Goal: Task Accomplishment & Management: Complete application form

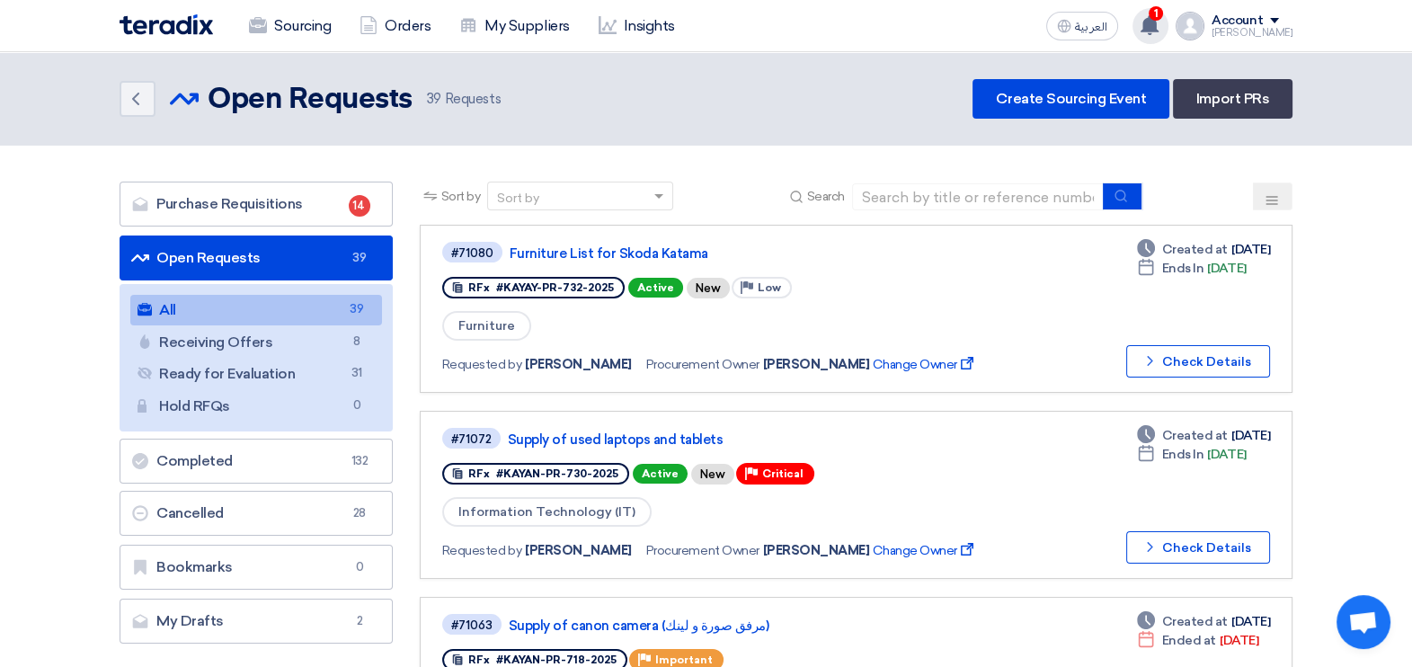
click at [1159, 22] on use at bounding box center [1150, 25] width 18 height 20
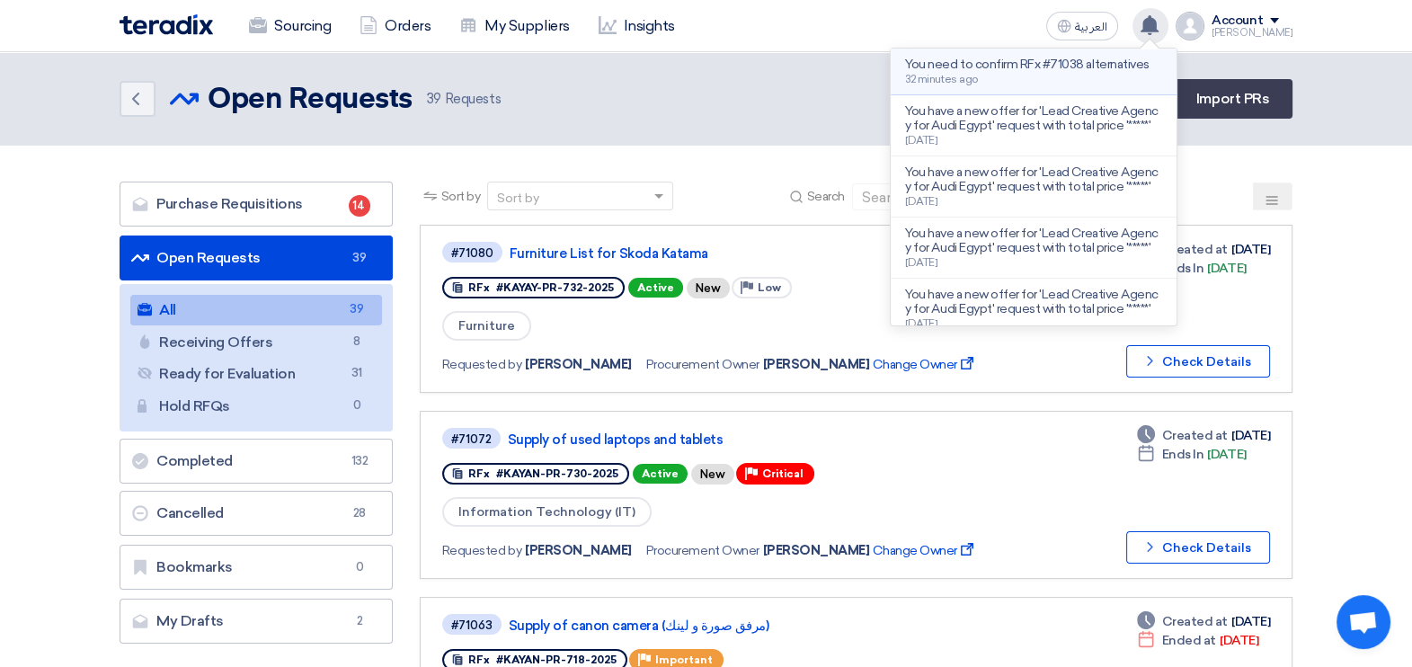
click at [1048, 72] on p "You need to confirm RFx #71038 alternatives" at bounding box center [1027, 65] width 244 height 14
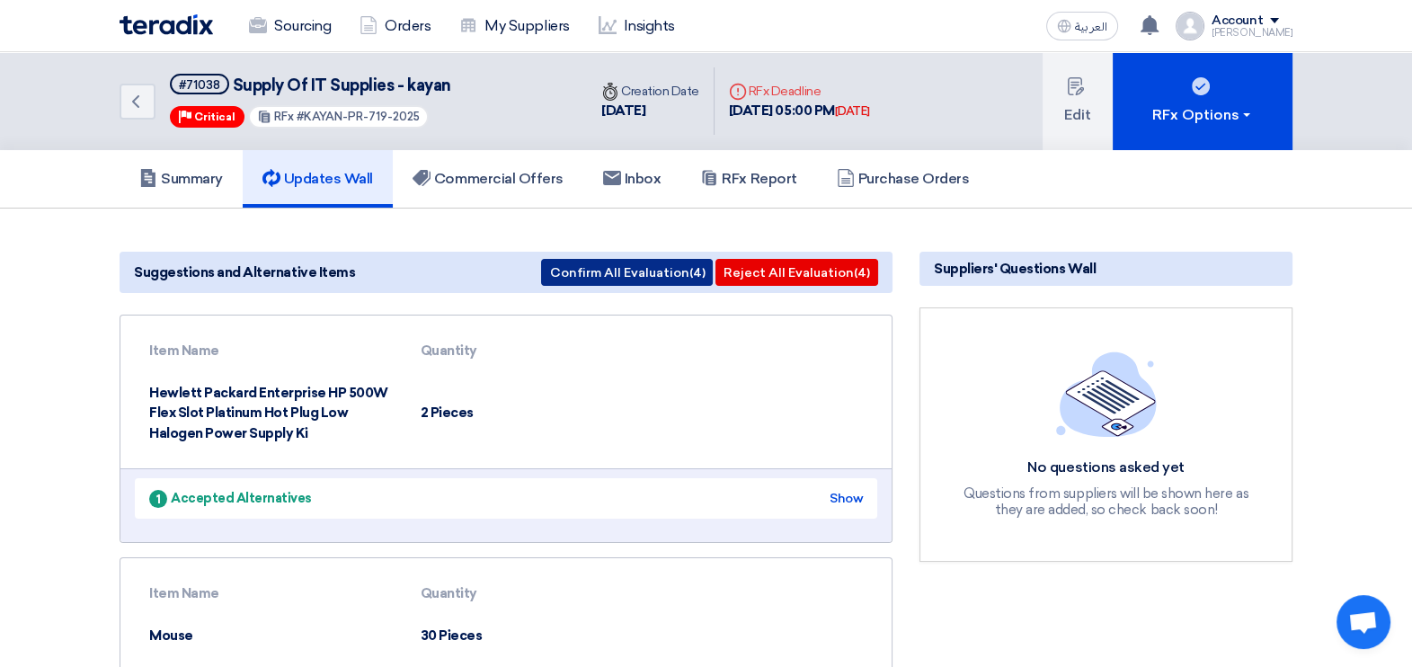
click at [660, 272] on button "Confirm All Evaluation (4)" at bounding box center [627, 272] width 172 height 27
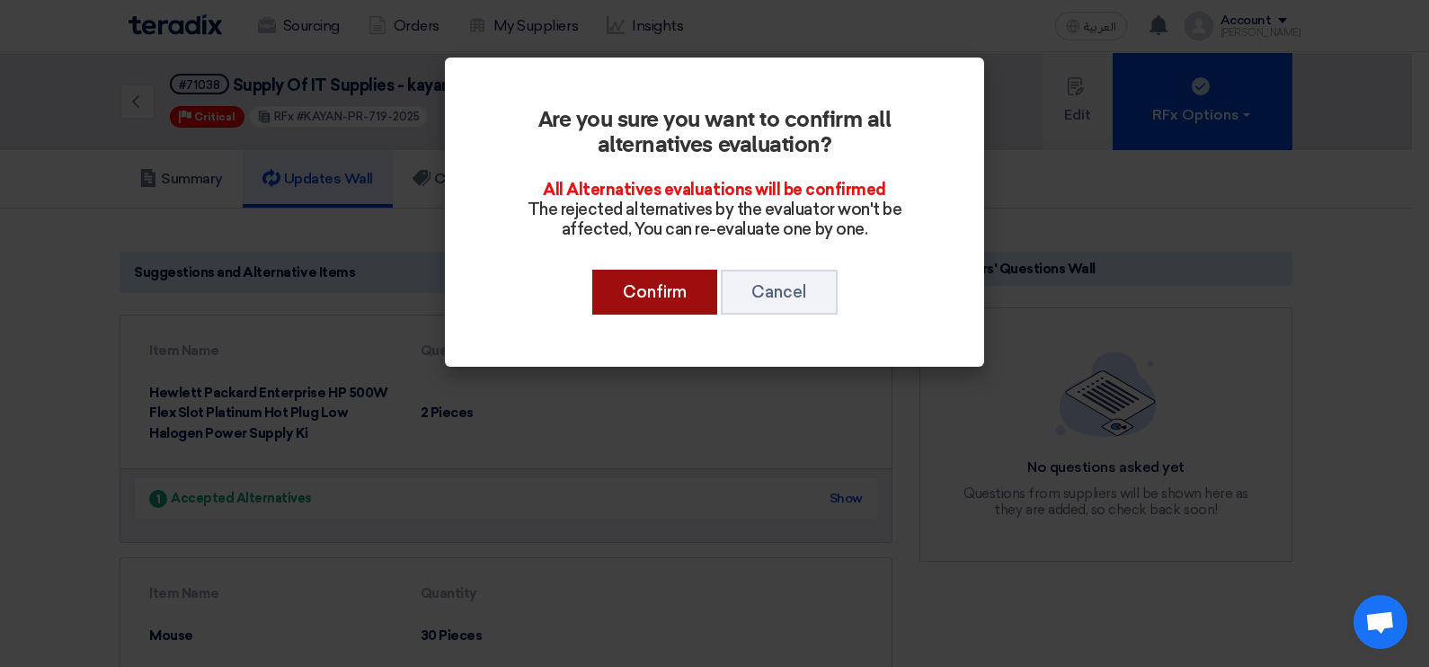
click at [679, 292] on button "Confirm" at bounding box center [654, 292] width 125 height 45
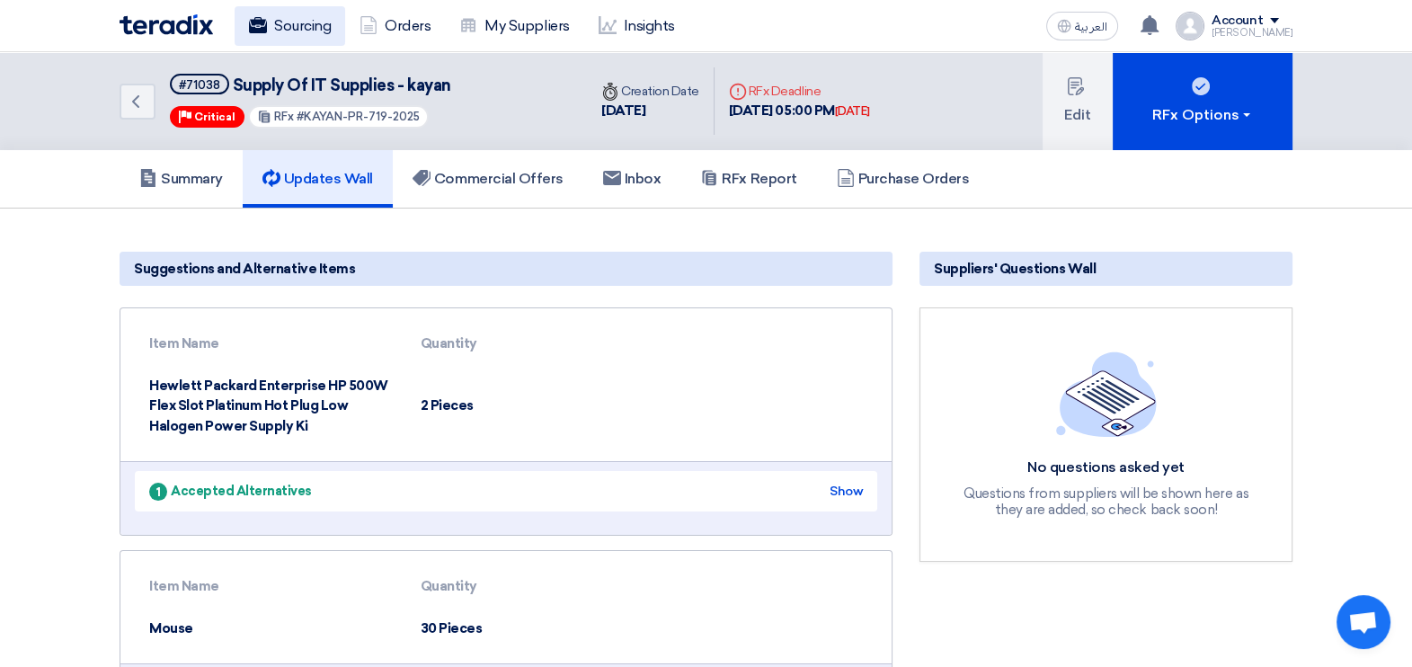
click at [309, 14] on link "Sourcing" at bounding box center [290, 26] width 111 height 40
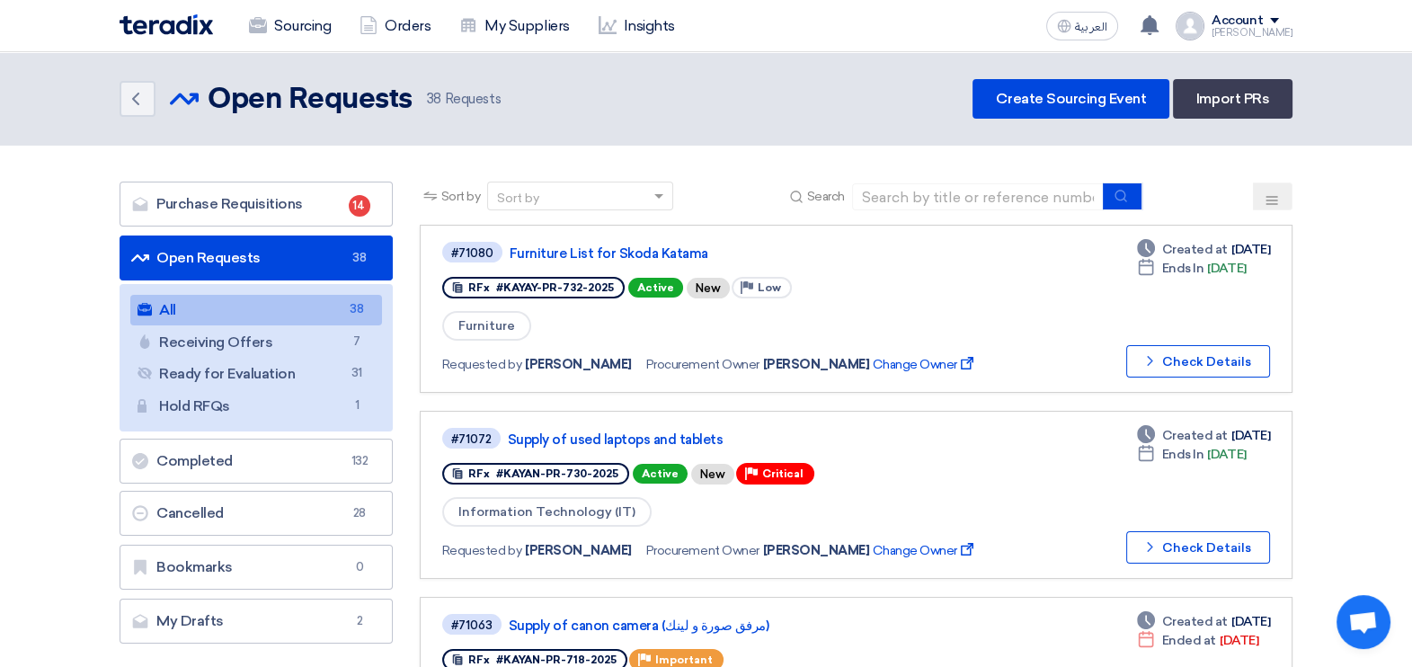
click at [1265, 198] on icon at bounding box center [1272, 200] width 14 height 14
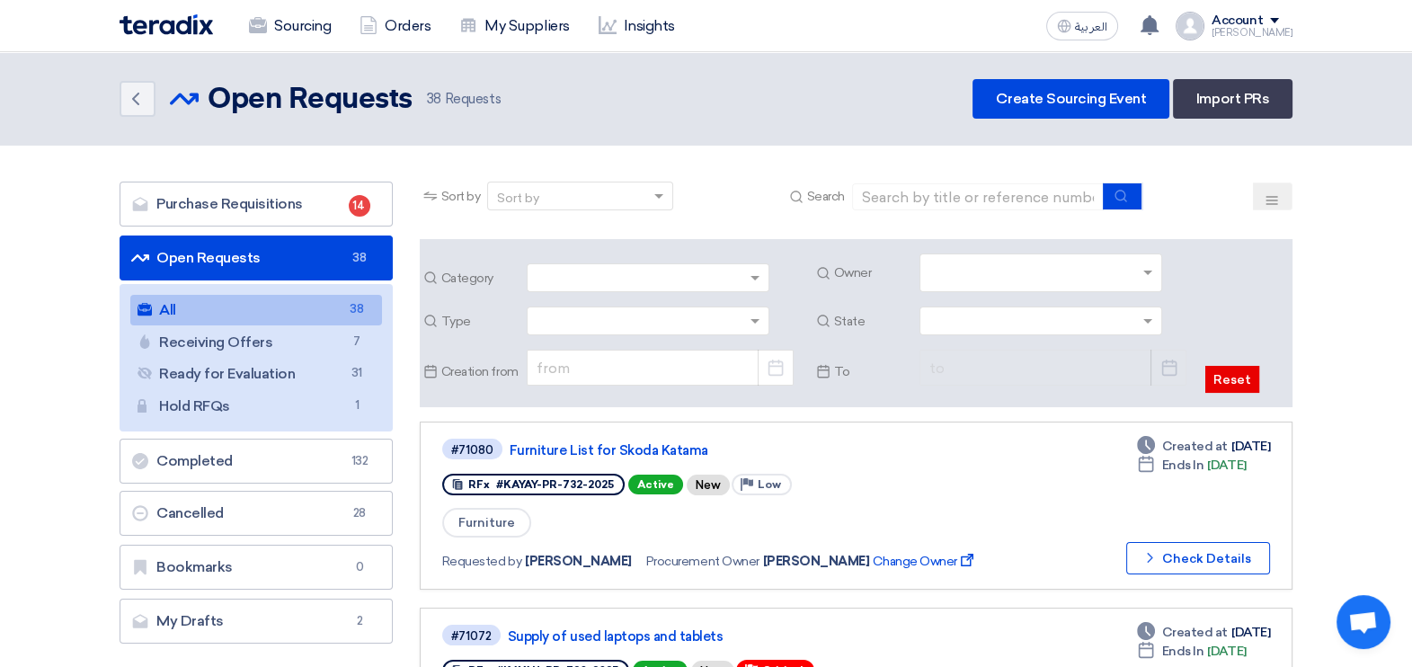
click at [1128, 272] on input "text" at bounding box center [1043, 275] width 227 height 30
type input "س"
type input "saudi"
click at [1007, 310] on span "[PERSON_NAME]" at bounding box center [982, 308] width 104 height 15
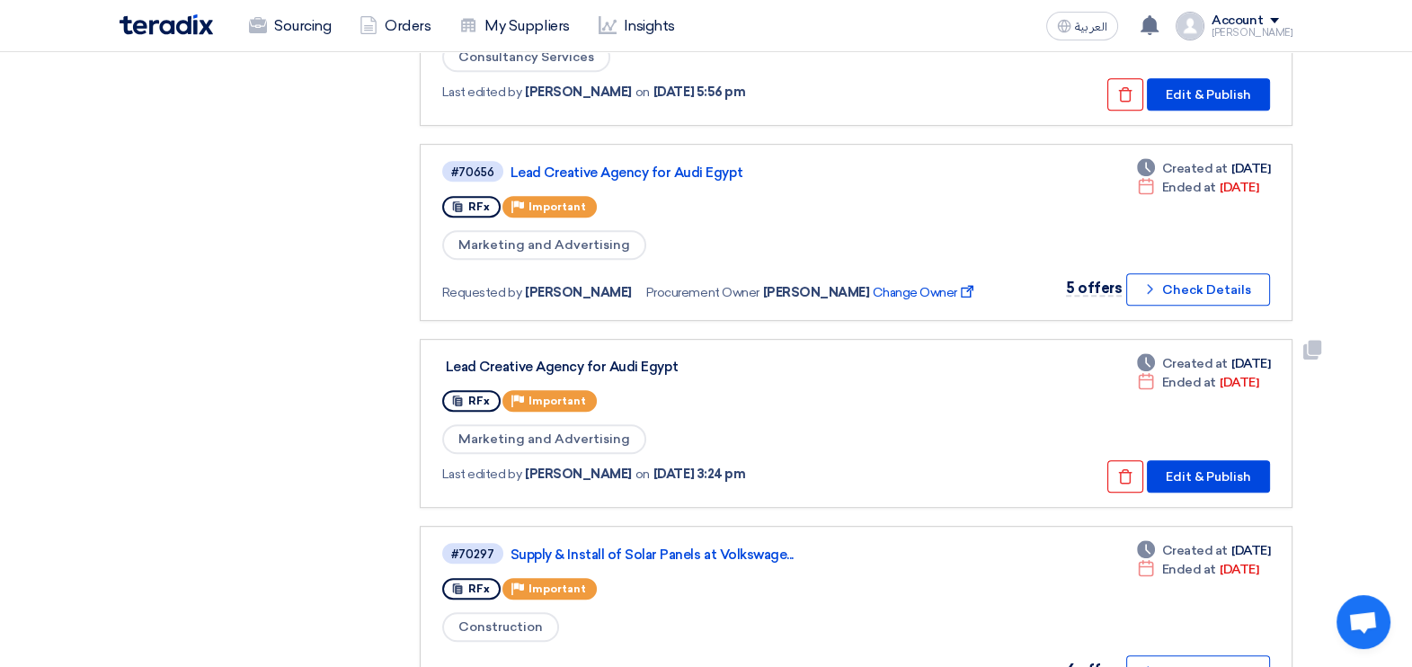
scroll to position [1124, 0]
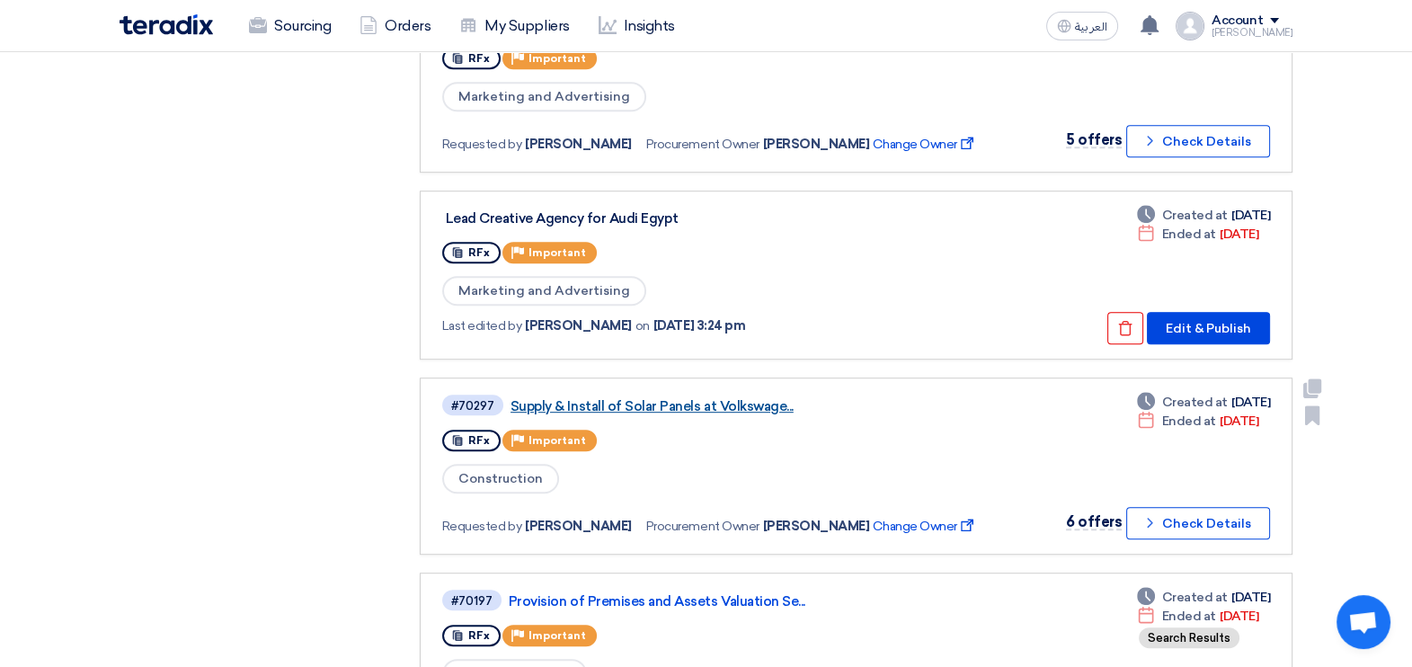
click at [709, 398] on link "Supply & Install of Solar Panels at Volkswage..." at bounding box center [736, 406] width 450 height 16
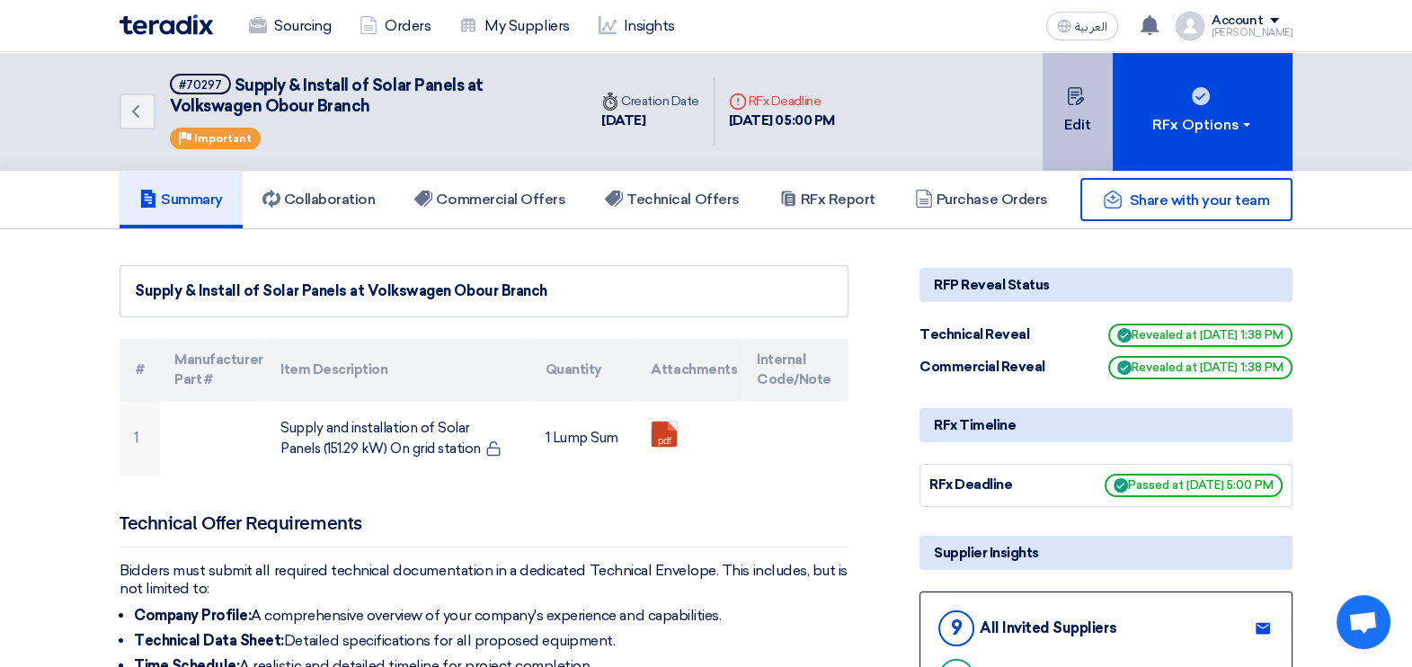
click at [1088, 129] on button "Edit" at bounding box center [1078, 111] width 70 height 119
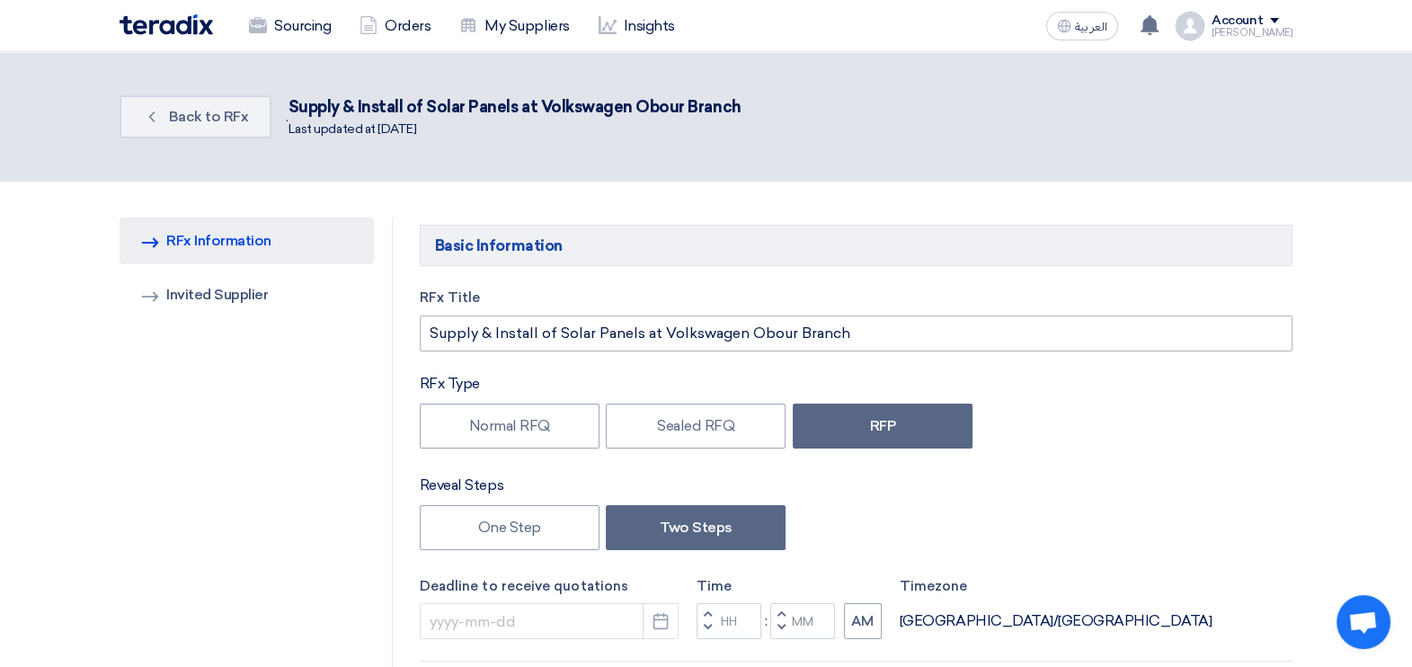
type input "[DATE]"
type input "05"
type input "00"
click at [230, 101] on link "Back Back to RFx" at bounding box center [196, 116] width 152 height 43
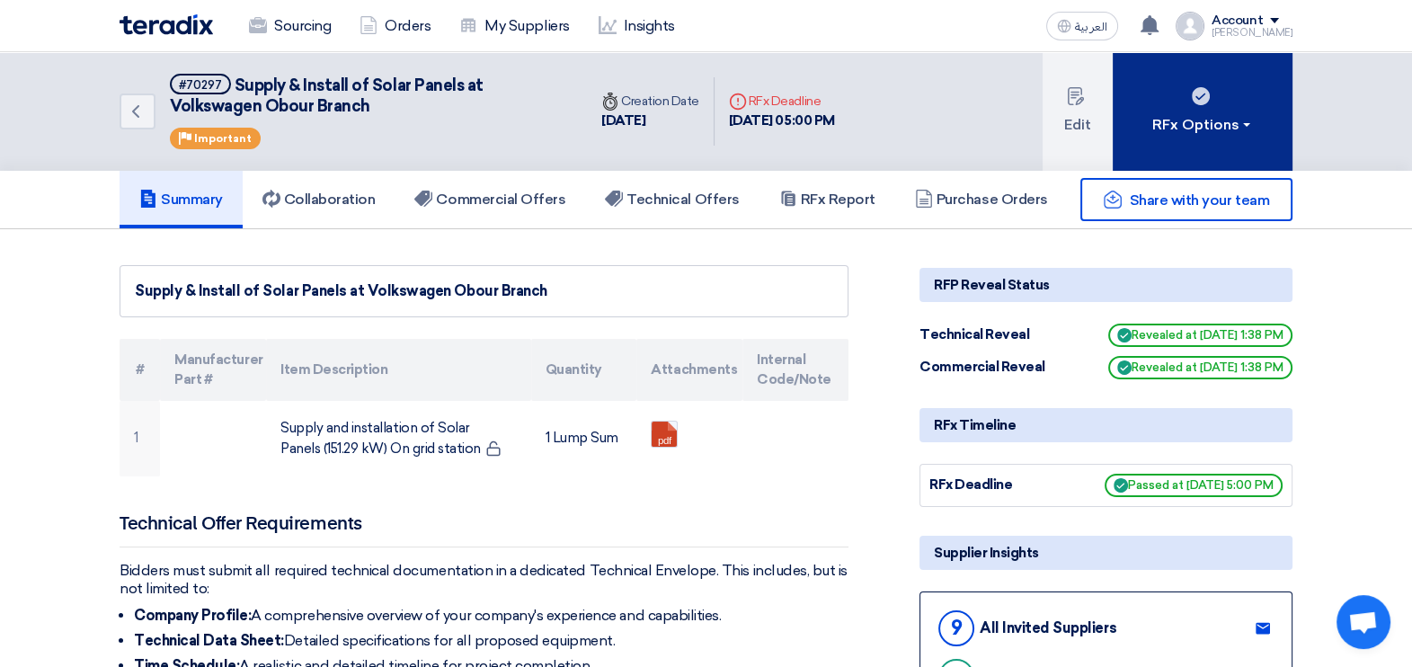
click at [1234, 135] on button "RFx Options" at bounding box center [1203, 111] width 180 height 119
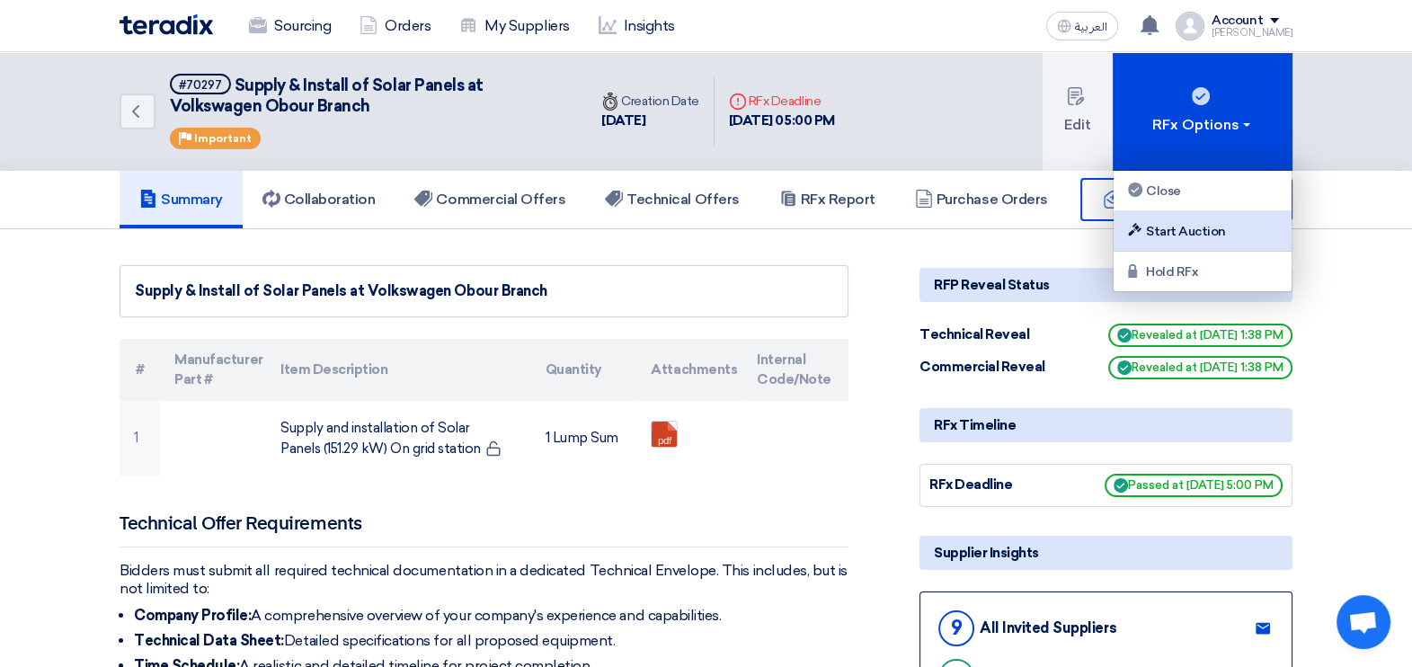
click at [1174, 232] on div "Start Auction" at bounding box center [1203, 231] width 156 height 22
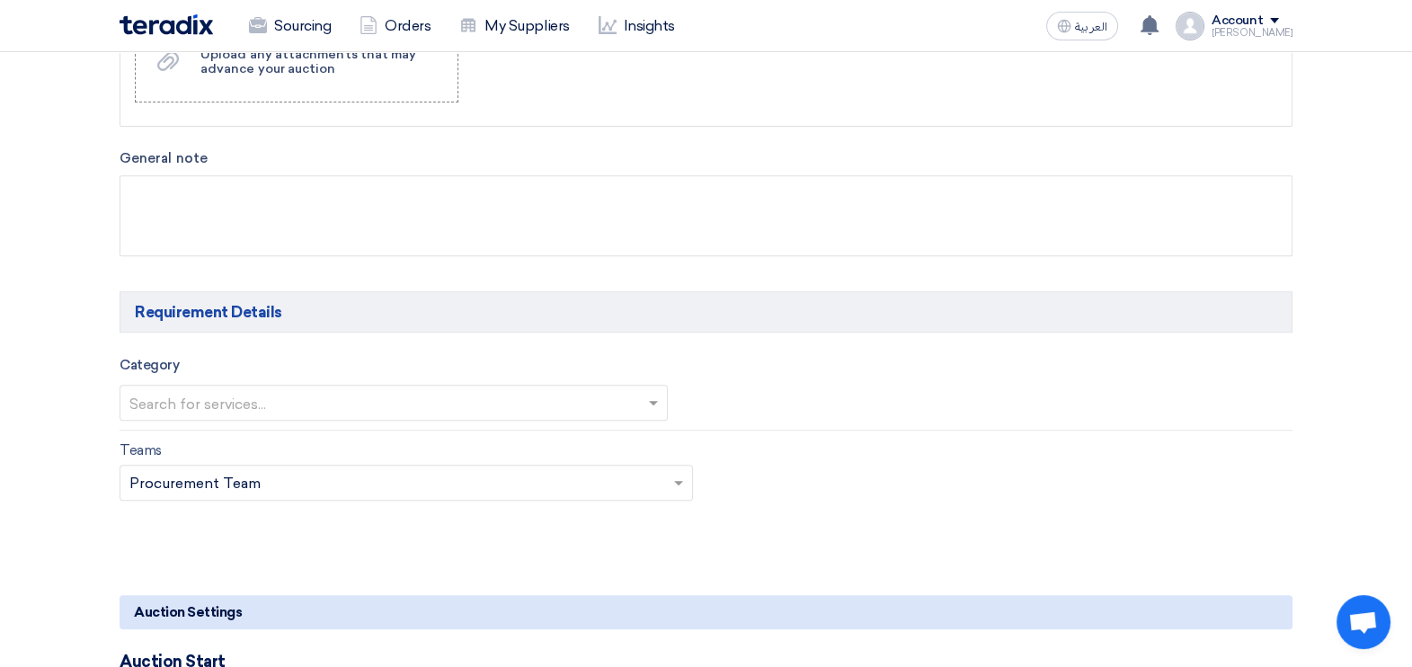
scroll to position [1011, 0]
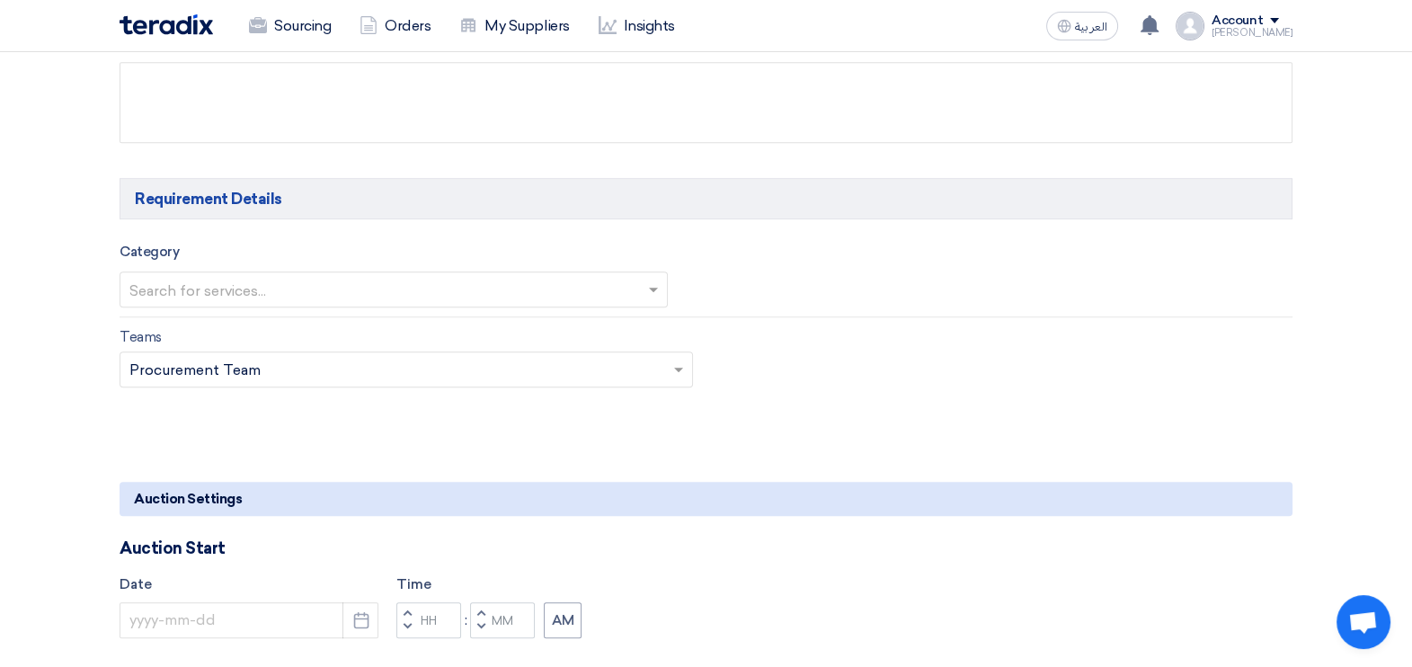
click at [652, 292] on span at bounding box center [656, 290] width 22 height 22
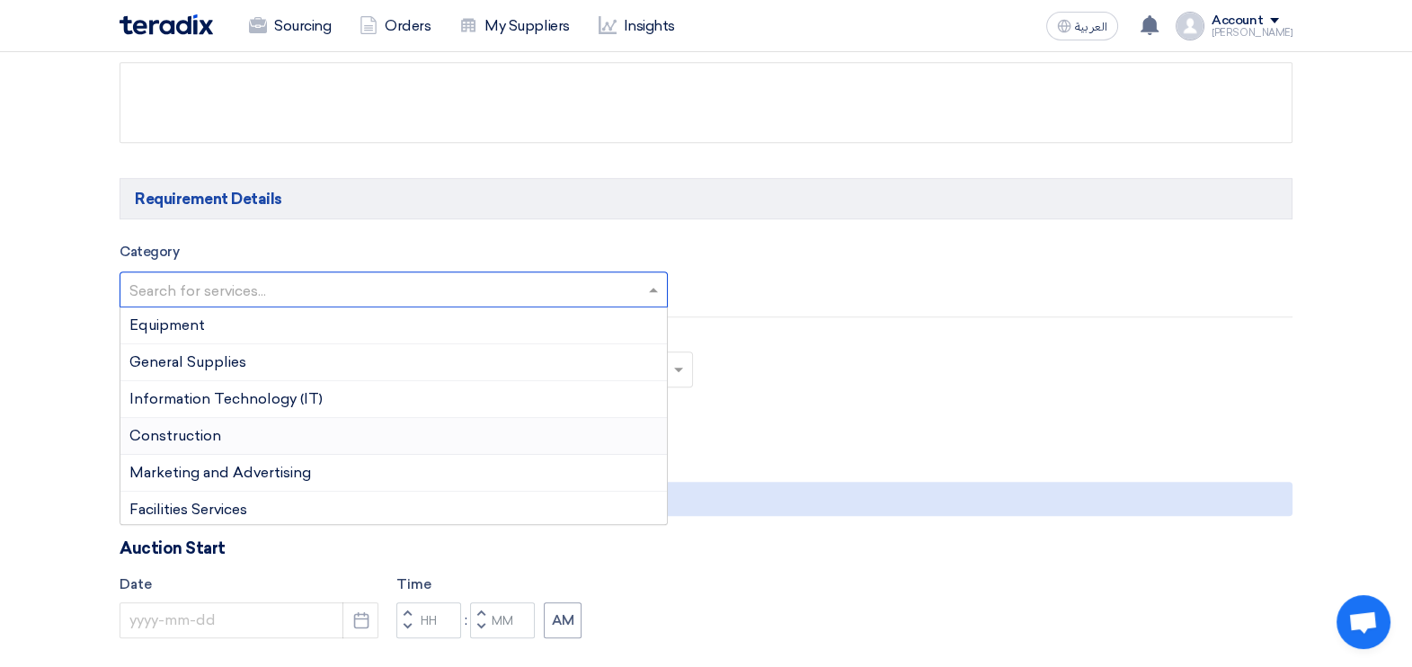
click at [284, 441] on div "Construction" at bounding box center [393, 436] width 547 height 37
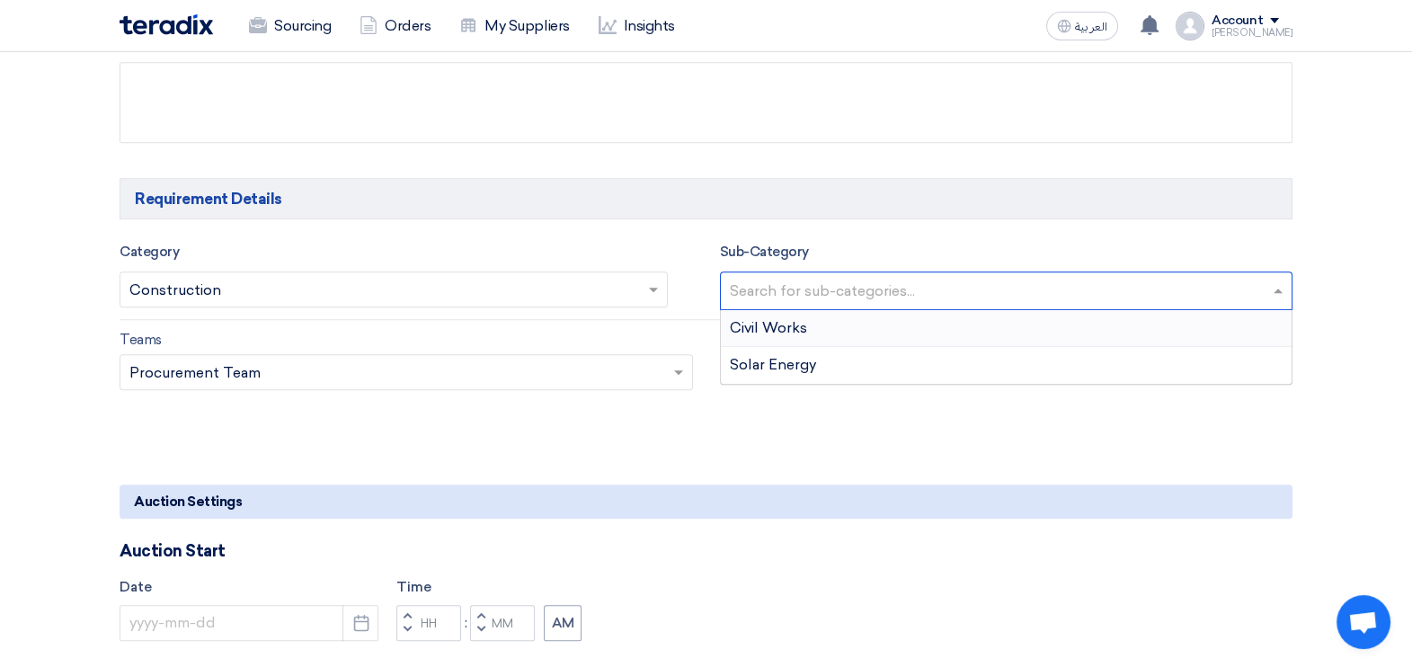
click at [942, 279] on input "text" at bounding box center [1009, 293] width 558 height 30
click at [822, 362] on div "Solar Energy" at bounding box center [1007, 365] width 572 height 36
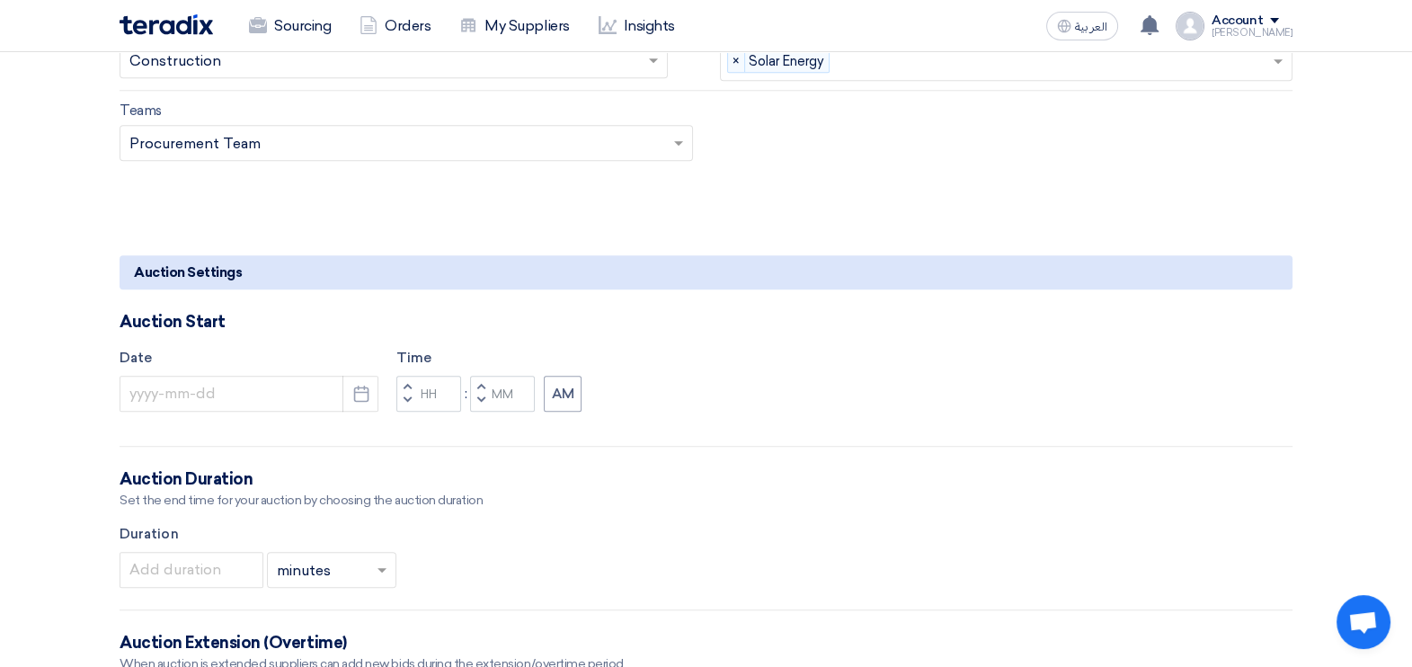
scroll to position [1349, 0]
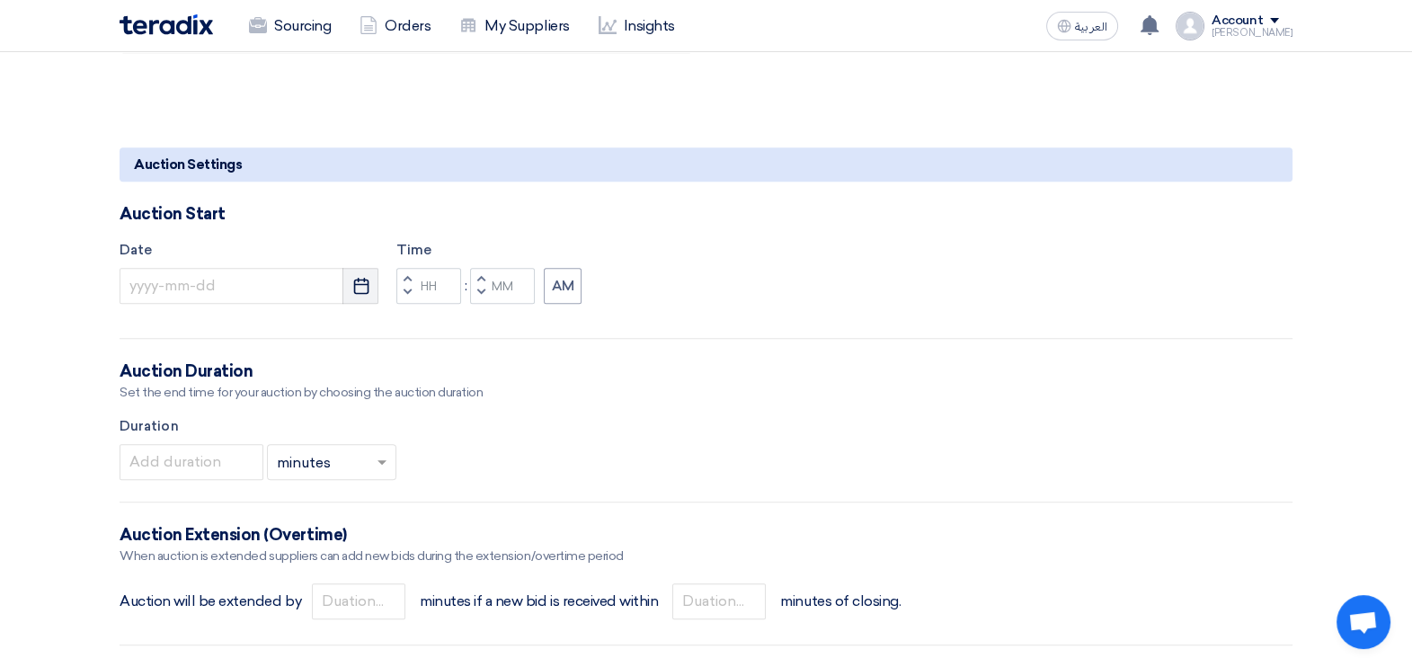
click at [363, 291] on use "button" at bounding box center [360, 286] width 15 height 16
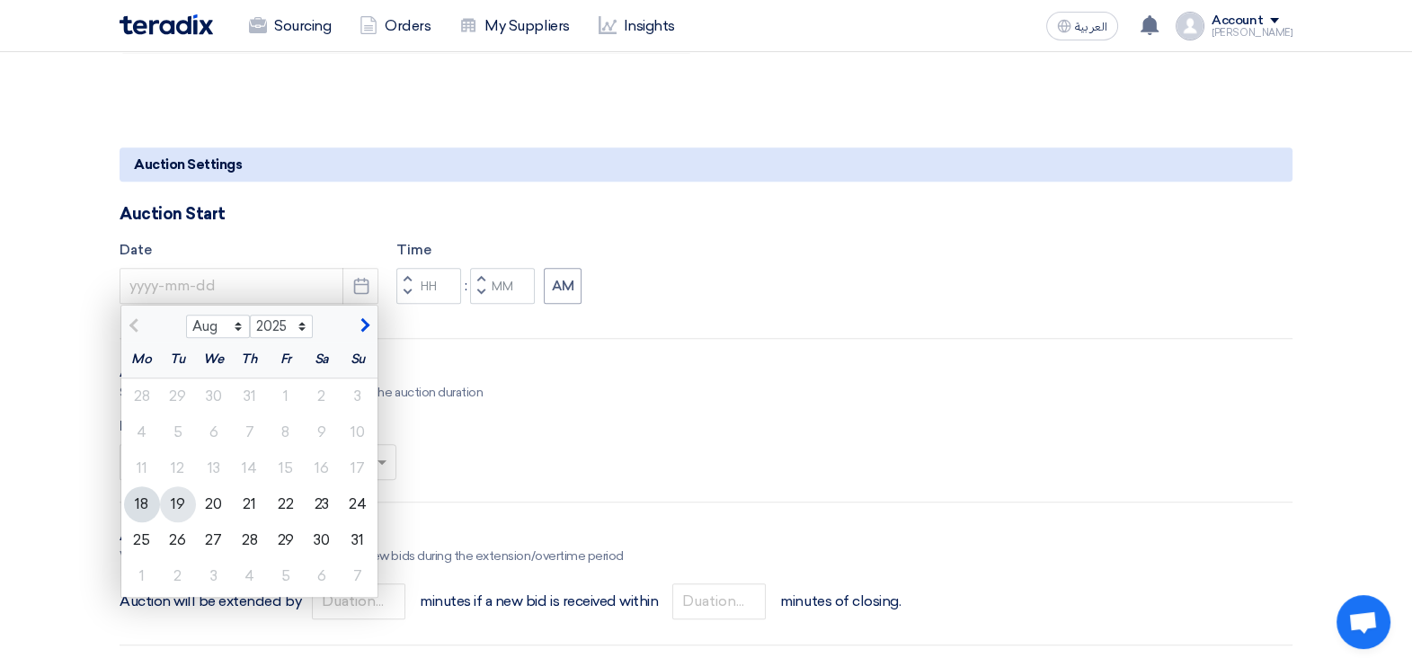
click at [177, 507] on div "19" at bounding box center [178, 504] width 36 height 36
type input "[DATE]"
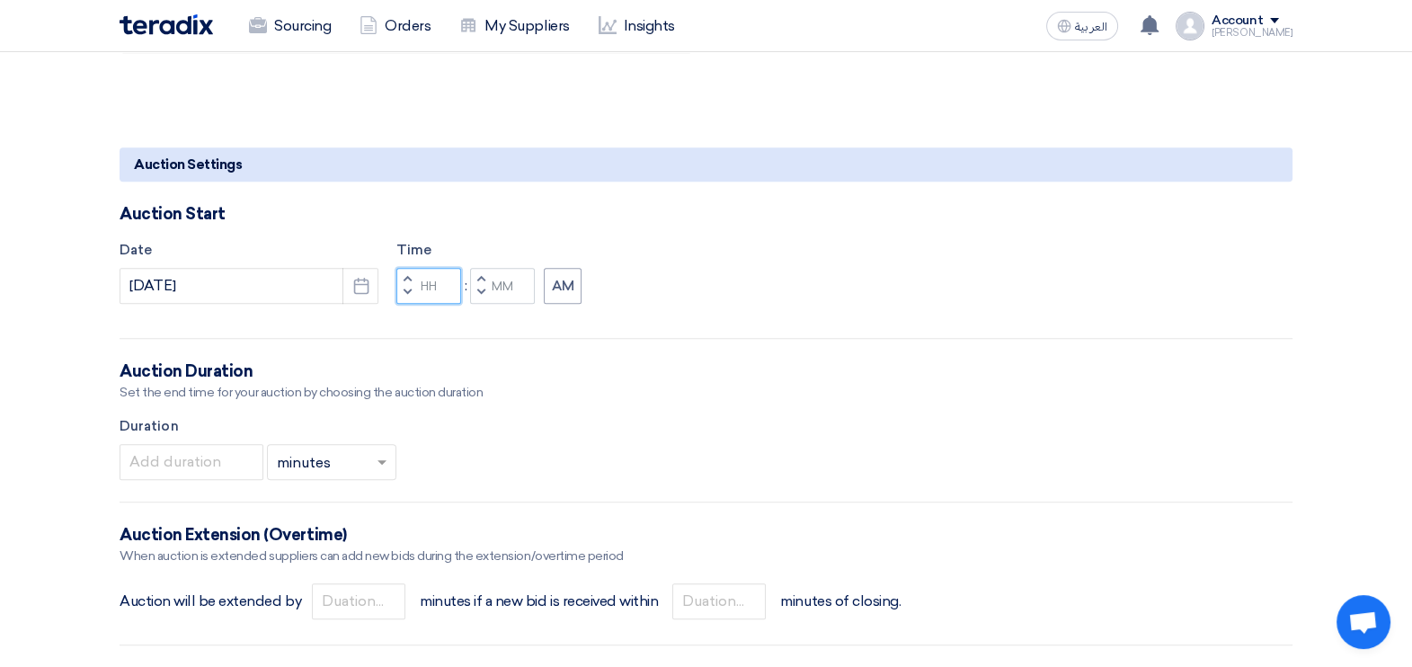
click at [426, 288] on input "Hours" at bounding box center [428, 286] width 65 height 36
type input "04"
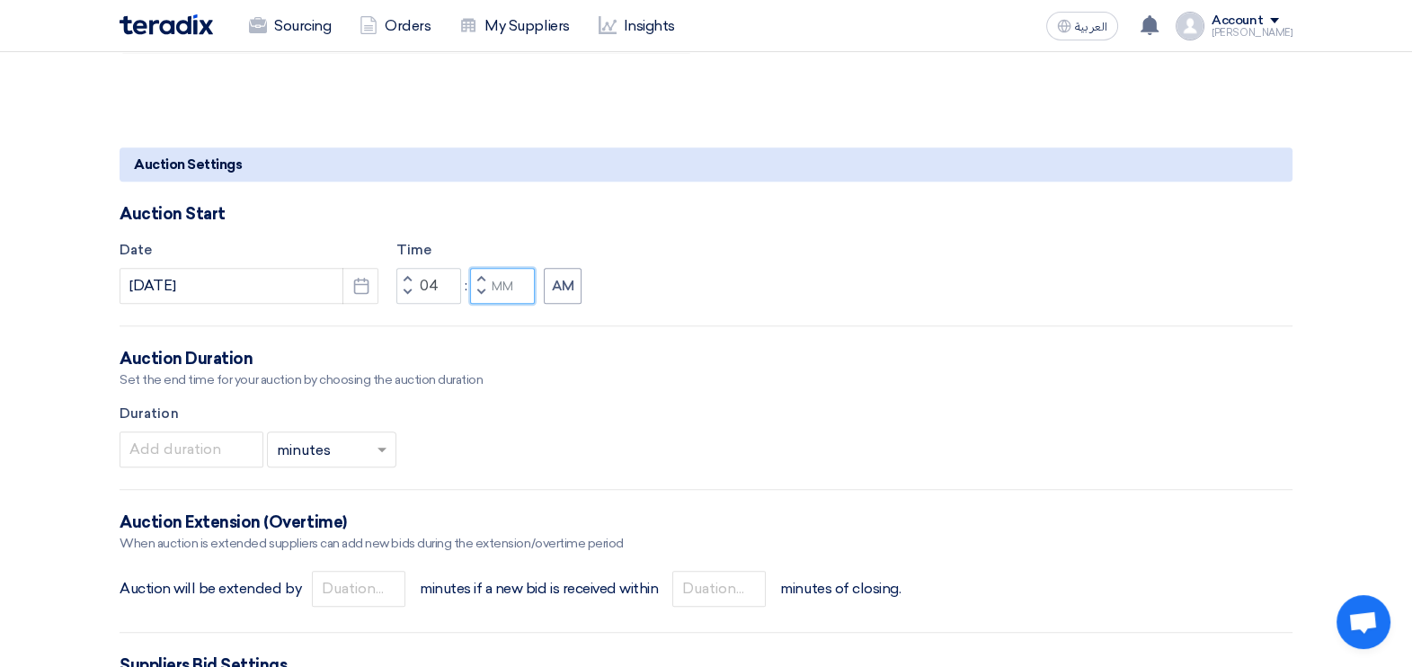
click at [512, 276] on input "Minutes" at bounding box center [502, 286] width 65 height 36
type input "00"
click at [579, 281] on button "AM" at bounding box center [563, 286] width 38 height 36
click at [230, 452] on input "number" at bounding box center [192, 450] width 144 height 36
type input "60"
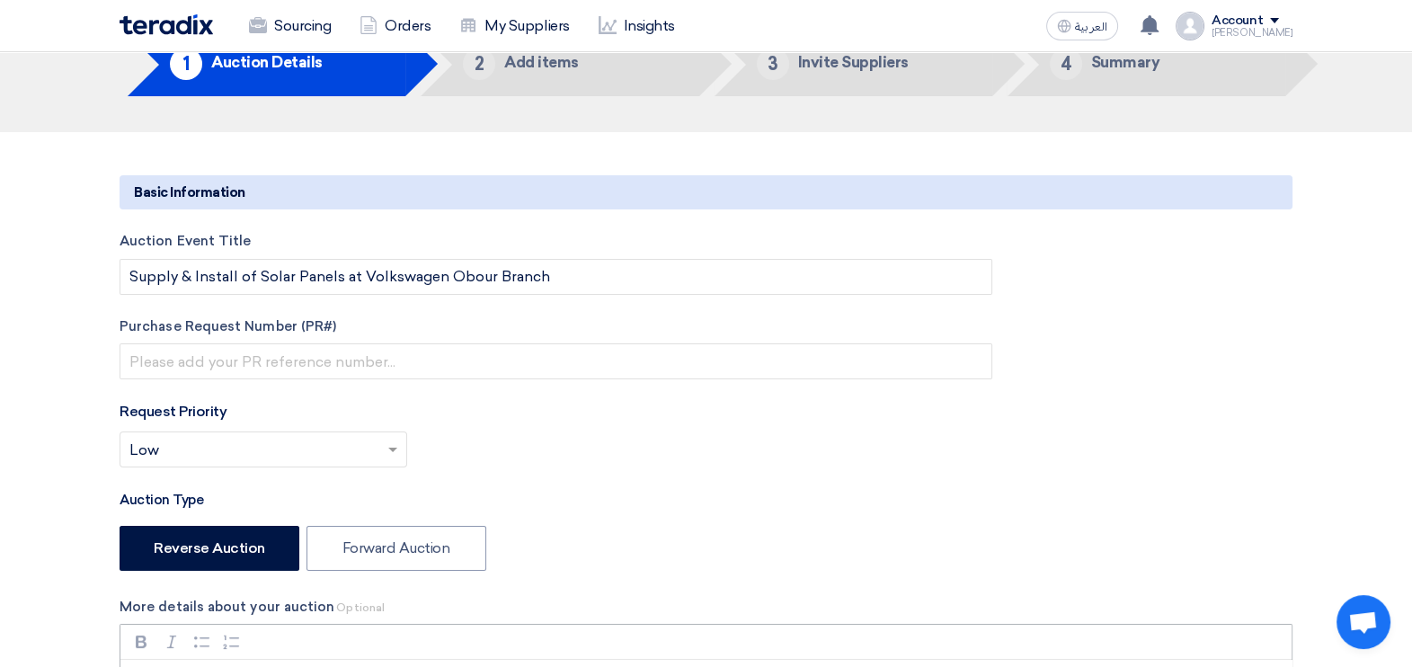
scroll to position [0, 0]
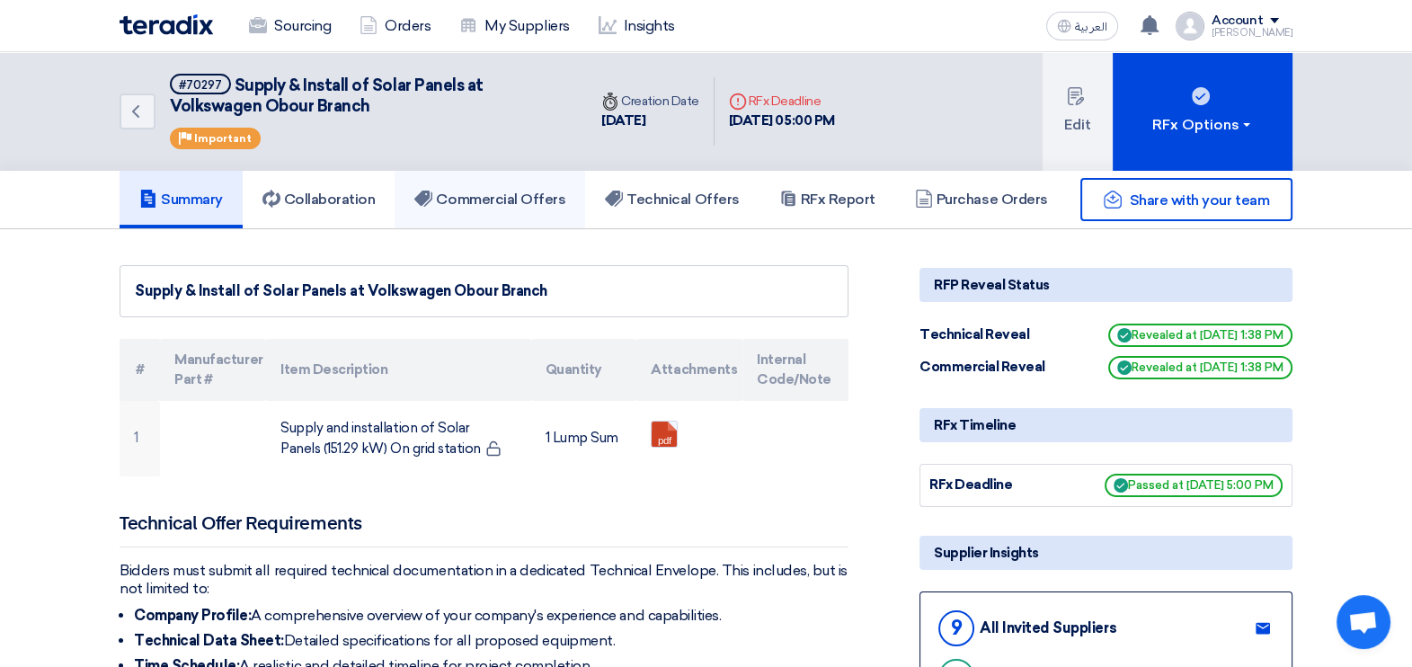
click at [532, 200] on h5 "Commercial Offers" at bounding box center [489, 200] width 151 height 18
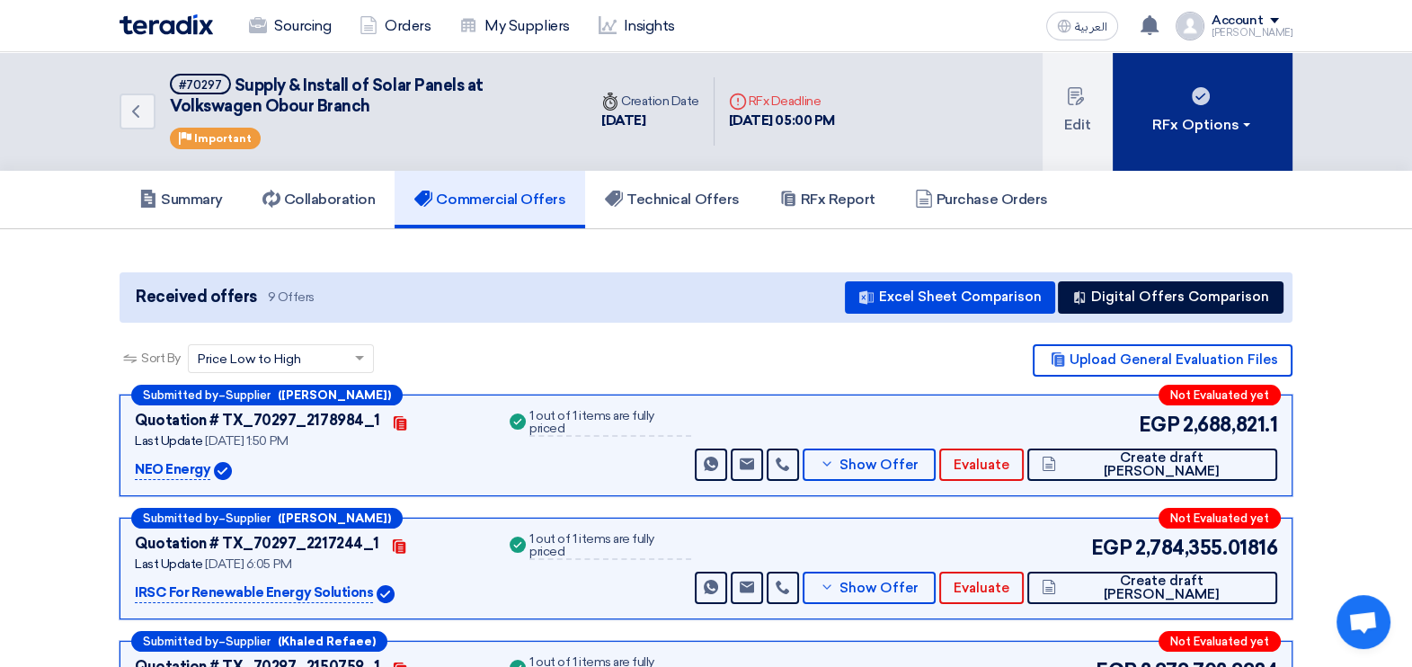
click at [1269, 136] on button "RFx Options" at bounding box center [1203, 111] width 180 height 119
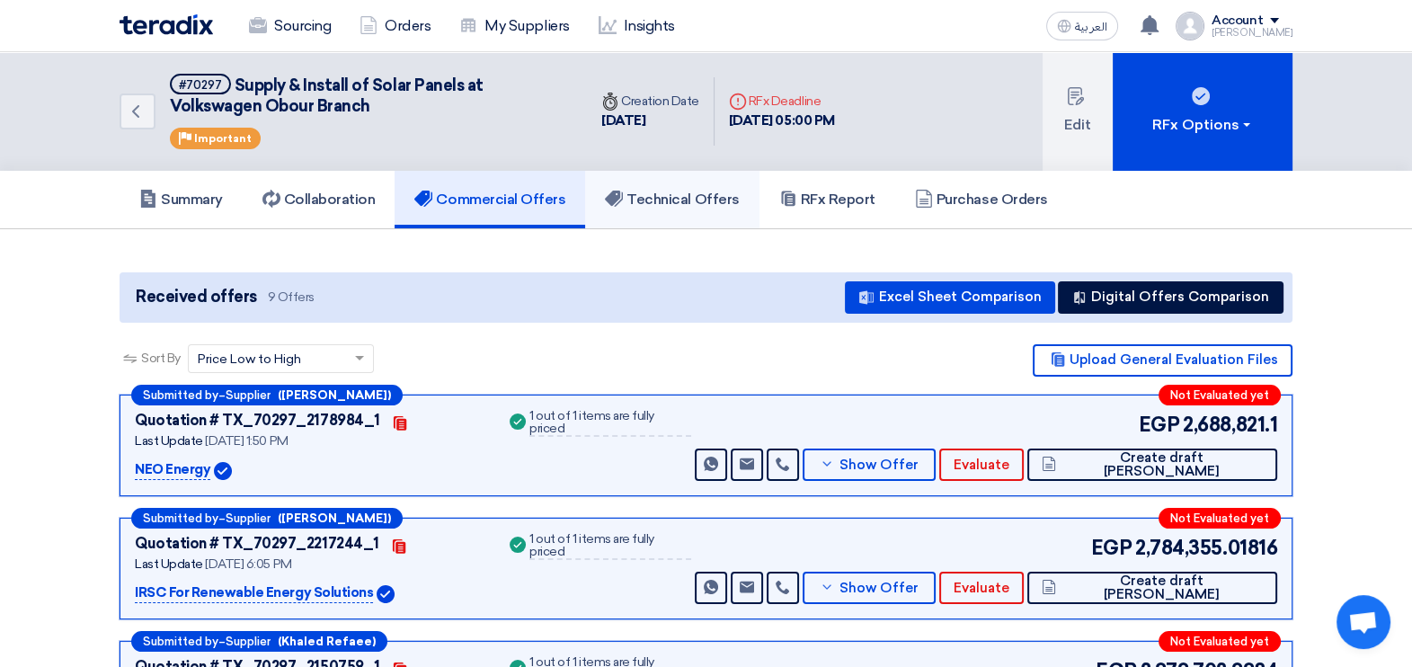
click at [701, 191] on h5 "Technical Offers" at bounding box center [672, 200] width 134 height 18
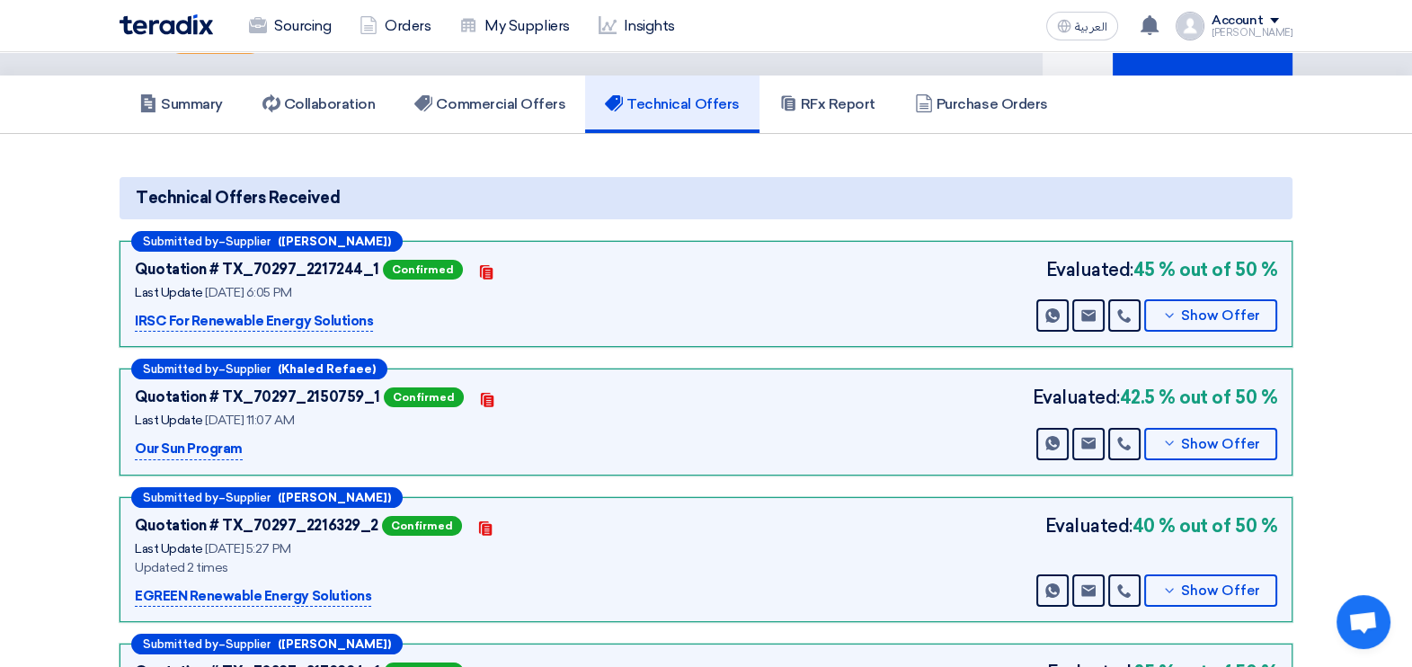
scroll to position [224, 0]
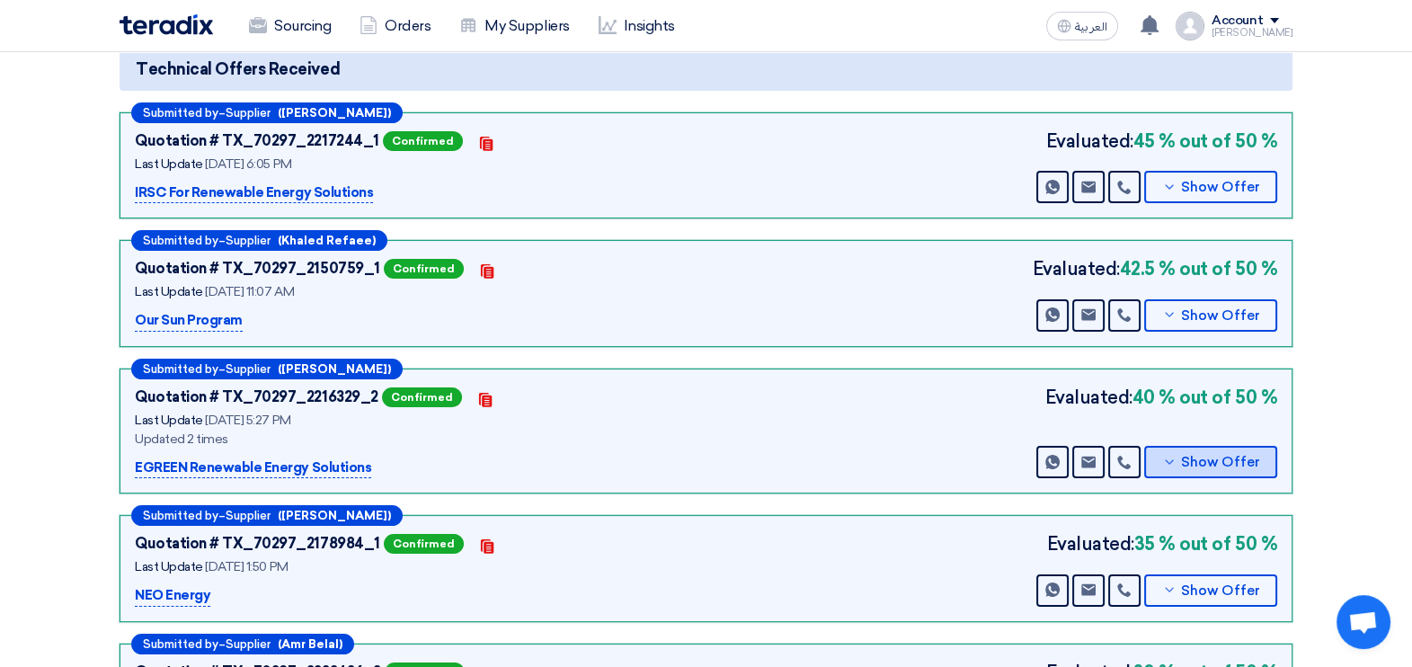
click at [1224, 459] on span "Show Offer" at bounding box center [1220, 462] width 79 height 13
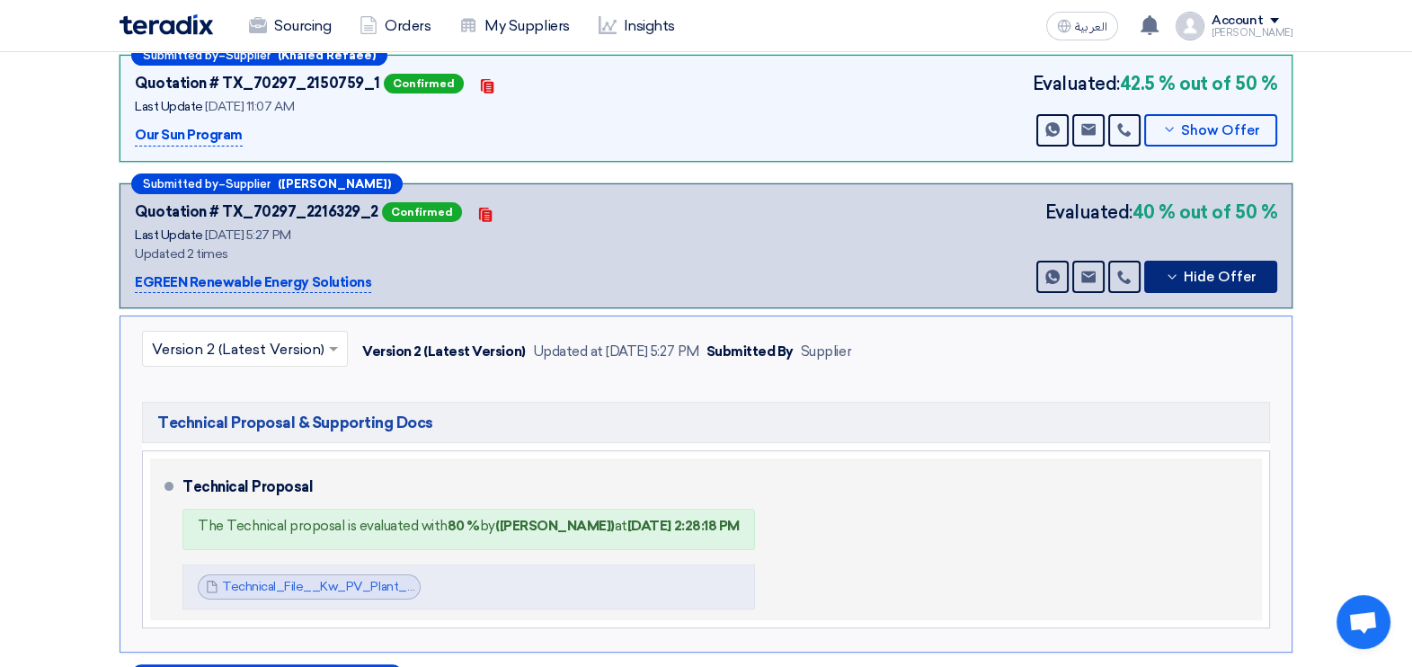
scroll to position [449, 0]
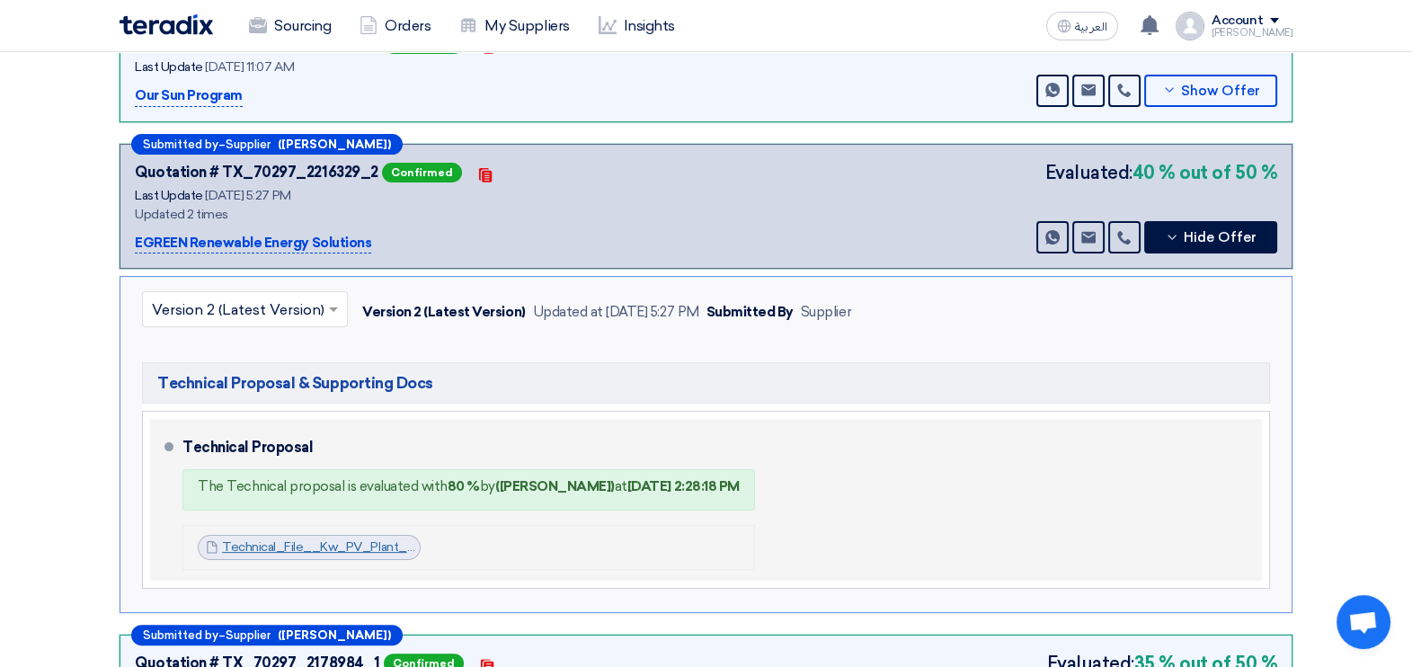
click at [361, 539] on link "Technical_File__Kw_PV_Plant__Volkswagen_Obour_Branch__Kayan_Group_compressed_17…" at bounding box center [543, 546] width 643 height 15
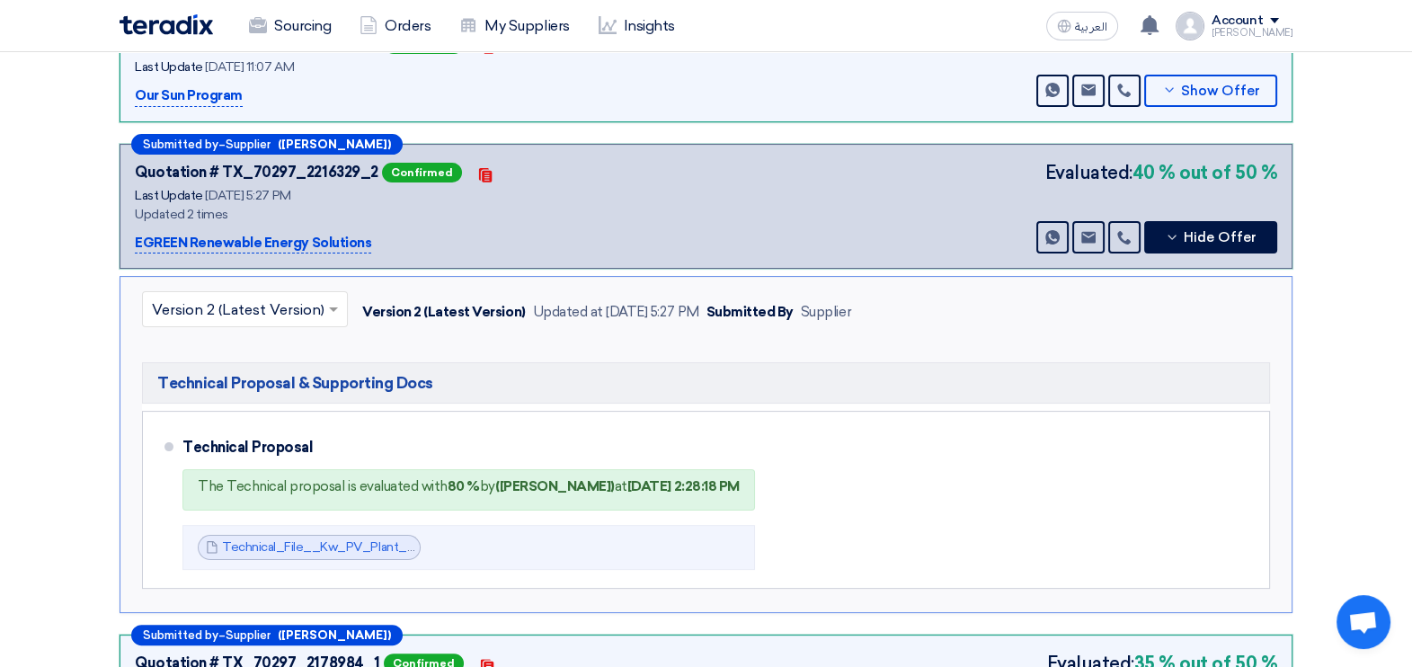
scroll to position [111, 0]
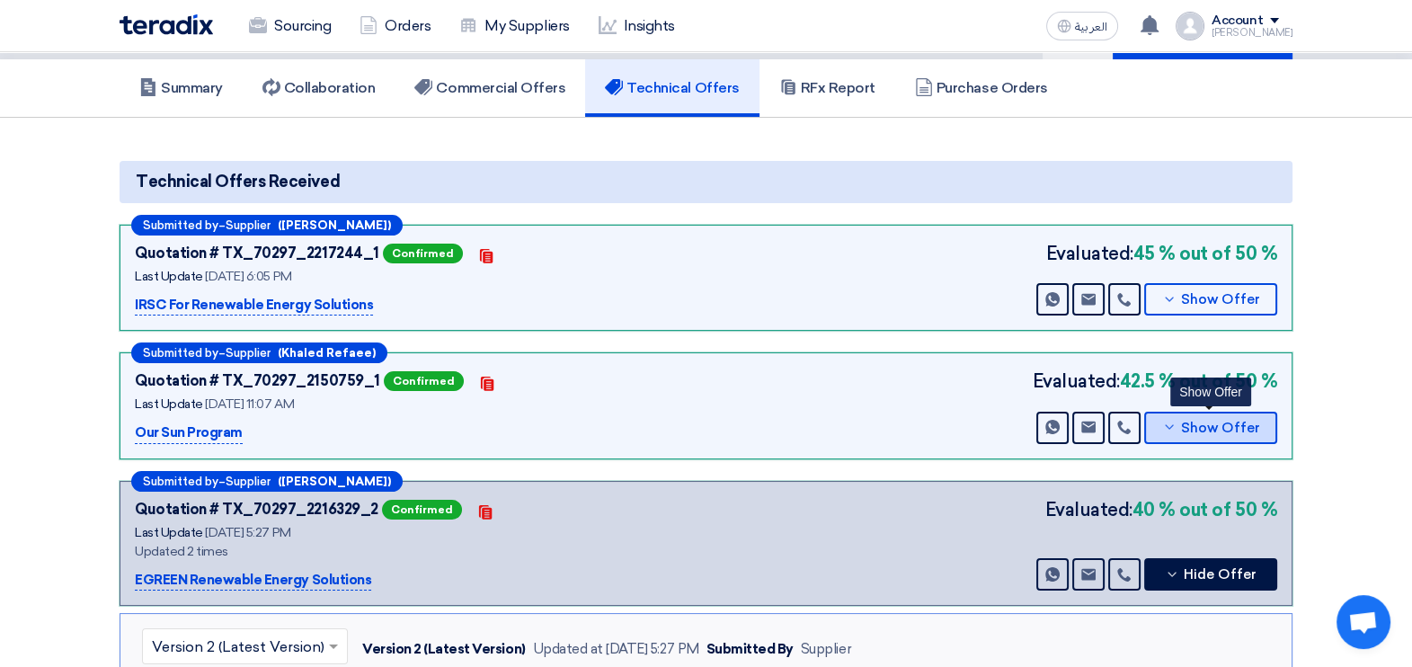
click at [1233, 425] on span "Show Offer" at bounding box center [1220, 428] width 79 height 13
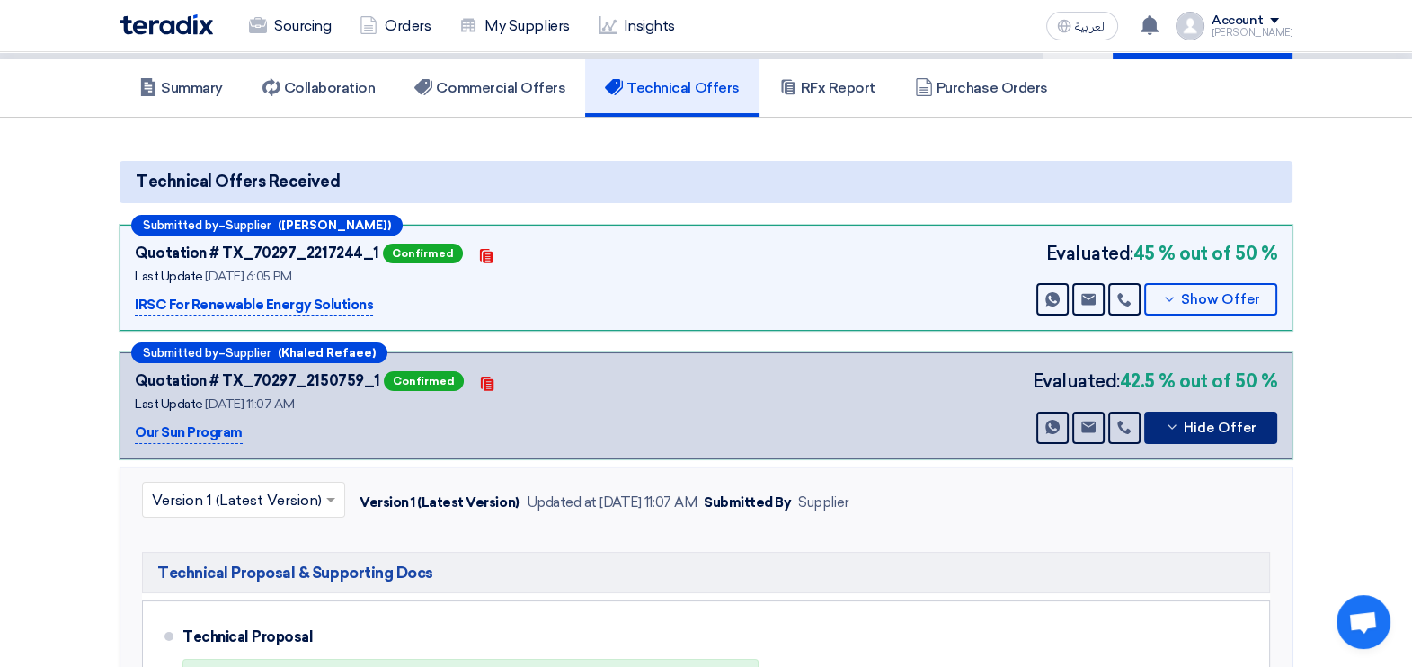
scroll to position [0, 0]
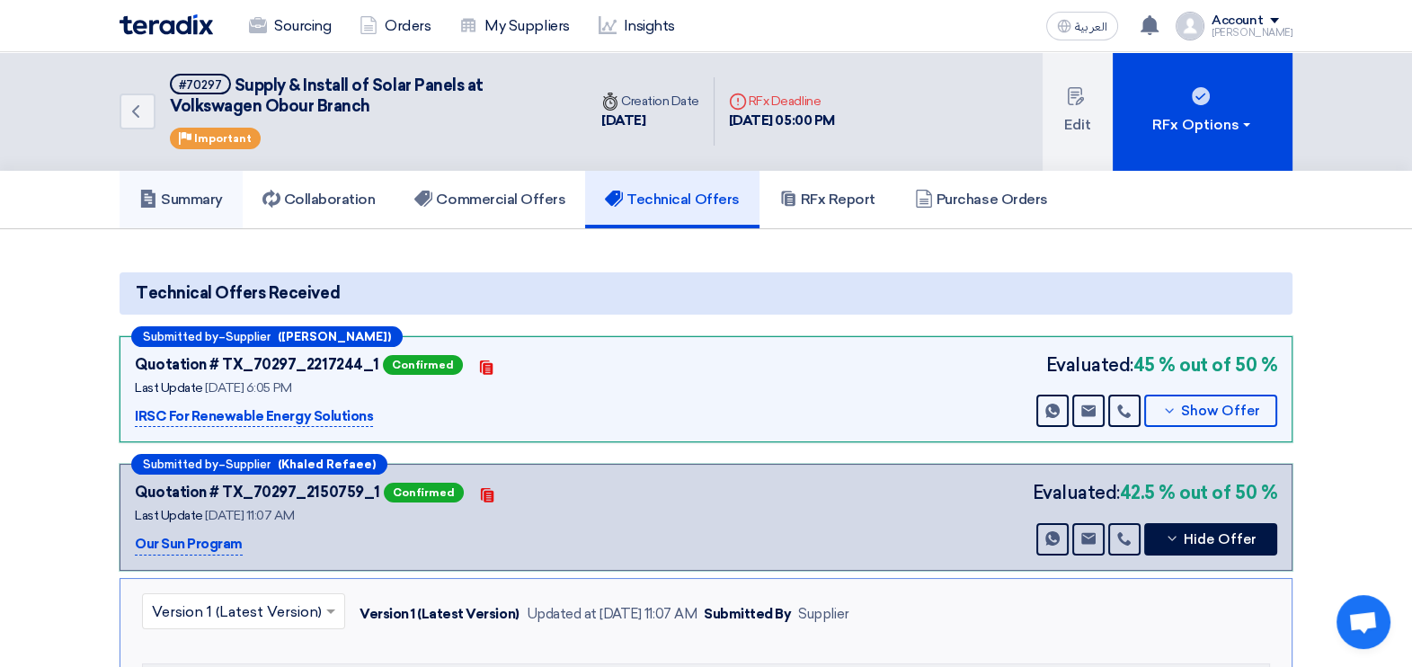
click at [189, 192] on h5 "Summary" at bounding box center [181, 200] width 84 height 18
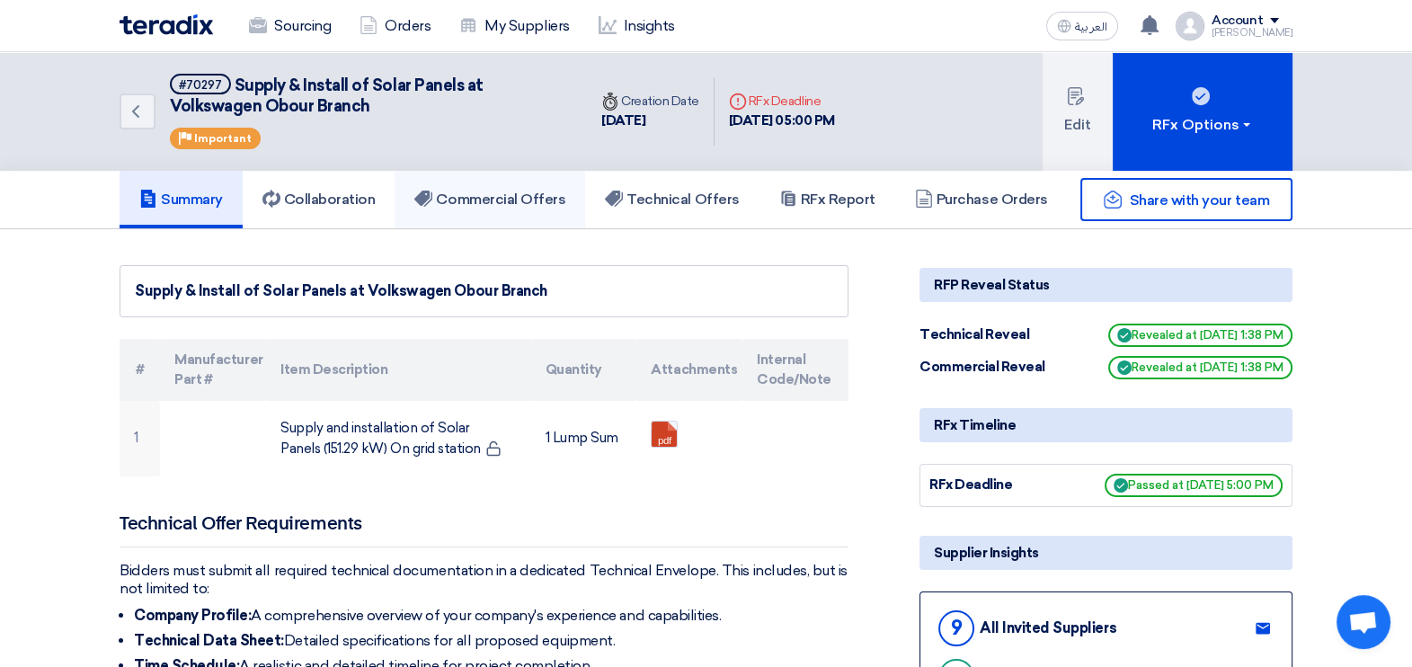
click at [455, 191] on h5 "Commercial Offers" at bounding box center [489, 200] width 151 height 18
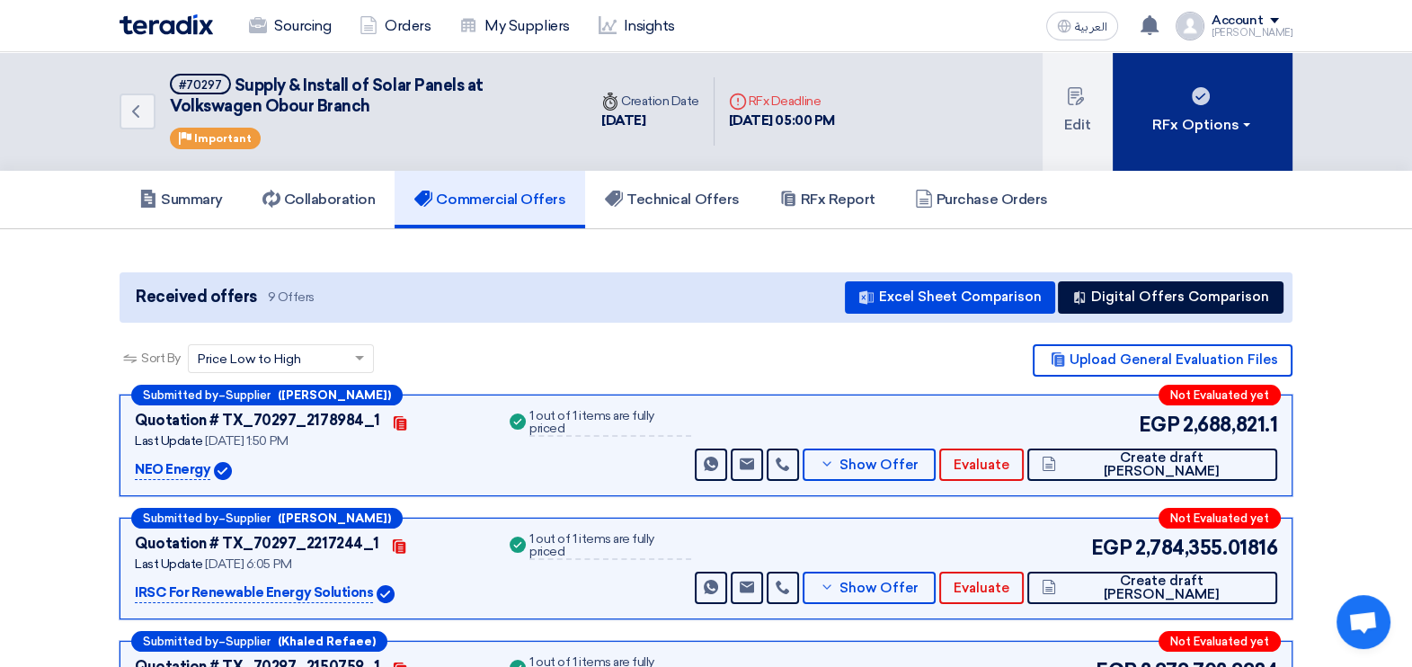
click at [1250, 148] on button "RFx Options" at bounding box center [1203, 111] width 180 height 119
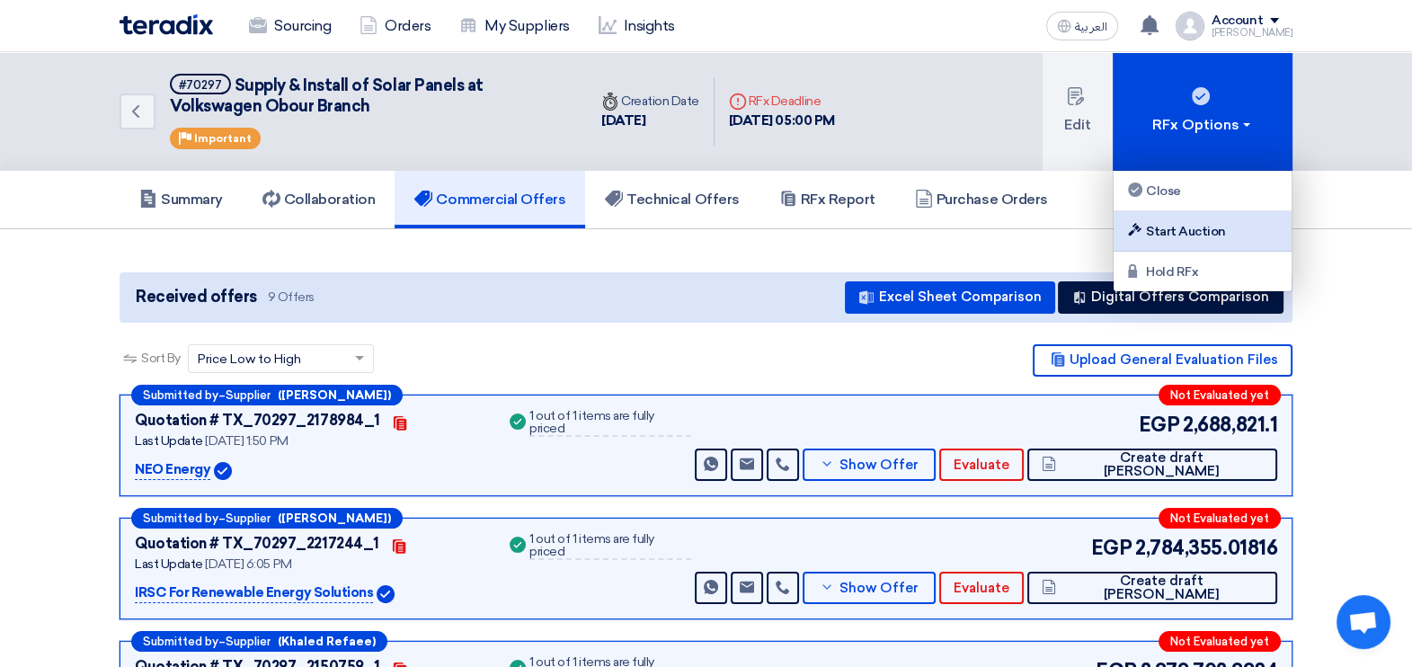
click at [1182, 222] on div "Start Auction" at bounding box center [1203, 231] width 156 height 22
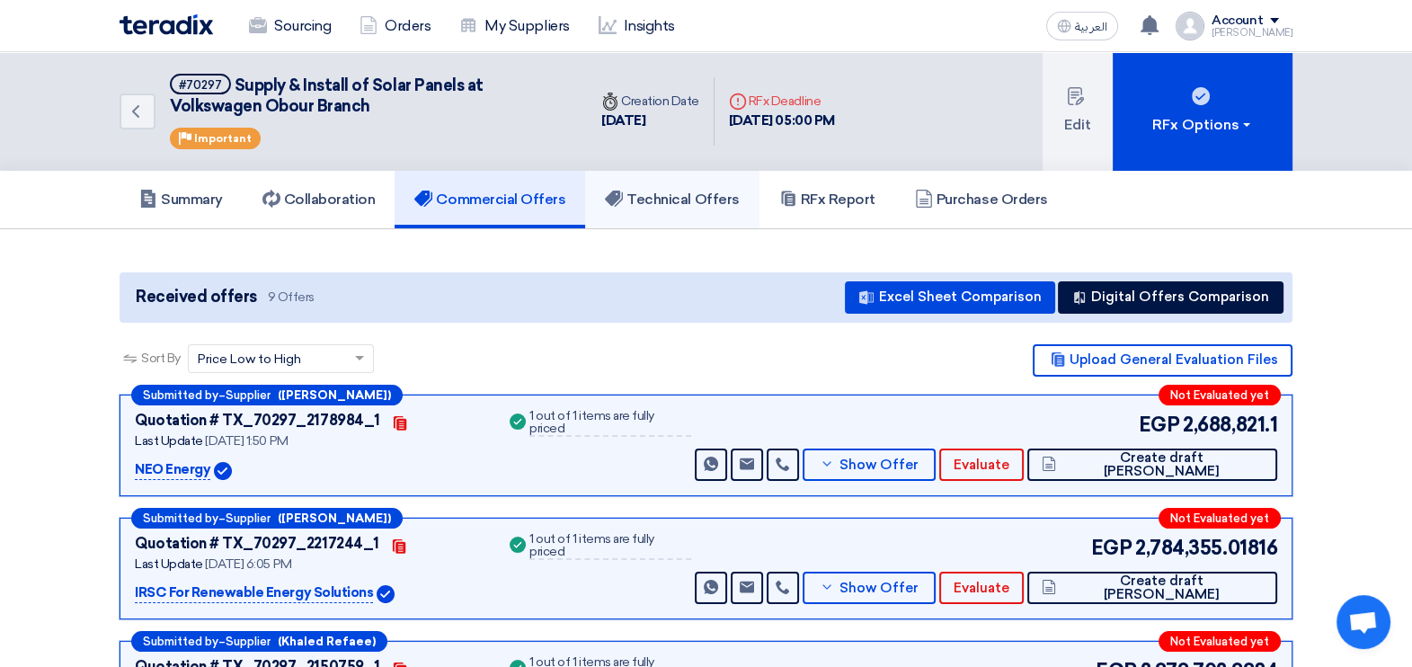
click at [665, 192] on h5 "Technical Offers" at bounding box center [672, 200] width 134 height 18
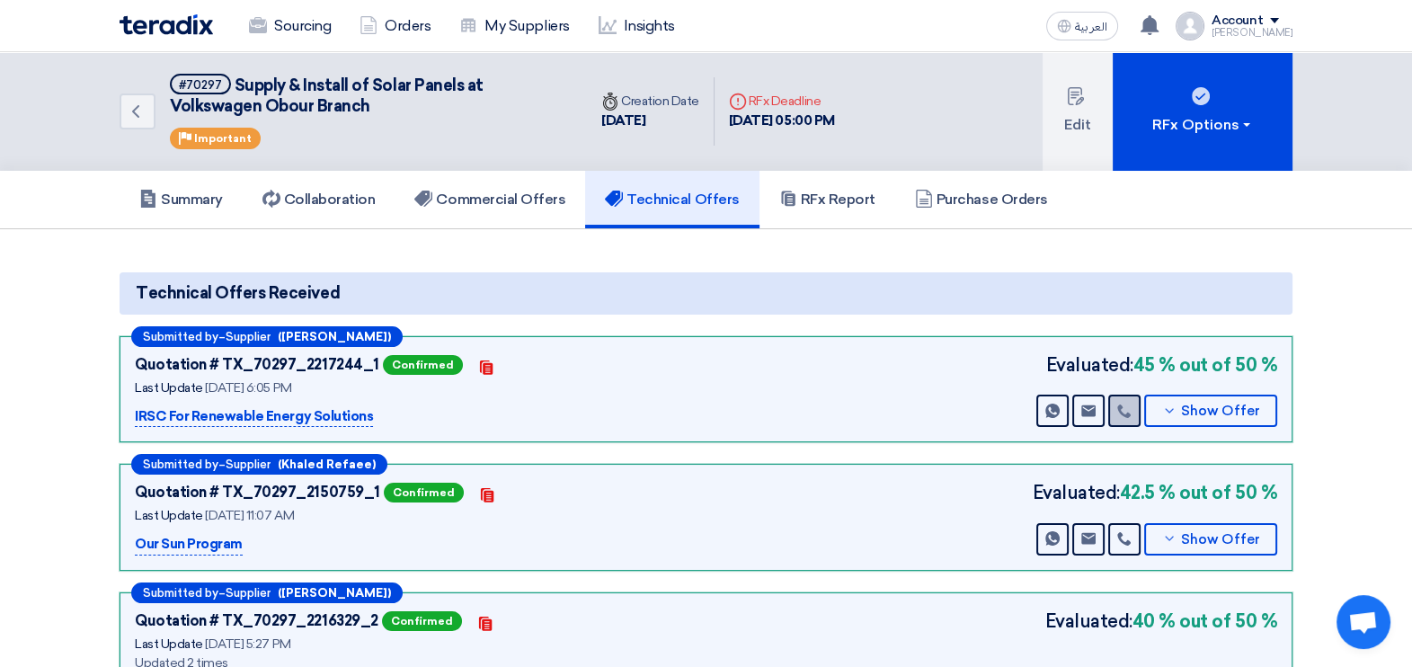
click at [1119, 405] on use at bounding box center [1123, 411] width 13 height 13
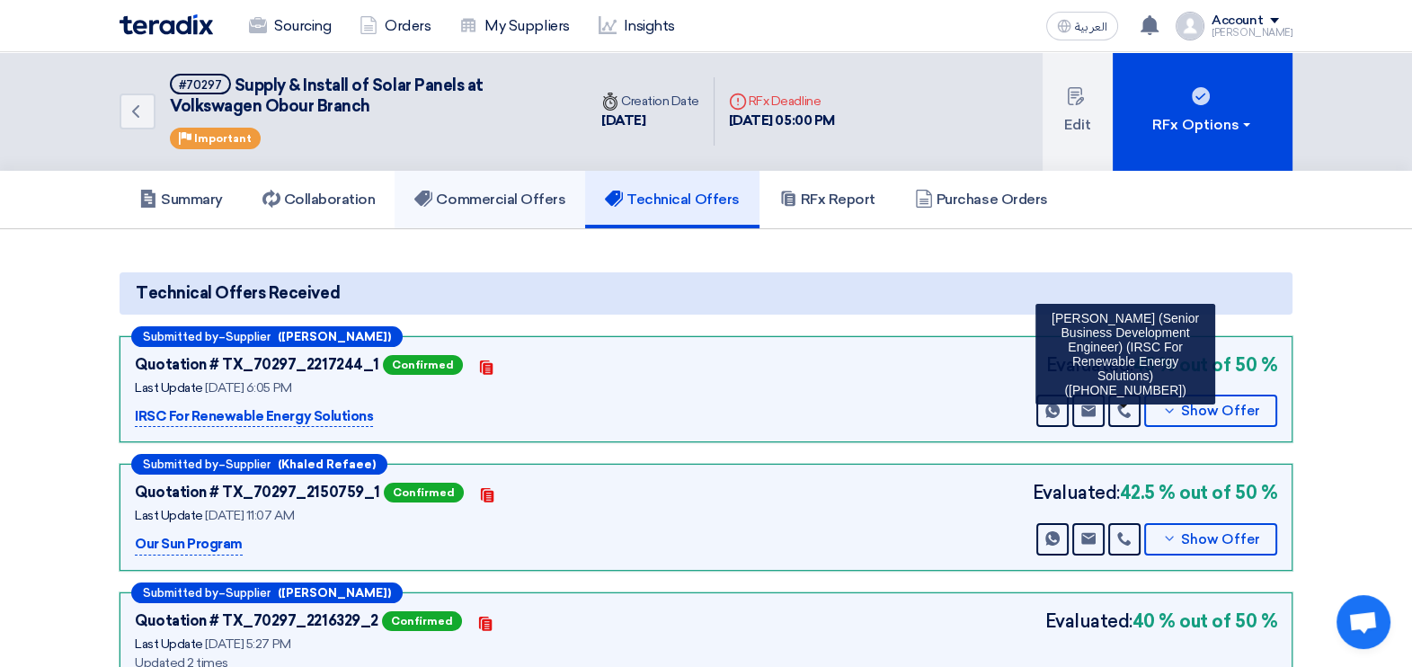
click at [517, 191] on h5 "Commercial Offers" at bounding box center [489, 200] width 151 height 18
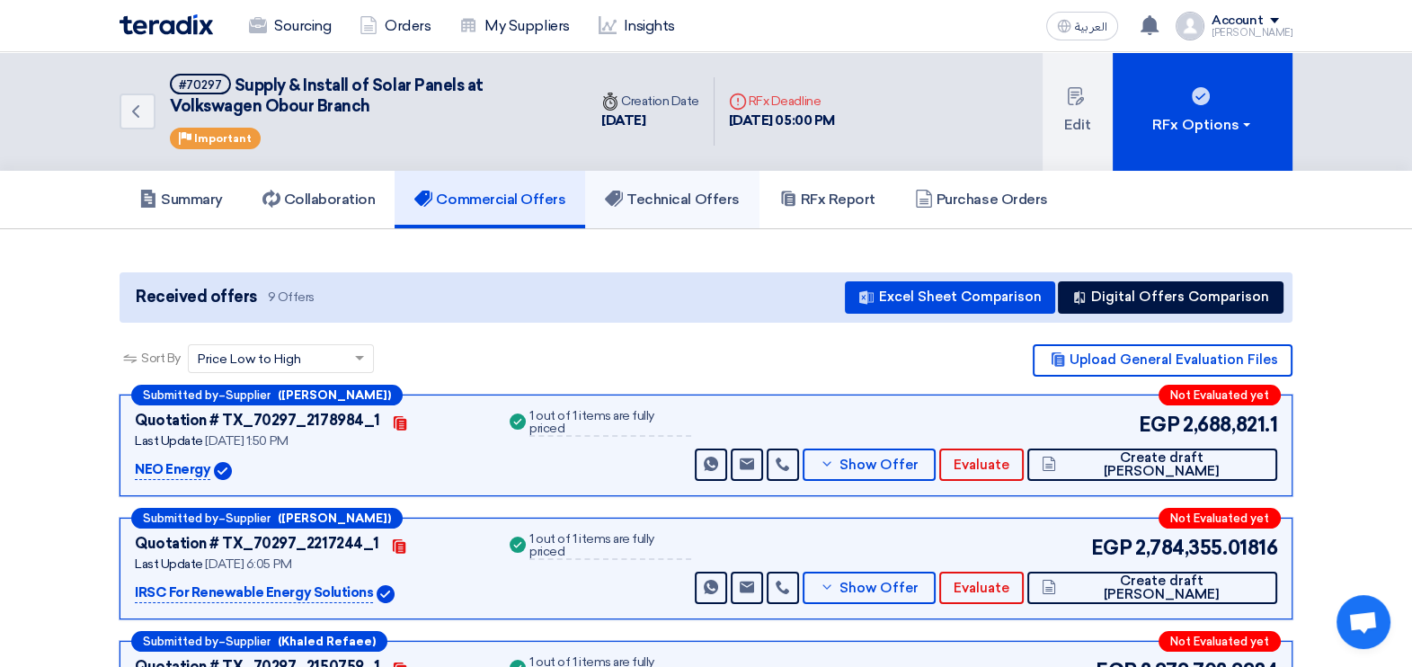
click at [714, 207] on link "Technical Offers" at bounding box center [672, 200] width 174 height 58
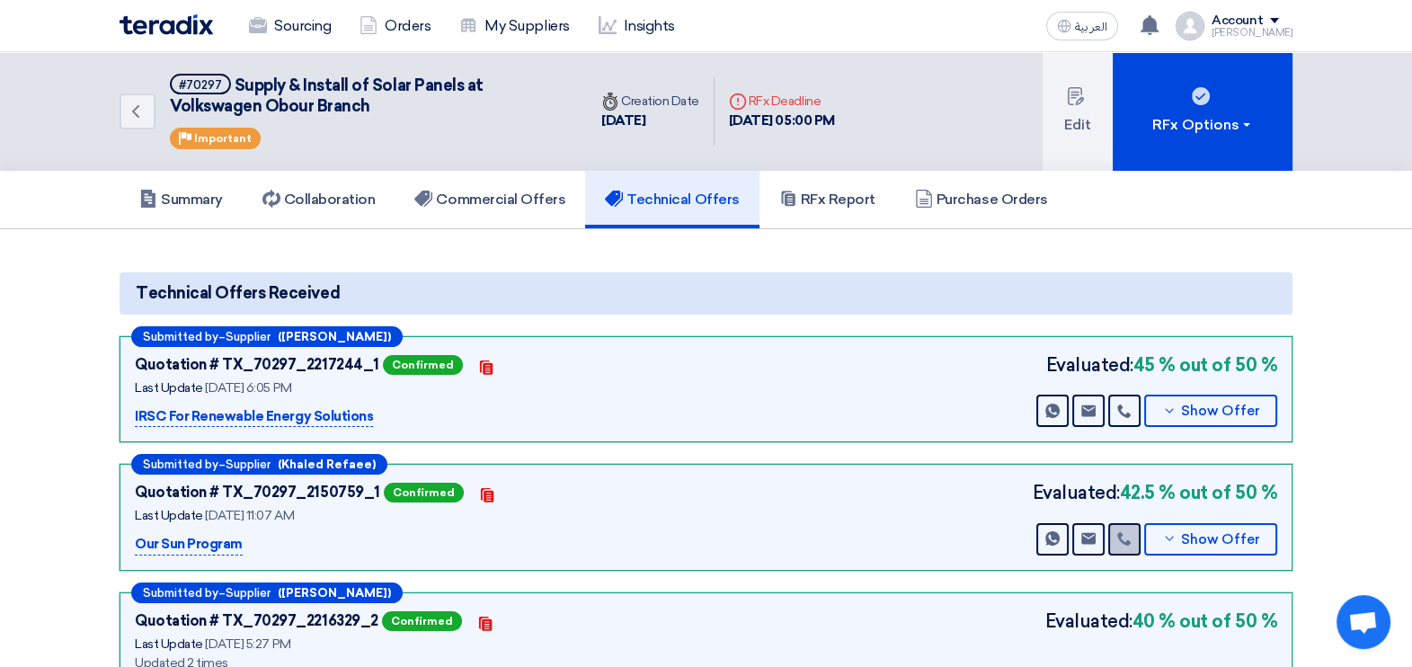
click at [1127, 539] on use at bounding box center [1123, 538] width 13 height 13
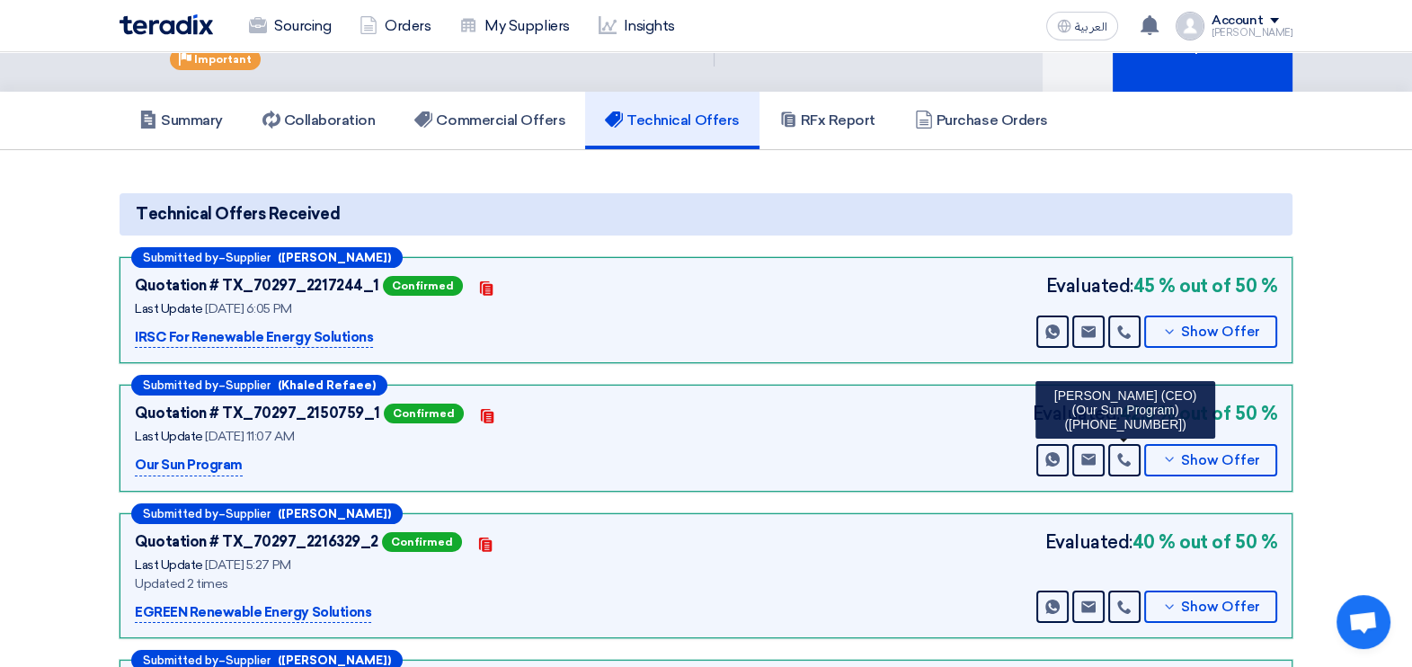
scroll to position [224, 0]
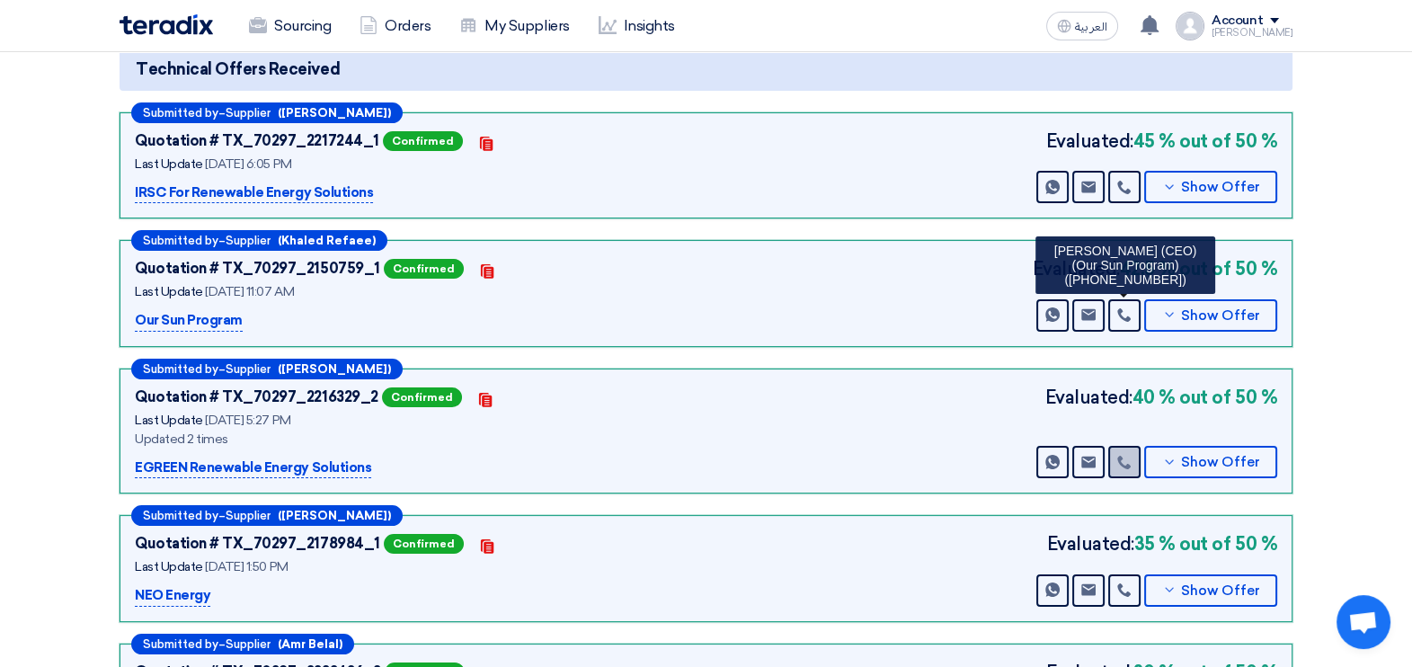
click at [1128, 455] on icon at bounding box center [1124, 462] width 14 height 14
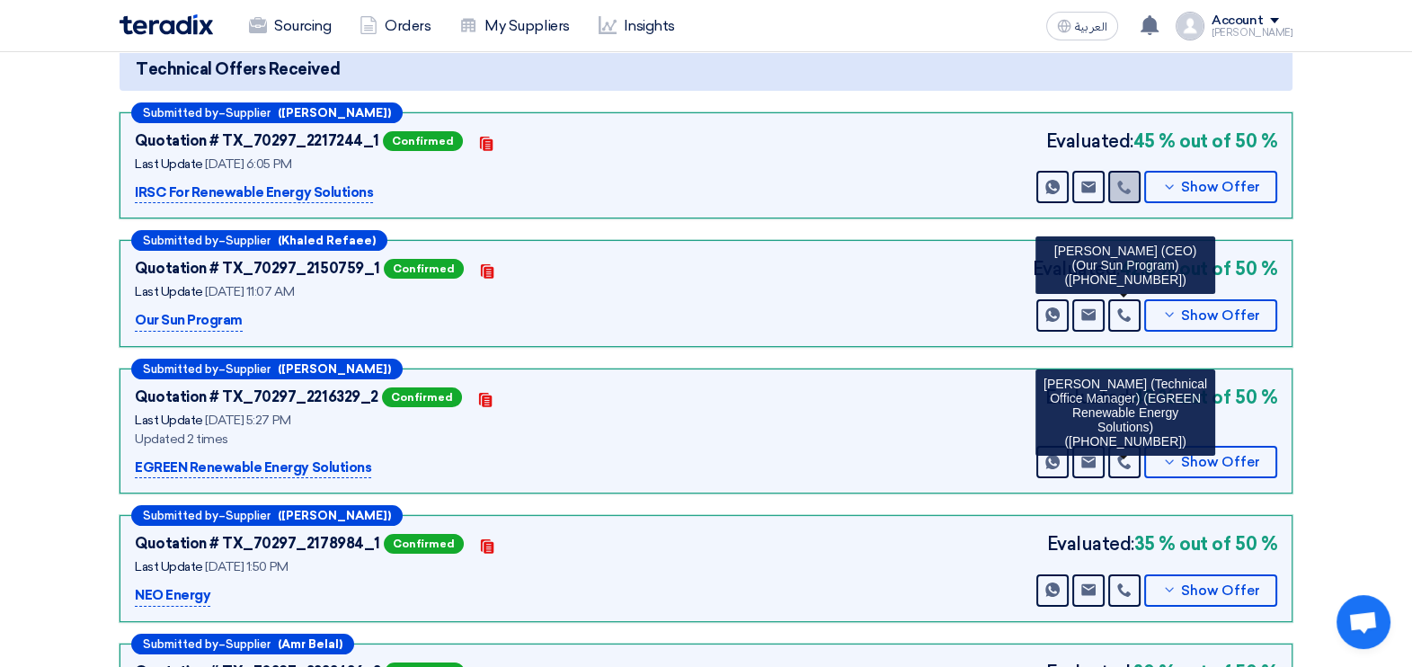
click at [1125, 181] on icon at bounding box center [1124, 187] width 14 height 14
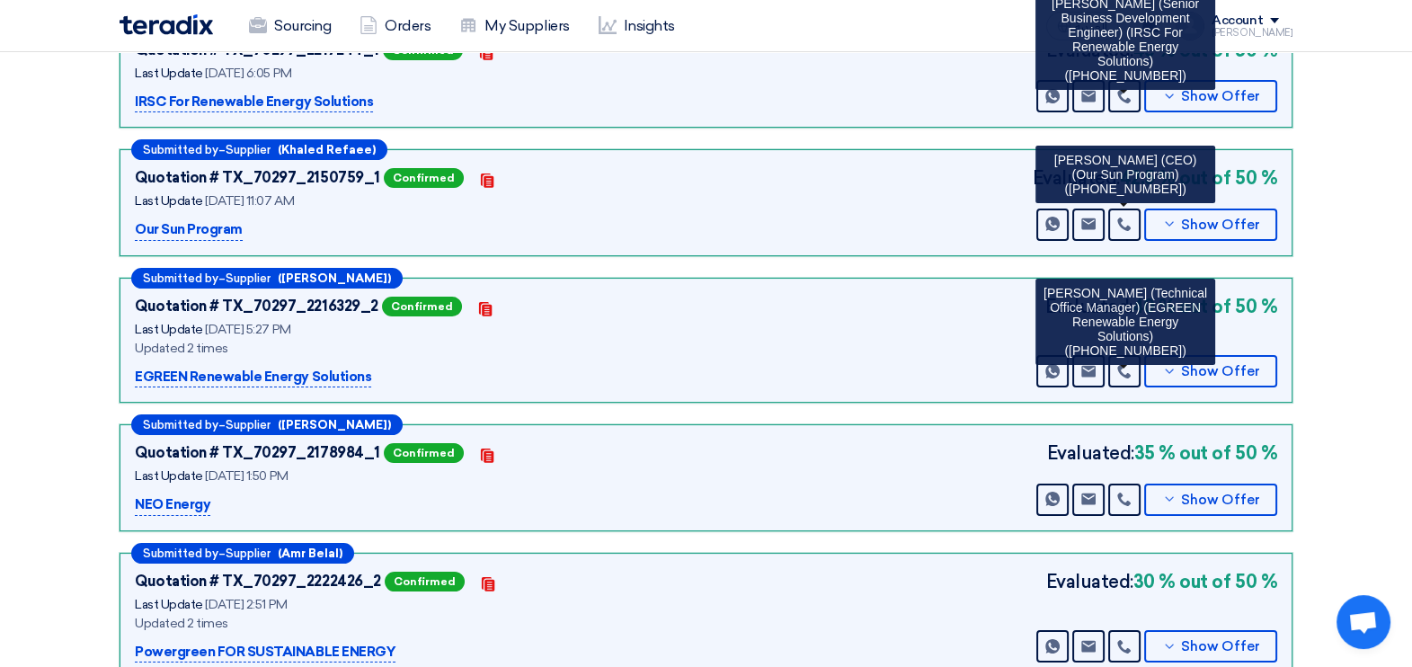
scroll to position [449, 0]
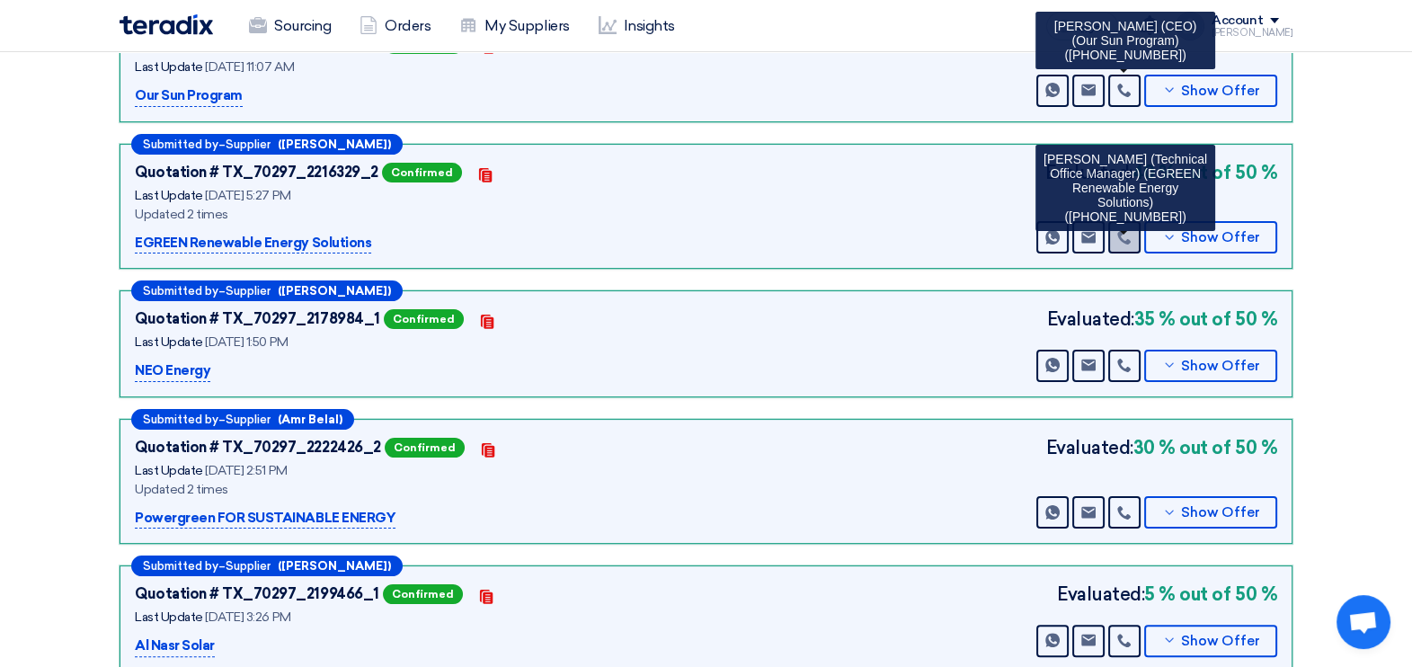
click at [1118, 235] on icon at bounding box center [1124, 237] width 14 height 14
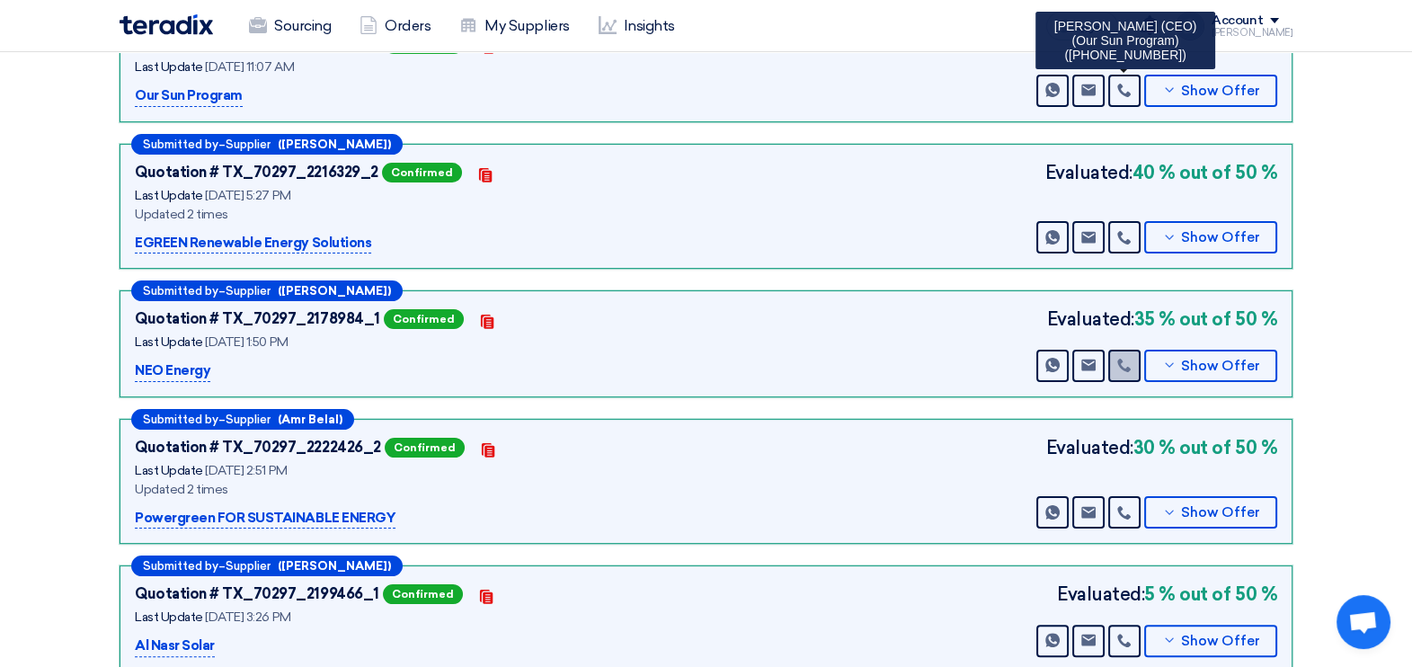
click at [1119, 350] on link at bounding box center [1125, 366] width 32 height 32
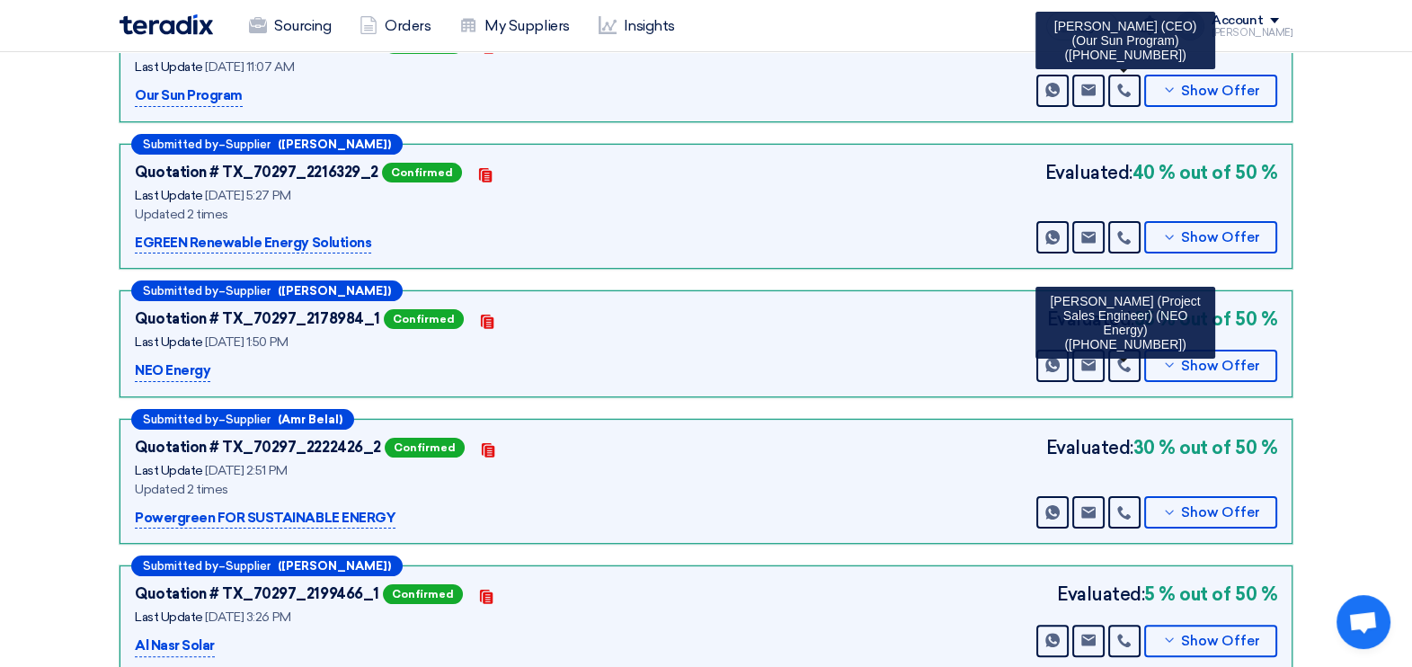
scroll to position [224, 0]
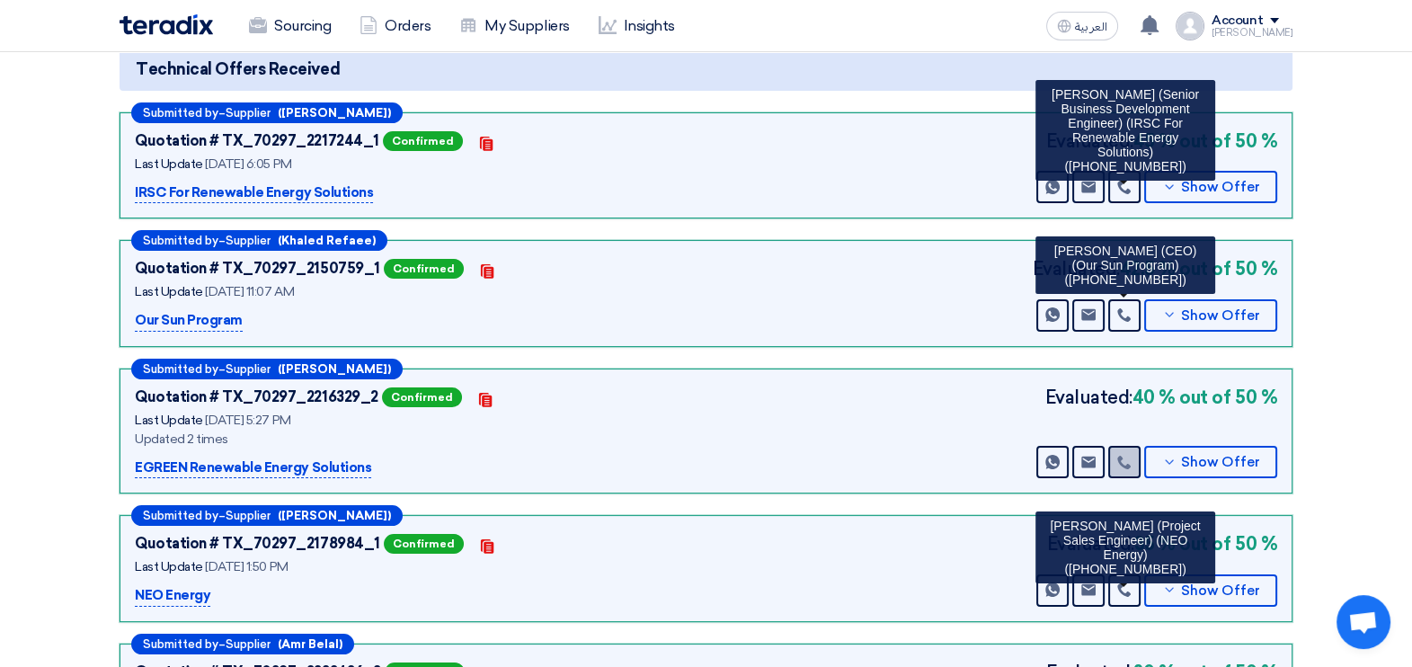
click at [1126, 455] on icon at bounding box center [1124, 462] width 14 height 14
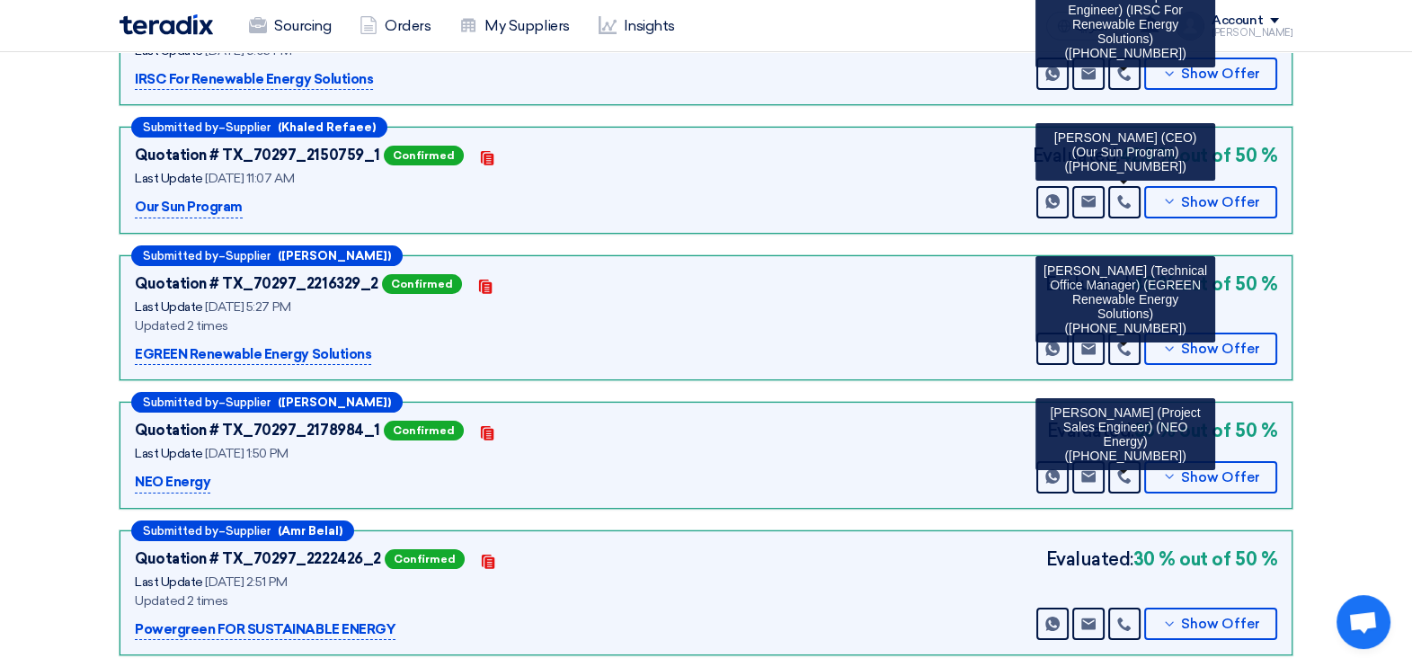
scroll to position [0, 0]
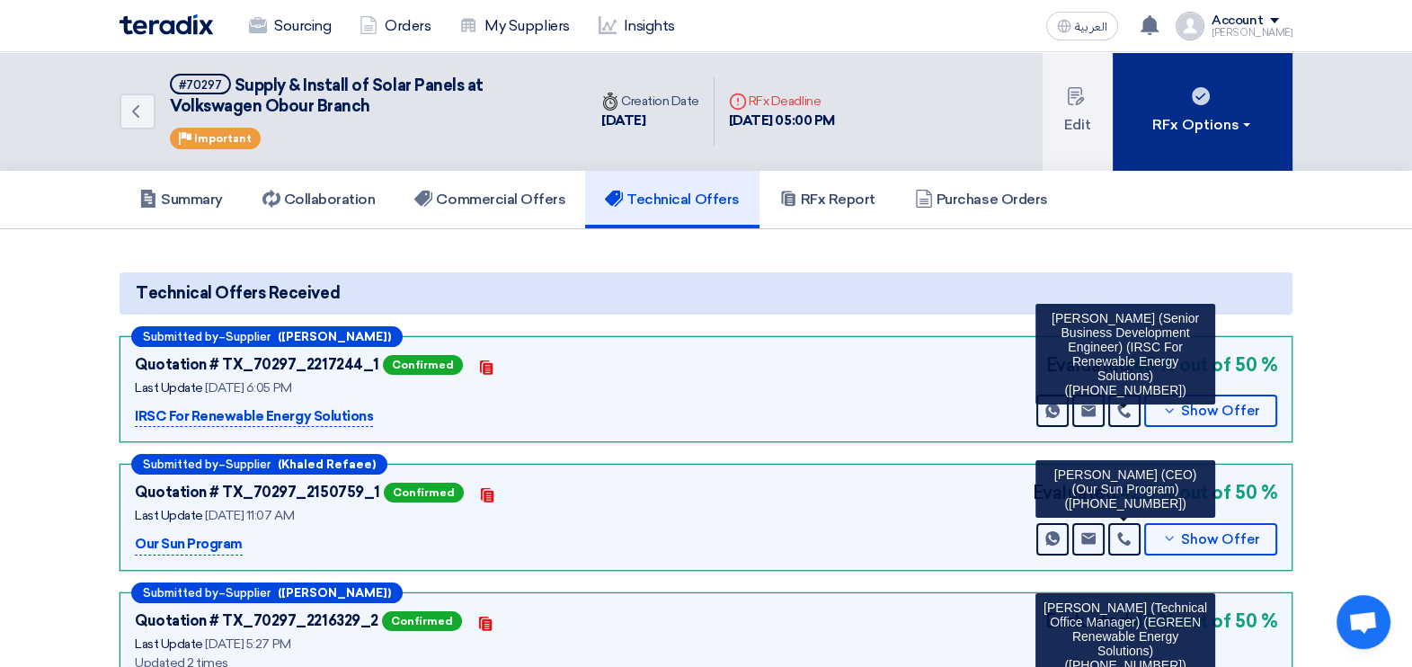
click at [1205, 118] on div "RFx Options" at bounding box center [1204, 125] width 102 height 22
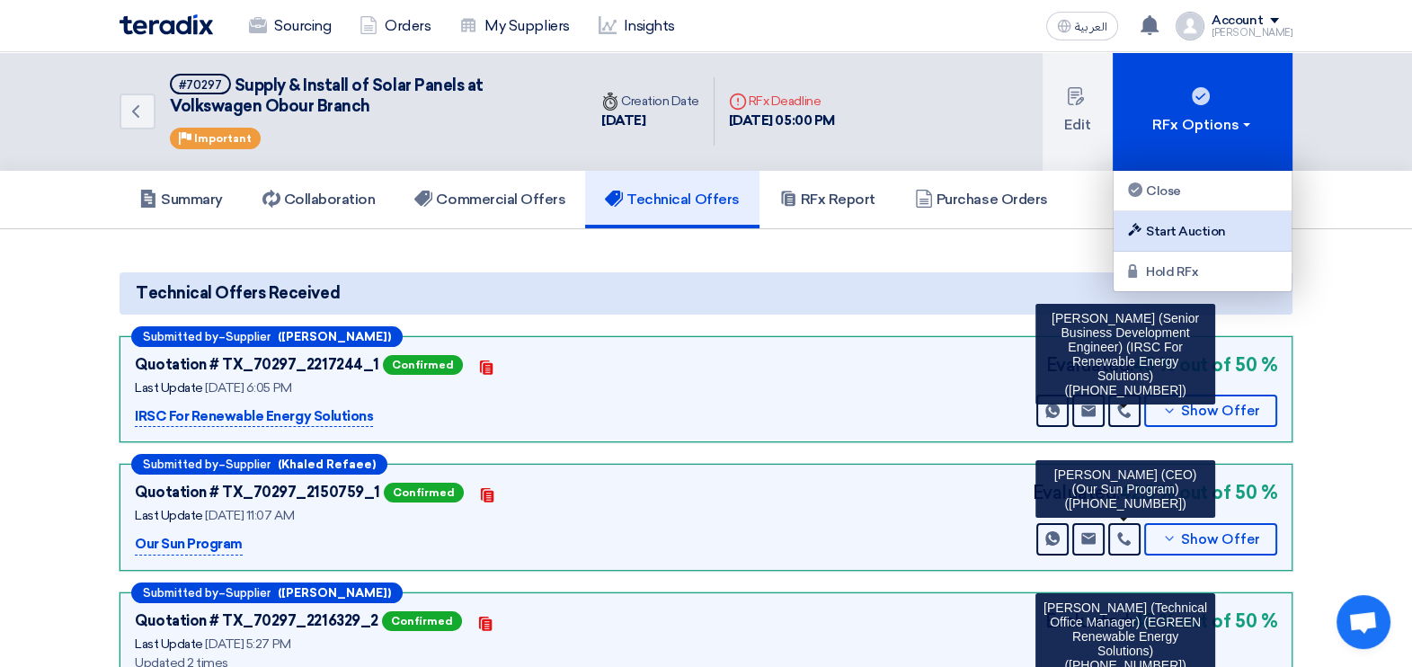
click at [1180, 236] on div "Start Auction" at bounding box center [1203, 231] width 156 height 22
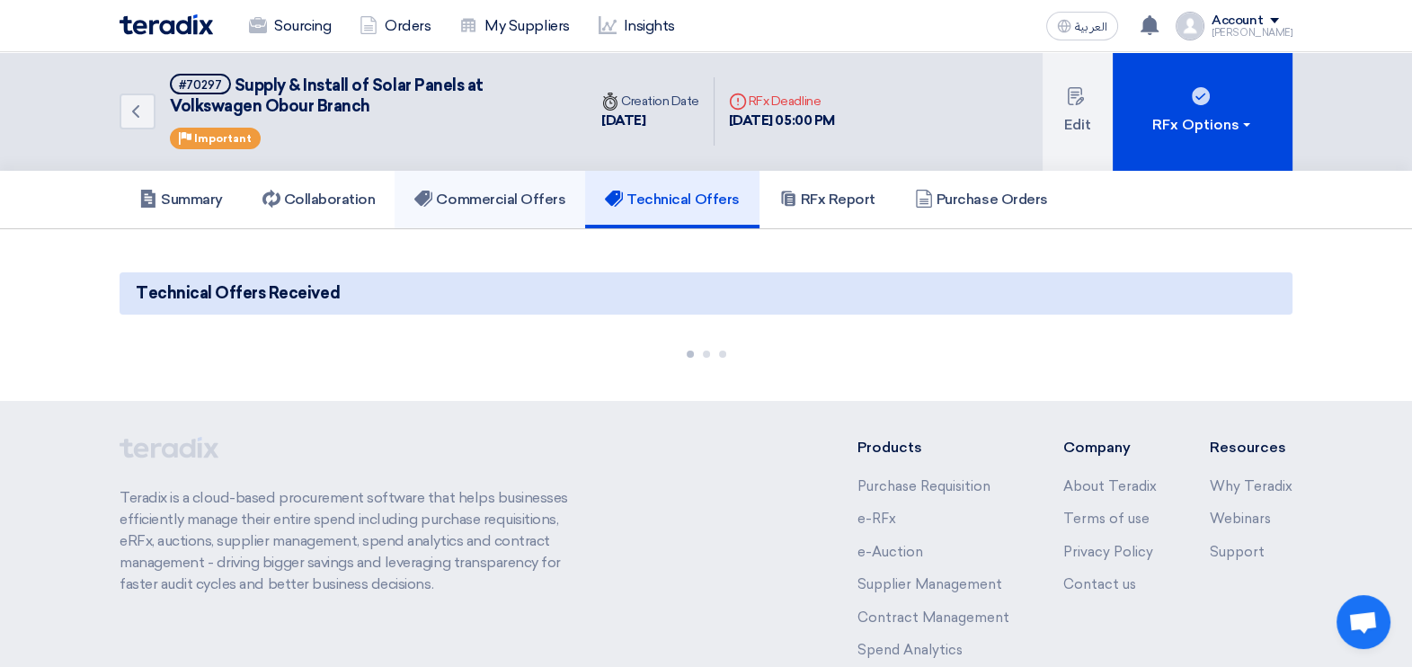
click at [512, 216] on link "Commercial Offers" at bounding box center [490, 200] width 191 height 58
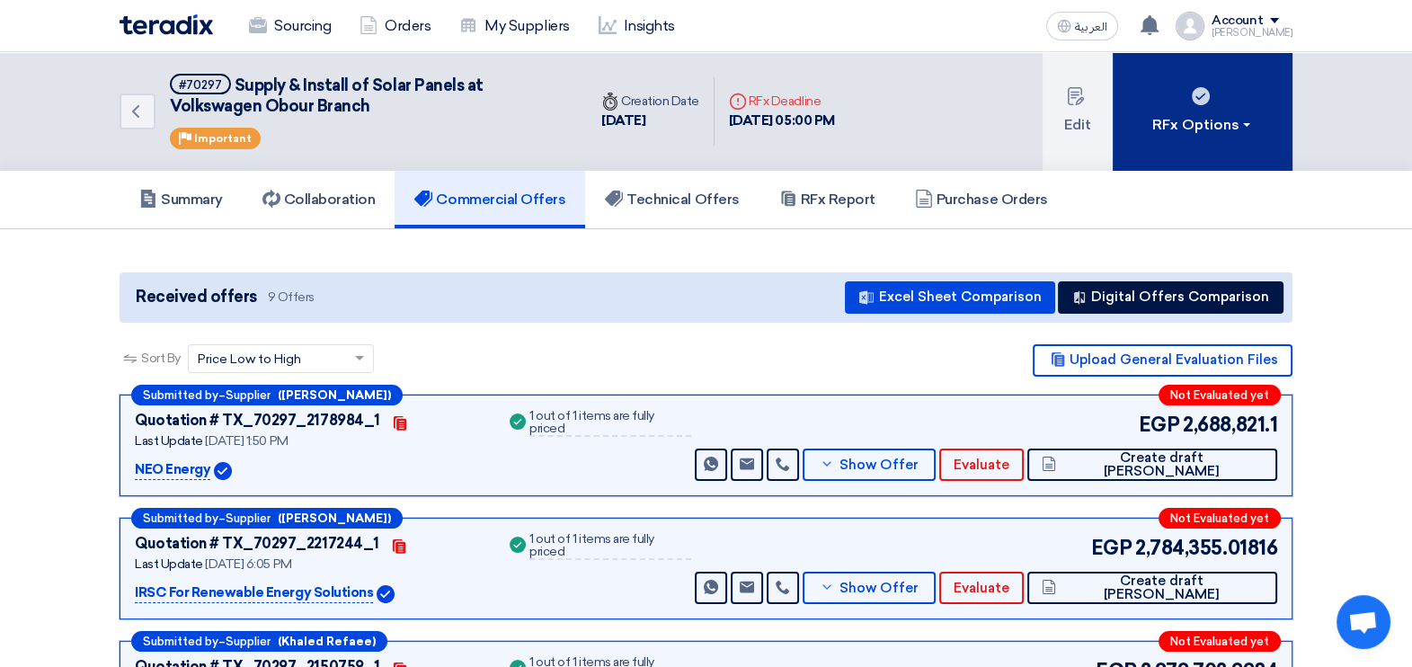
click at [1260, 108] on button "RFx Options" at bounding box center [1203, 111] width 180 height 119
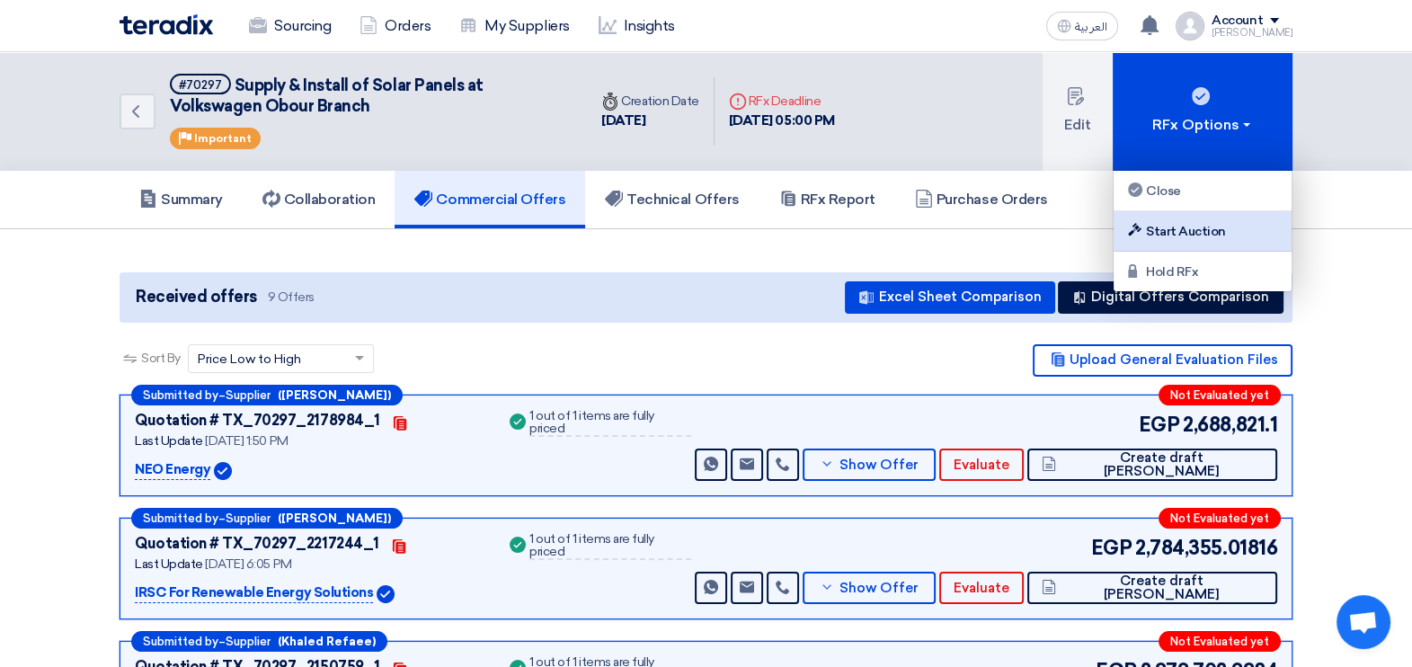
click at [1204, 235] on div "Start Auction" at bounding box center [1203, 231] width 156 height 22
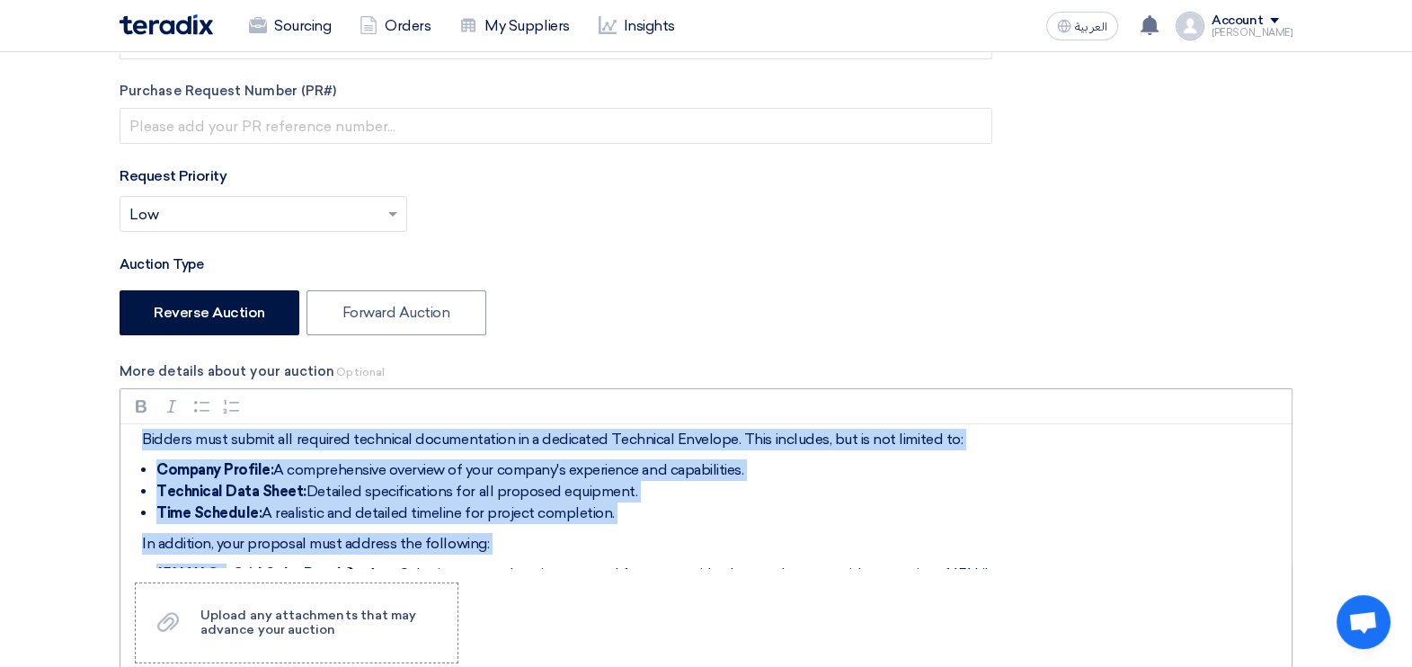
scroll to position [148, 0]
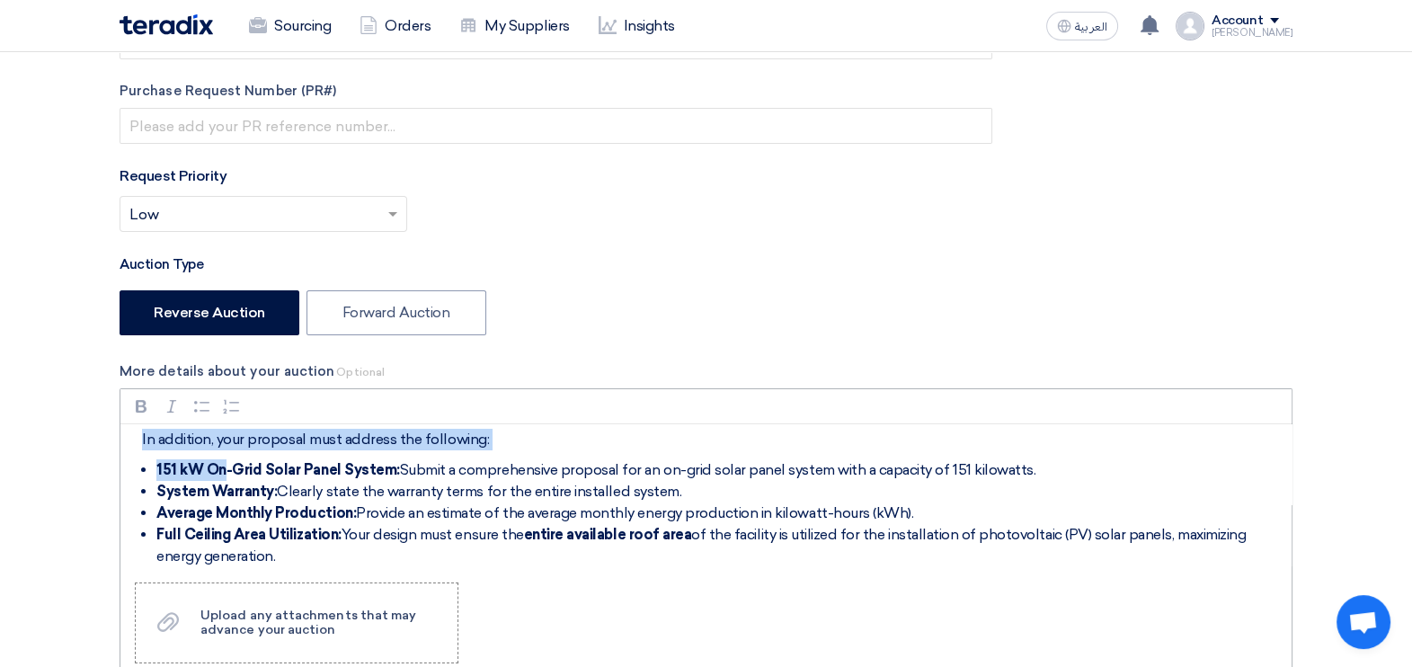
drag, startPoint x: 135, startPoint y: 457, endPoint x: 432, endPoint y: 549, distance: 311.7
click at [432, 549] on div "Technical Offer Requirements Bidders must submit all required technical documen…" at bounding box center [705, 496] width 1171 height 144
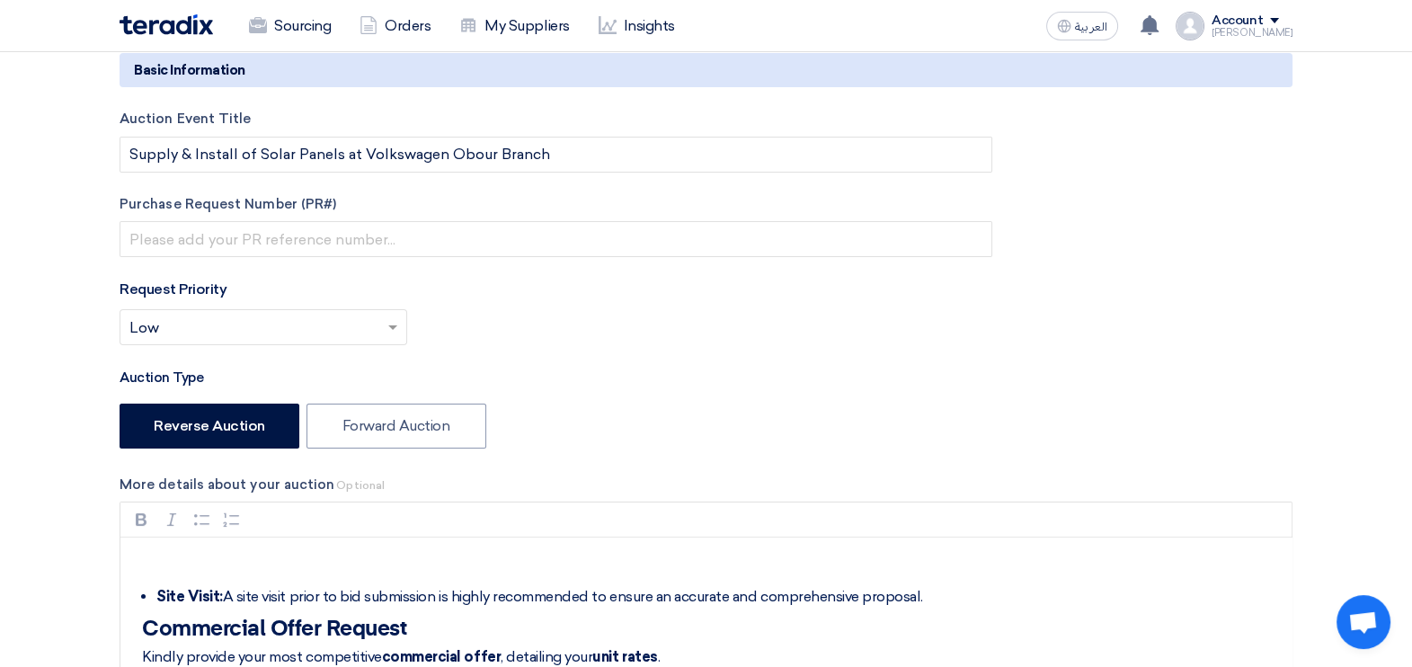
scroll to position [449, 0]
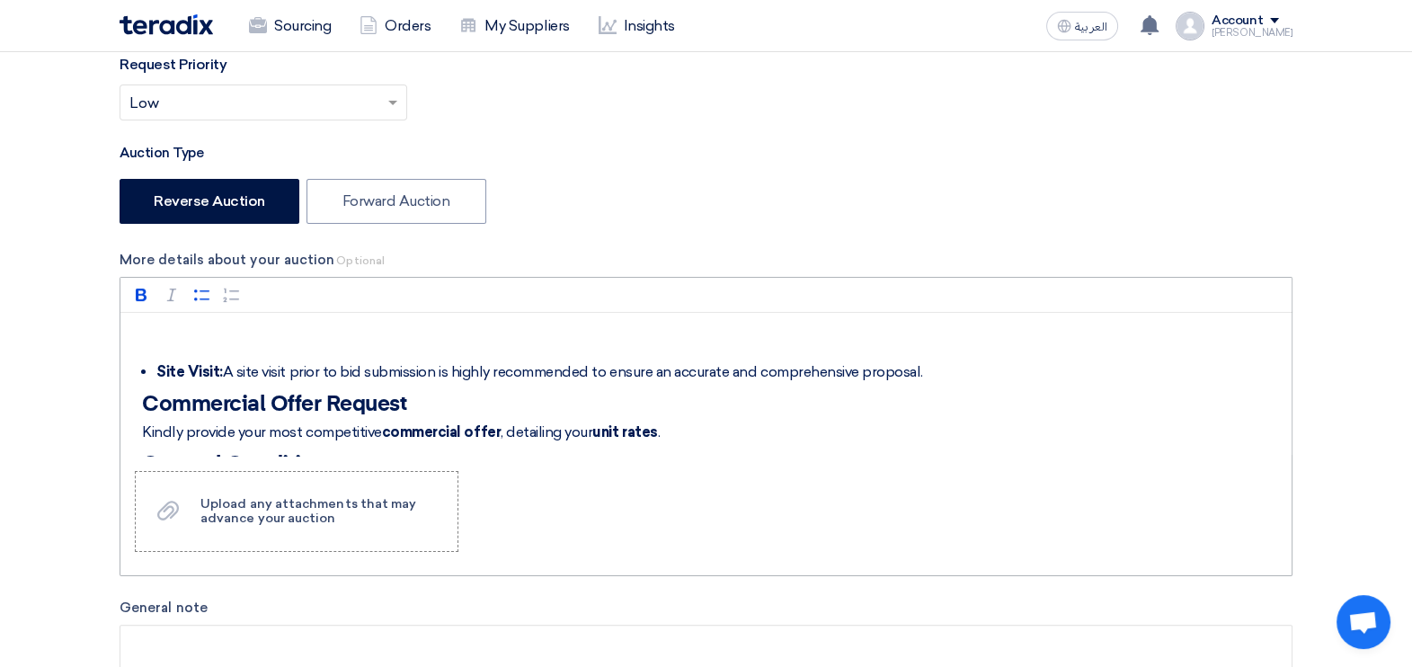
click at [214, 361] on li "Site Visit: A site visit prior to bid submission is highly recommended to ensur…" at bounding box center [719, 372] width 1126 height 22
click at [220, 363] on li "Site Visit: A site visit prior to bid submission is highly recommended to ensur…" at bounding box center [719, 372] width 1126 height 22
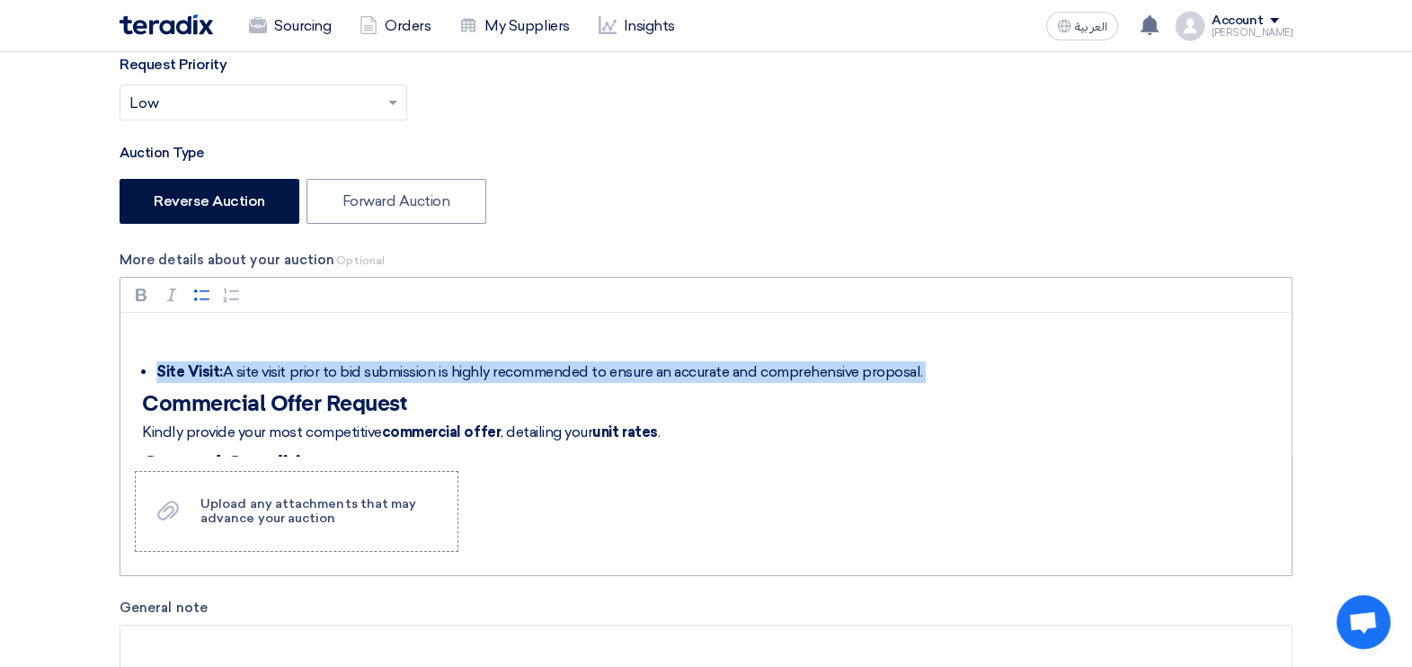
click at [220, 363] on li "Site Visit: A site visit prior to bid submission is highly recommended to ensur…" at bounding box center [719, 372] width 1126 height 22
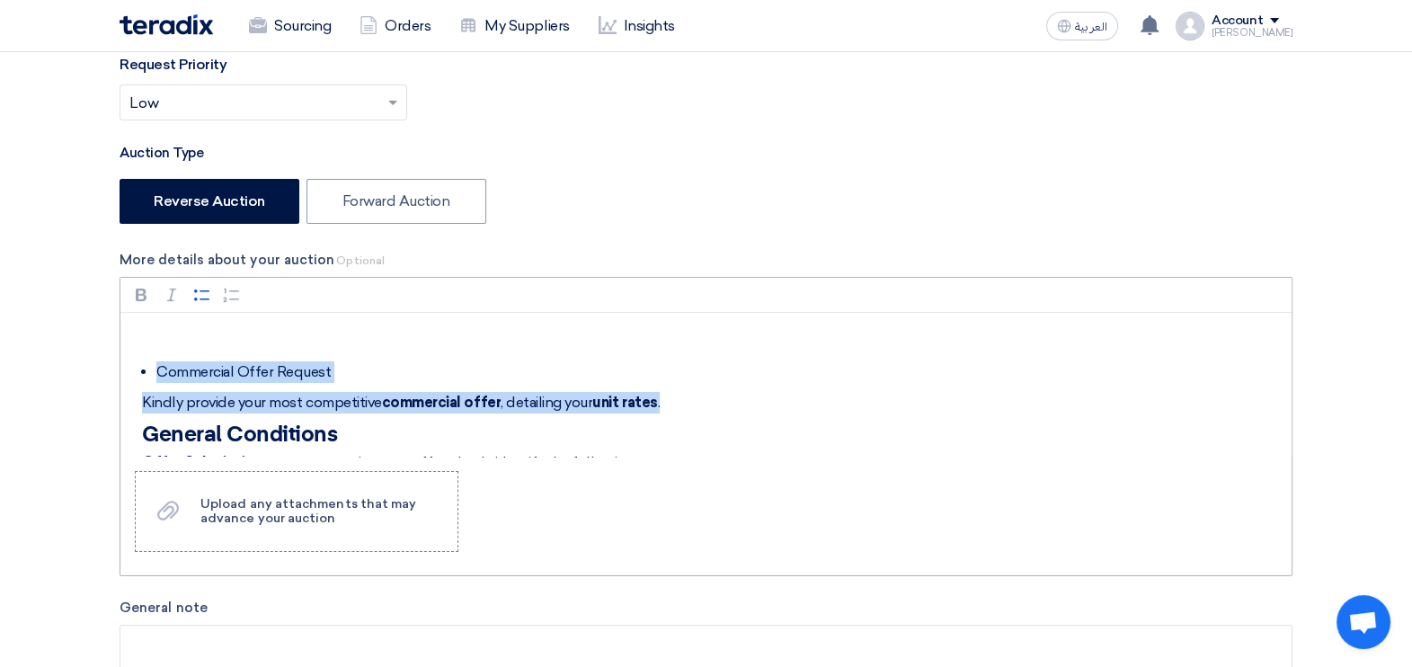
drag, startPoint x: 135, startPoint y: 369, endPoint x: 752, endPoint y: 403, distance: 618.6
click at [752, 403] on div "Commercial Offer Request Kindly provide your most competitive commercial offer …" at bounding box center [705, 385] width 1171 height 144
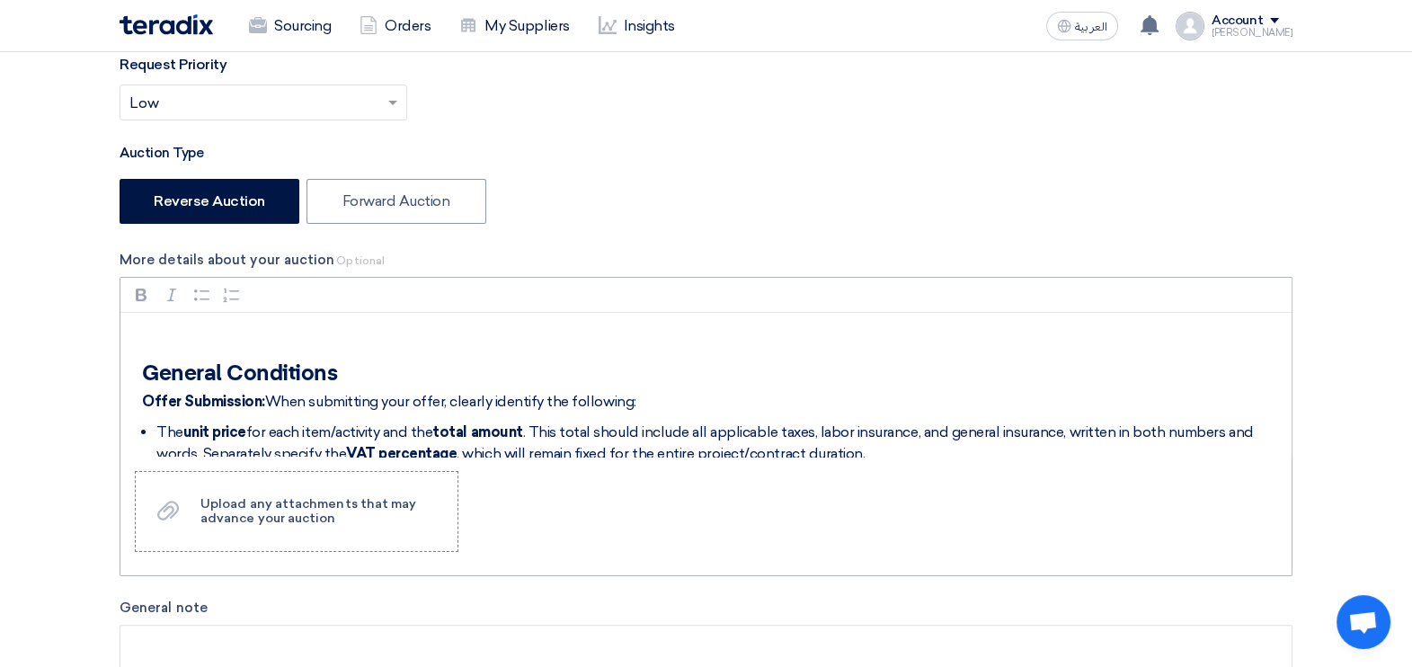
click at [181, 343] on h2 "Rich Text Editor, main" at bounding box center [712, 344] width 1141 height 25
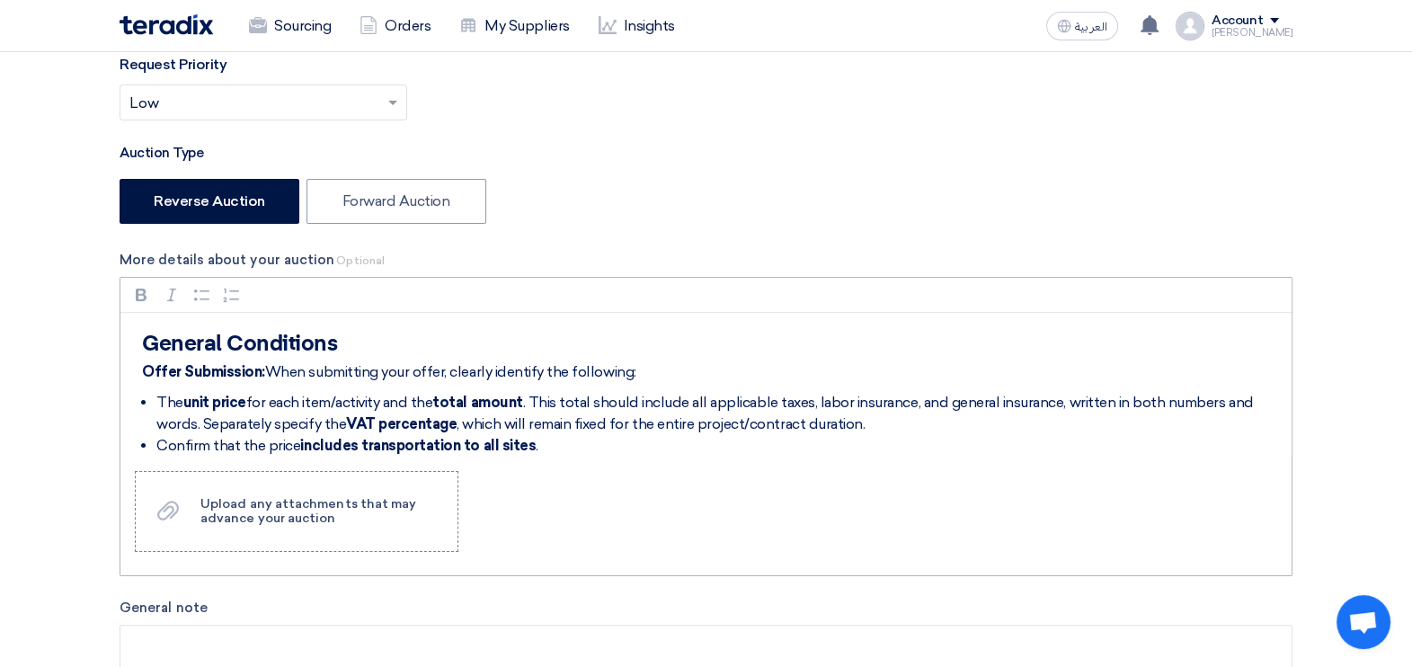
click at [375, 367] on p "Offer Submission: When submitting your offer, clearly identify the following:" at bounding box center [712, 372] width 1141 height 22
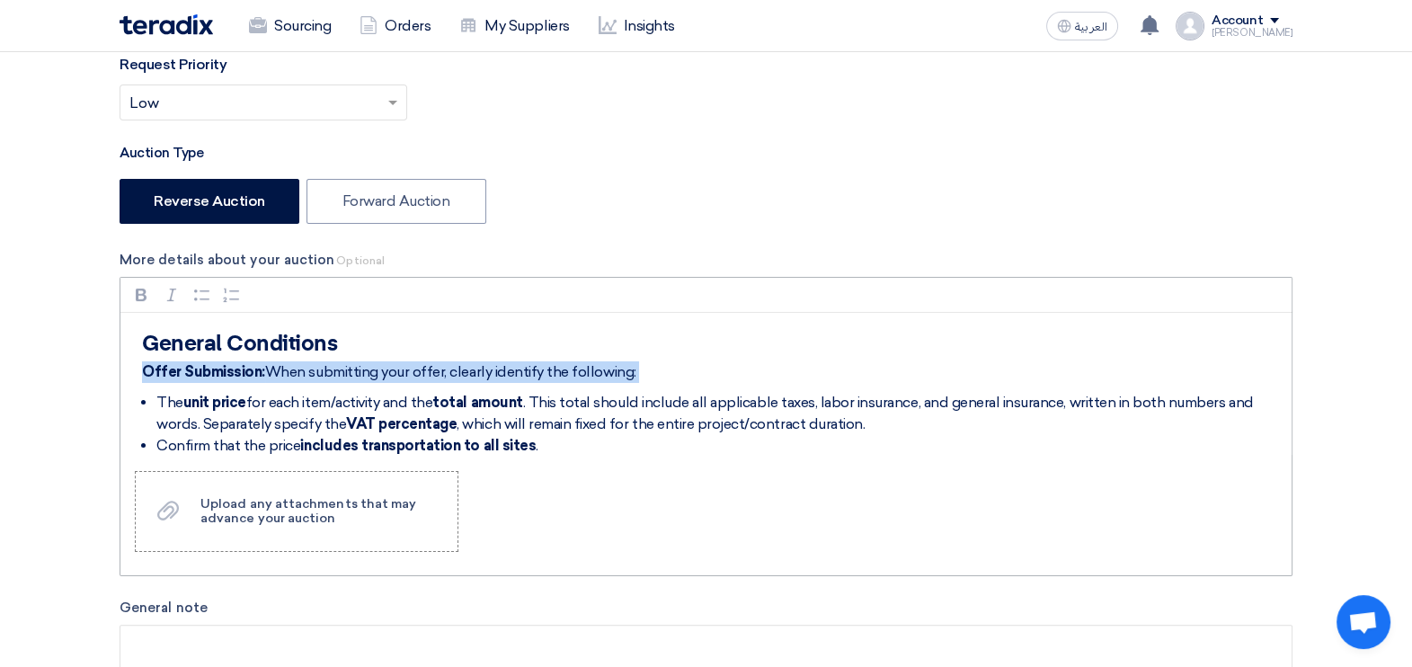
click at [375, 367] on p "Offer Submission: When submitting your offer, clearly identify the following:" at bounding box center [712, 372] width 1141 height 22
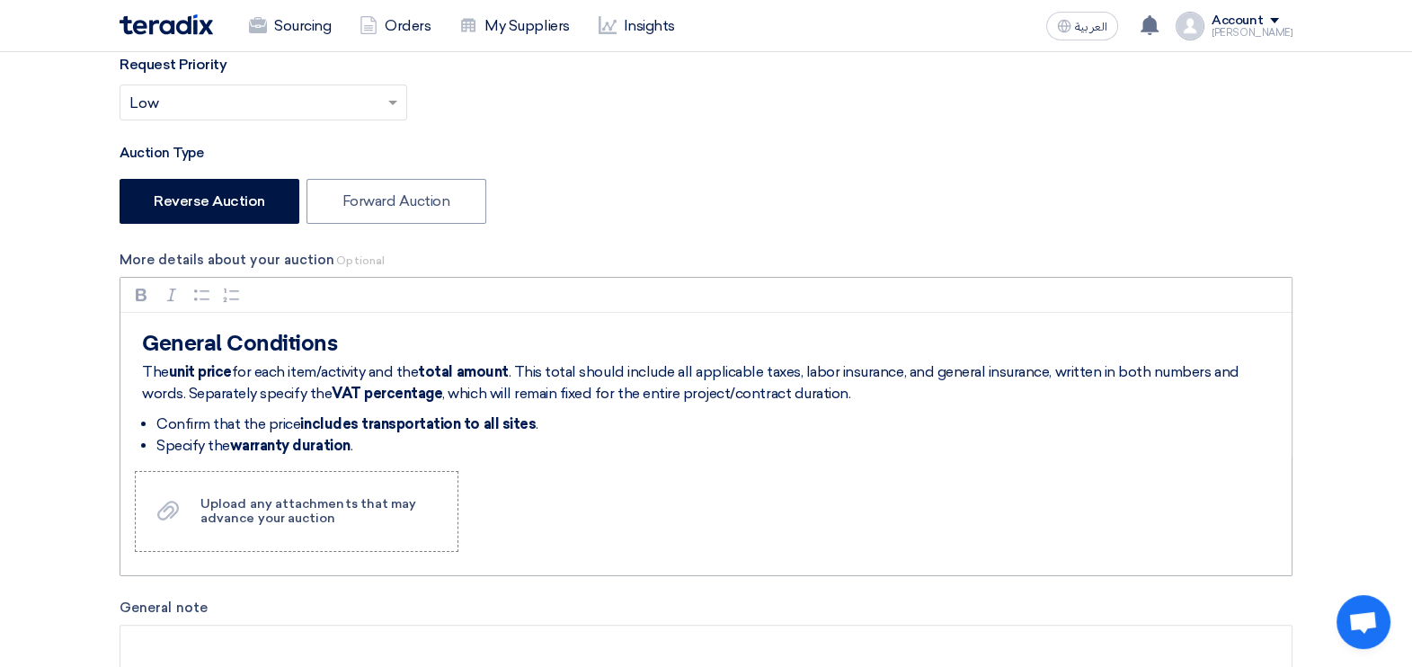
click at [288, 374] on p "The unit price for each item/activity and the total amount . This total should …" at bounding box center [712, 382] width 1141 height 43
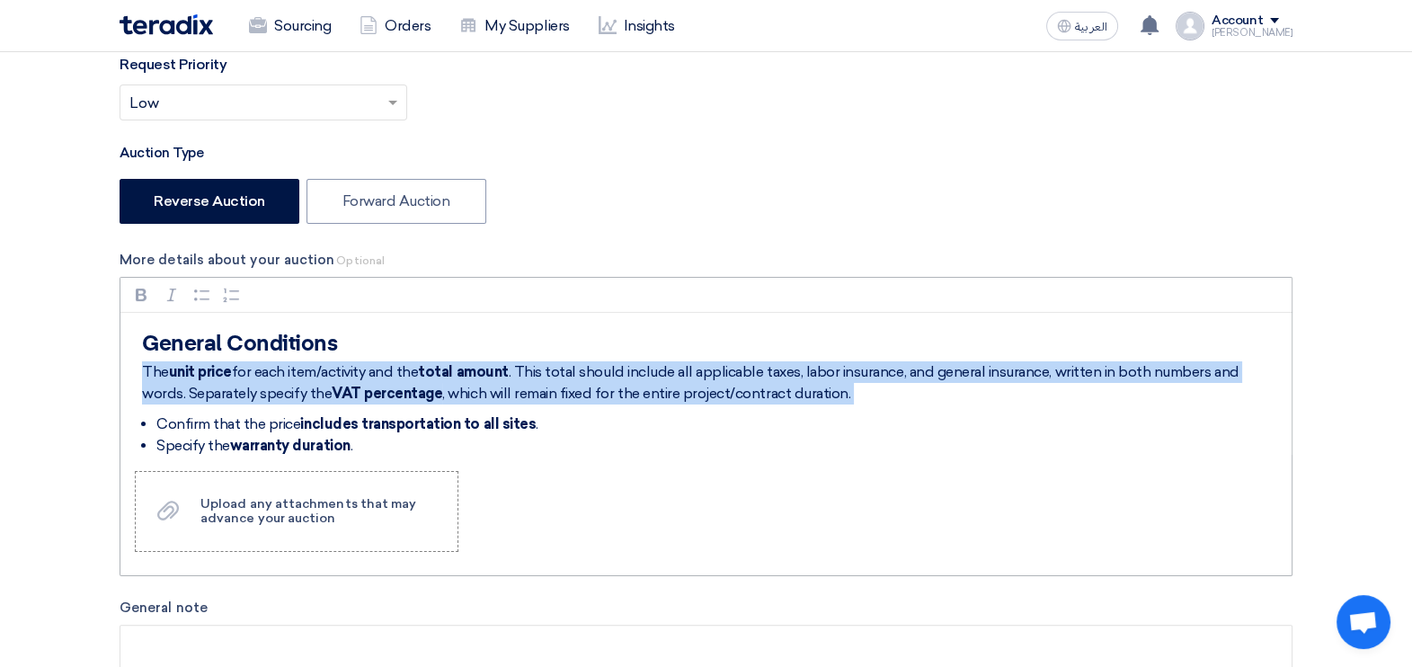
click at [288, 374] on p "The unit price for each item/activity and the total amount . This total should …" at bounding box center [712, 382] width 1141 height 43
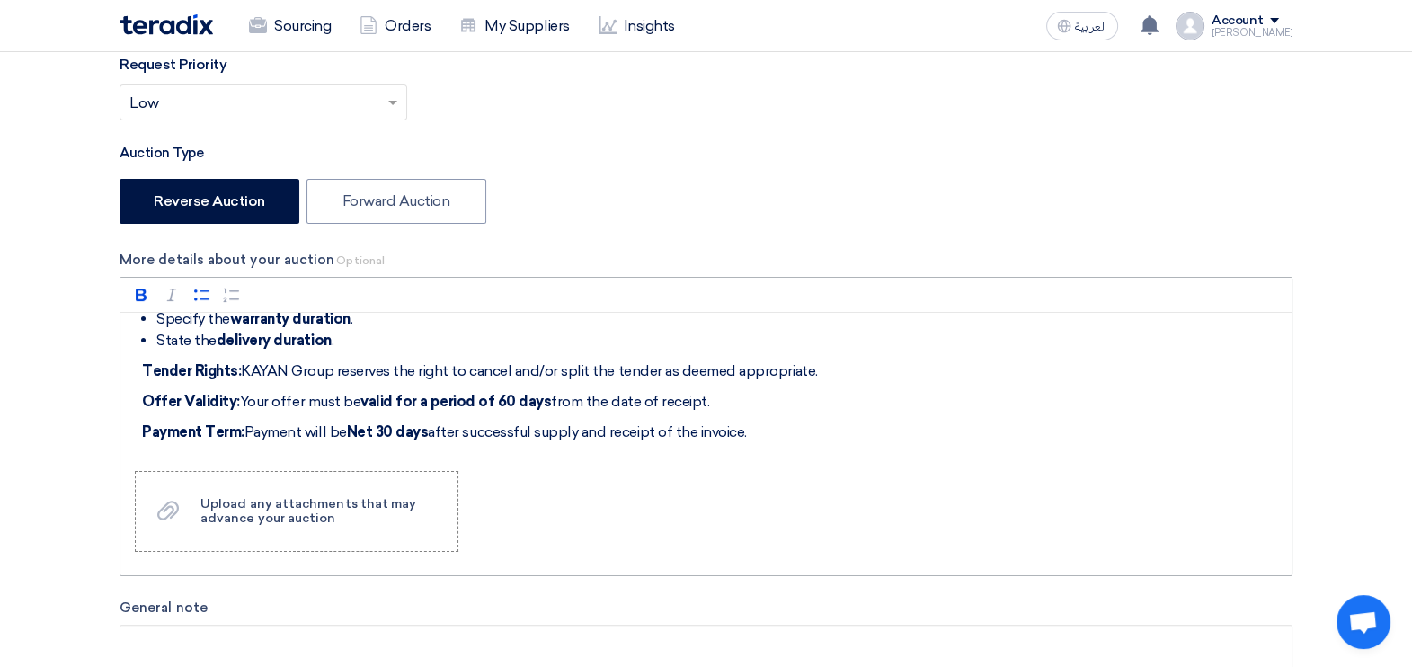
scroll to position [0, 0]
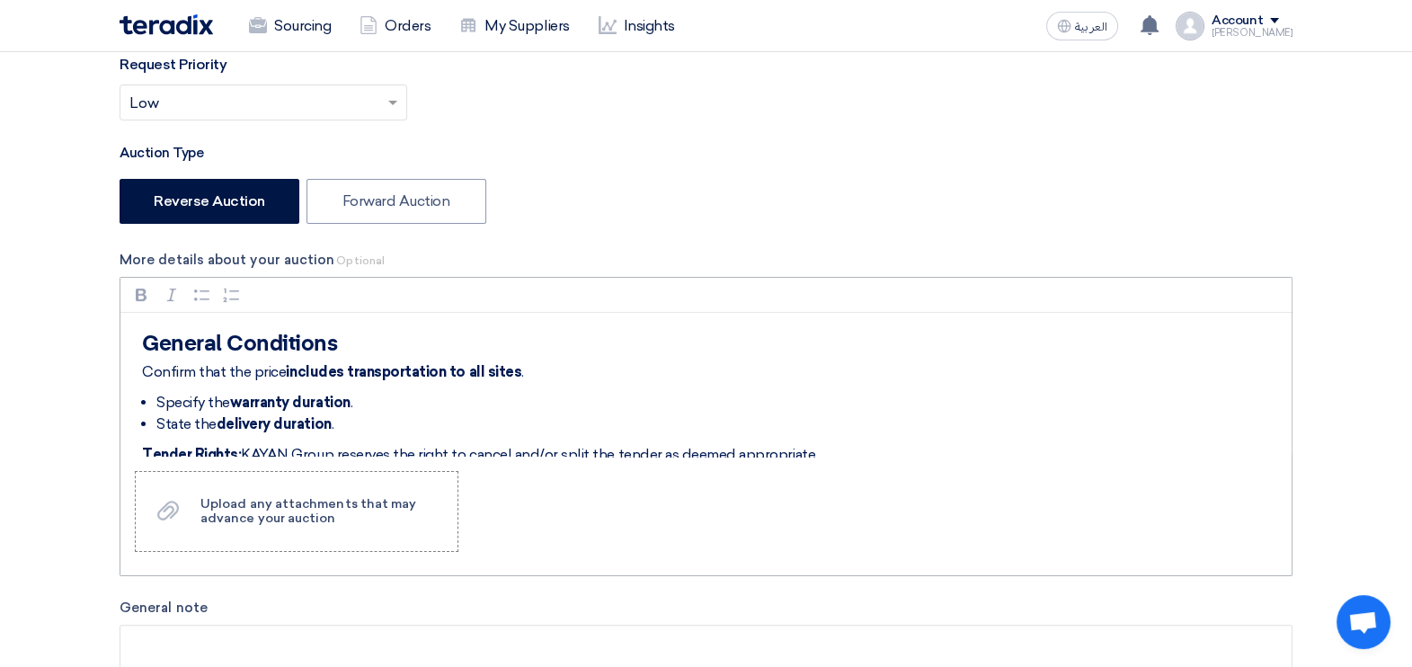
drag, startPoint x: 745, startPoint y: 402, endPoint x: 132, endPoint y: 323, distance: 618.2
click at [132, 323] on div "General Conditions Confirm that the price includes transportation to all sites …" at bounding box center [705, 385] width 1171 height 144
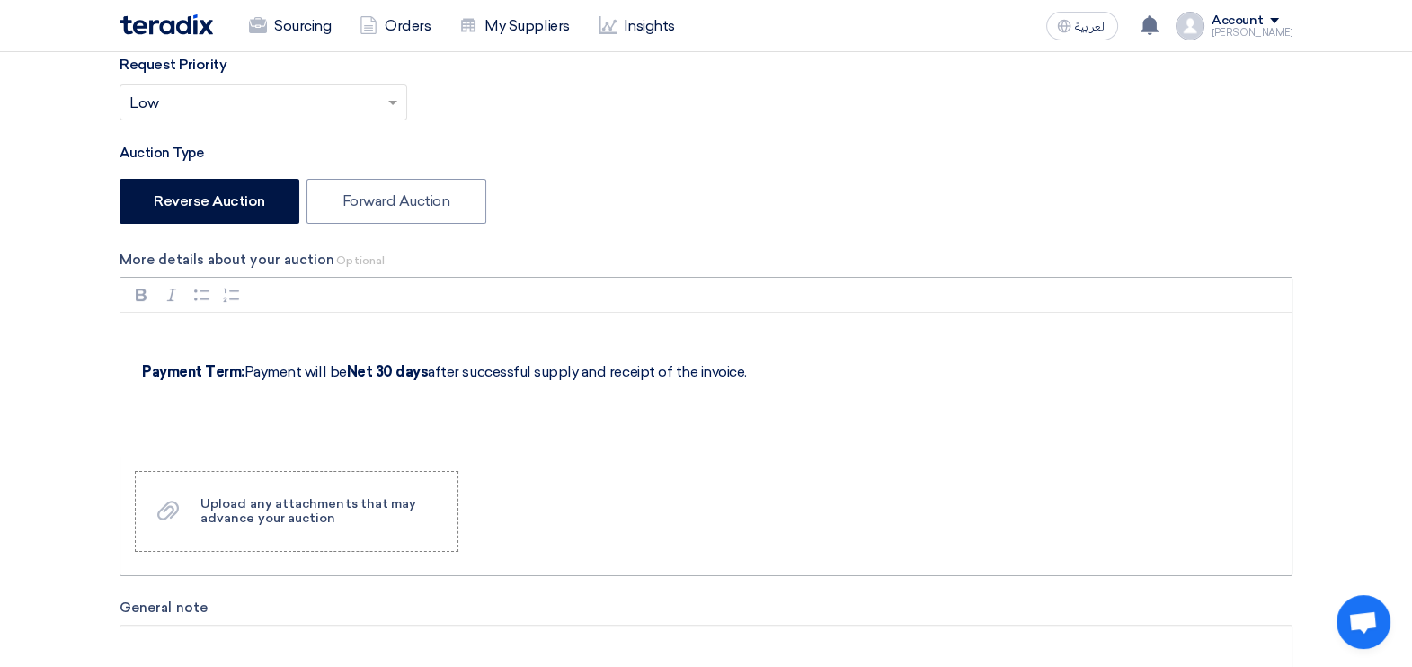
scroll to position [562, 0]
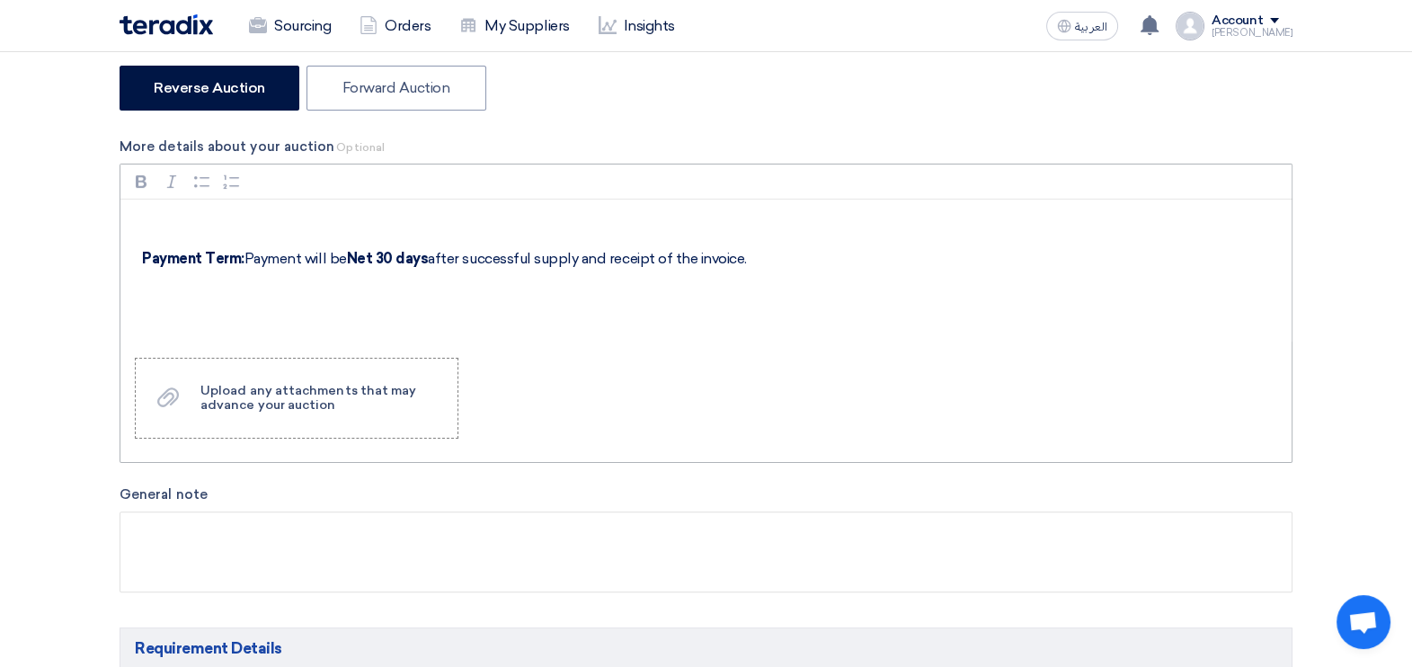
click at [154, 229] on h2 "Rich Text Editor, main" at bounding box center [712, 230] width 1141 height 25
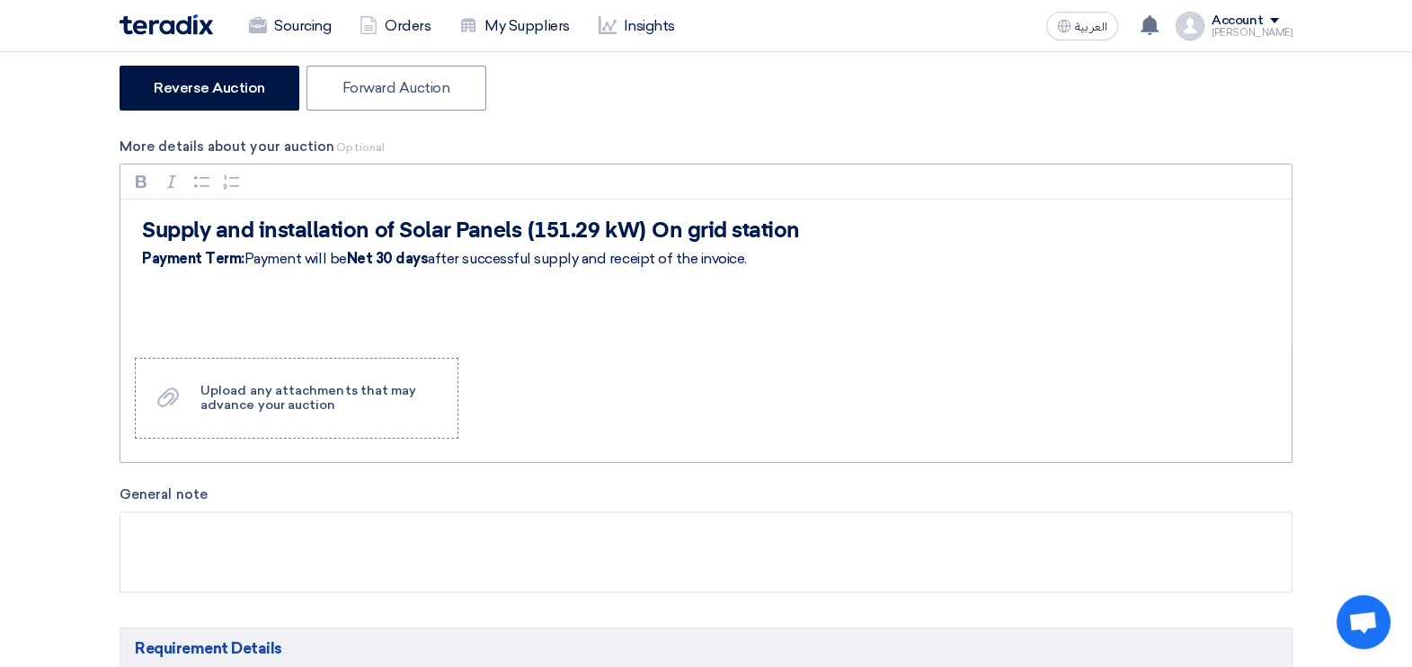
click at [352, 255] on strong "Net 30 days" at bounding box center [388, 258] width 82 height 17
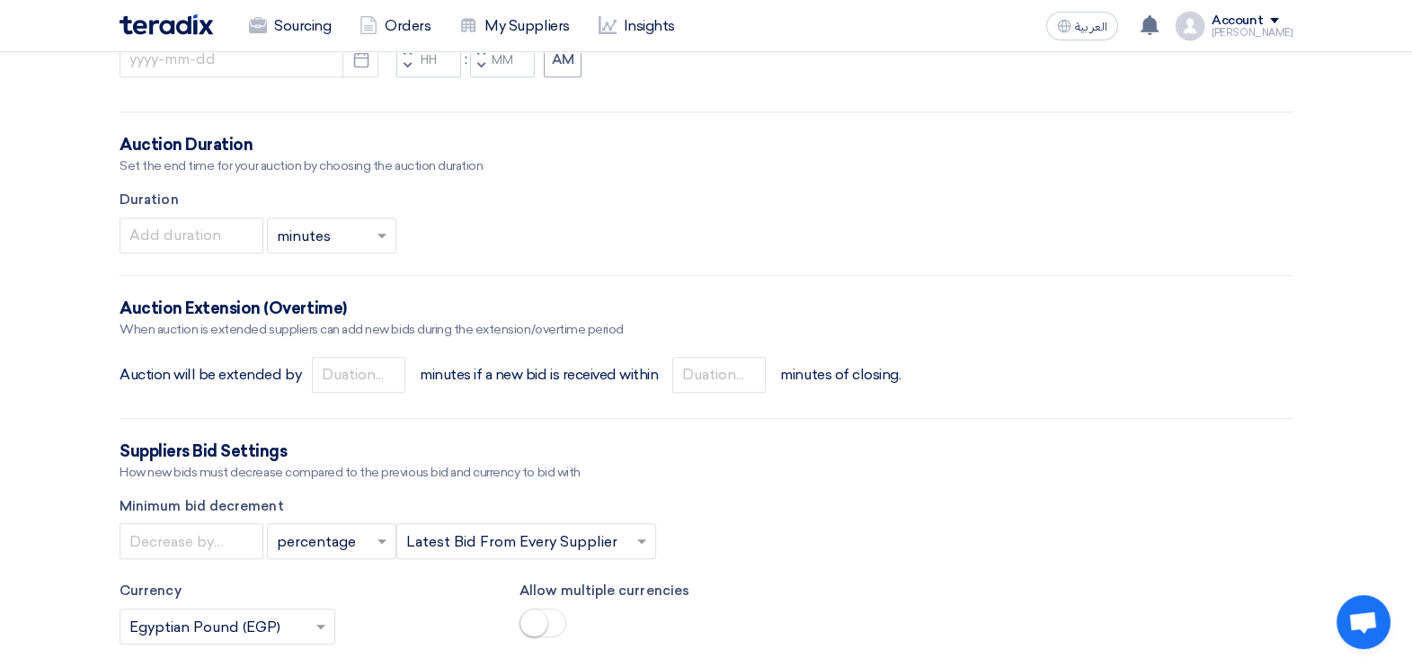
scroll to position [1349, 0]
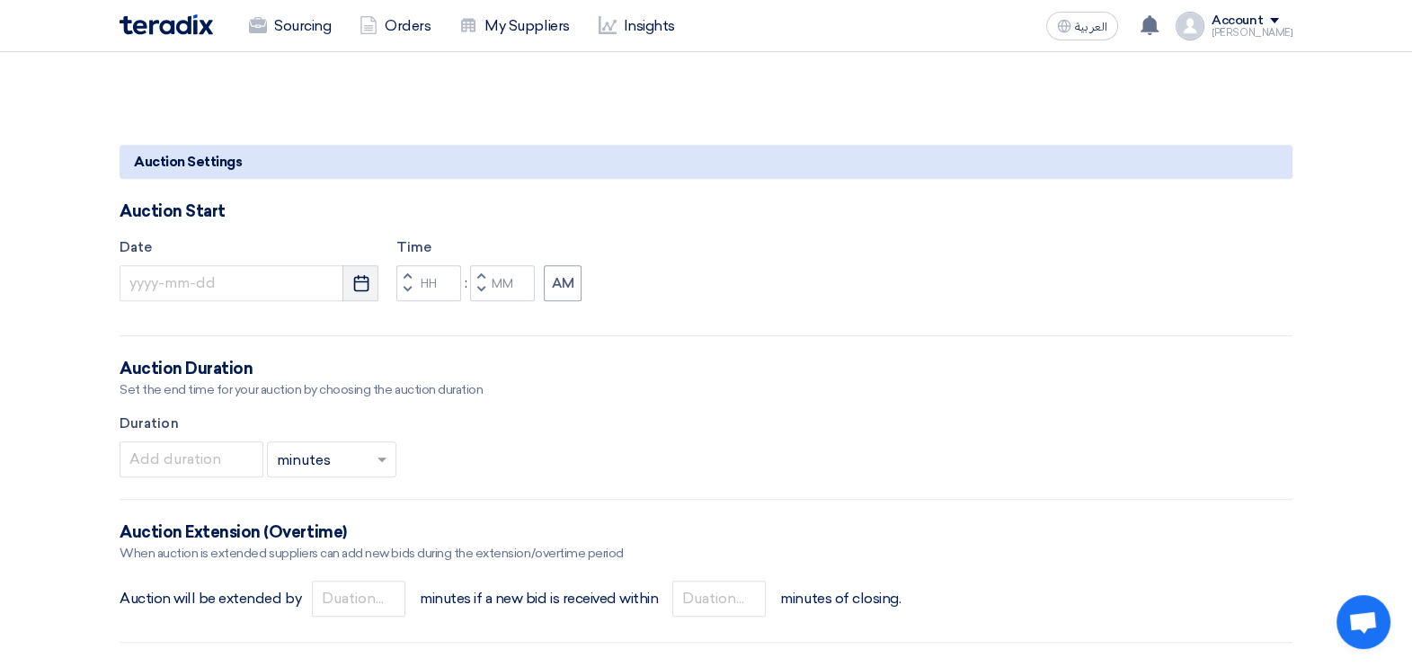
click at [354, 279] on use "button" at bounding box center [360, 283] width 15 height 16
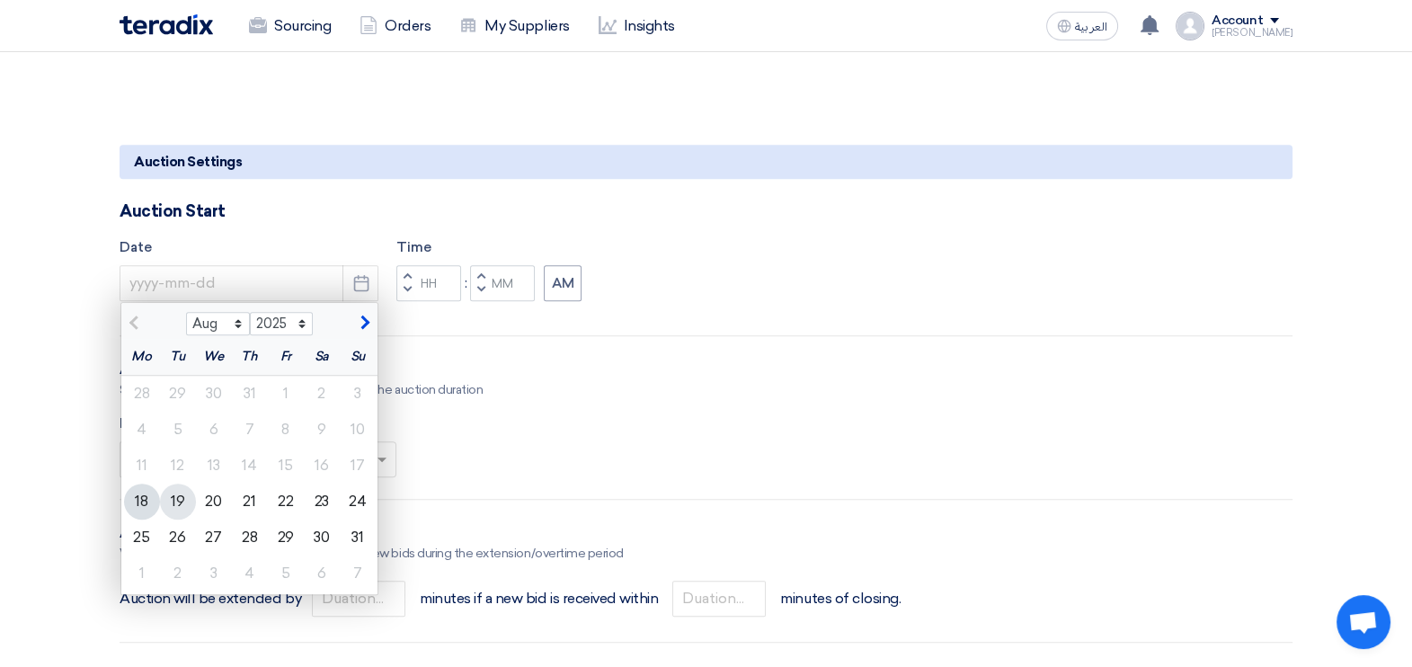
click at [177, 498] on div "19" at bounding box center [178, 502] width 36 height 36
type input "[DATE]"
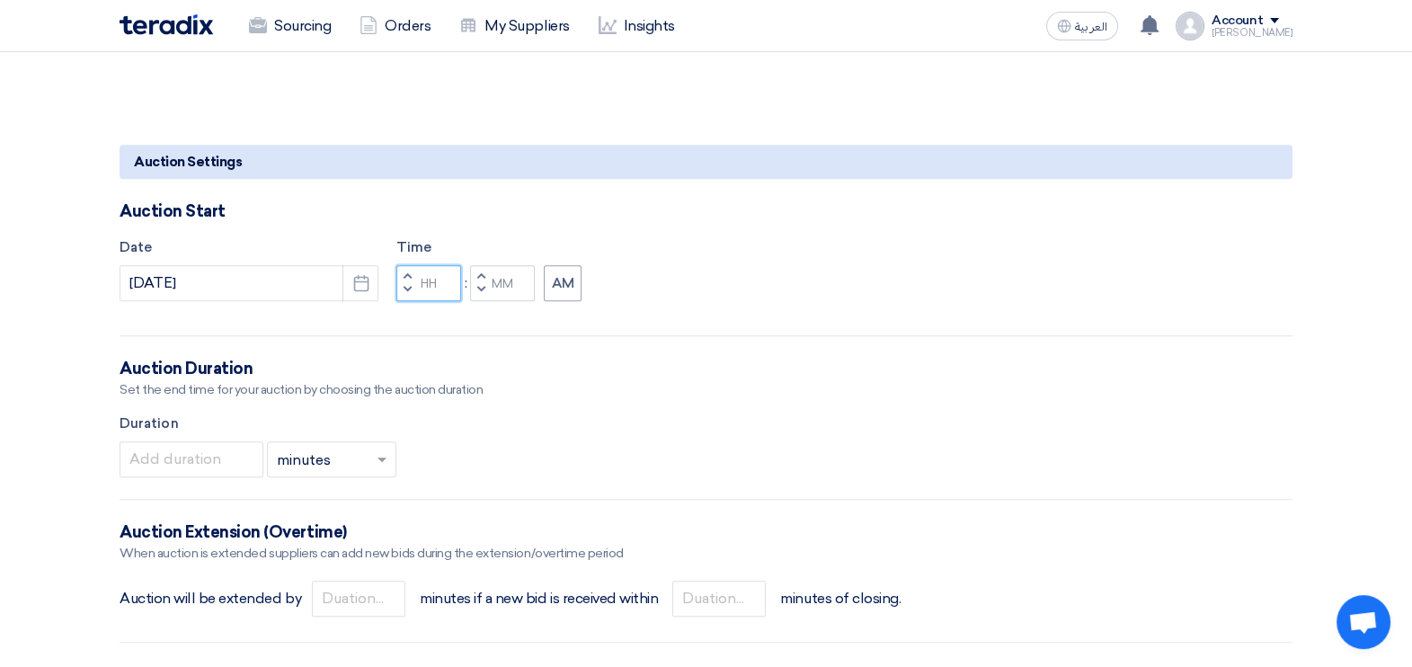
click at [430, 267] on input "Hours" at bounding box center [428, 283] width 65 height 36
type input "04"
click at [500, 274] on input "Minutes" at bounding box center [502, 283] width 65 height 36
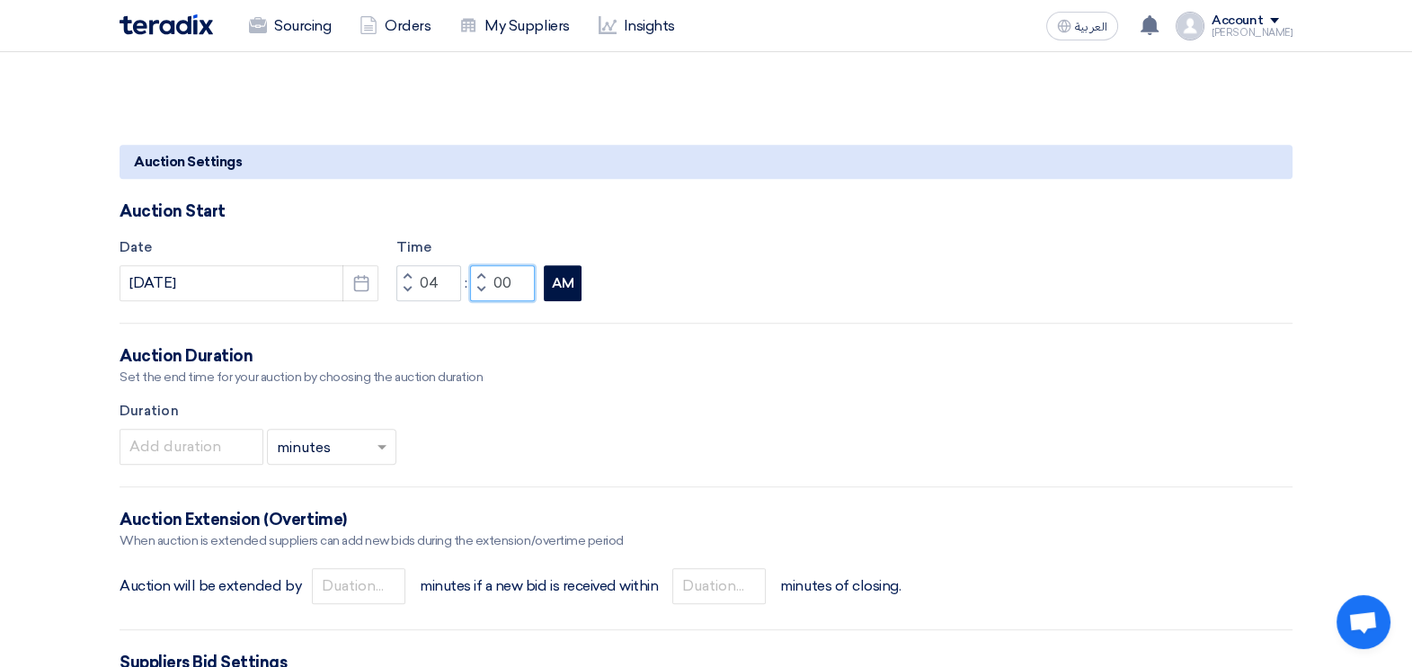
type input "00"
click at [574, 271] on button "AM" at bounding box center [563, 283] width 38 height 36
click at [179, 441] on input "number" at bounding box center [192, 447] width 144 height 36
type input "20"
click at [601, 432] on div "20 × minutes ×" at bounding box center [706, 447] width 1173 height 36
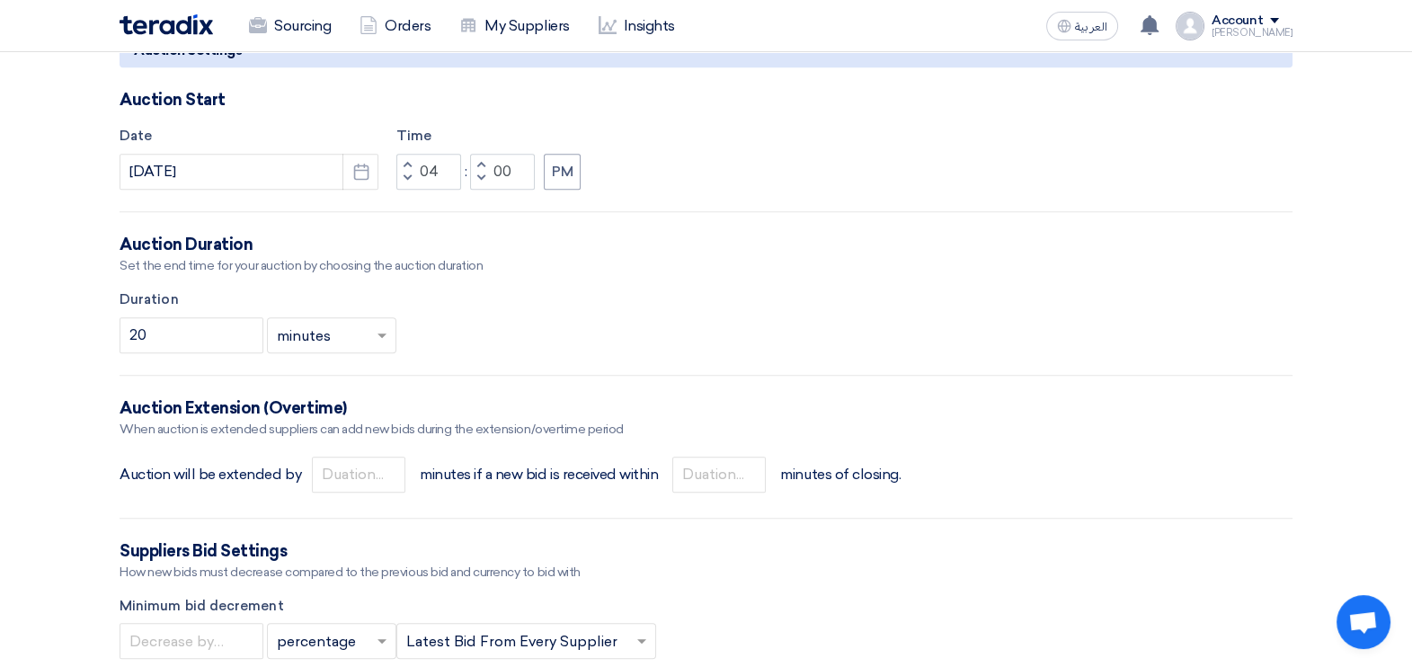
scroll to position [1572, 0]
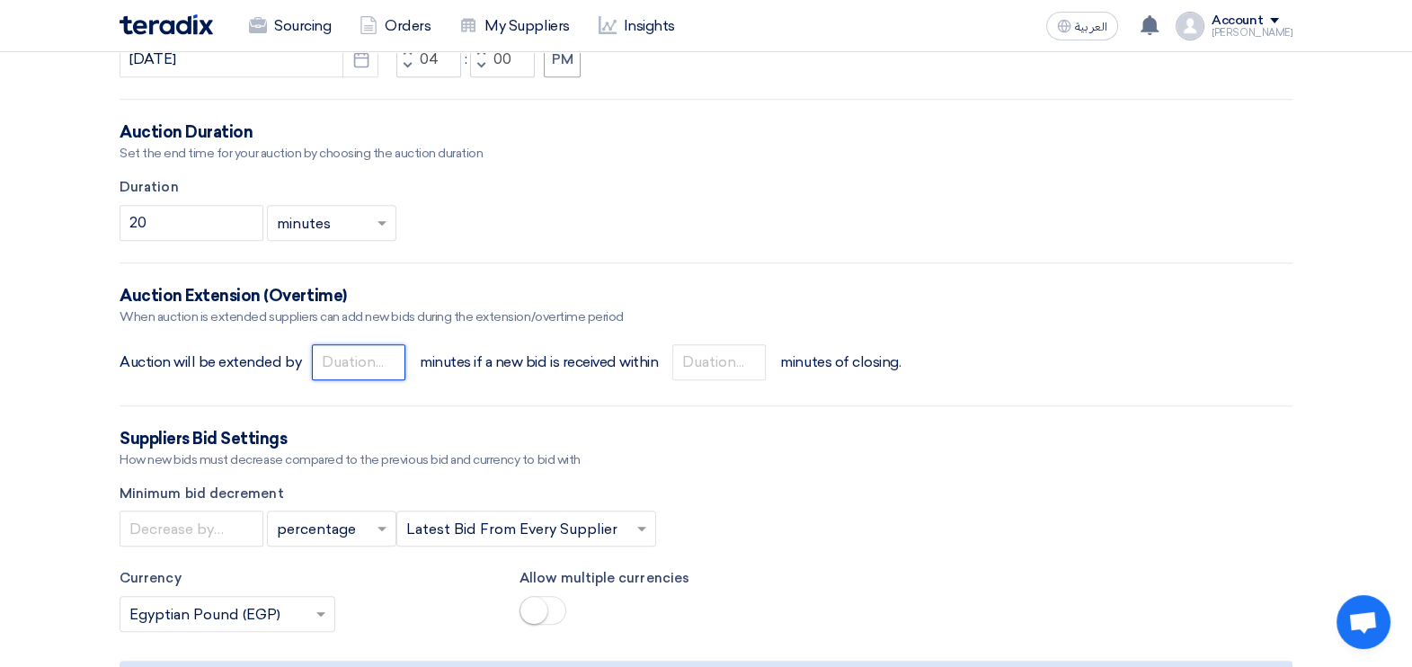
click at [358, 364] on input "number" at bounding box center [358, 362] width 93 height 36
type input "5"
click at [727, 360] on input "number" at bounding box center [718, 362] width 93 height 36
type input "2"
click at [998, 323] on form "Basic Information Auction Event Title Supply & Install of Solar Panels at Volks…" at bounding box center [706, 199] width 1173 height 2990
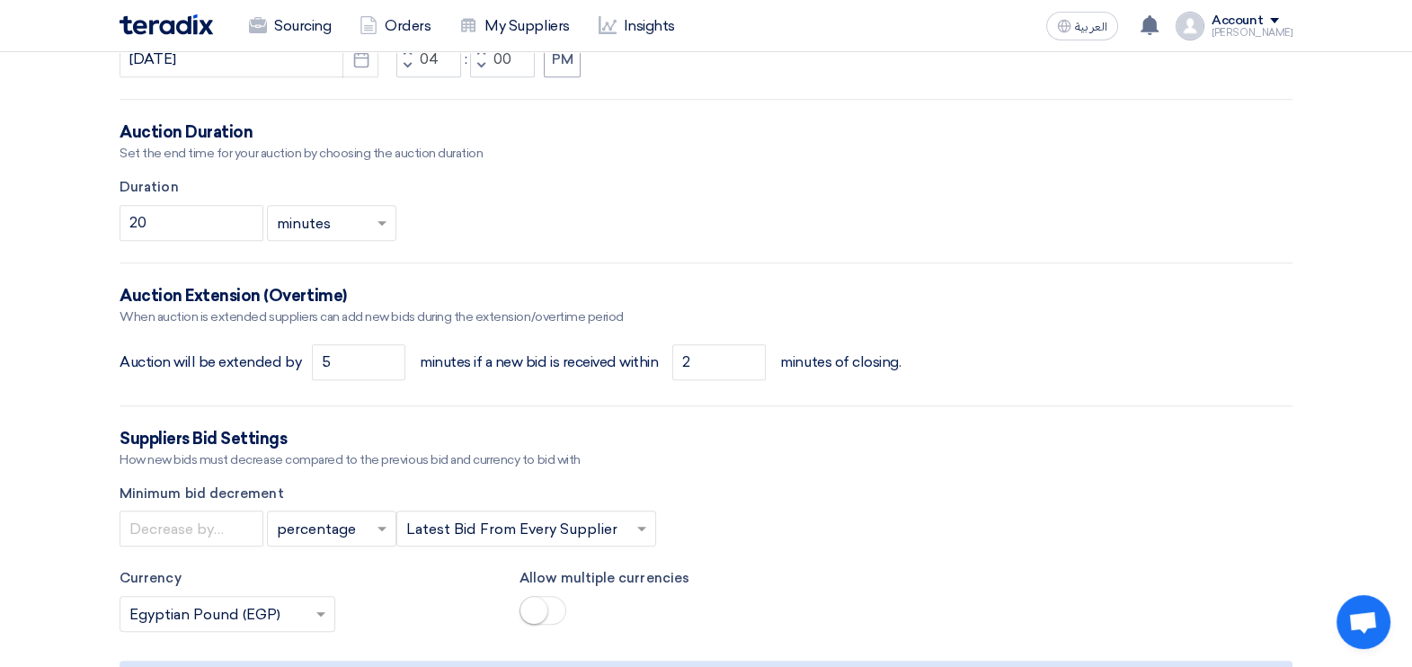
click at [1349, 373] on section "Basic Information Auction Event Title Supply & Install of Solar Panels at Volks…" at bounding box center [706, 195] width 1412 height 3069
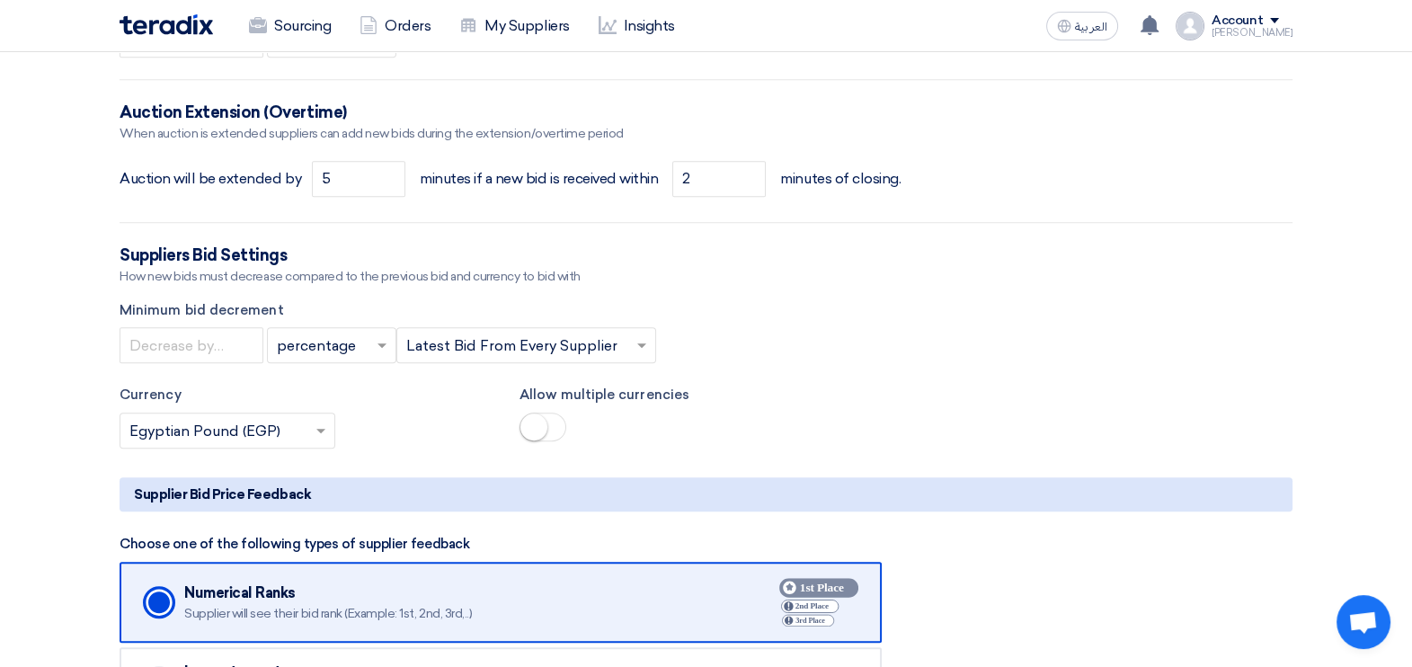
scroll to position [1797, 0]
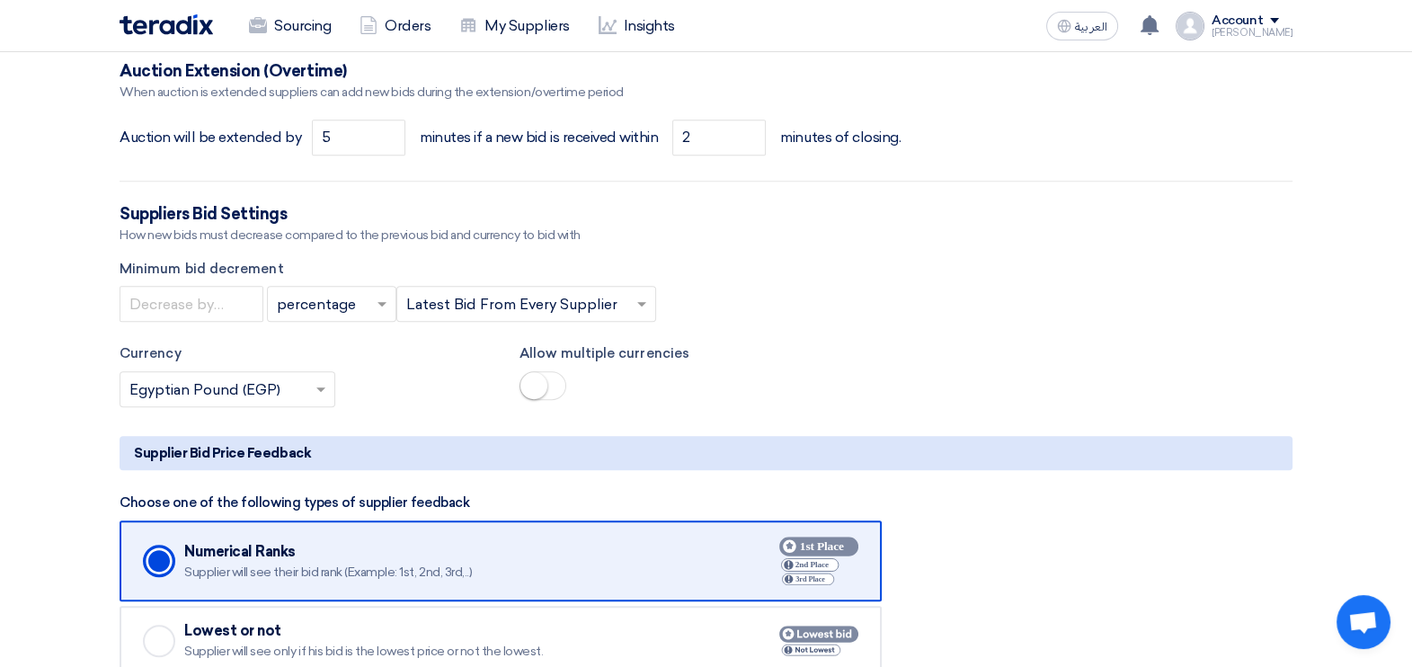
click at [315, 303] on input "text" at bounding box center [323, 306] width 92 height 30
click at [328, 373] on div "value" at bounding box center [332, 377] width 128 height 36
click at [211, 306] on input "number" at bounding box center [192, 304] width 144 height 36
type input "30000"
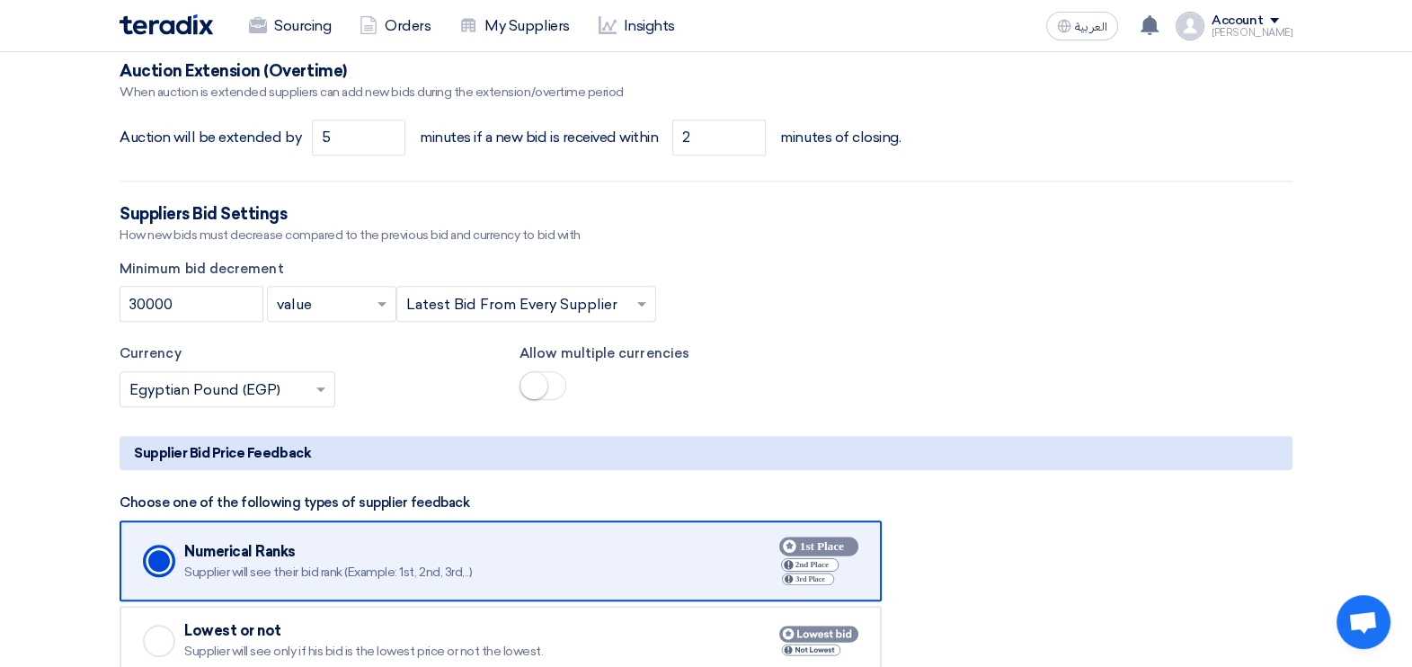
click at [909, 297] on div "30000 × value × × Latest Bid From Every Supplier ×" at bounding box center [706, 304] width 1173 height 36
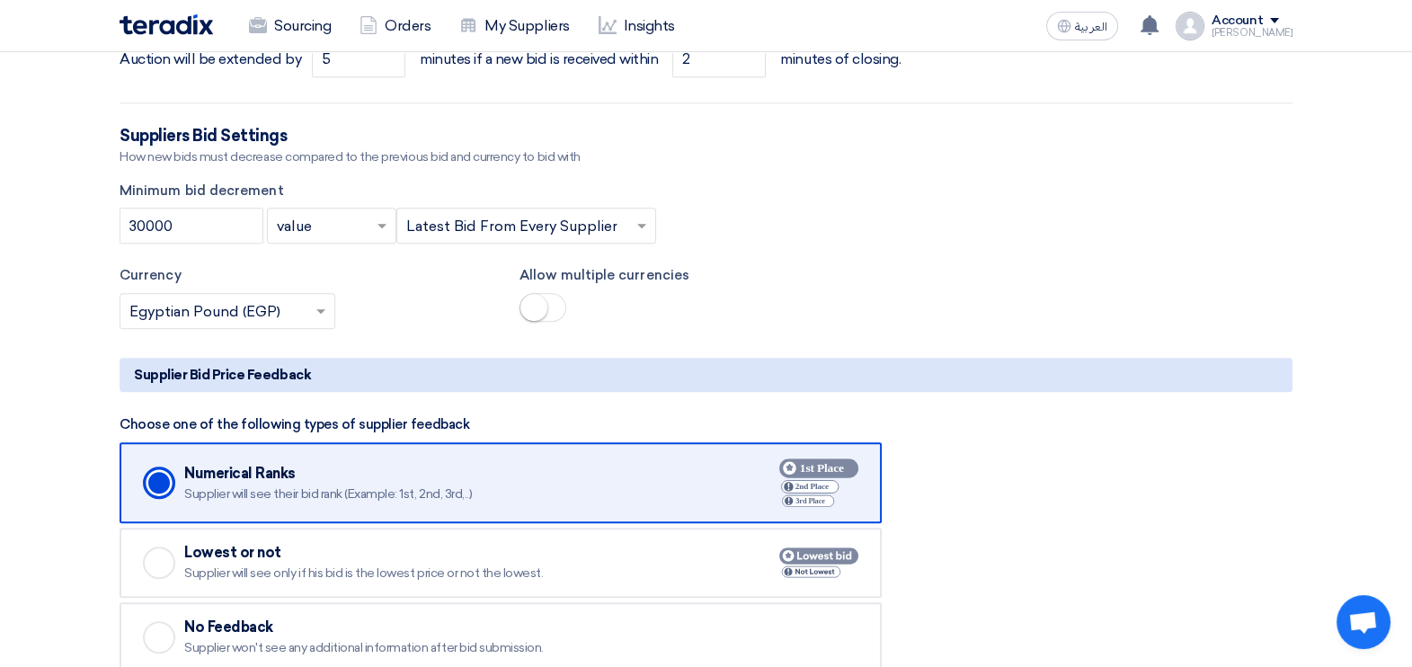
scroll to position [1910, 0]
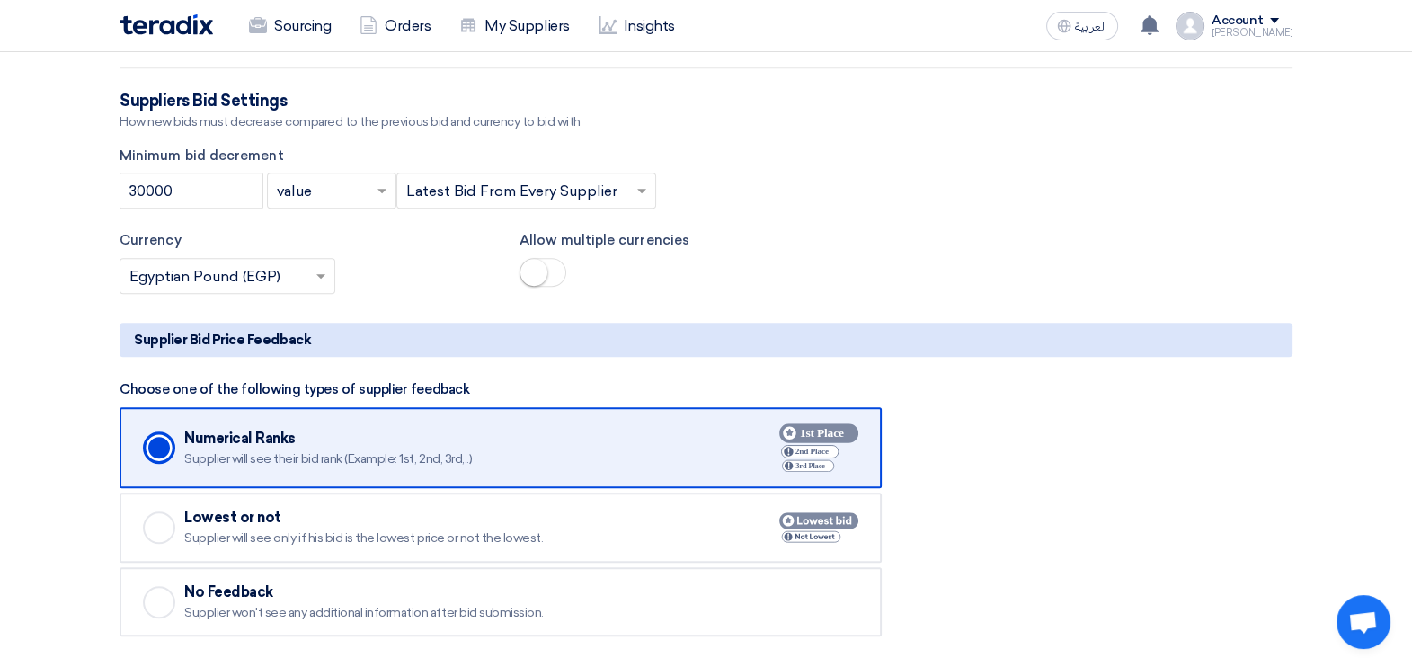
click at [1207, 477] on div "Checked Numerical Ranks Supplier will see their bid rank (Example: 1st, 2nd, 3r…" at bounding box center [706, 521] width 1173 height 229
click at [628, 195] on div at bounding box center [526, 191] width 258 height 30
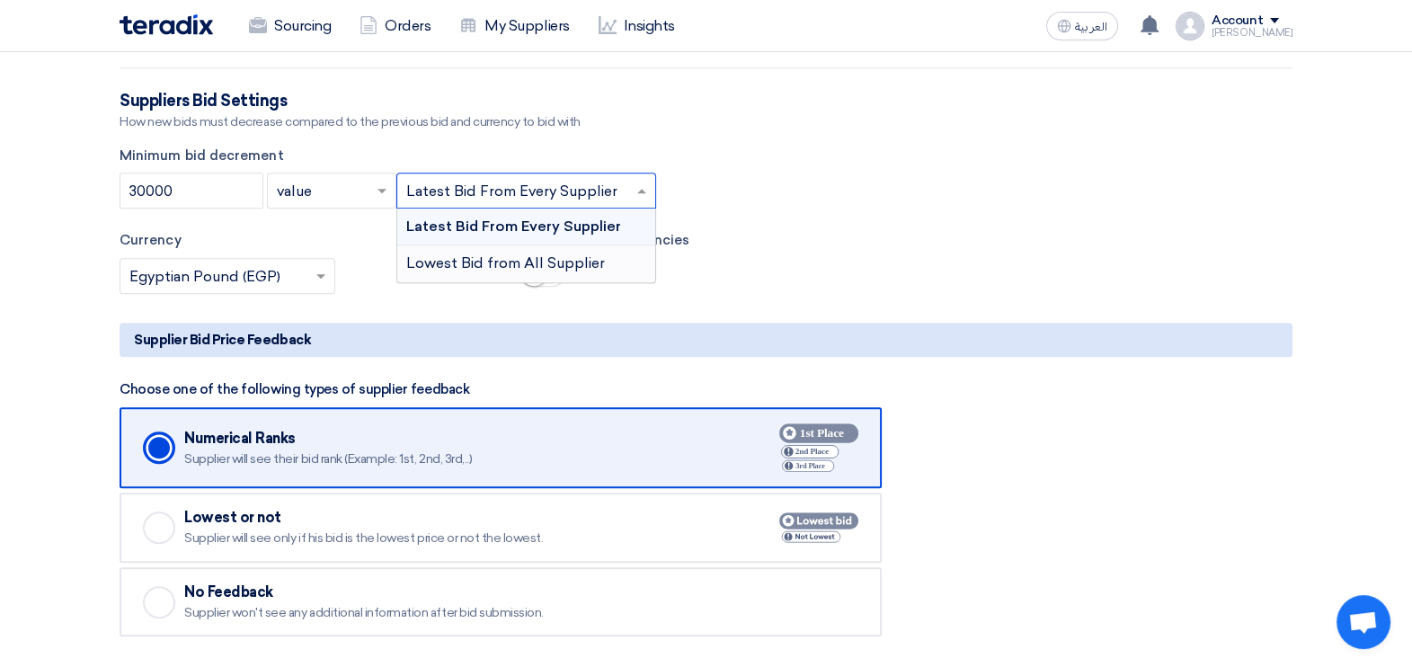
click at [450, 263] on span "Lowest Bid from All Supplier" at bounding box center [505, 262] width 199 height 17
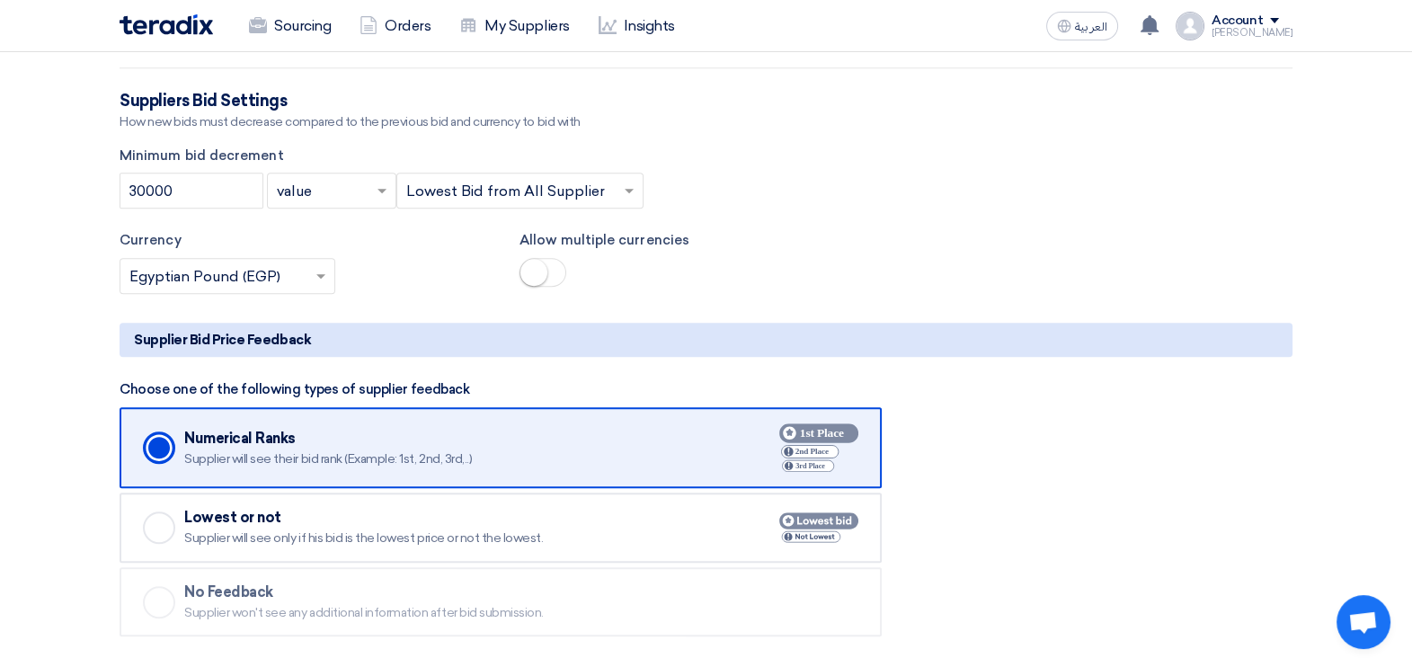
click at [836, 147] on label "Minimum bid decrement" at bounding box center [706, 156] width 1173 height 21
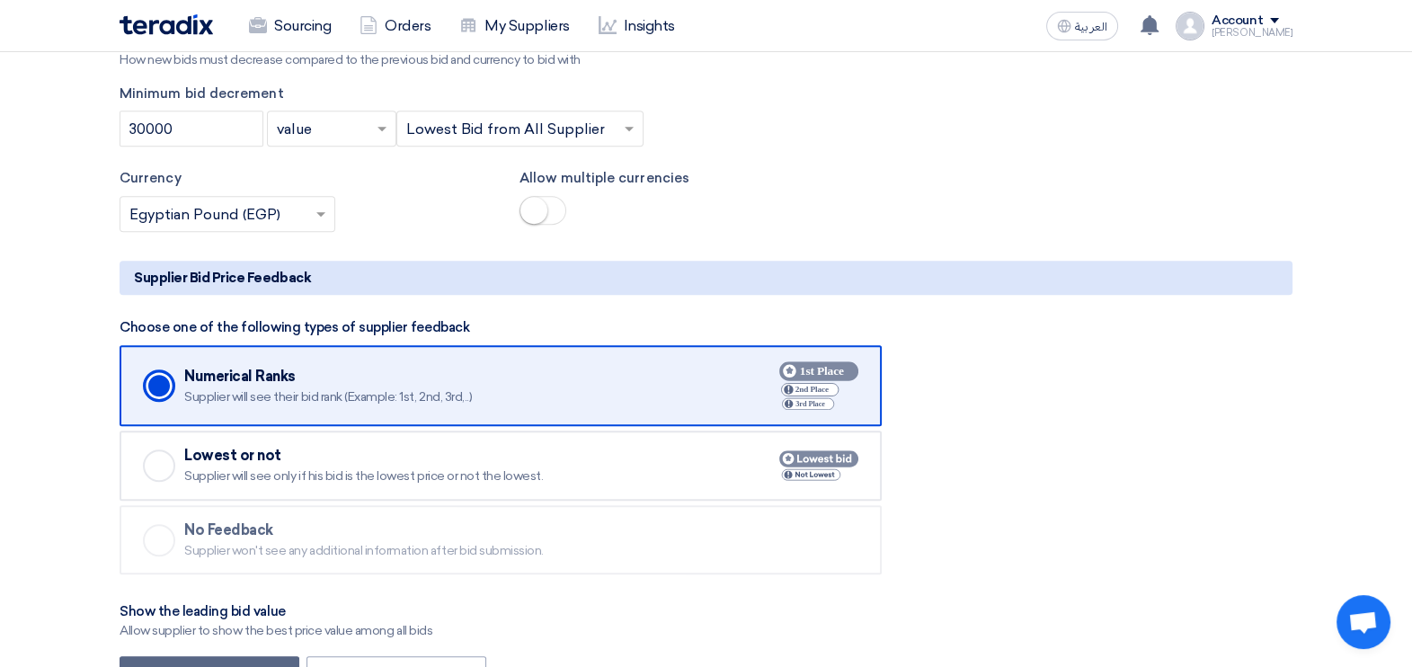
scroll to position [2023, 0]
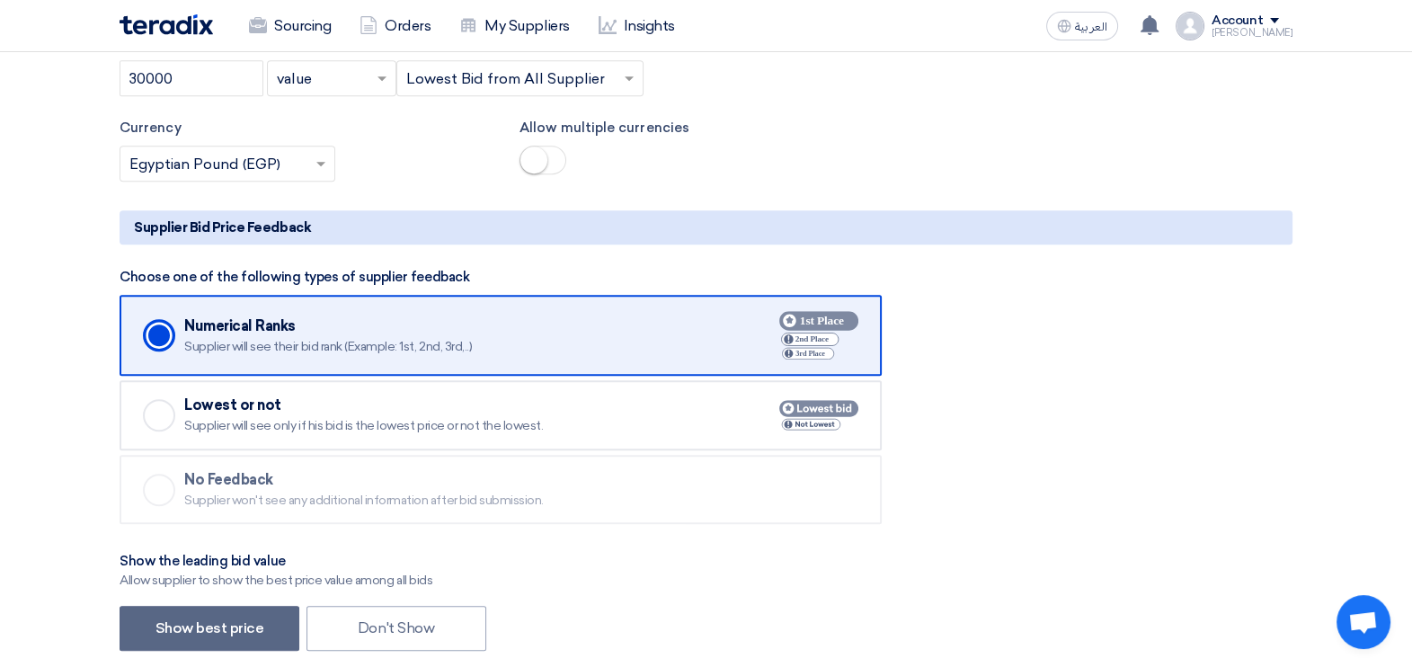
click at [154, 420] on div "Checked" at bounding box center [159, 415] width 32 height 32
click at [0, 0] on input "Checked Lowest or not Supplier will see only if his bid is the lowest price or …" at bounding box center [0, 0] width 0 height 0
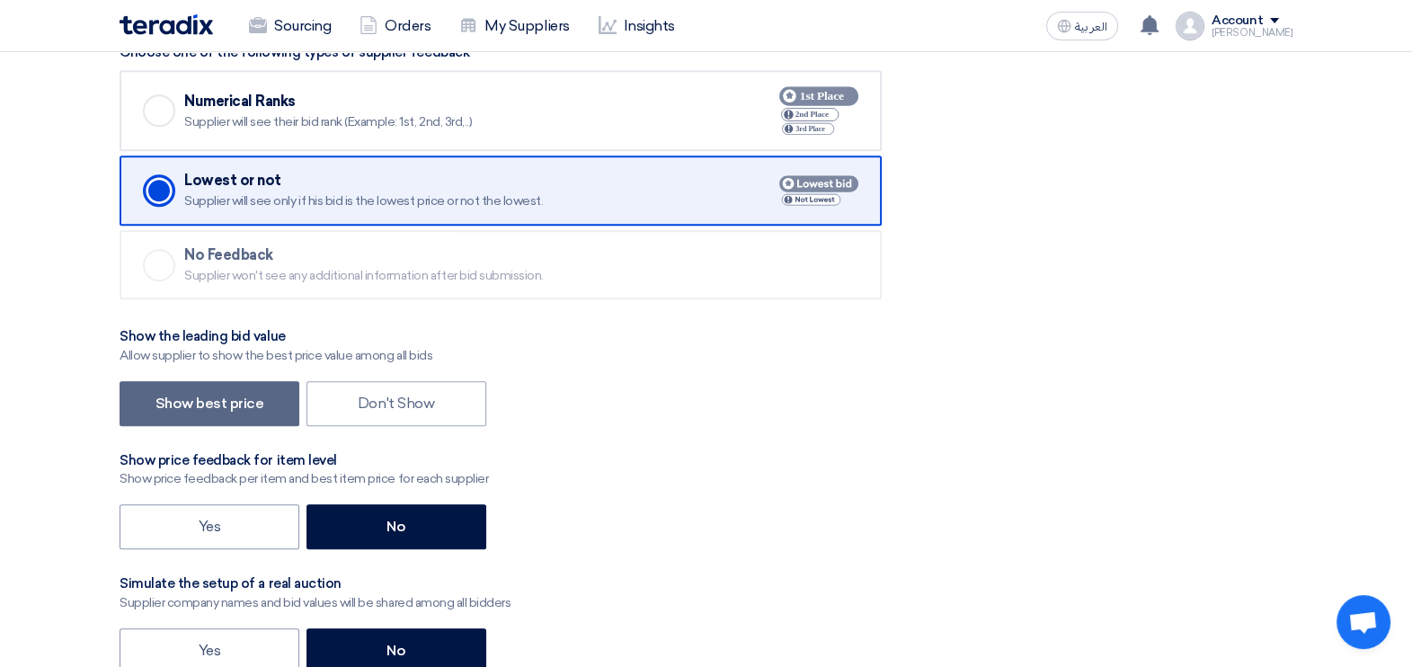
scroll to position [2360, 0]
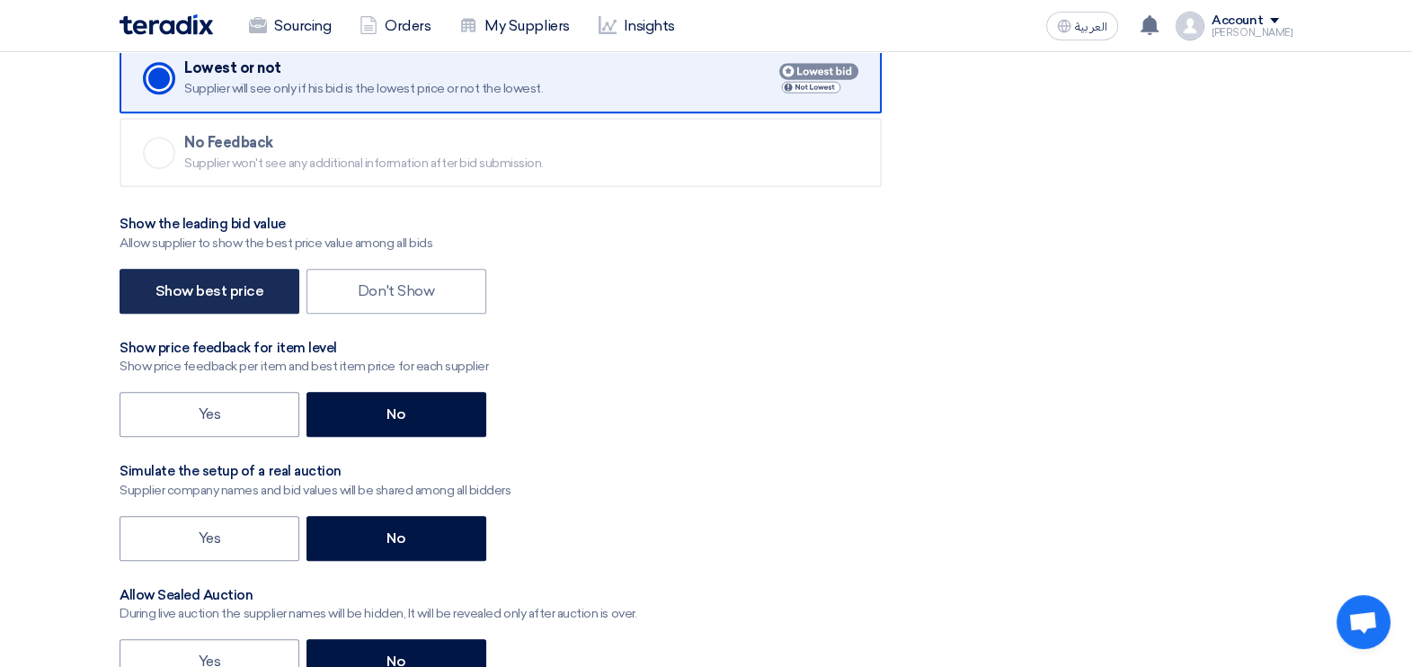
click at [230, 305] on label "Show best price" at bounding box center [210, 291] width 180 height 45
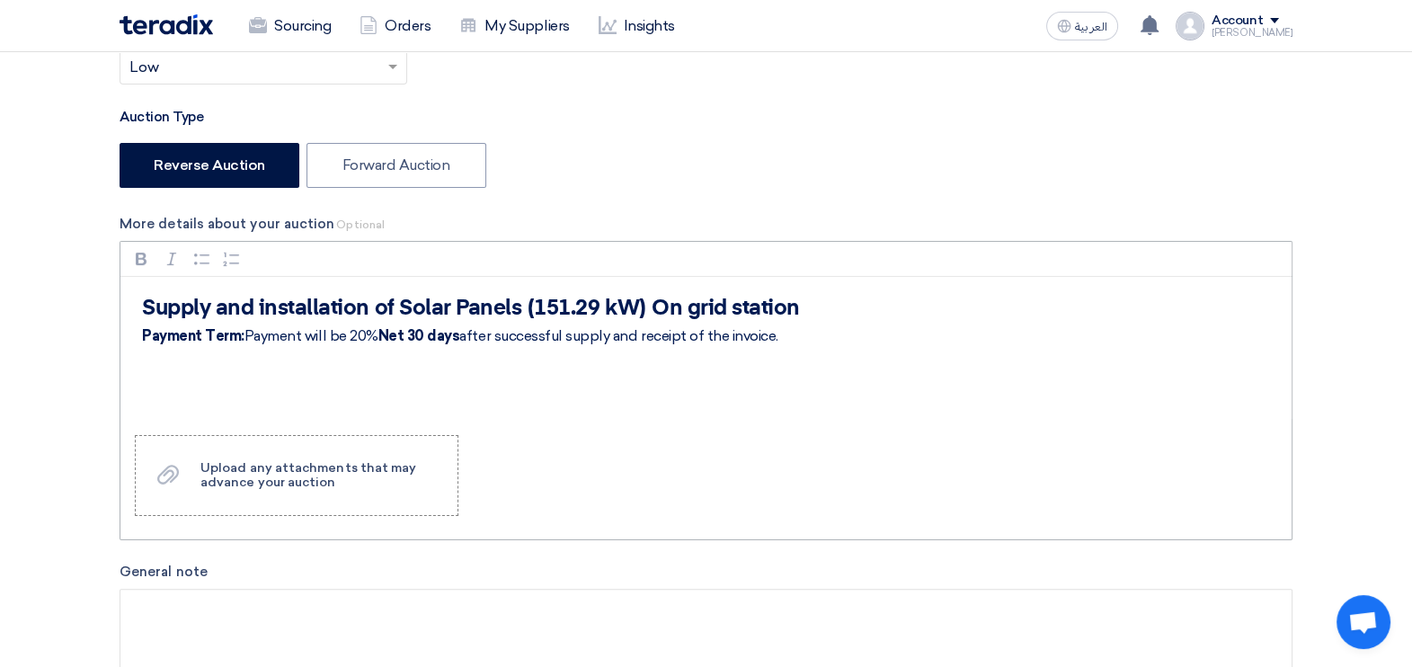
scroll to position [449, 0]
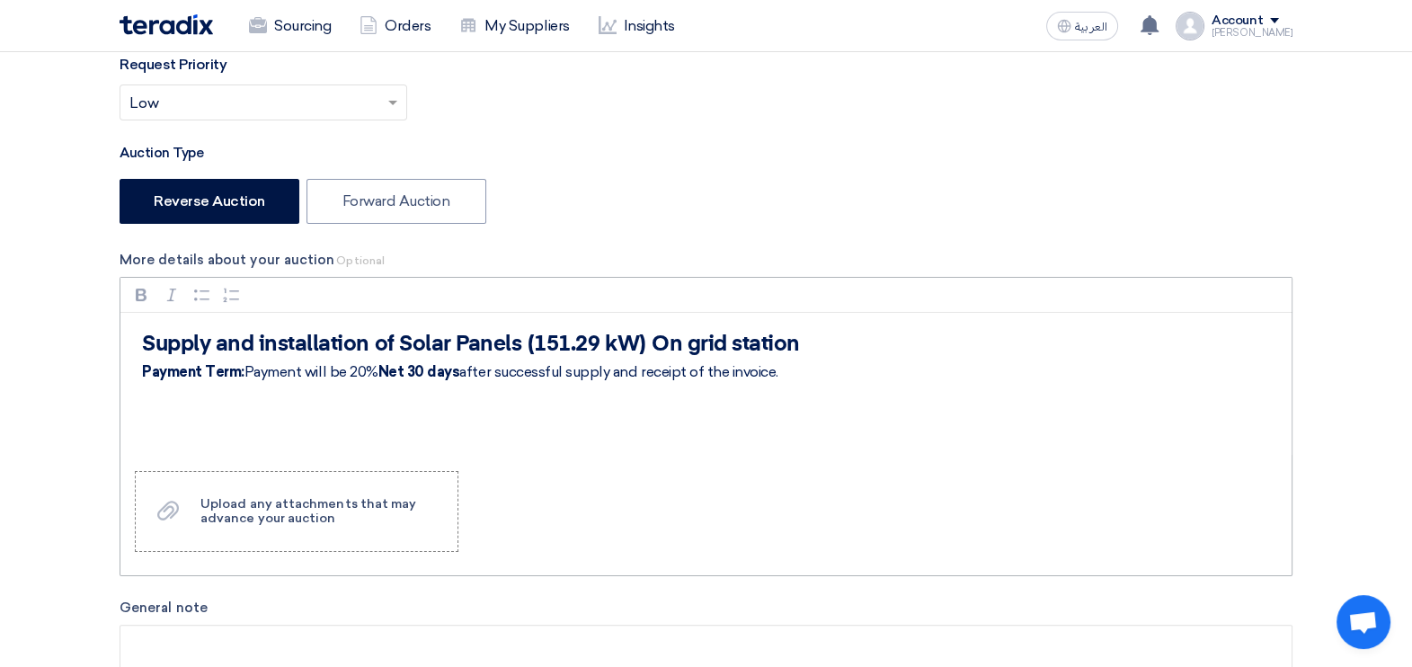
click at [378, 368] on p "Payment Term: Payment will be 20% Net 30 days after successful supply and recei…" at bounding box center [712, 372] width 1141 height 22
click at [733, 370] on p "Payment Term: Payment will be 20% in advance, 80% [DATE] after successful suppl…" at bounding box center [712, 372] width 1141 height 22
drag, startPoint x: 581, startPoint y: 373, endPoint x: 352, endPoint y: 365, distance: 228.5
click at [352, 365] on p "Payment Term: Payment will be 20% in advance, 80% [DATE] after successful suppl…" at bounding box center [712, 372] width 1141 height 22
drag, startPoint x: 397, startPoint y: 372, endPoint x: 141, endPoint y: 296, distance: 267.4
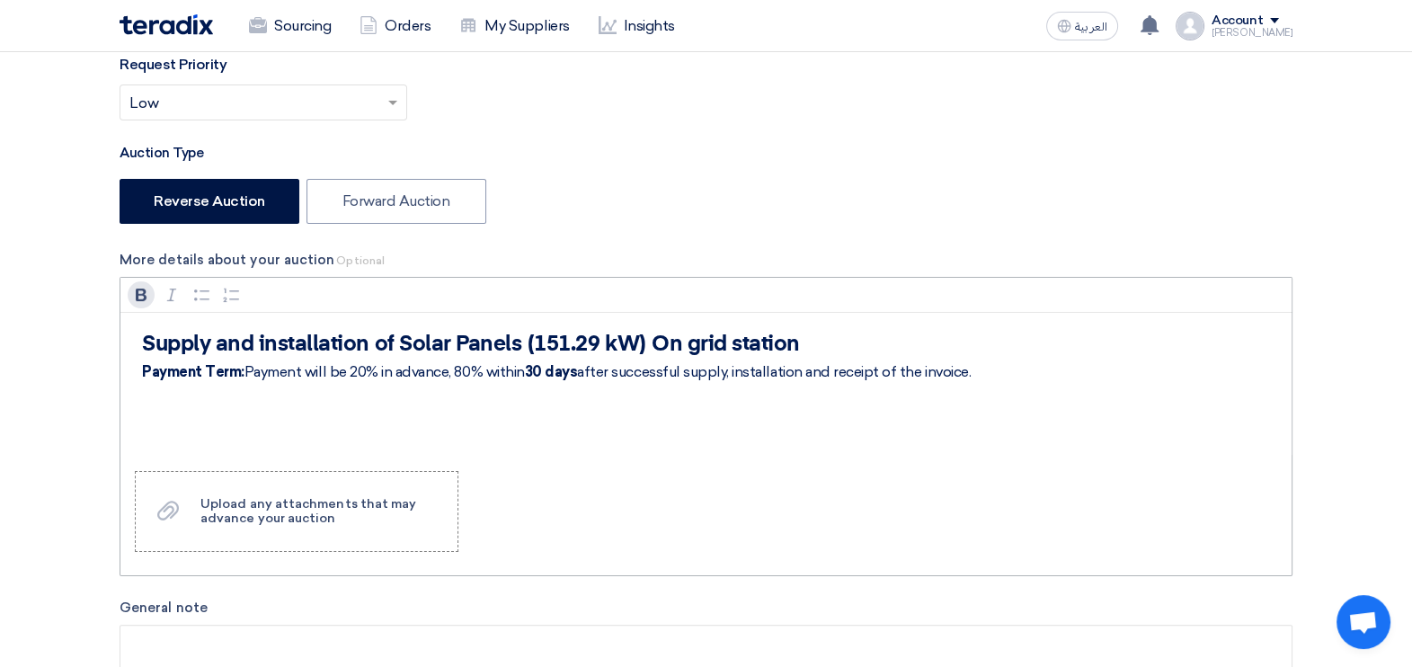
click at [141, 296] on icon "button" at bounding box center [141, 295] width 18 height 18
click at [701, 423] on div "Supply and installation of Solar Panels (151.29 kW) On grid station Payment Ter…" at bounding box center [705, 385] width 1171 height 144
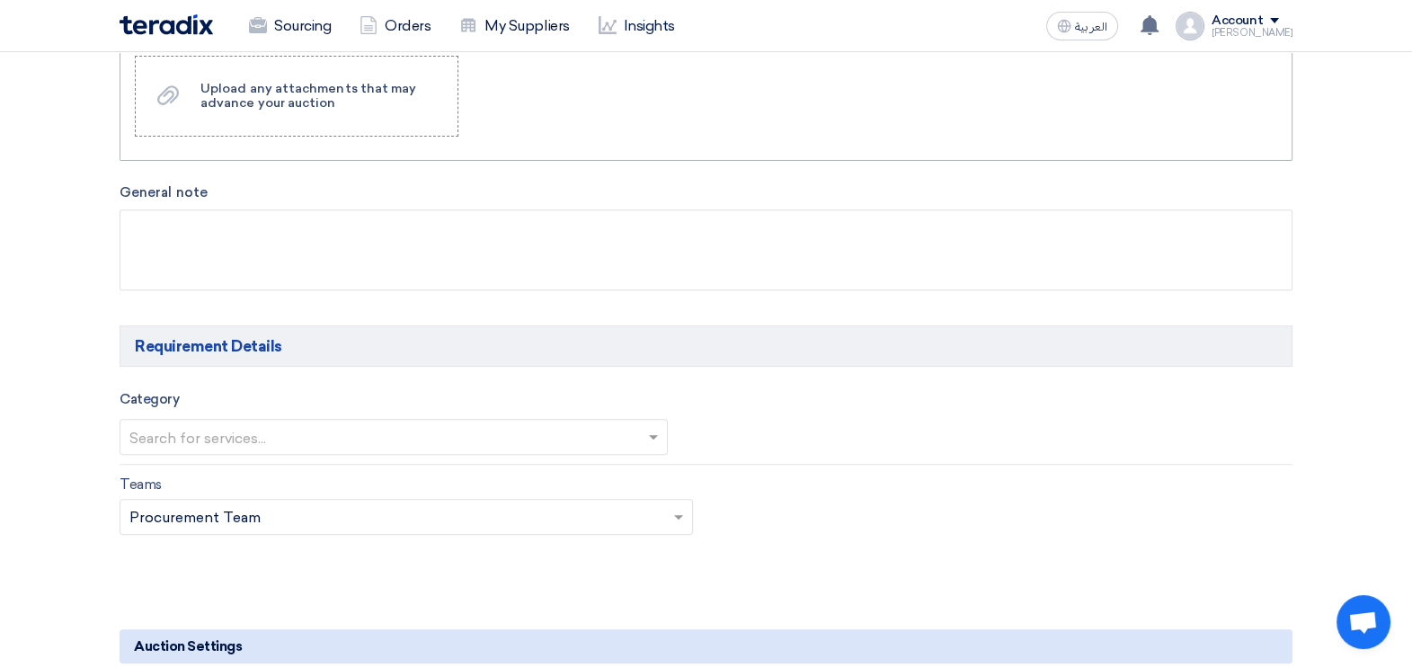
scroll to position [898, 0]
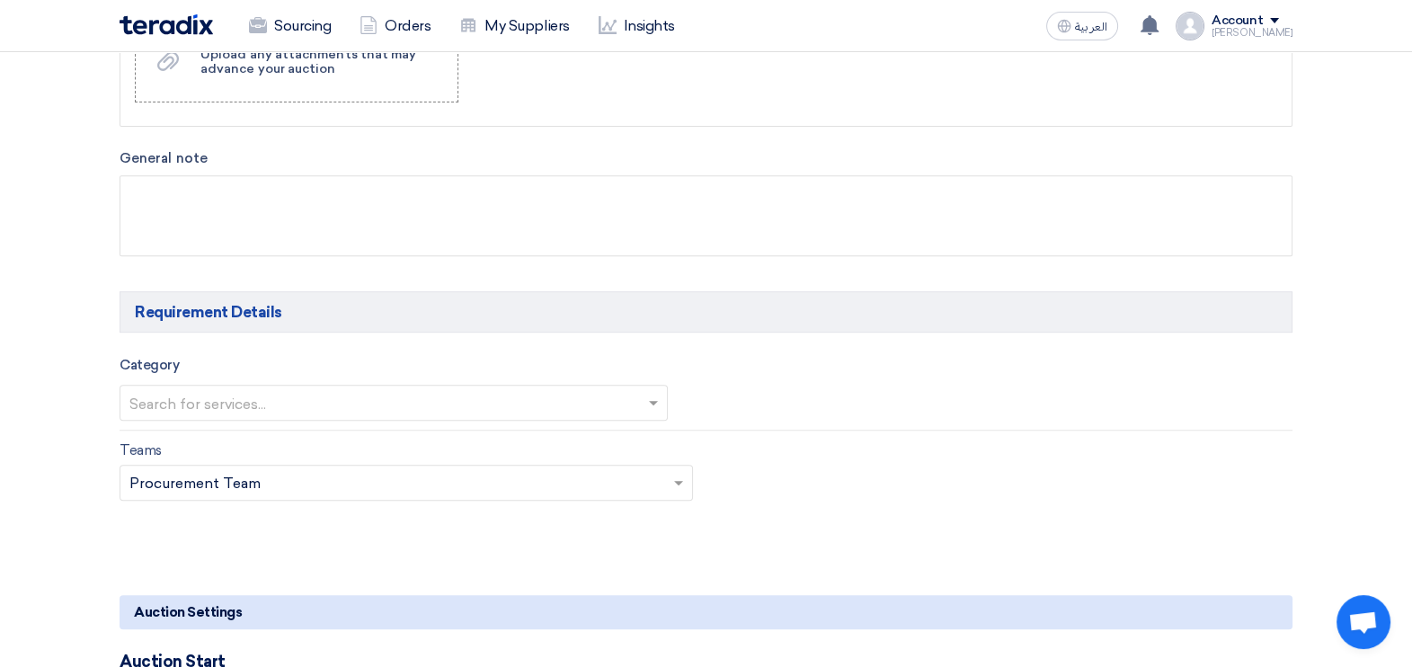
click at [646, 406] on span at bounding box center [656, 403] width 22 height 22
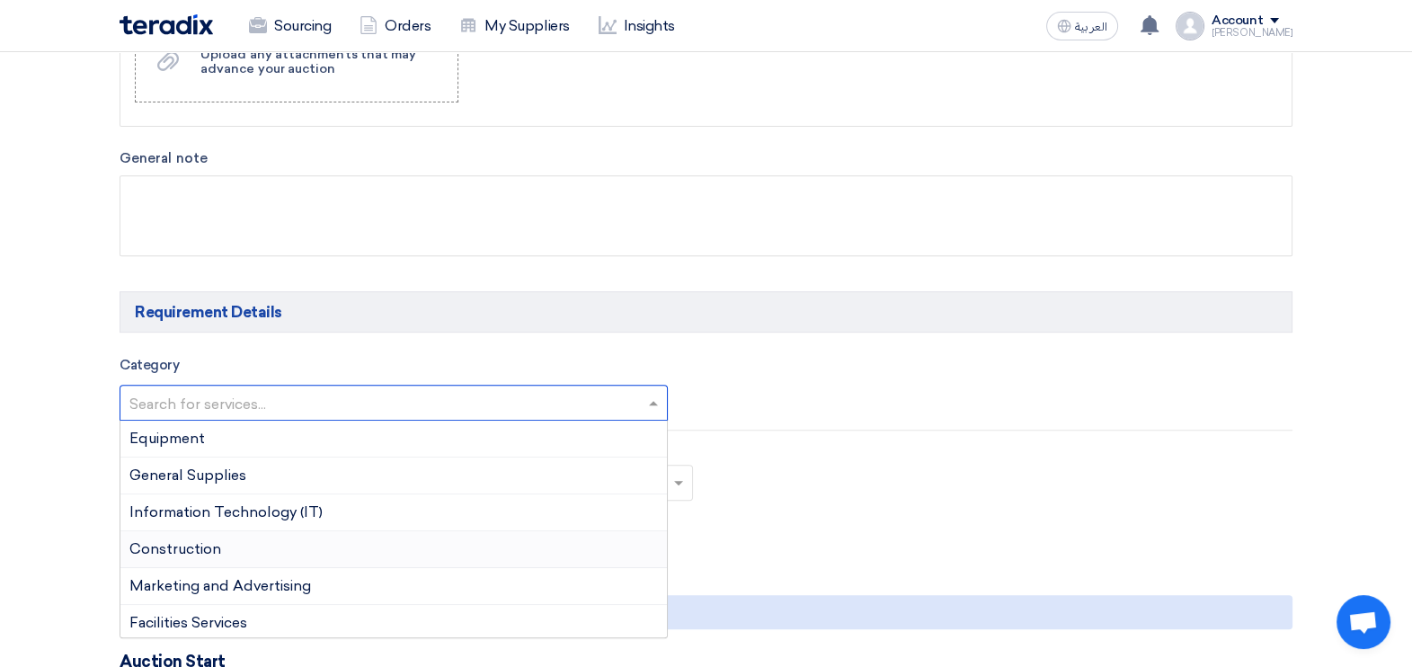
click at [234, 535] on div "Construction" at bounding box center [393, 549] width 547 height 37
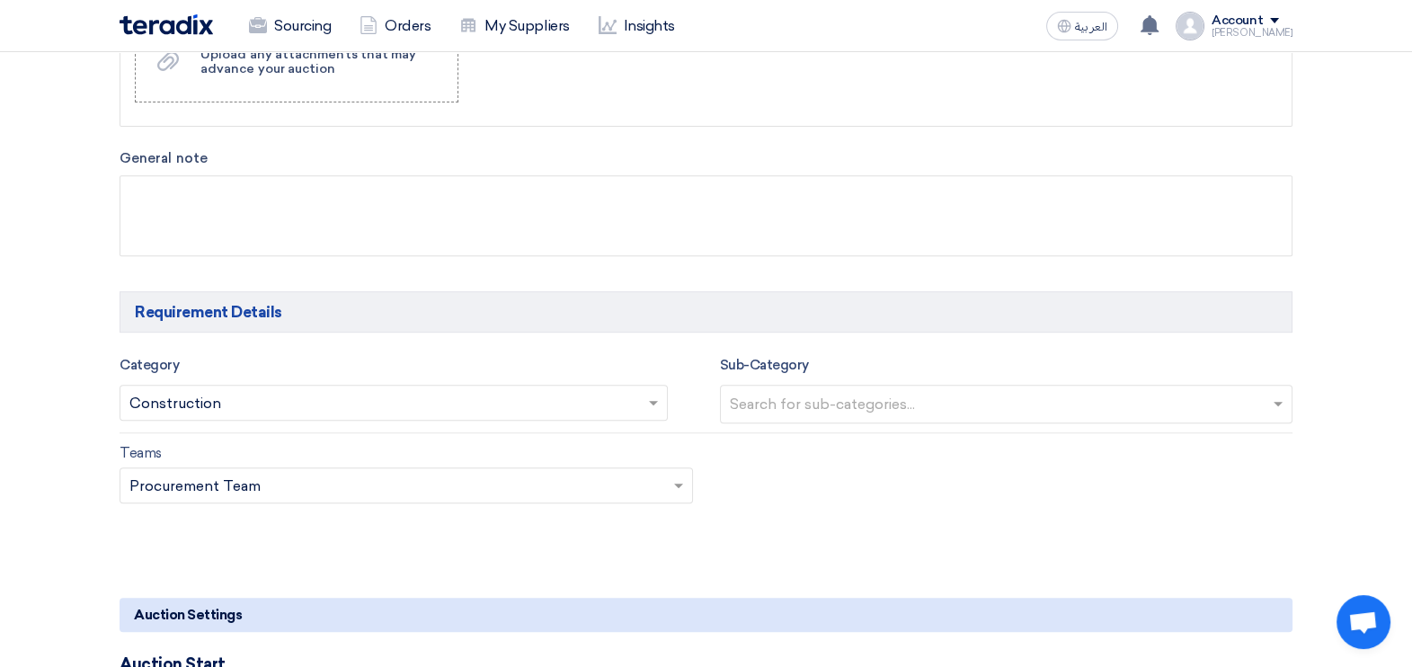
click at [997, 399] on input "text" at bounding box center [1009, 406] width 558 height 30
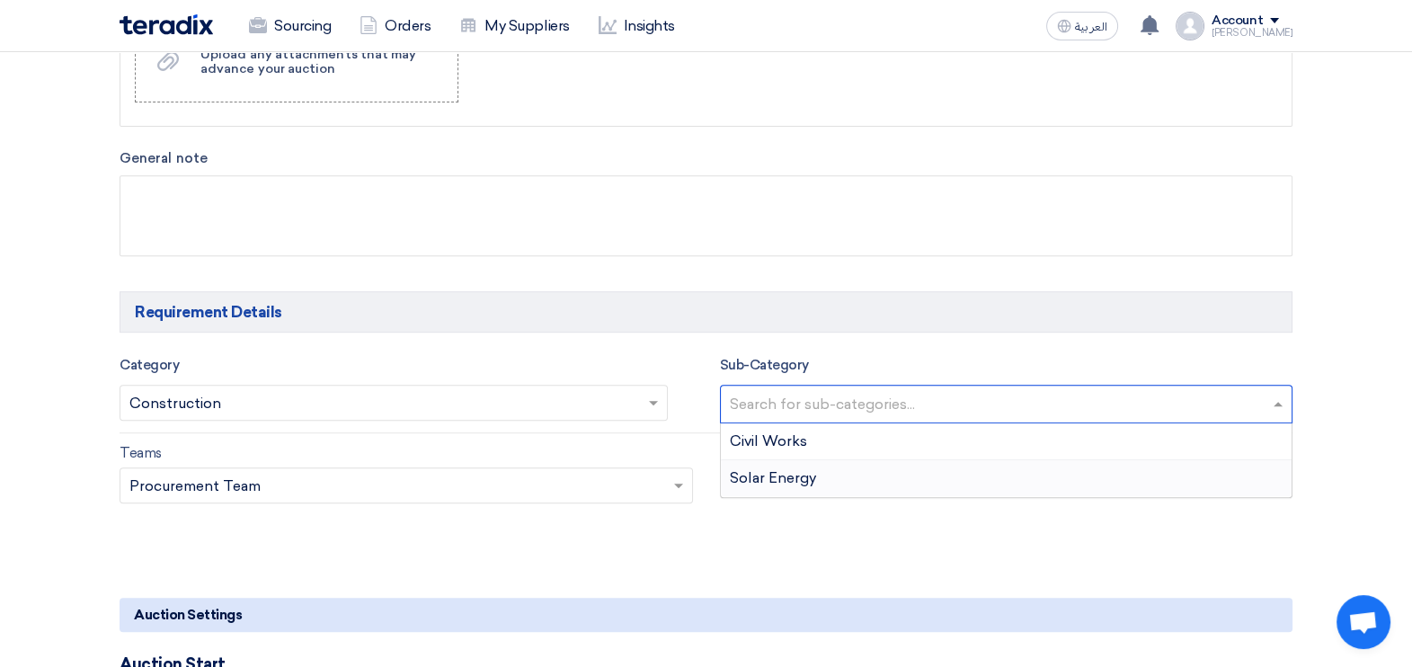
click at [824, 481] on div "Solar Energy" at bounding box center [1007, 478] width 572 height 36
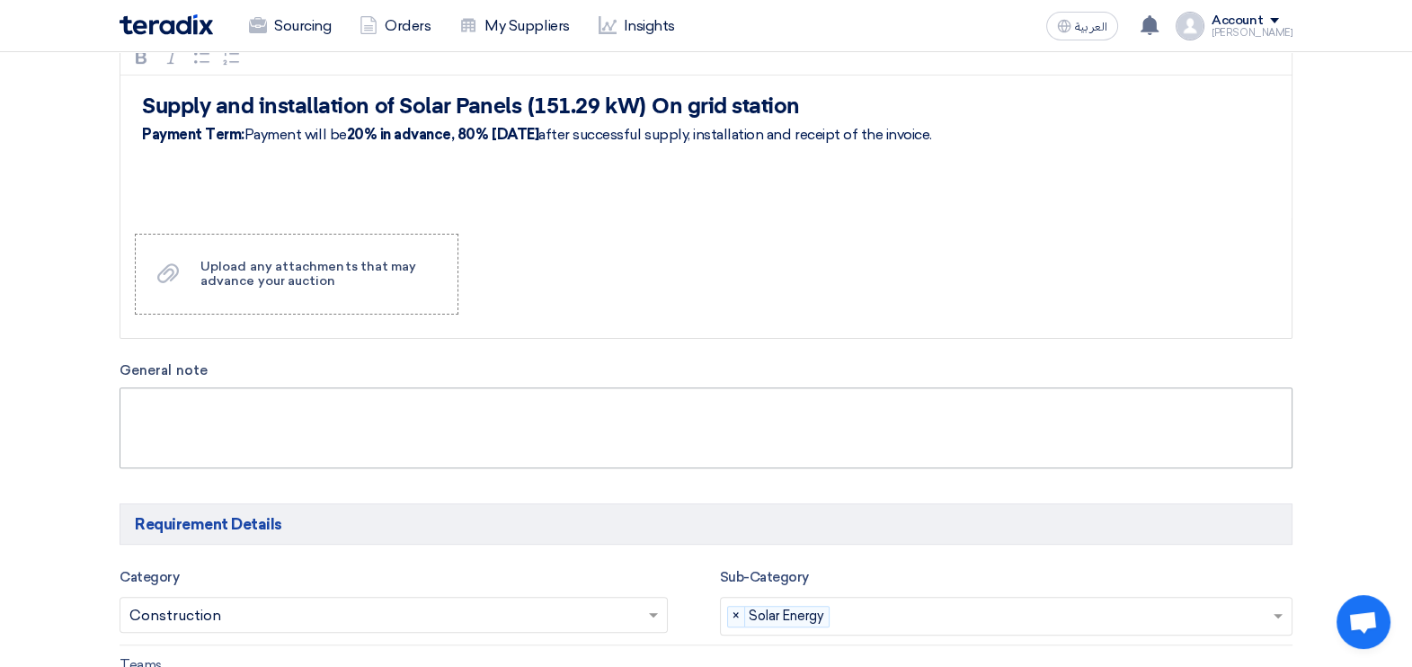
scroll to position [674, 0]
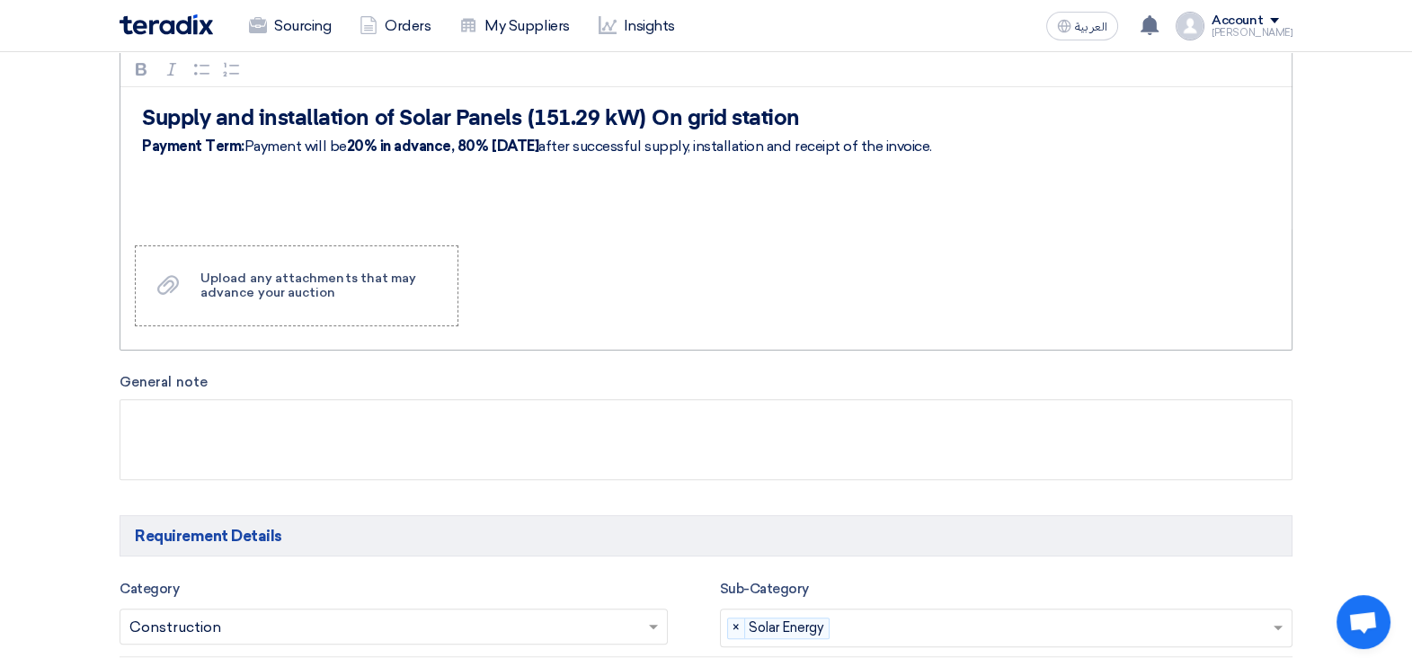
click at [414, 147] on strong "20% in advance, 80% [DATE]" at bounding box center [443, 146] width 192 height 17
copy p "Payment Term: Payment will be 20% in advance, 80% [DATE] after successful suppl…"
click at [811, 148] on p "Payment Term: Payment will be 20% in advance, 80% [DATE] after successful suppl…" at bounding box center [712, 147] width 1141 height 22
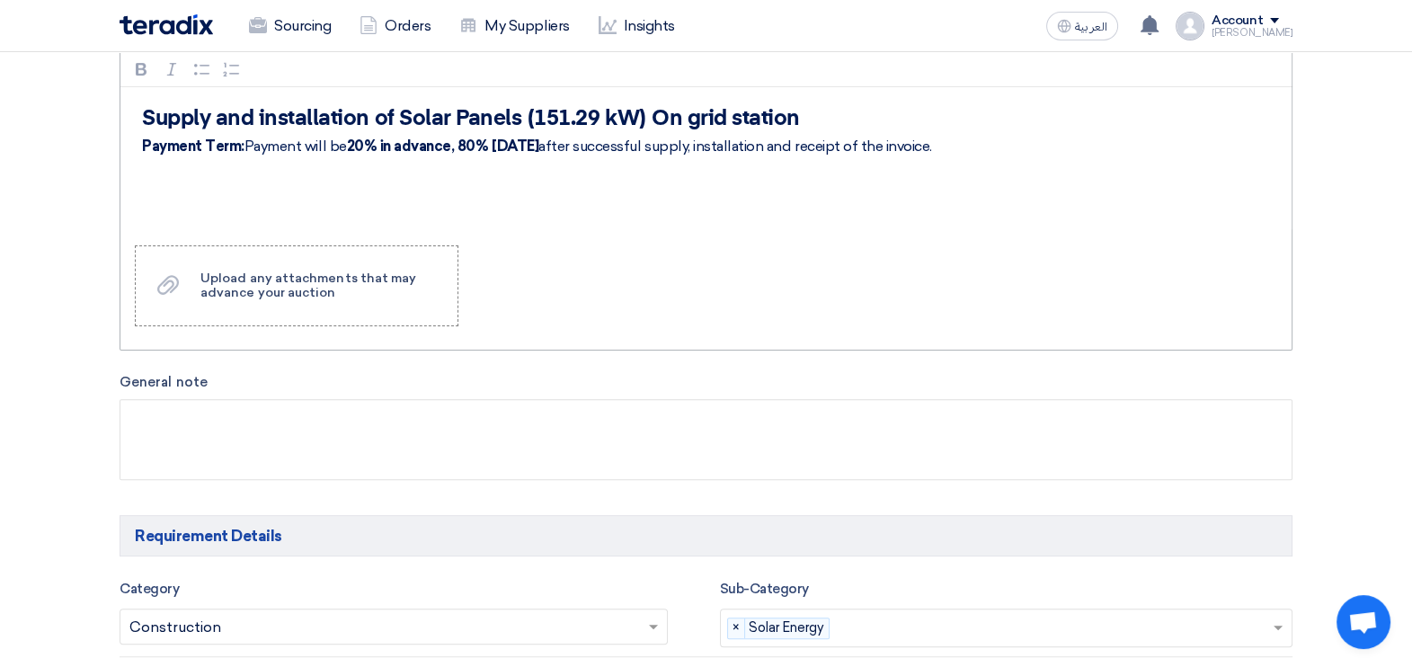
click at [805, 149] on p "Payment Term: Payment will be 20% in advance, 80% [DATE] after successful suppl…" at bounding box center [712, 147] width 1141 height 22
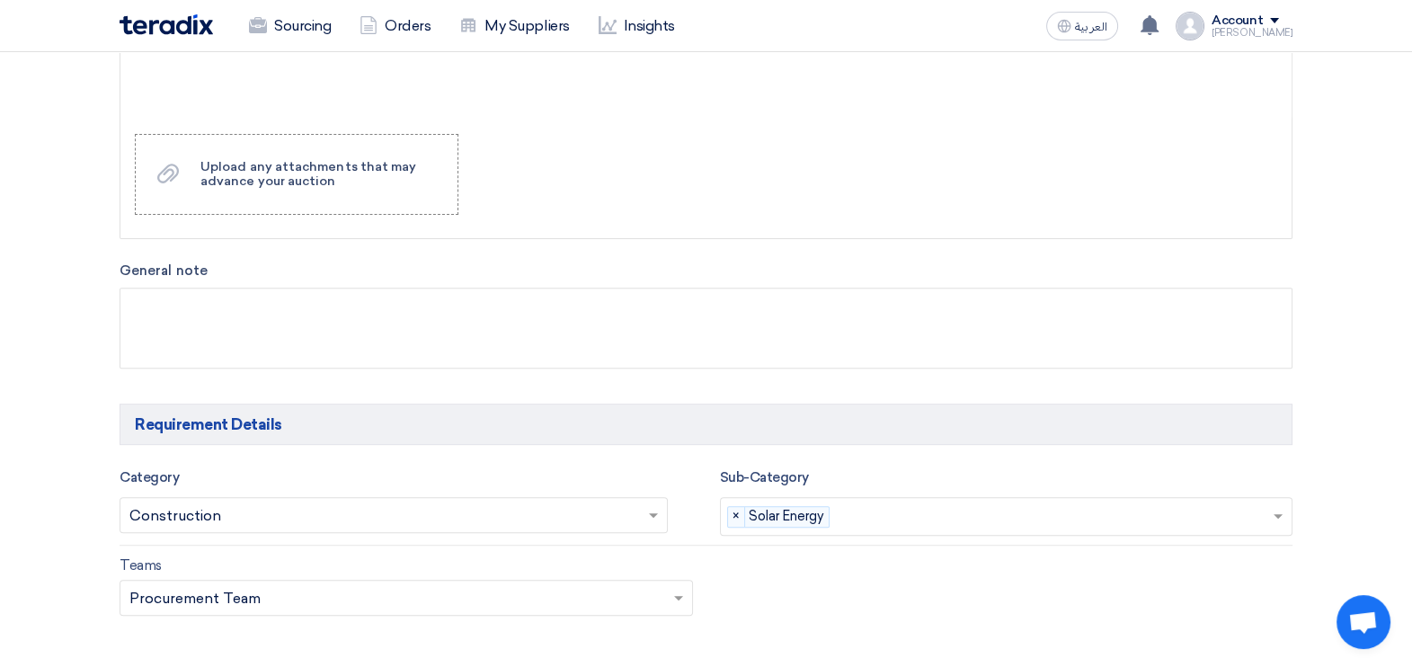
scroll to position [224, 0]
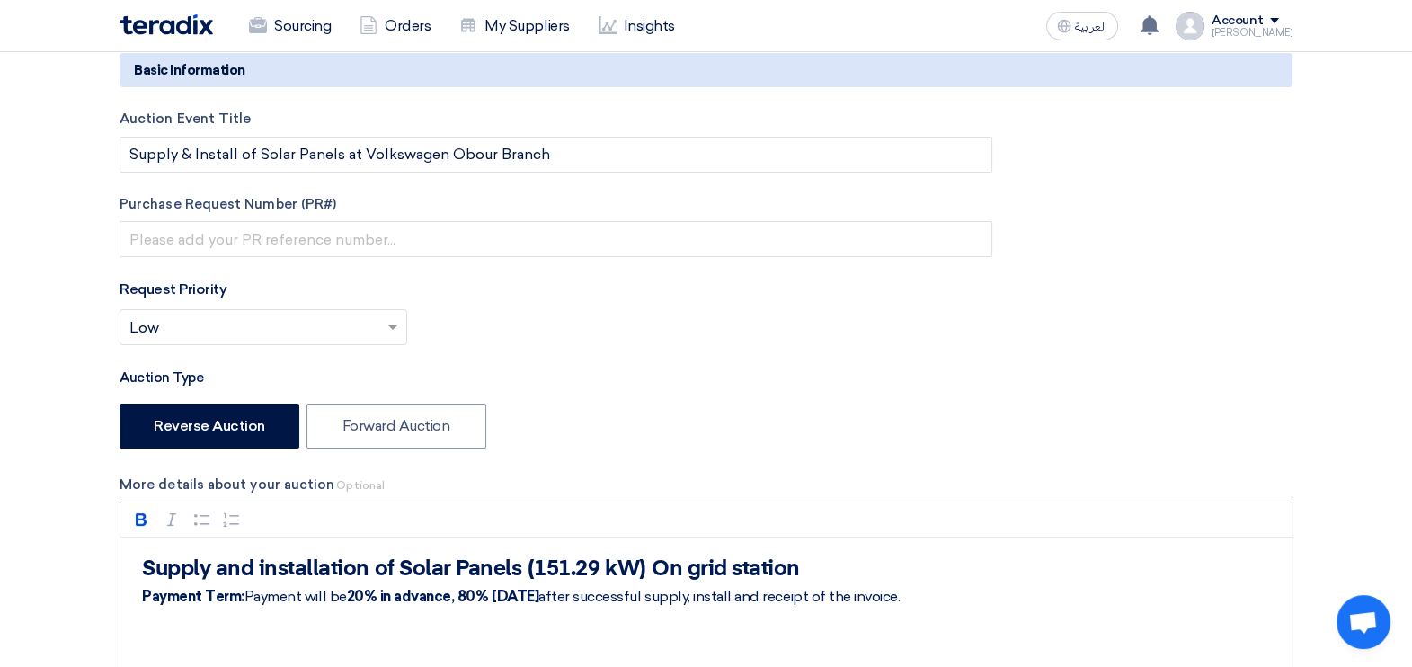
drag, startPoint x: 950, startPoint y: 598, endPoint x: 128, endPoint y: 613, distance: 822.8
click at [128, 613] on div "Supply and installation of Solar Panels (151.29 kW) On grid station Payment Ter…" at bounding box center [705, 610] width 1171 height 144
copy p "Payment Term: Payment will be 20% in advance, 80% [DATE] after successful suppl…"
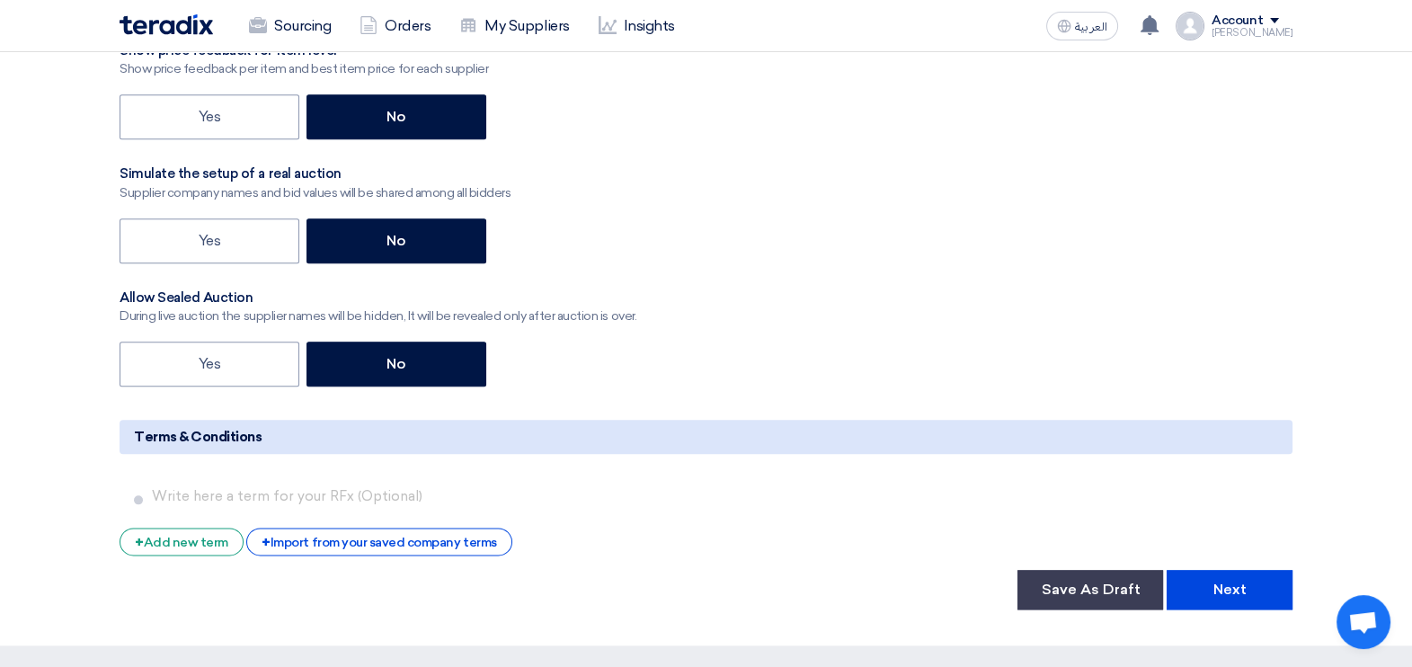
scroll to position [2809, 0]
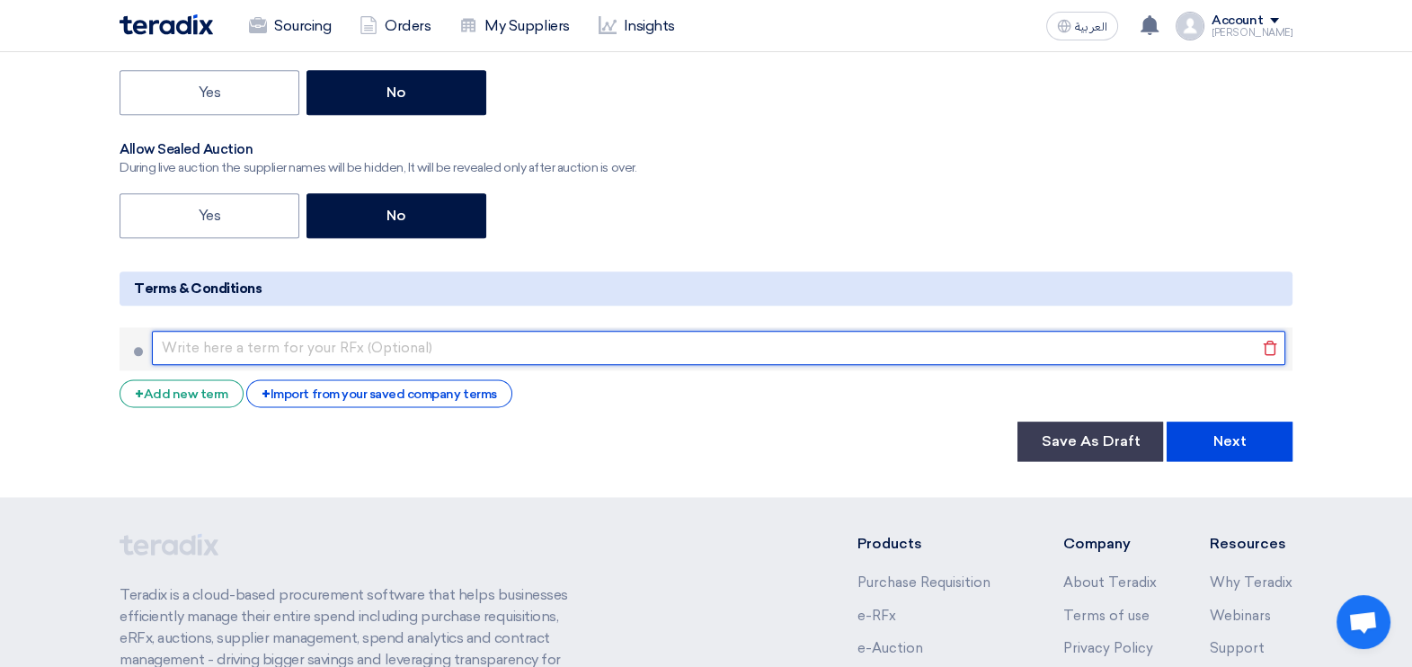
click at [200, 343] on input "text" at bounding box center [719, 348] width 1134 height 34
paste input "Payment Term: Payment will be 20% in advance, 80% [DATE] after successful suppl…"
type input "Payment Term: Payment will be 20% in advance, 80% [DATE] after successful suppl…"
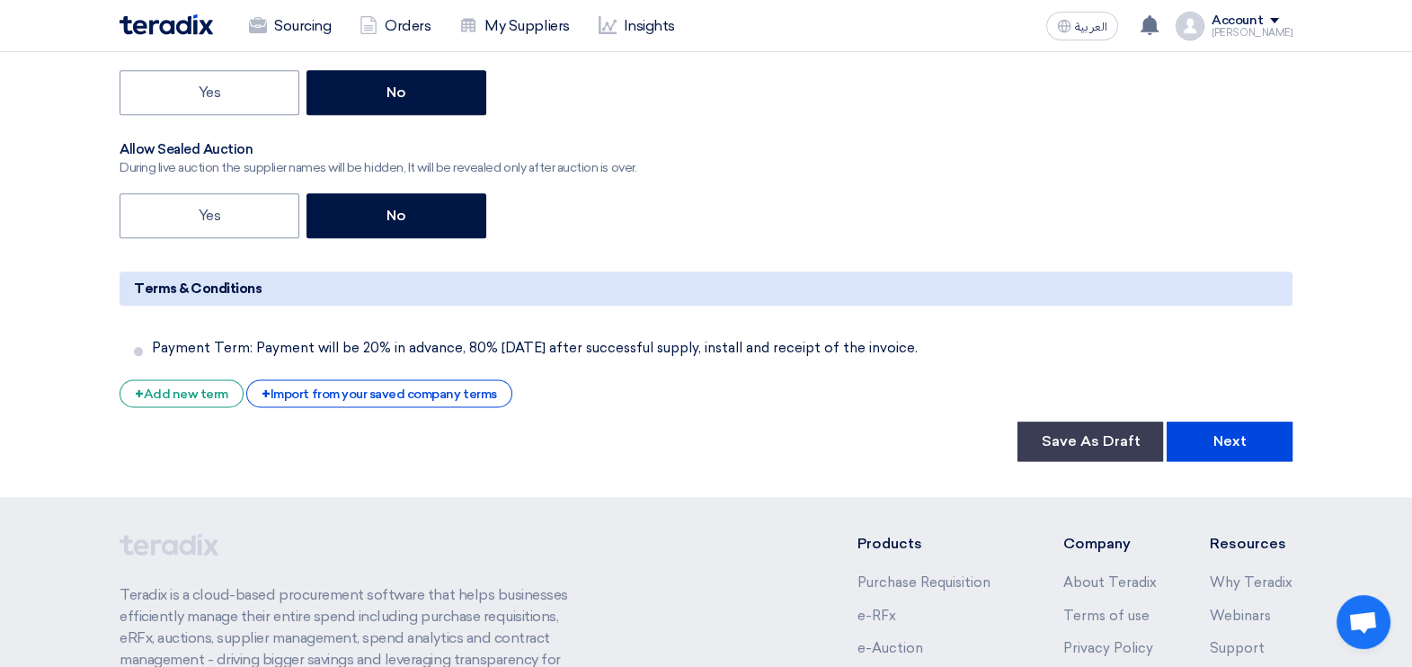
click at [357, 439] on div "Save As Draft Next" at bounding box center [706, 442] width 1173 height 40
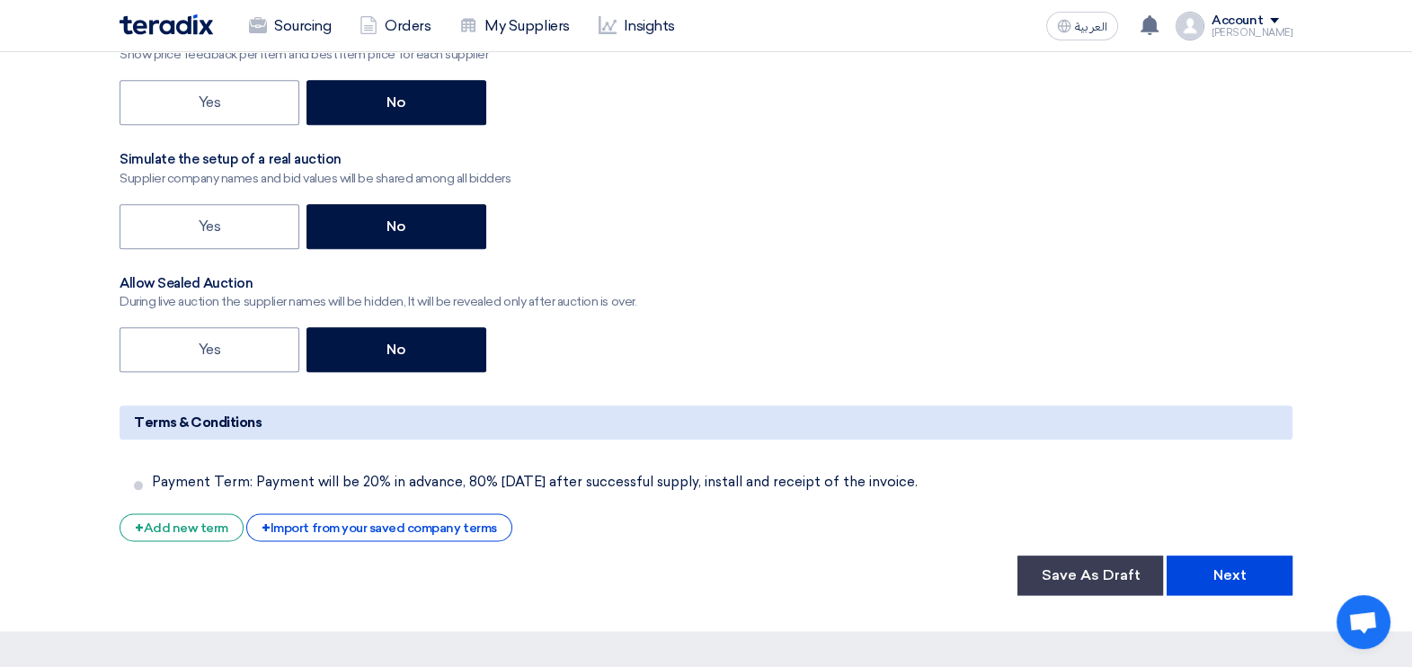
scroll to position [2921, 0]
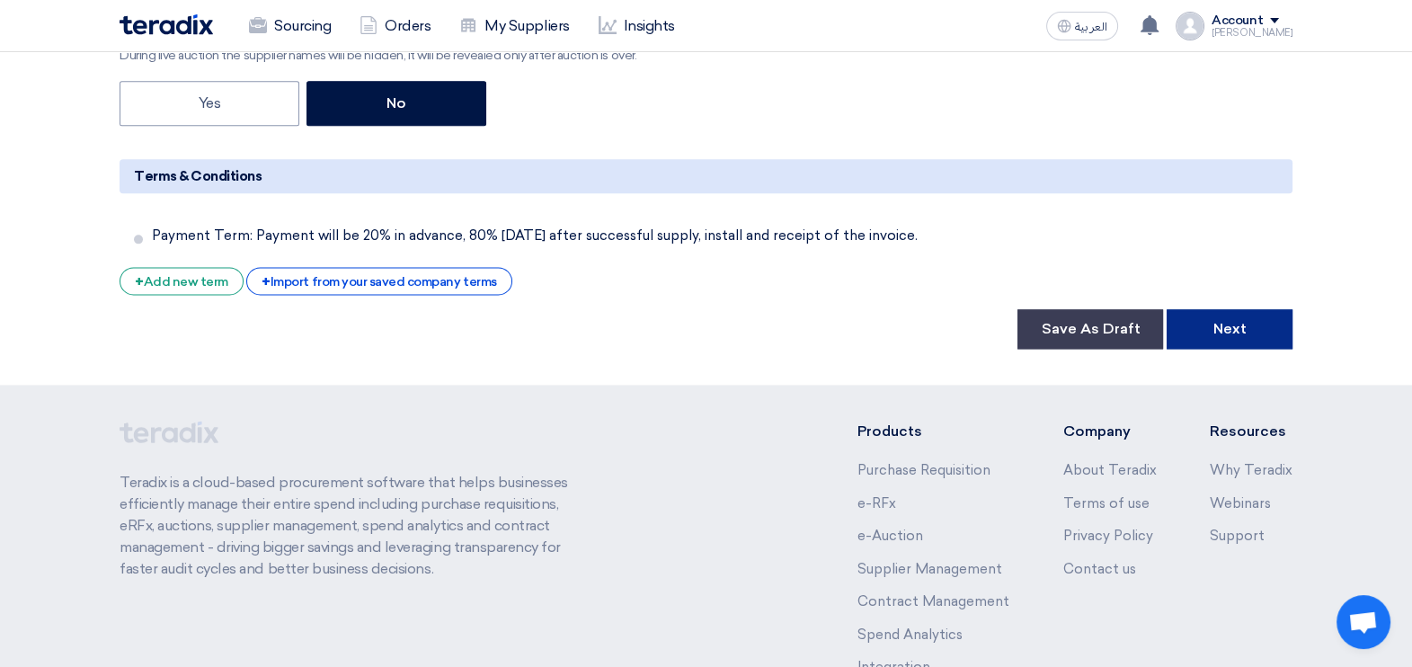
click at [1251, 323] on button "Next" at bounding box center [1230, 329] width 126 height 40
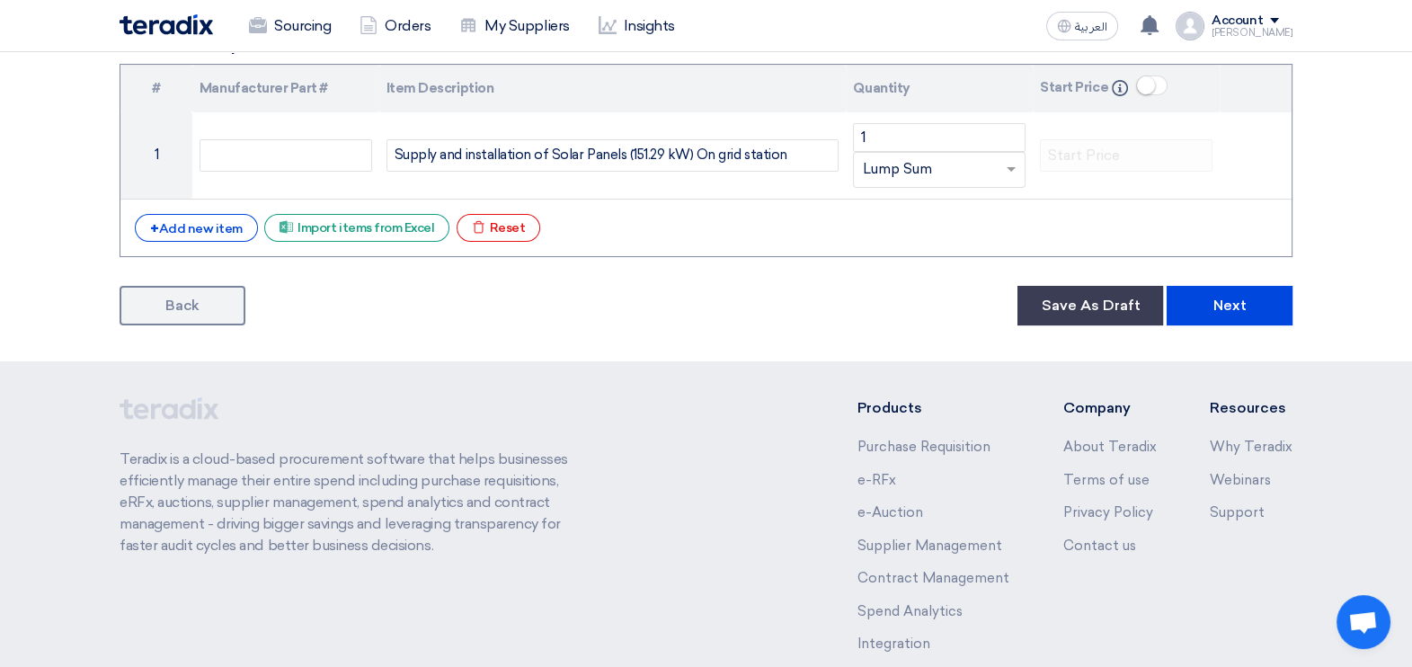
scroll to position [417, 0]
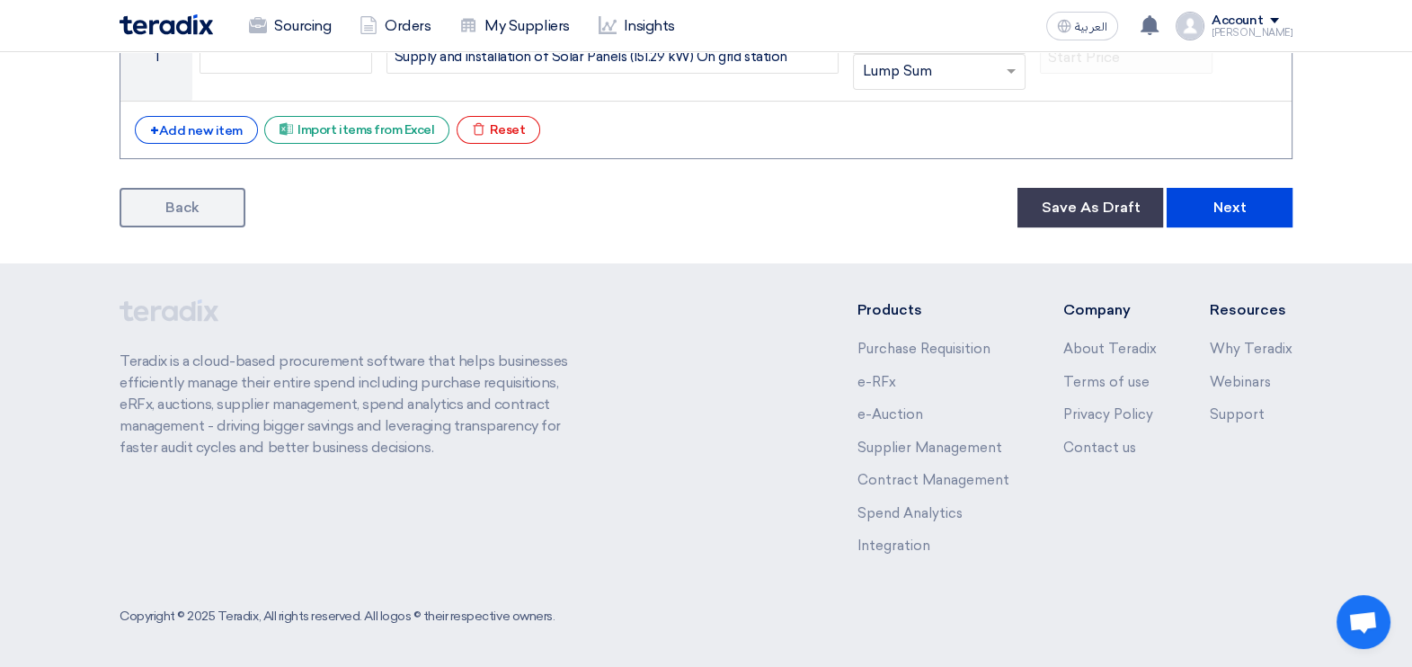
drag, startPoint x: 155, startPoint y: 193, endPoint x: 154, endPoint y: 205, distance: 11.7
click at [157, 193] on link "Back" at bounding box center [183, 208] width 126 height 40
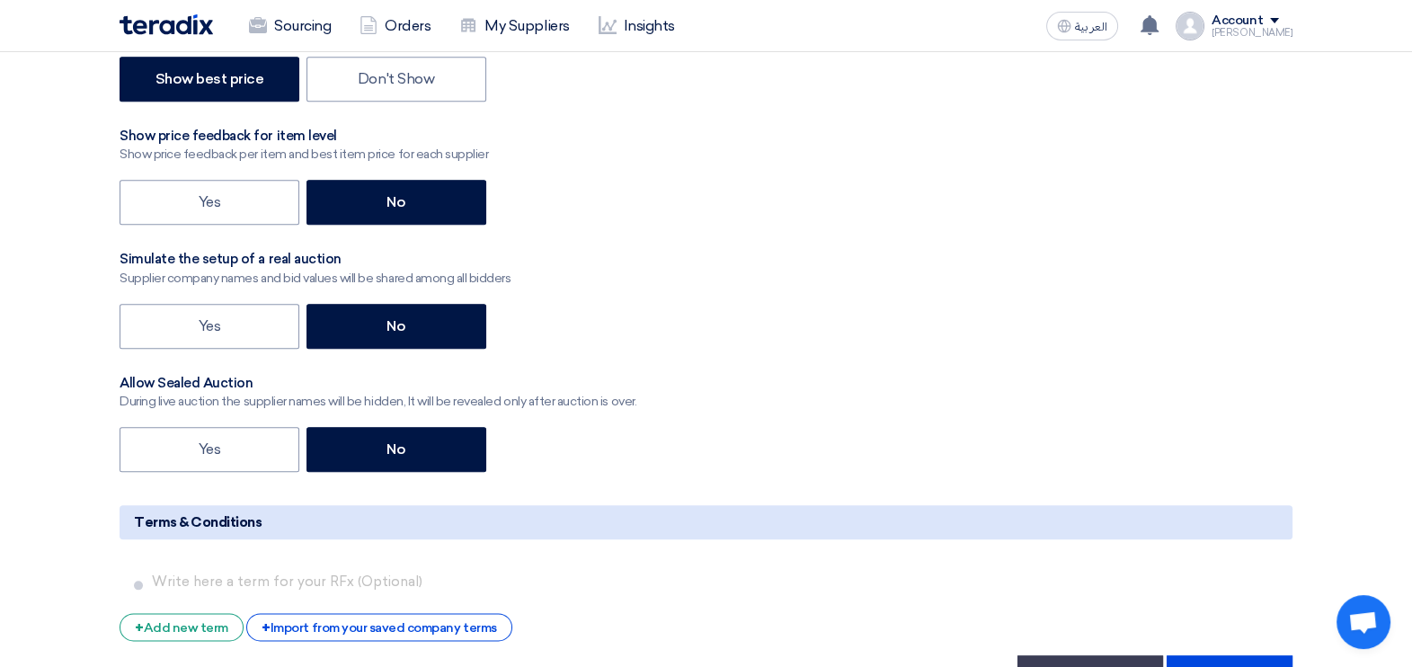
scroll to position [2711, 0]
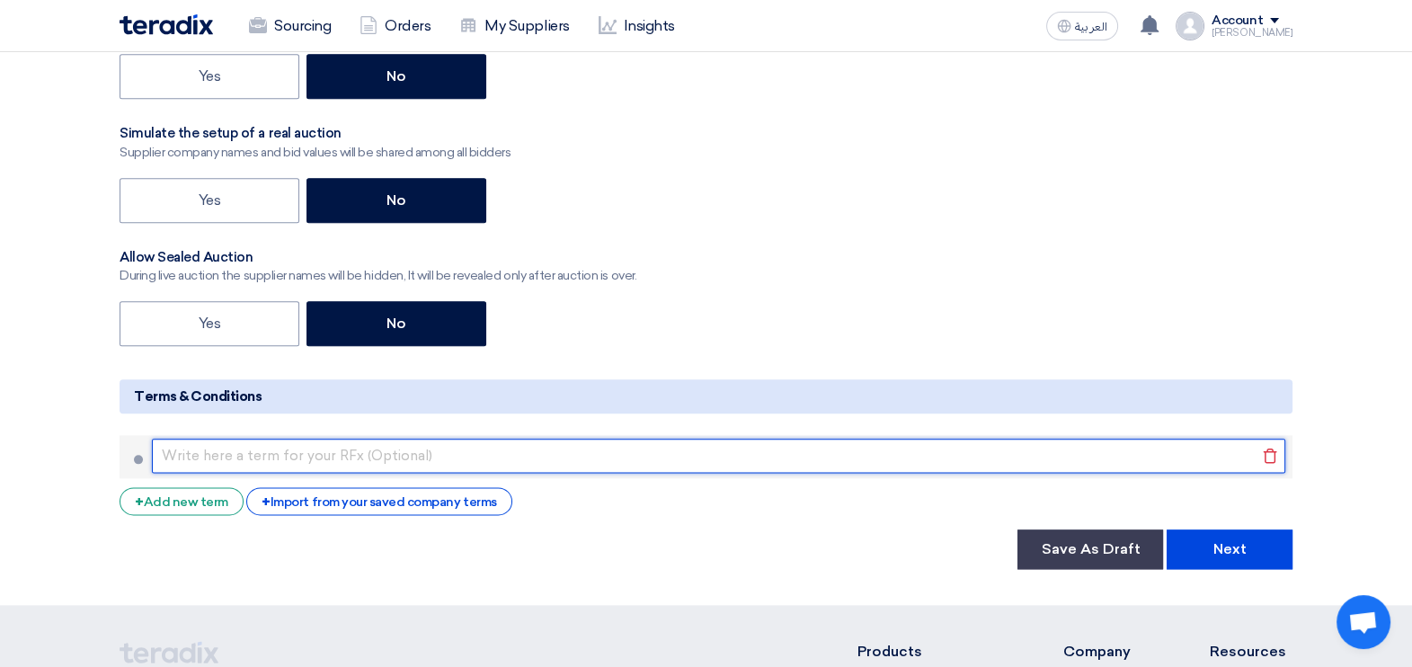
click at [218, 453] on input "text" at bounding box center [719, 456] width 1134 height 34
paste input "Payment Term: Payment will be 20% in advance, 80% [DATE] after successful suppl…"
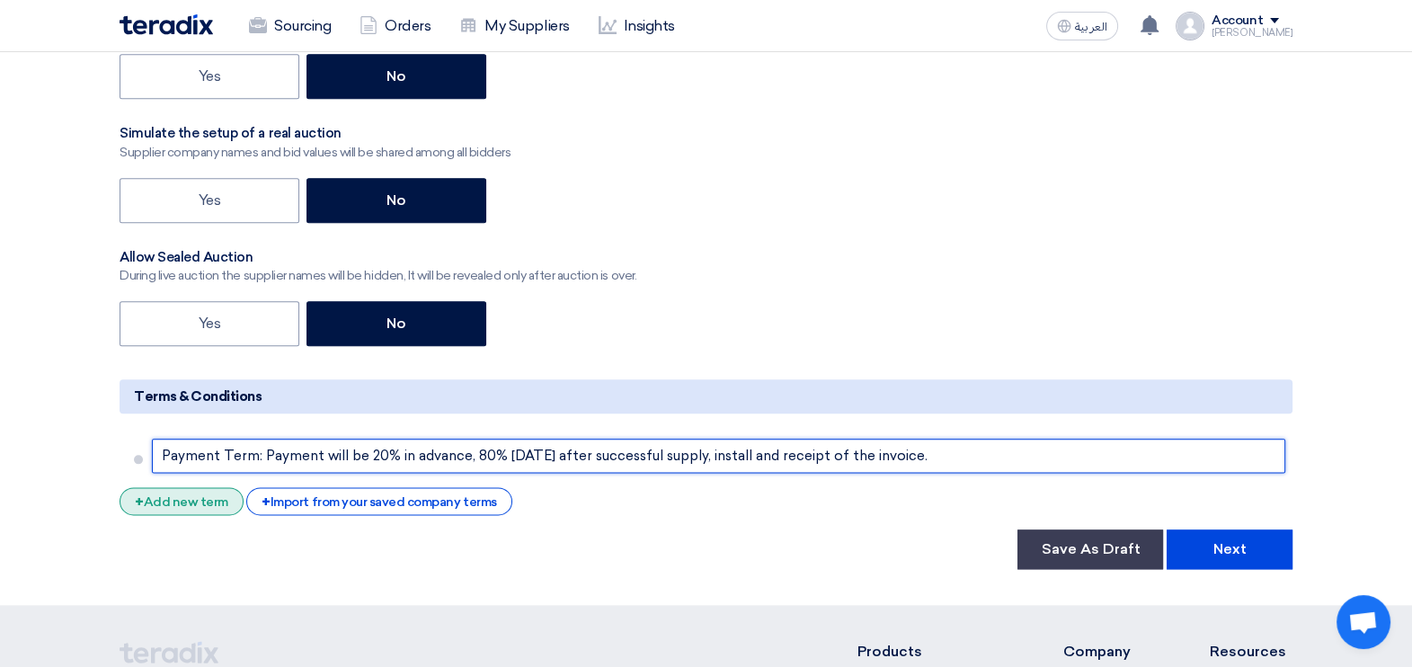
type input "Payment Term: Payment will be 20% in advance, 80% [DATE] after successful suppl…"
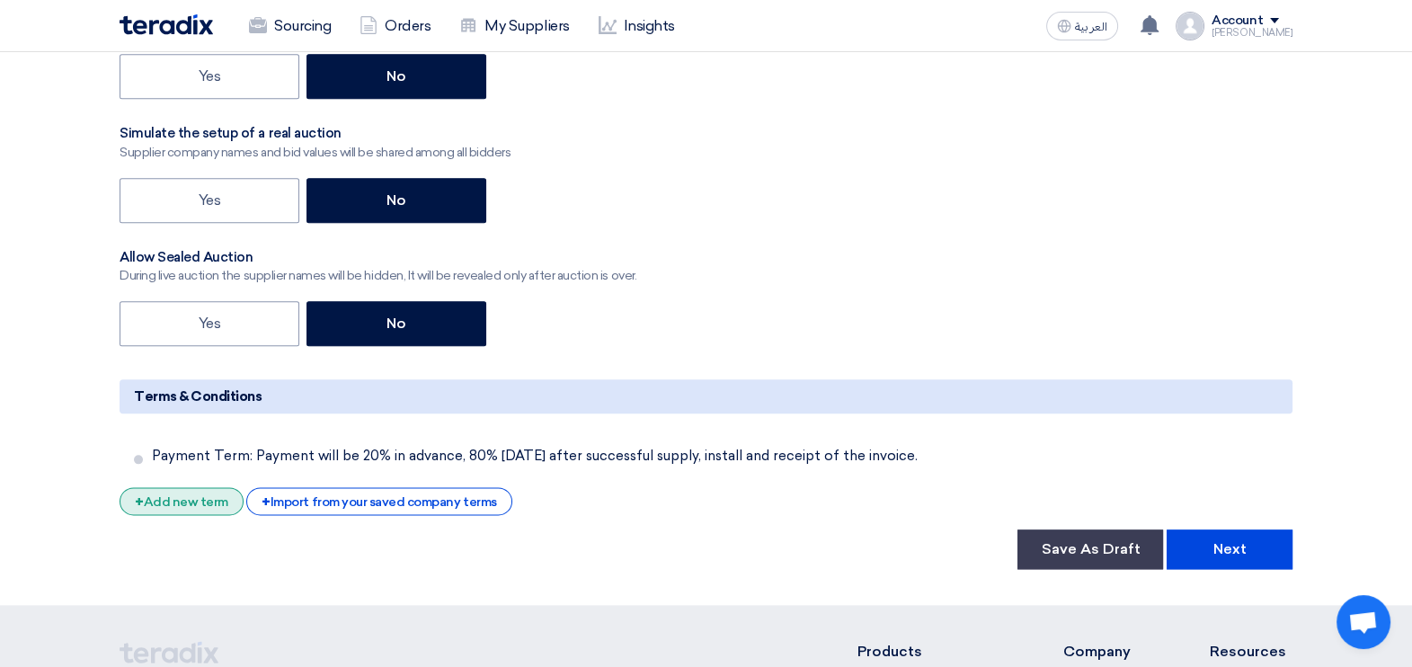
click at [175, 494] on div "+ Add new term" at bounding box center [182, 501] width 124 height 28
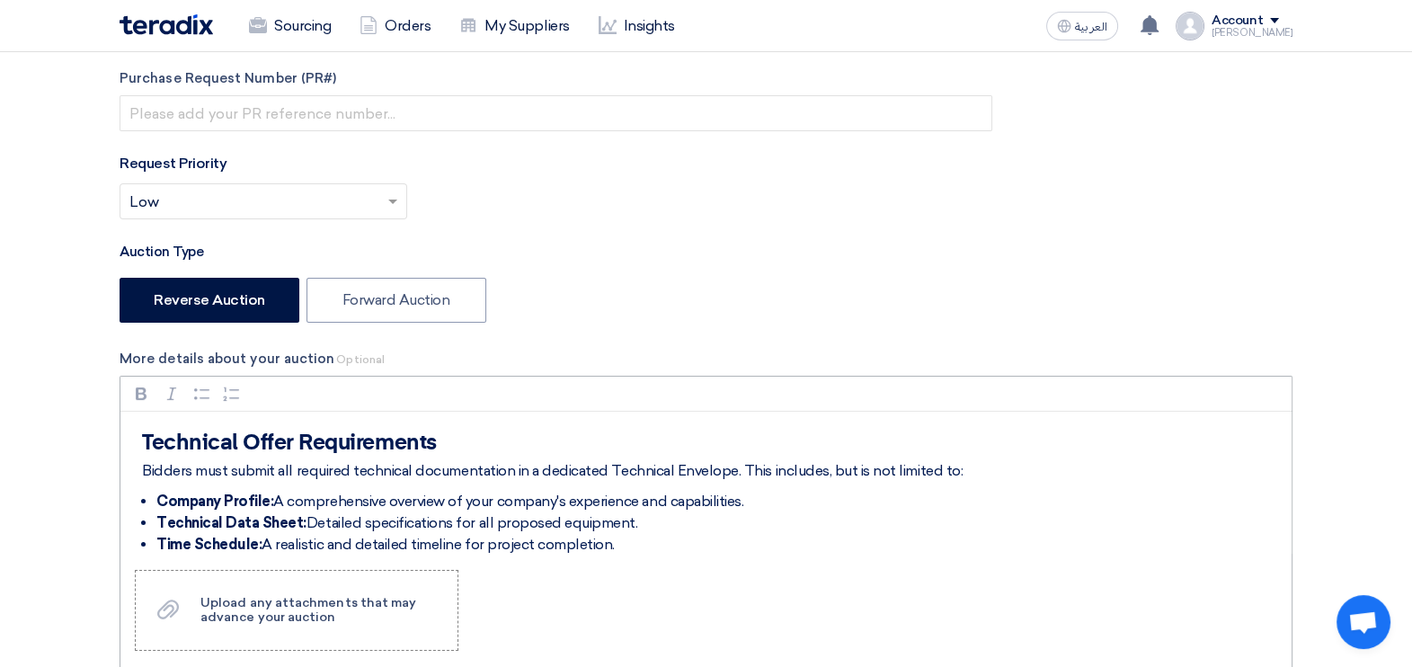
scroll to position [351, 0]
click at [307, 455] on div "Technical Offer Requirements Bidders must submit all required technical documen…" at bounding box center [705, 483] width 1171 height 144
click at [310, 442] on h2 "Technical Offer Requirements" at bounding box center [712, 442] width 1141 height 25
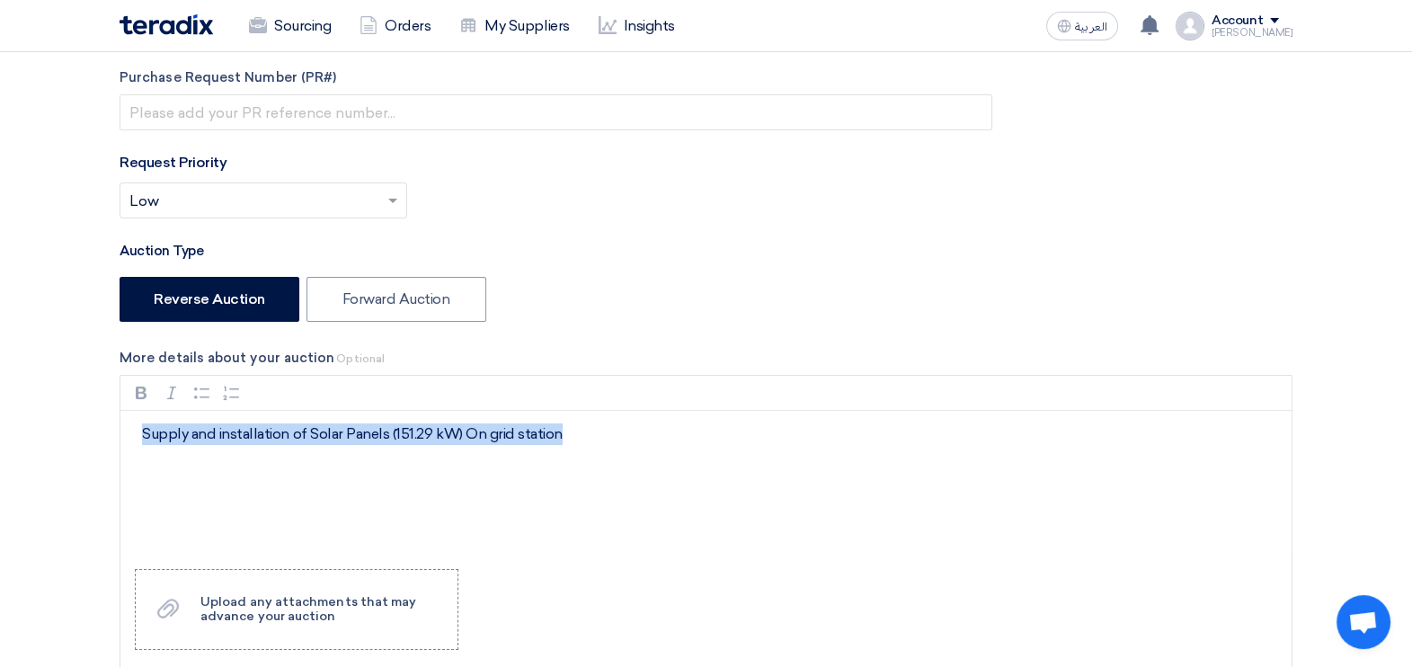
drag, startPoint x: 558, startPoint y: 428, endPoint x: 59, endPoint y: 458, distance: 499.8
click at [140, 398] on icon "button" at bounding box center [141, 393] width 18 height 18
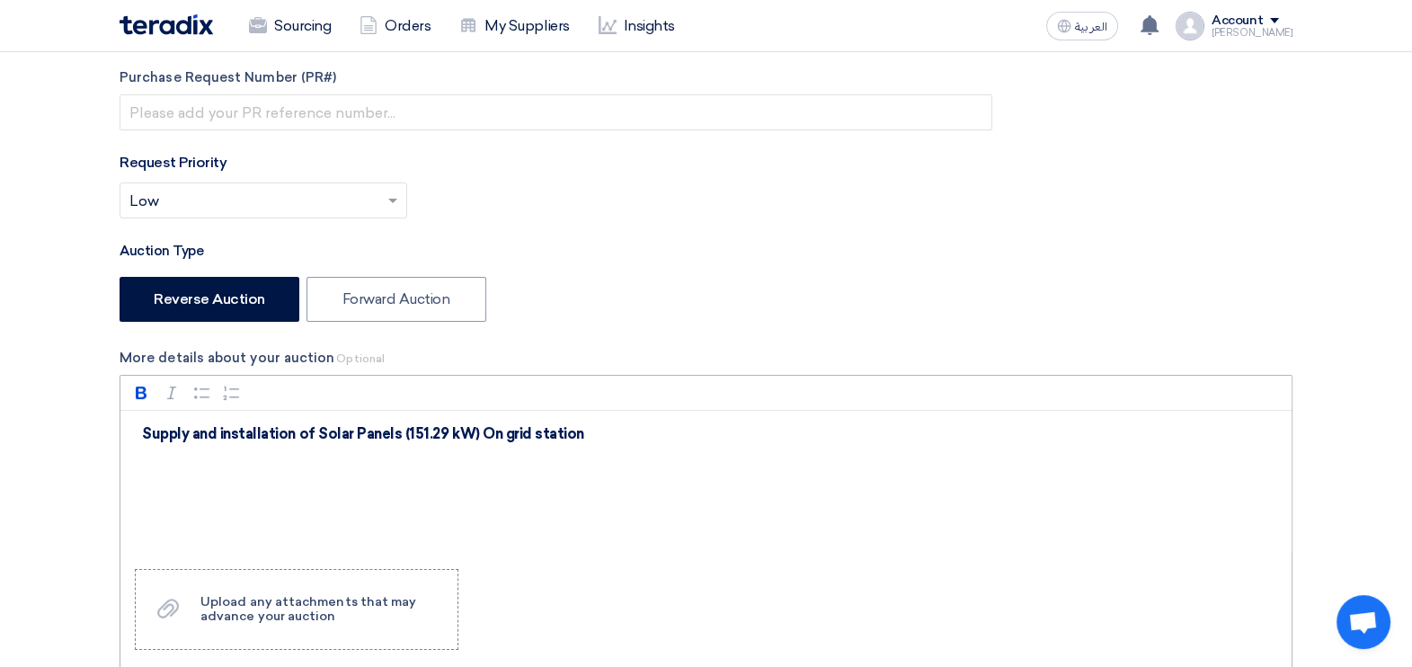
click at [322, 476] on div "Supply and installation of Solar Panels (151.29 kW) On grid station" at bounding box center [705, 483] width 1171 height 144
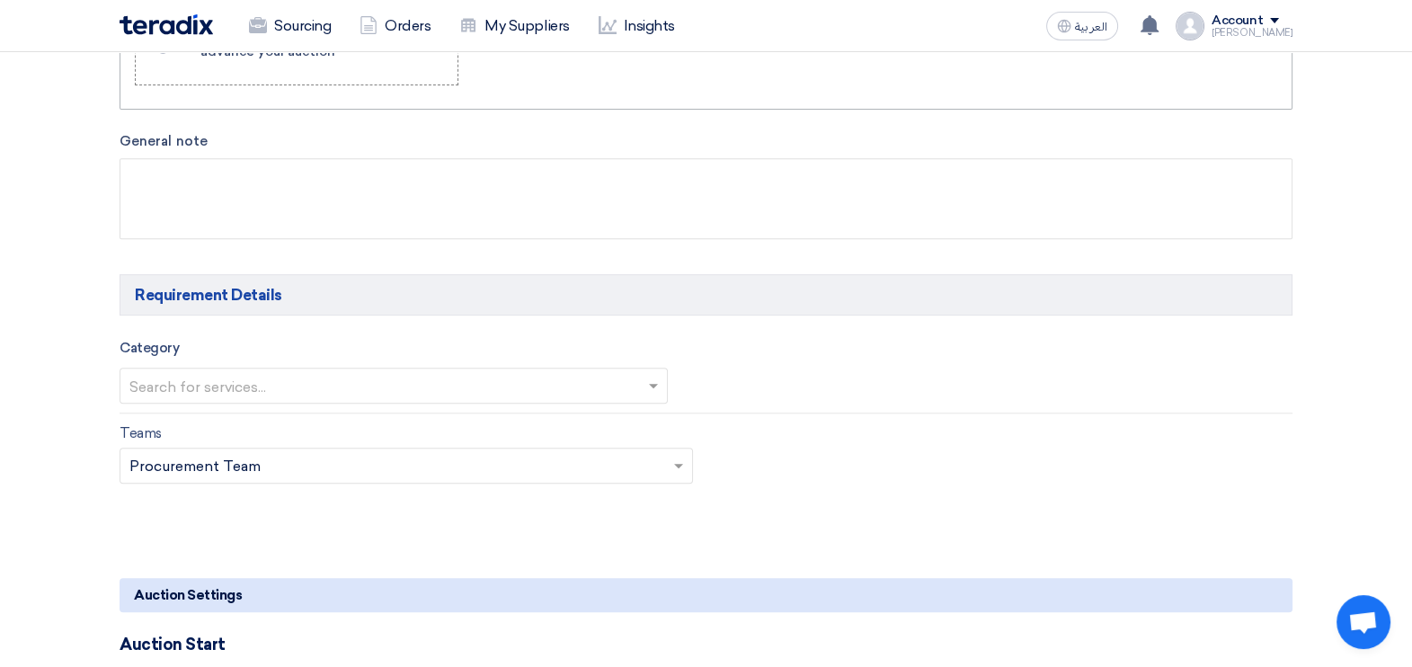
scroll to position [1025, 0]
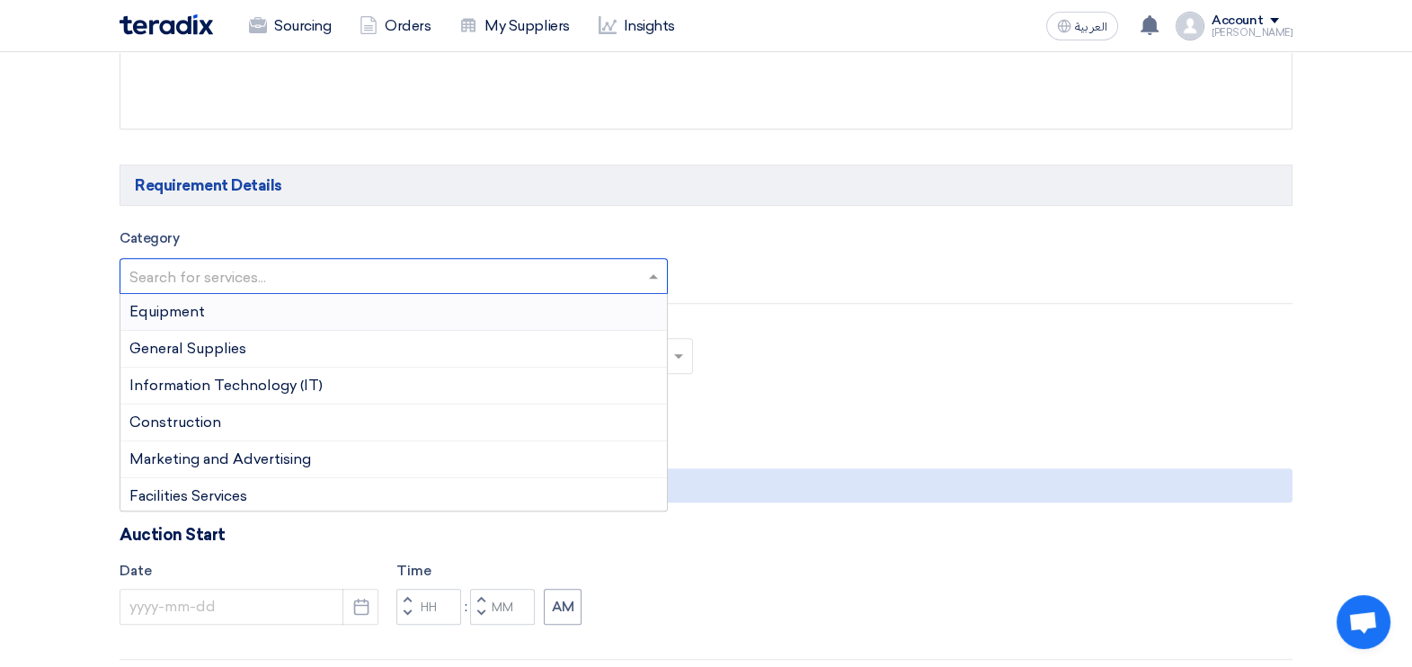
click at [464, 279] on input "text" at bounding box center [384, 278] width 511 height 30
click at [209, 414] on span "Construction" at bounding box center [175, 422] width 92 height 17
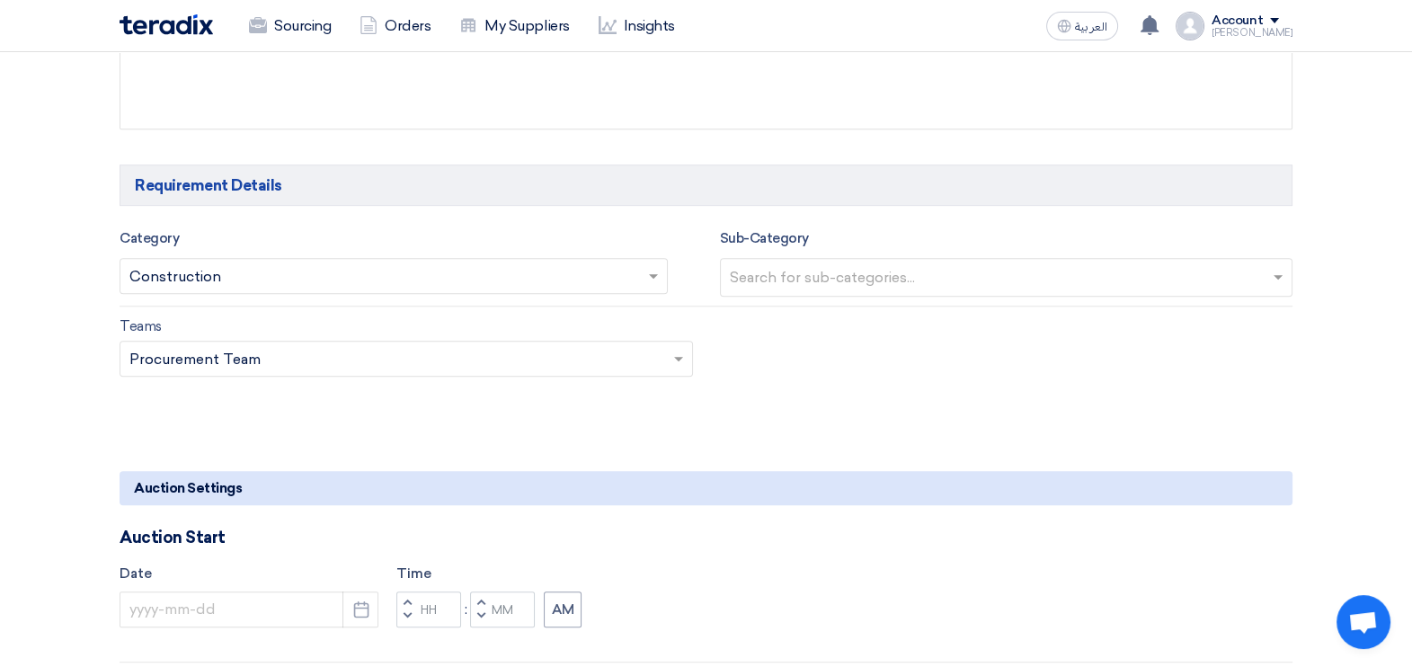
click at [911, 292] on ng-select "Search for sub-categories..." at bounding box center [1007, 277] width 574 height 39
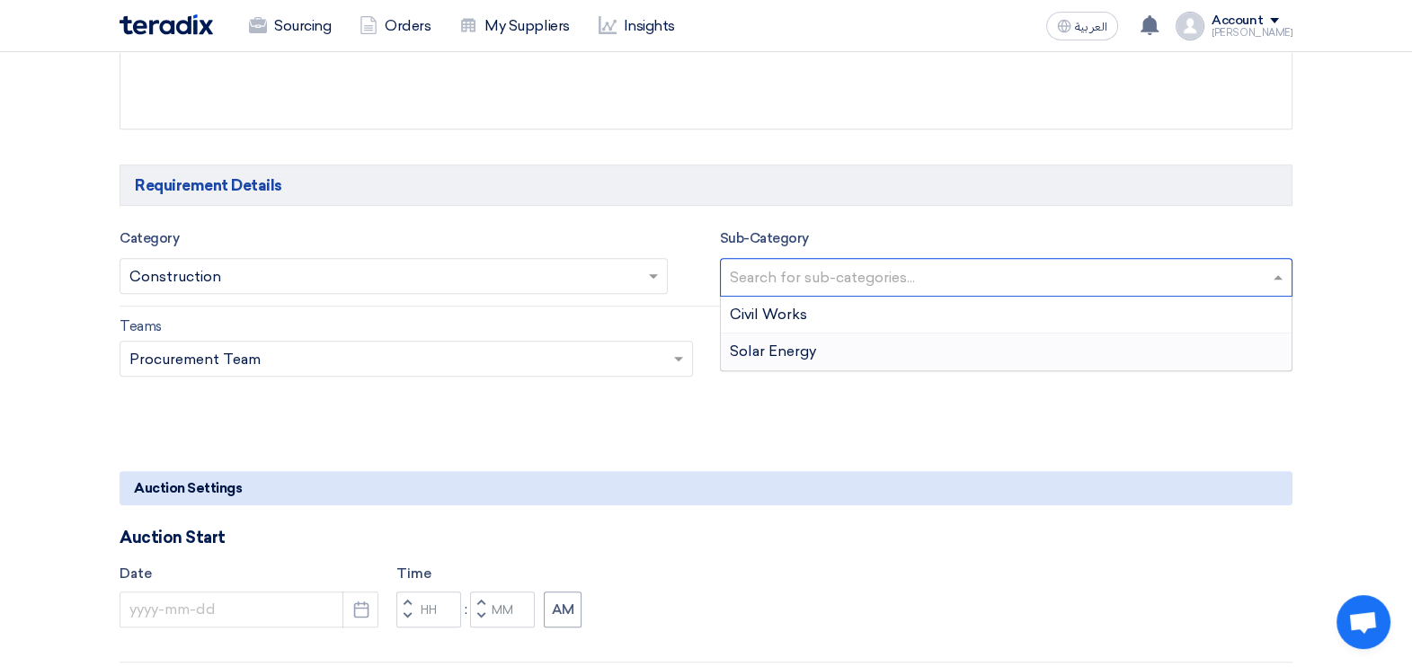
click at [773, 351] on span "Solar Energy" at bounding box center [773, 351] width 86 height 17
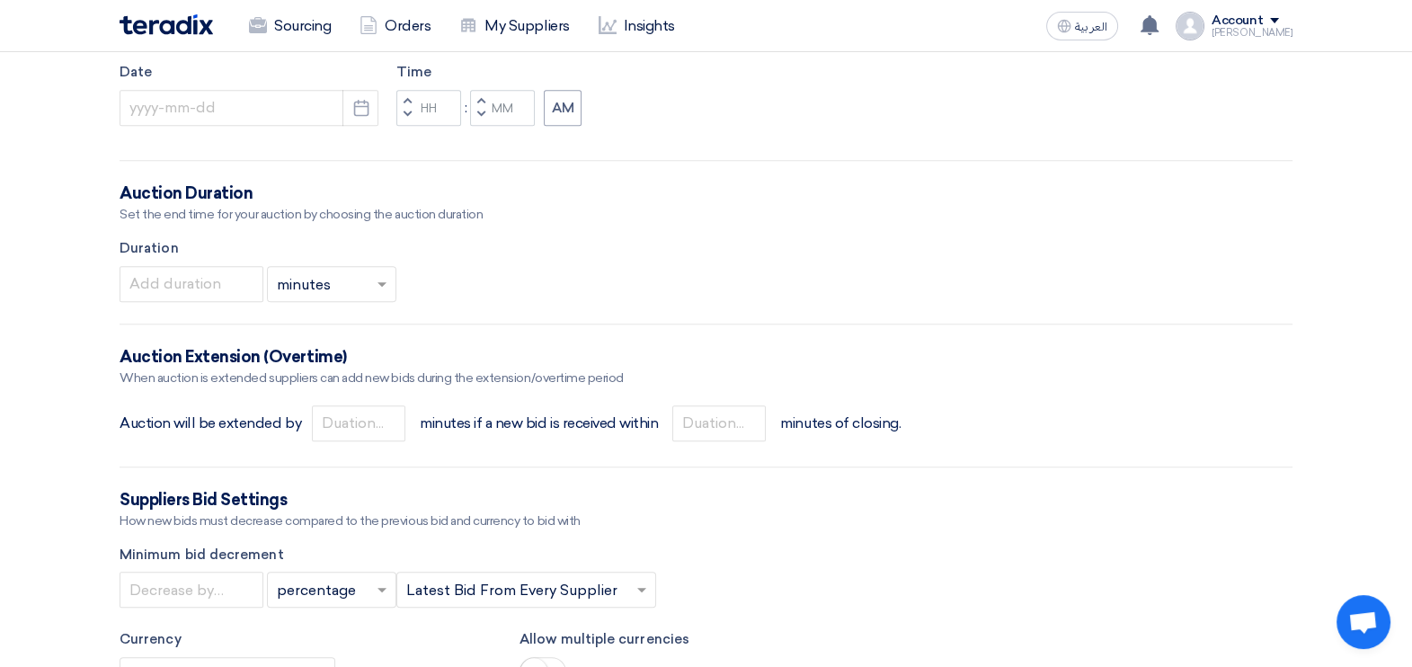
scroll to position [1474, 0]
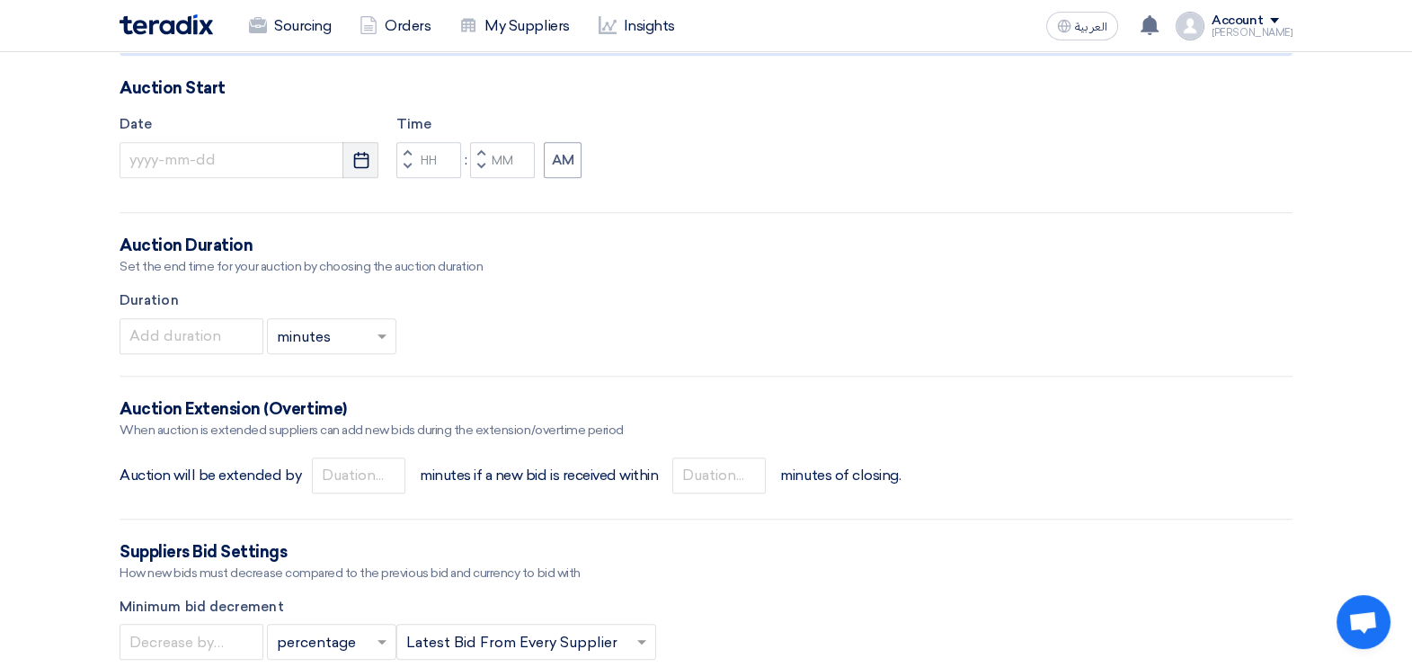
click at [361, 145] on button "Pick a date" at bounding box center [361, 160] width 36 height 36
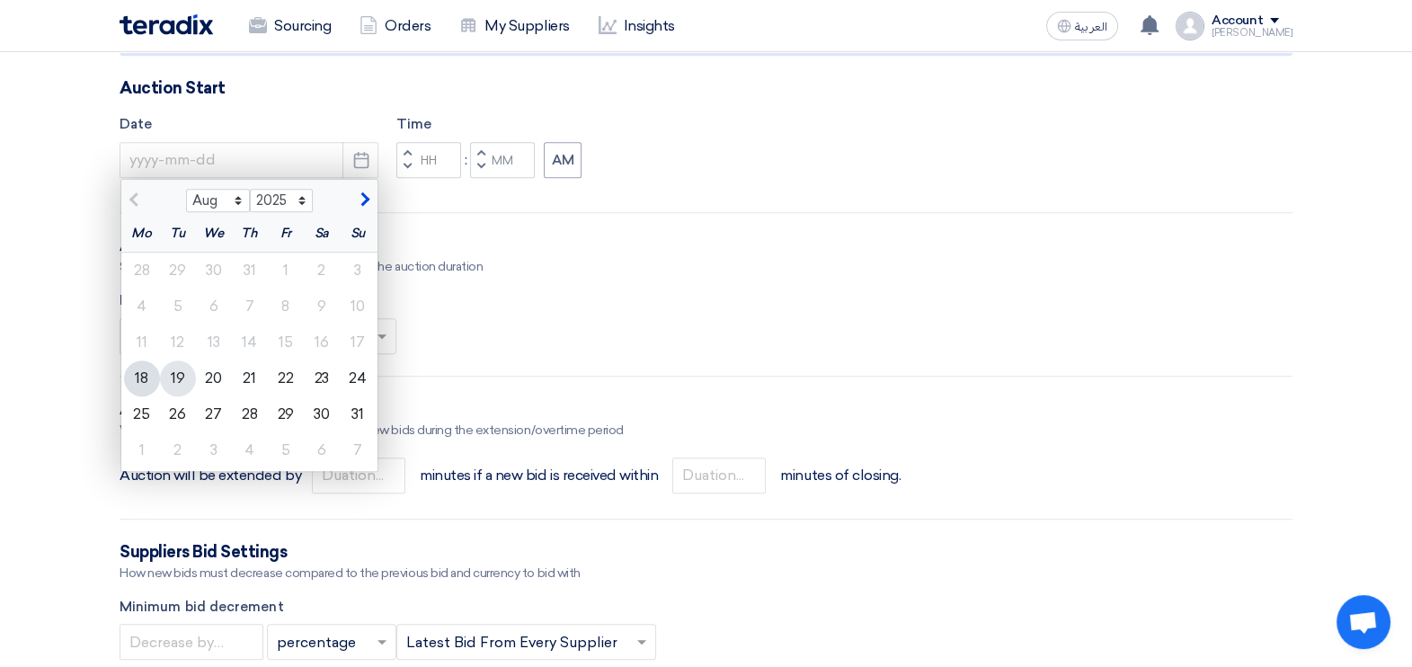
click at [180, 371] on div "19" at bounding box center [178, 379] width 36 height 36
type input "[DATE]"
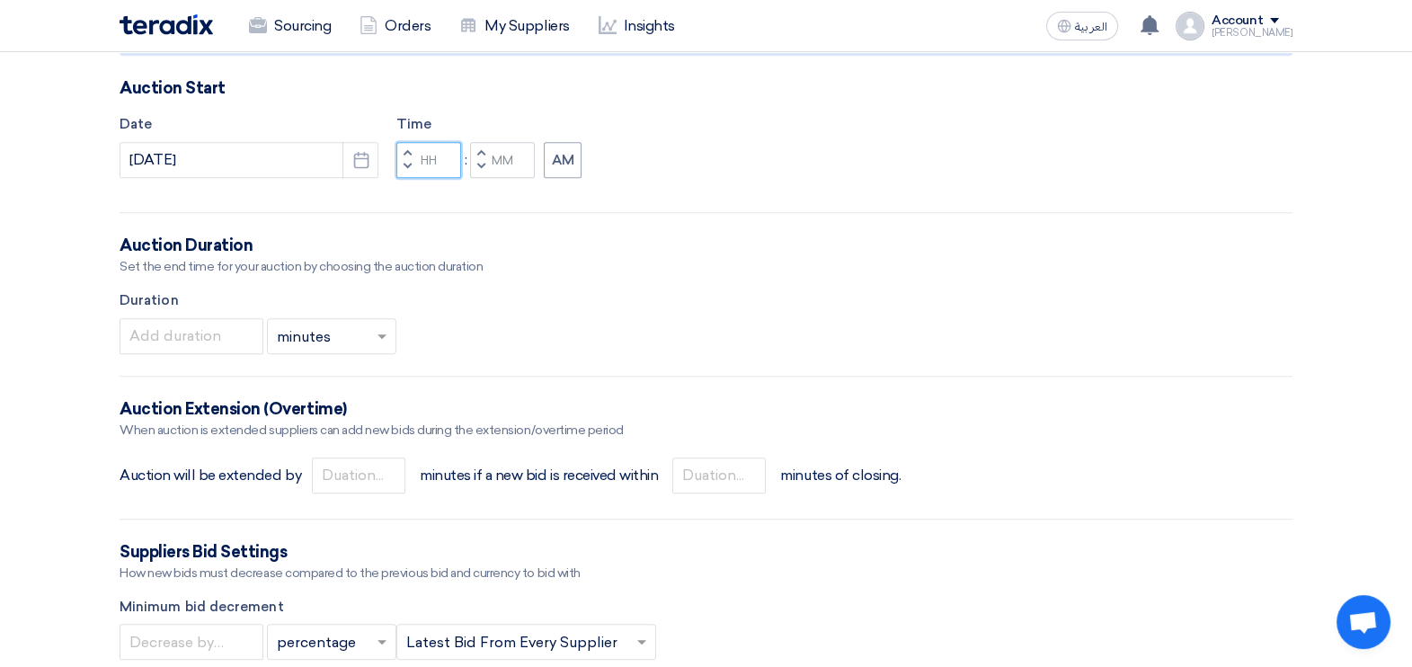
click at [441, 153] on input "Hours" at bounding box center [428, 160] width 65 height 36
type input "04"
click at [505, 151] on input "Minutes" at bounding box center [502, 160] width 65 height 36
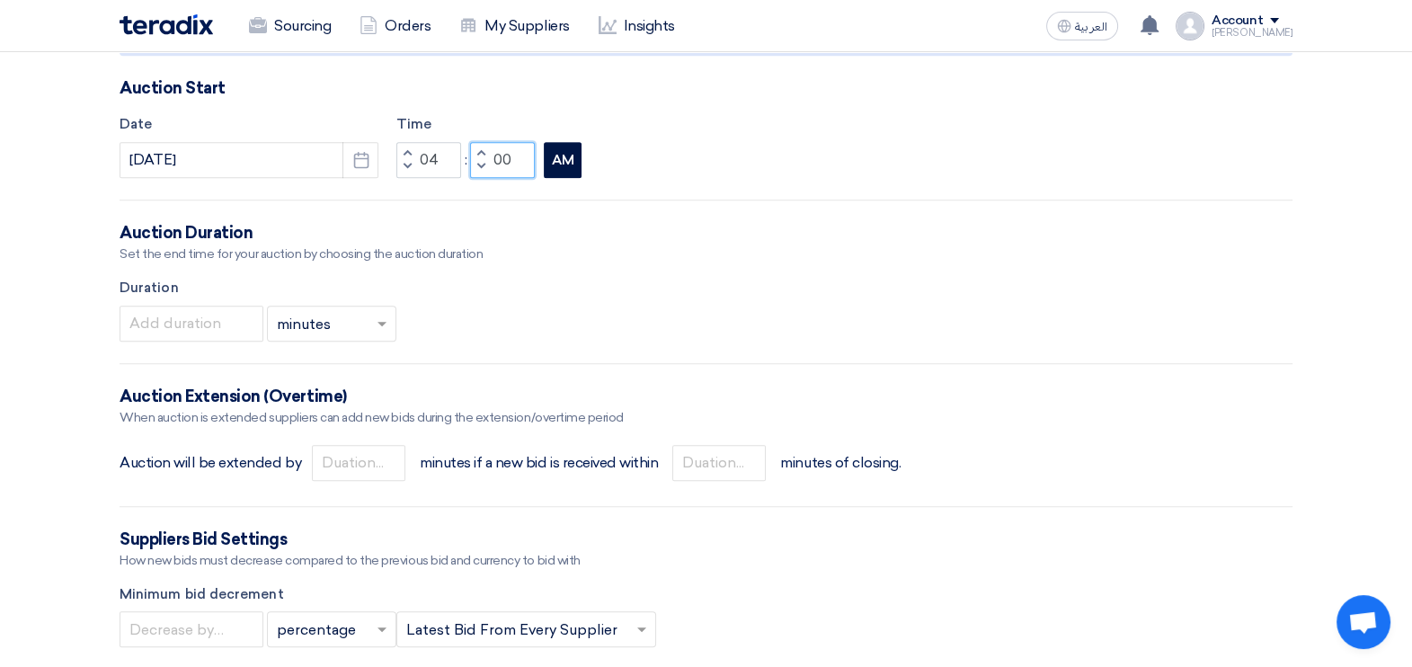
type input "00"
click at [580, 160] on button "AM" at bounding box center [563, 160] width 38 height 36
click at [220, 325] on input "number" at bounding box center [192, 324] width 144 height 36
type input "20"
click at [343, 445] on input "number" at bounding box center [358, 463] width 93 height 36
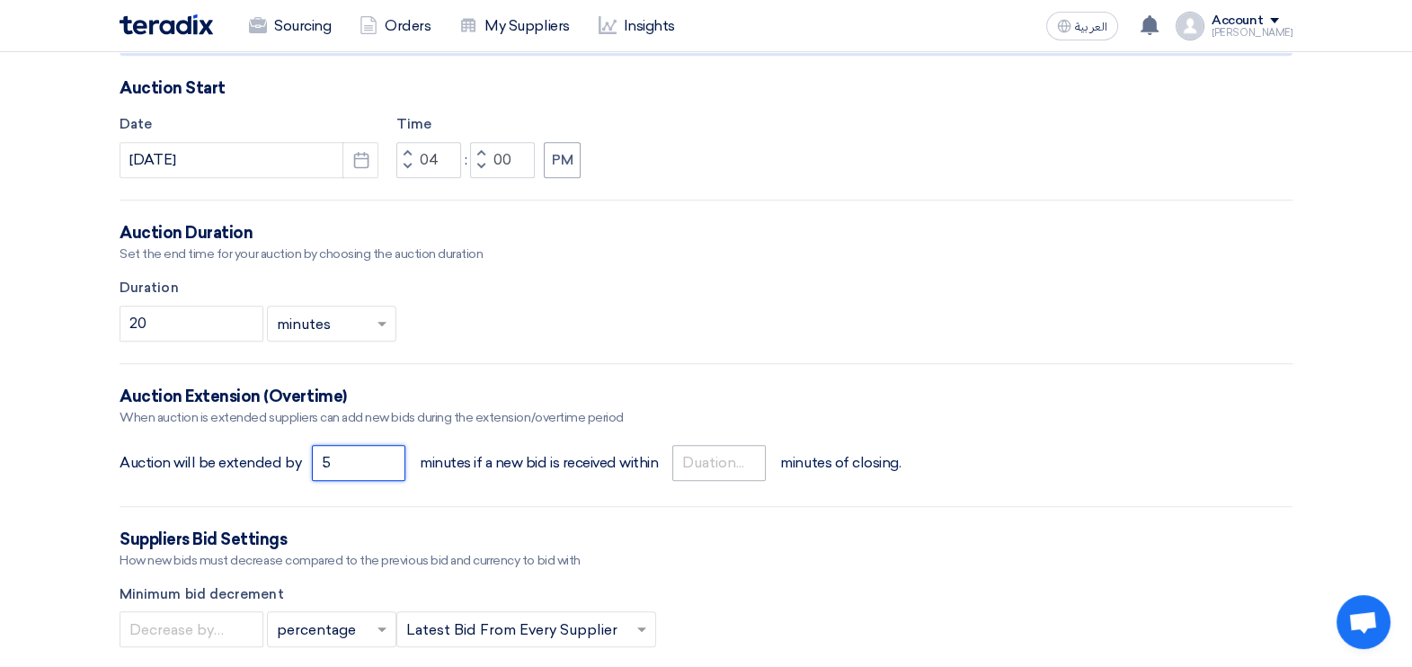
type input "5"
click at [738, 457] on input "number" at bounding box center [718, 463] width 93 height 36
type input "2"
click at [1129, 437] on form "Basic Information Auction Event Title Supply & Install of Solar Panels at Volks…" at bounding box center [706, 320] width 1173 height 3036
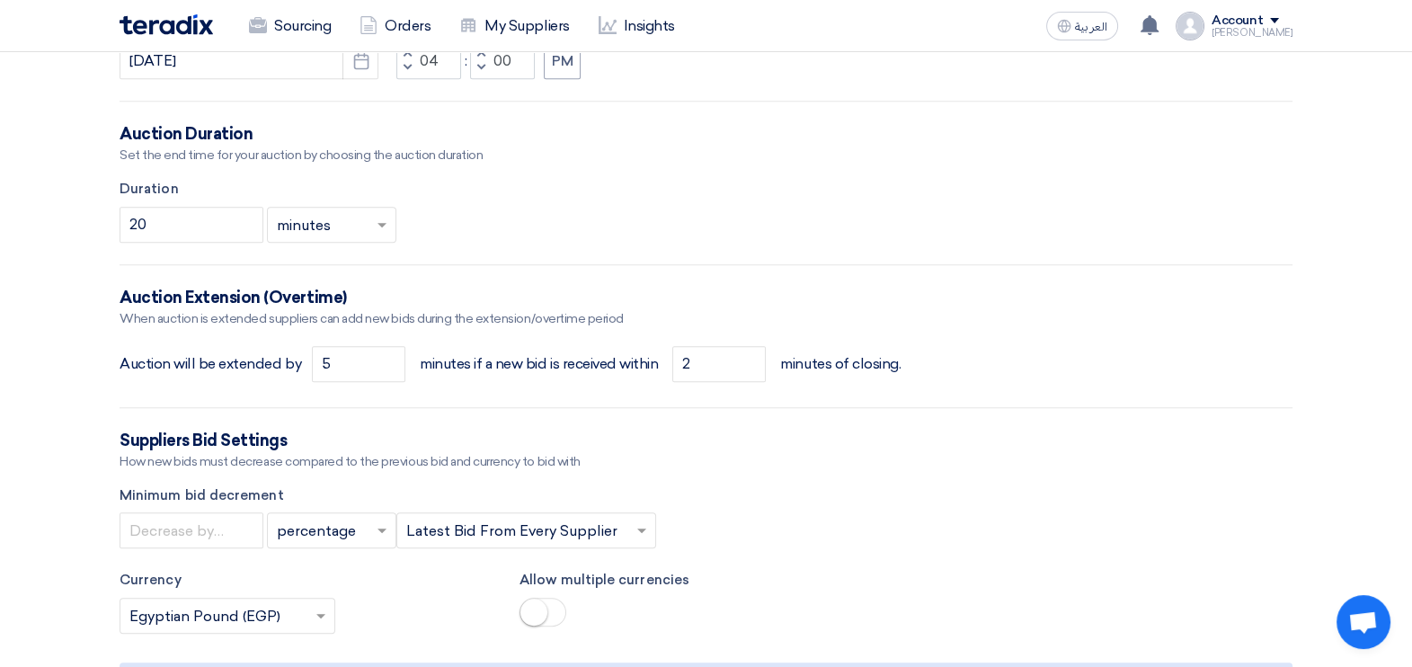
scroll to position [1699, 0]
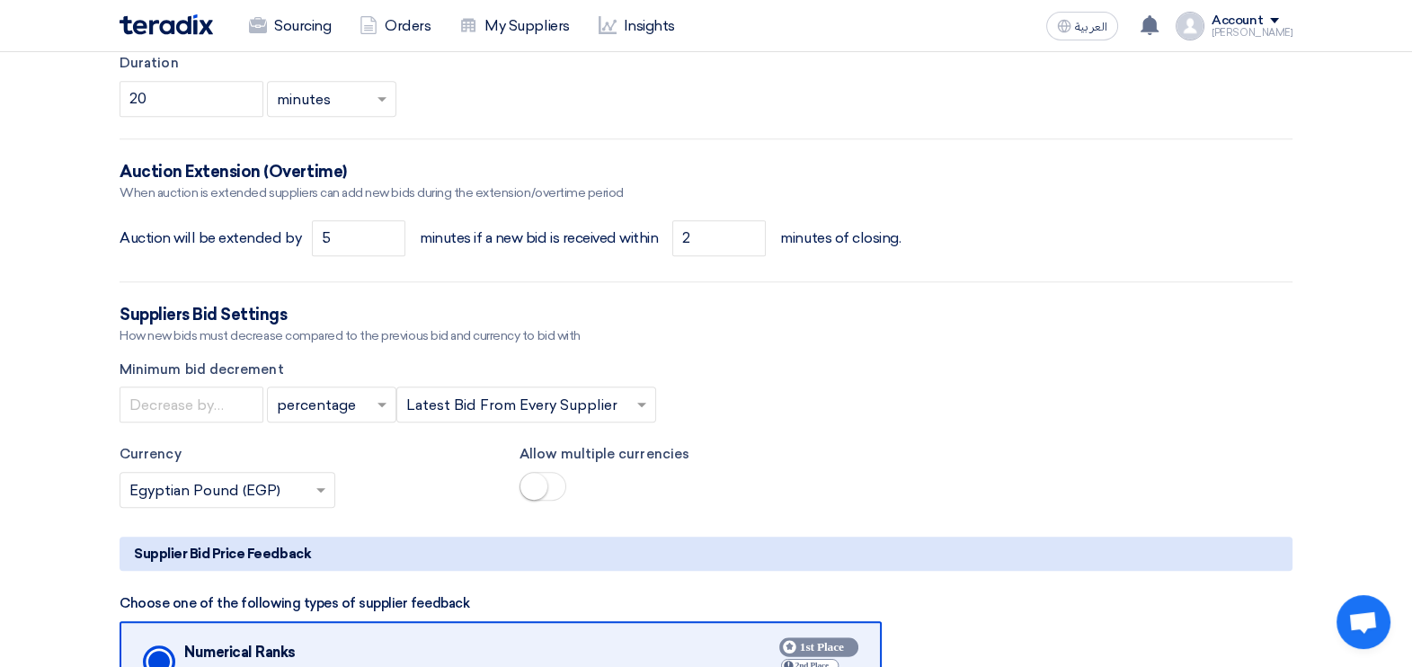
click at [387, 406] on span at bounding box center [384, 405] width 22 height 22
click at [320, 472] on div "value" at bounding box center [332, 477] width 128 height 36
click at [209, 404] on input "number" at bounding box center [192, 405] width 144 height 36
type input "30000"
click at [521, 402] on input "text" at bounding box center [517, 407] width 222 height 30
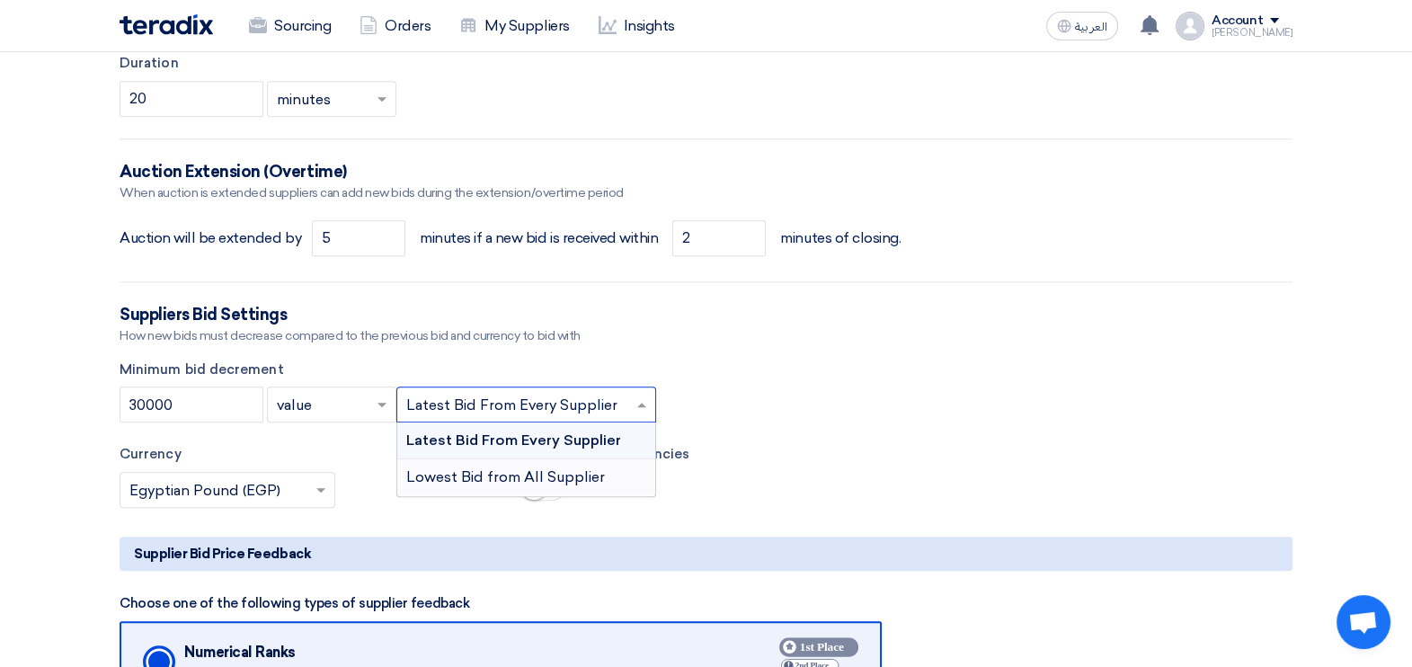
click at [494, 461] on div "Lowest Bid from All Supplier" at bounding box center [526, 477] width 258 height 36
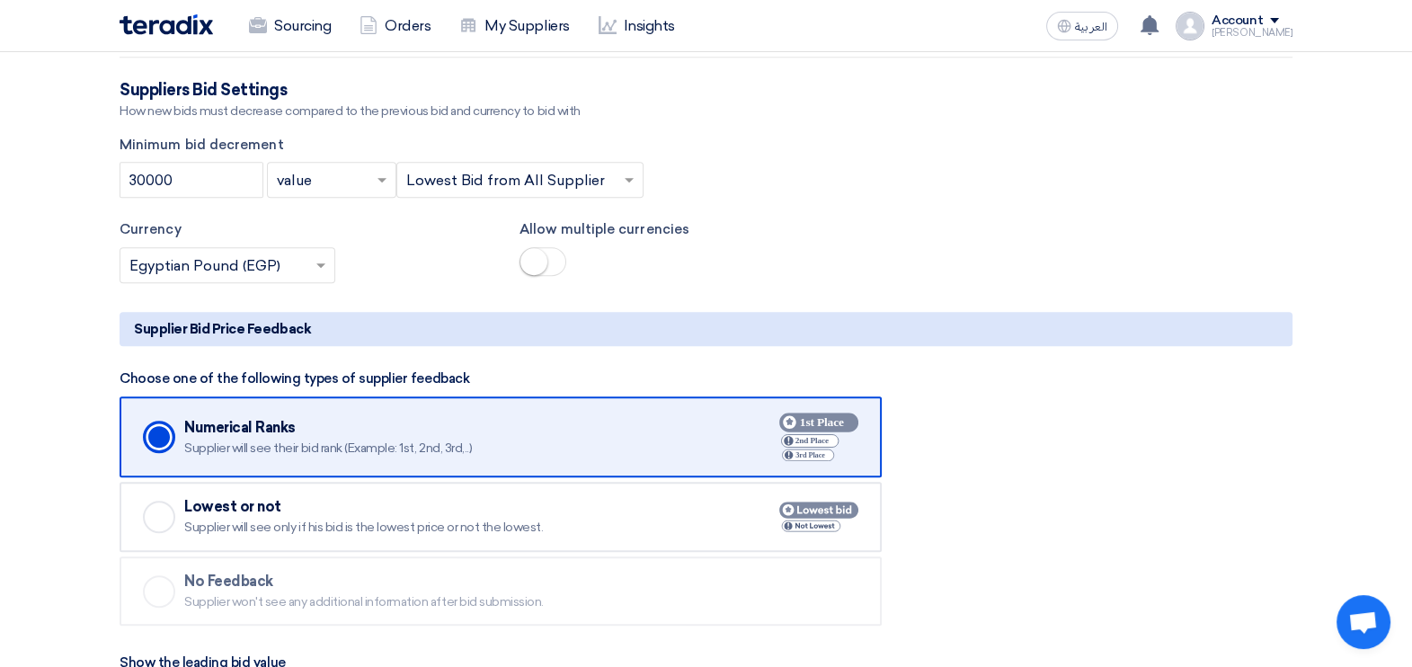
scroll to position [2036, 0]
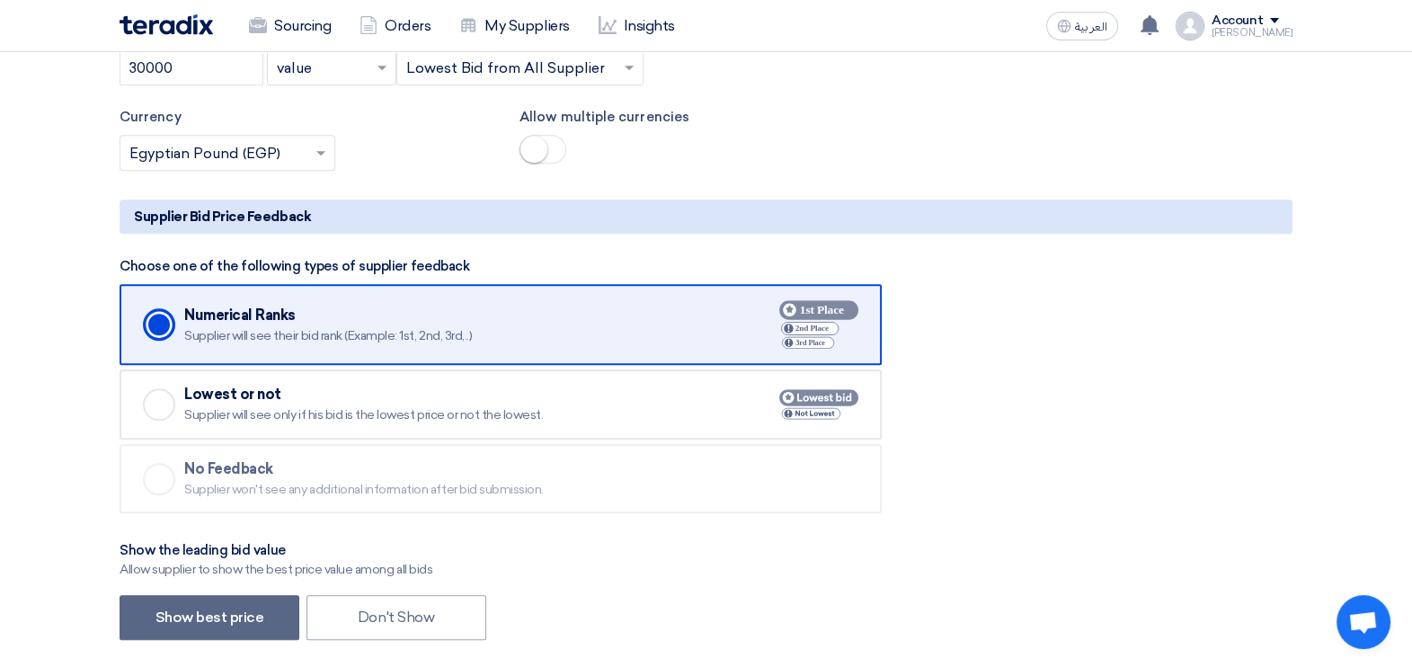
click at [305, 407] on div "Supplier will see only if his bid is the lowest price or not the lowest." at bounding box center [457, 415] width 547 height 16
click at [0, 0] on input "Checked Lowest or not Supplier will see only if his bid is the lowest price or …" at bounding box center [0, 0] width 0 height 0
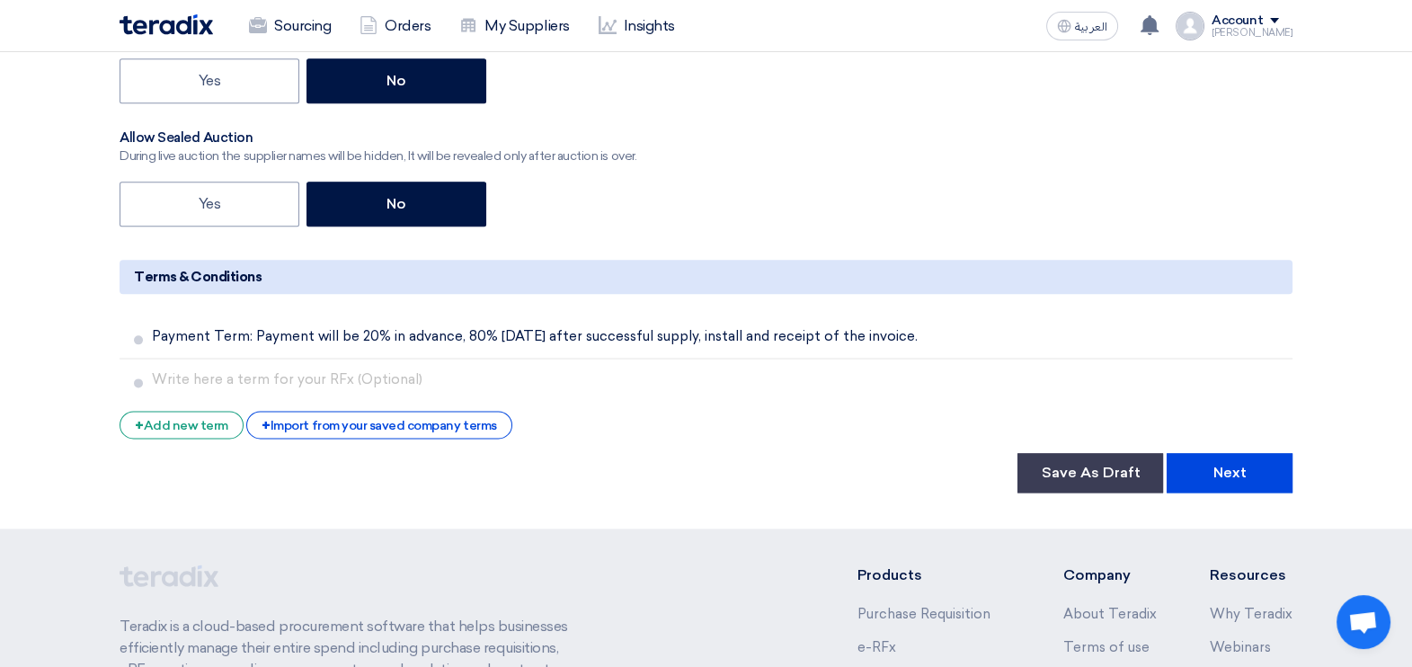
scroll to position [2823, 0]
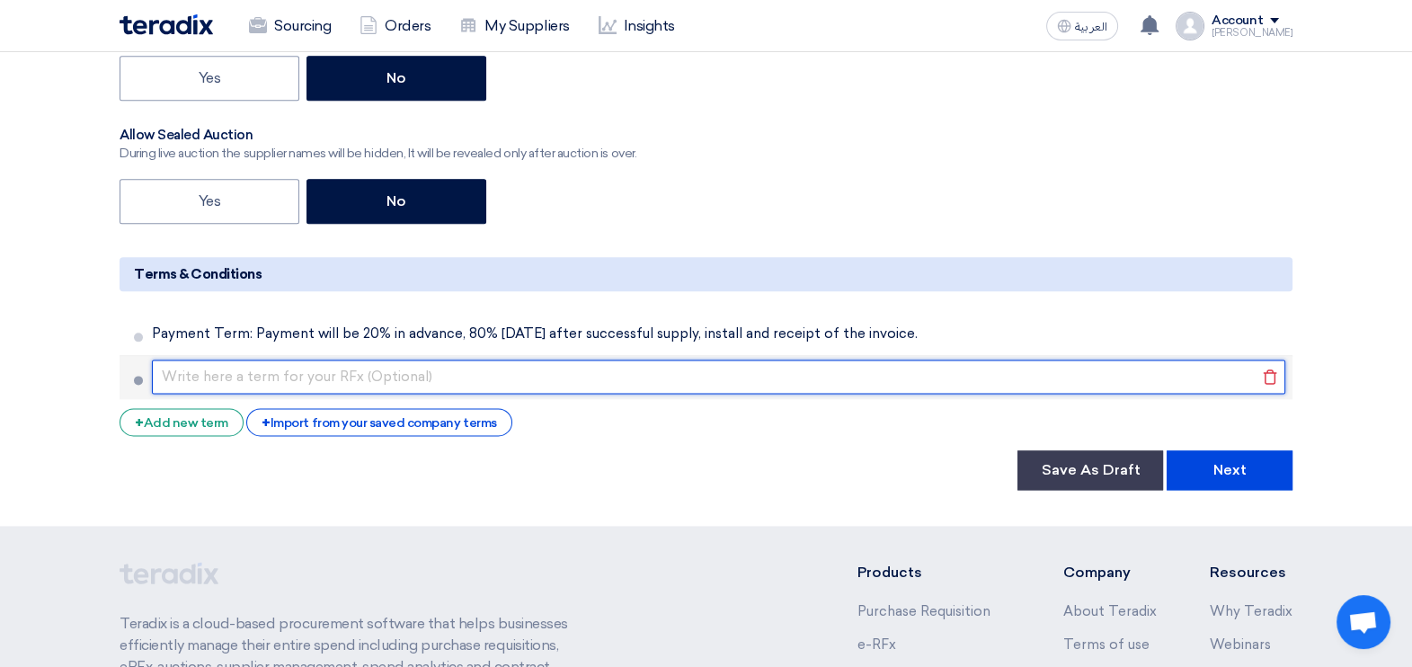
click at [261, 383] on input "text" at bounding box center [719, 377] width 1134 height 34
click at [213, 362] on input "Bidding will be excluding VAT %" at bounding box center [719, 377] width 1134 height 34
paste input "text"
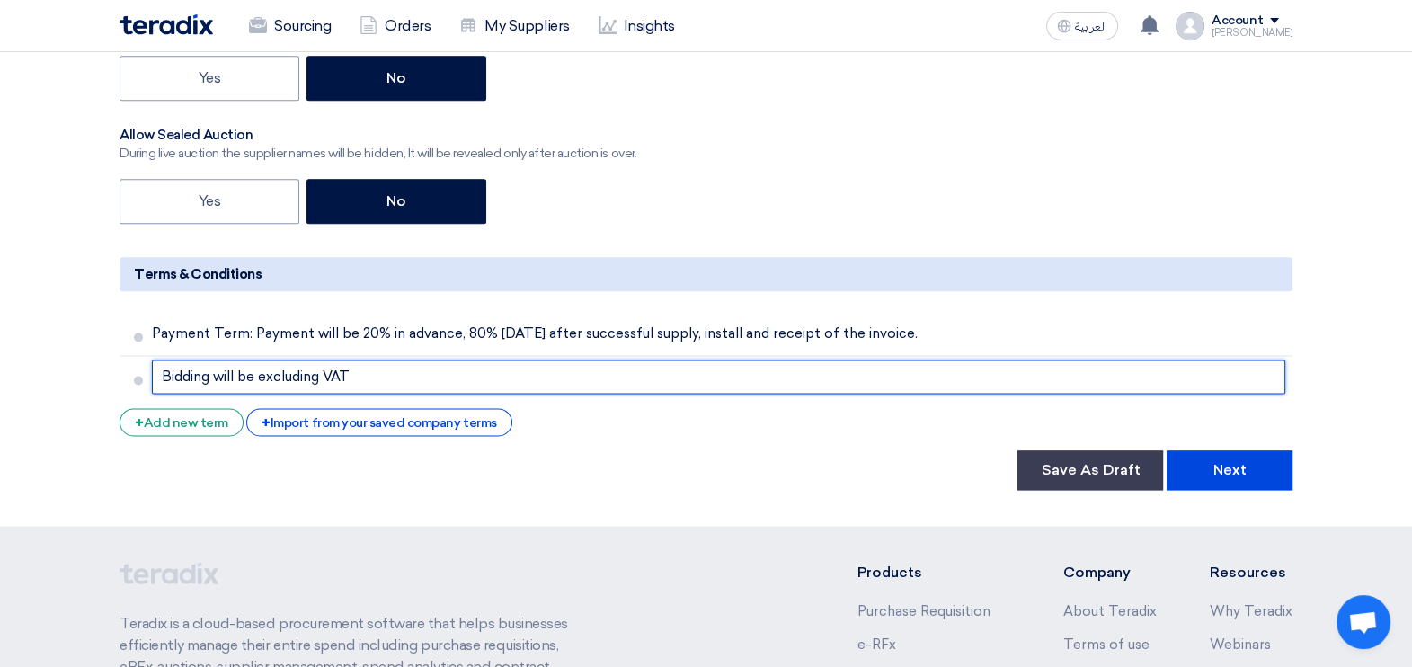
type input "Bidding will be excluding VAT"
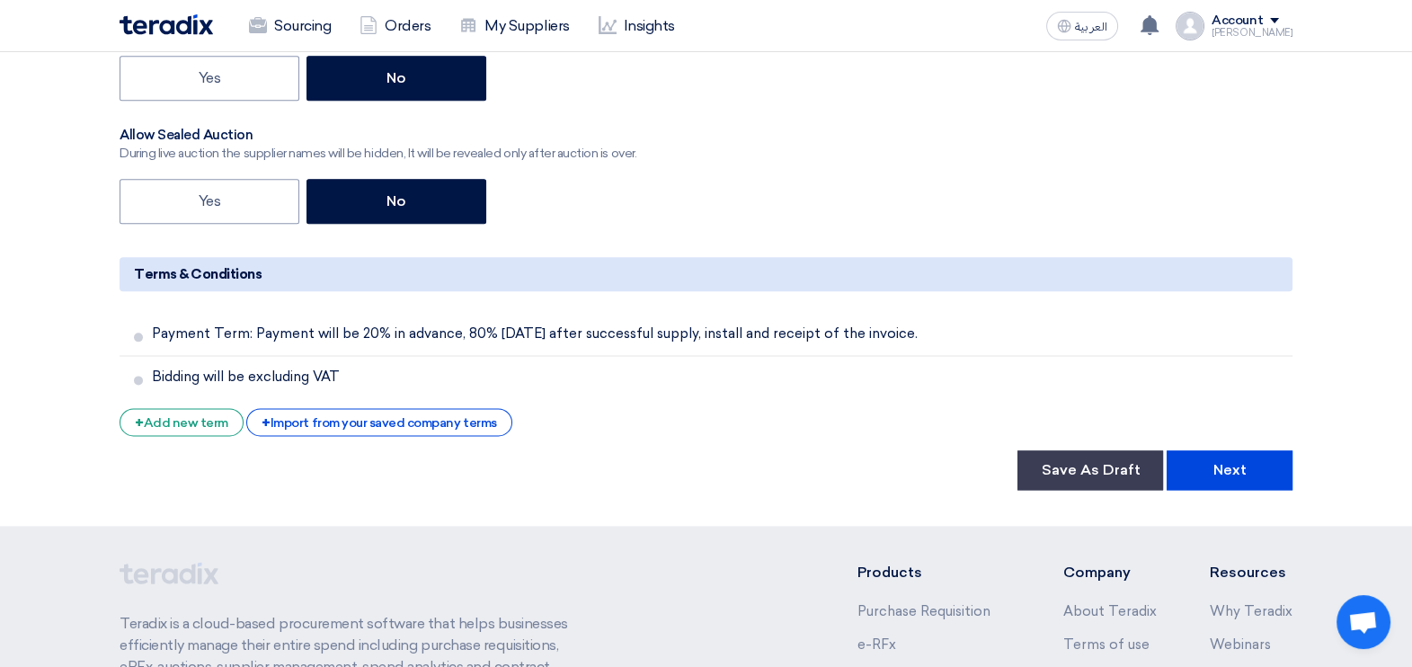
click at [659, 470] on div "Save As Draft Next" at bounding box center [706, 470] width 1173 height 40
click at [1248, 463] on button "Next" at bounding box center [1230, 470] width 126 height 40
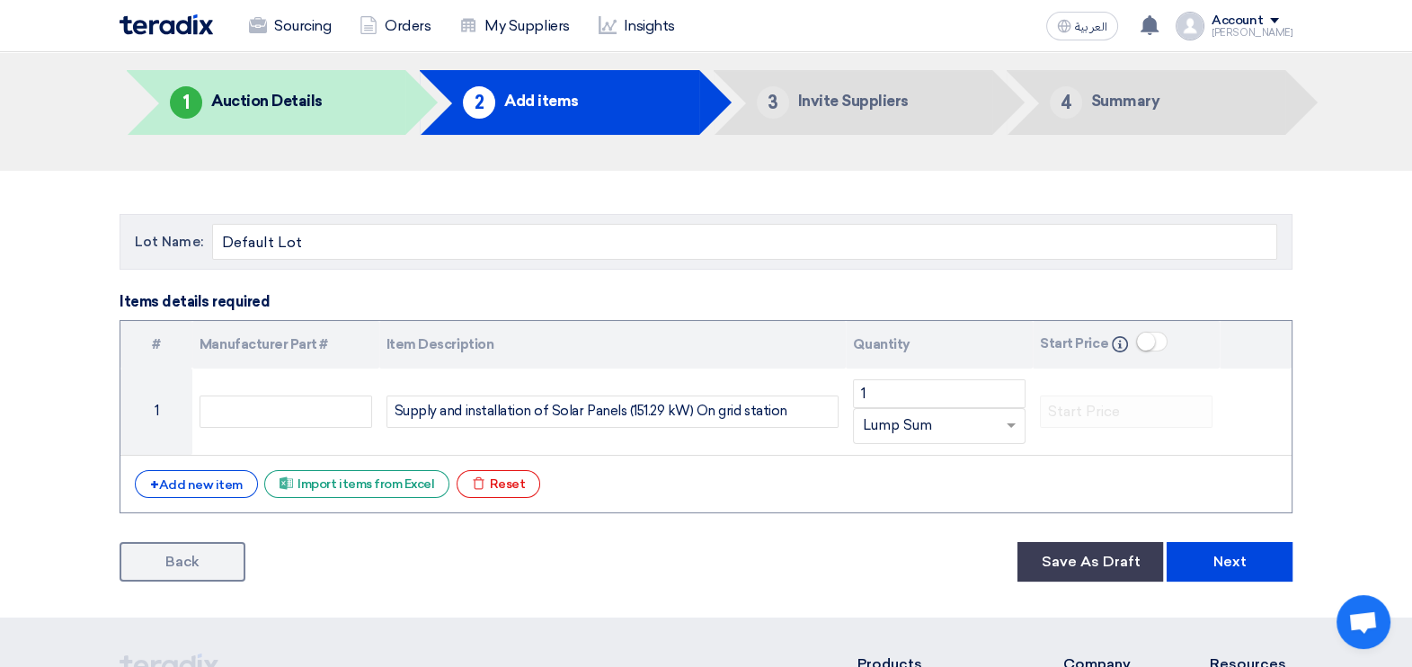
scroll to position [111, 0]
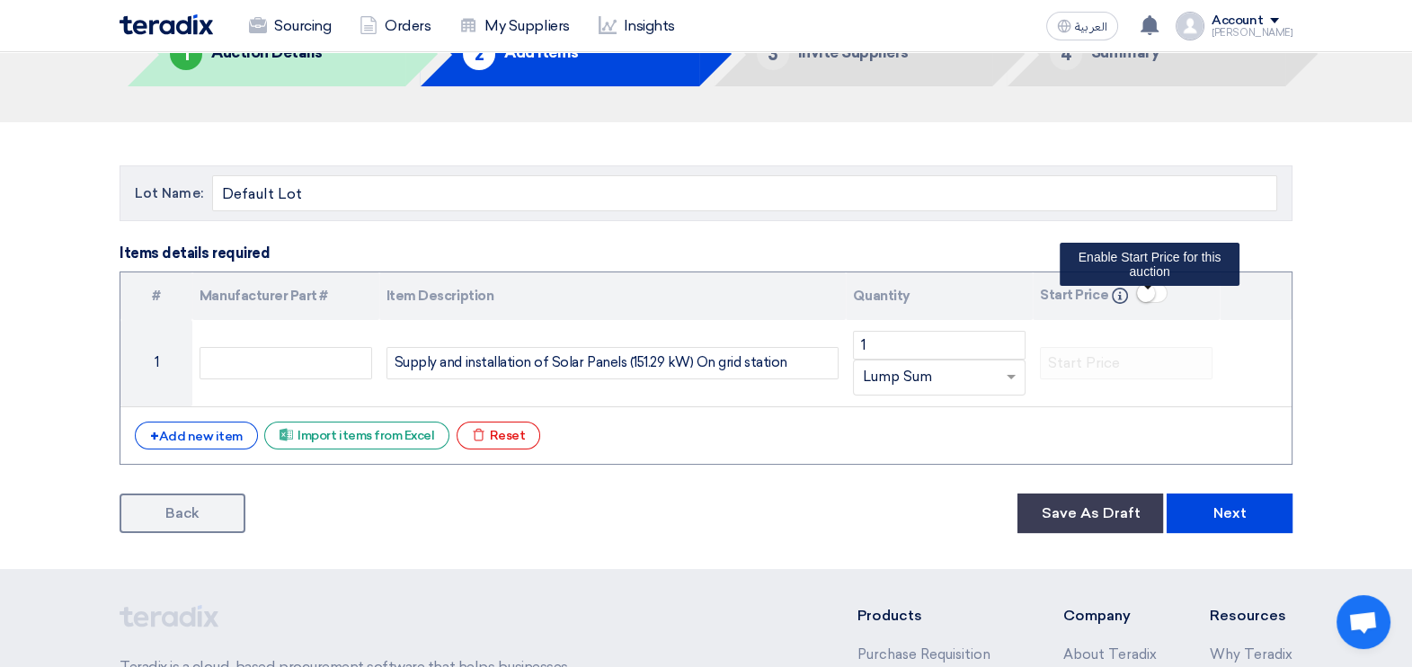
click at [1154, 294] on span at bounding box center [1151, 293] width 31 height 20
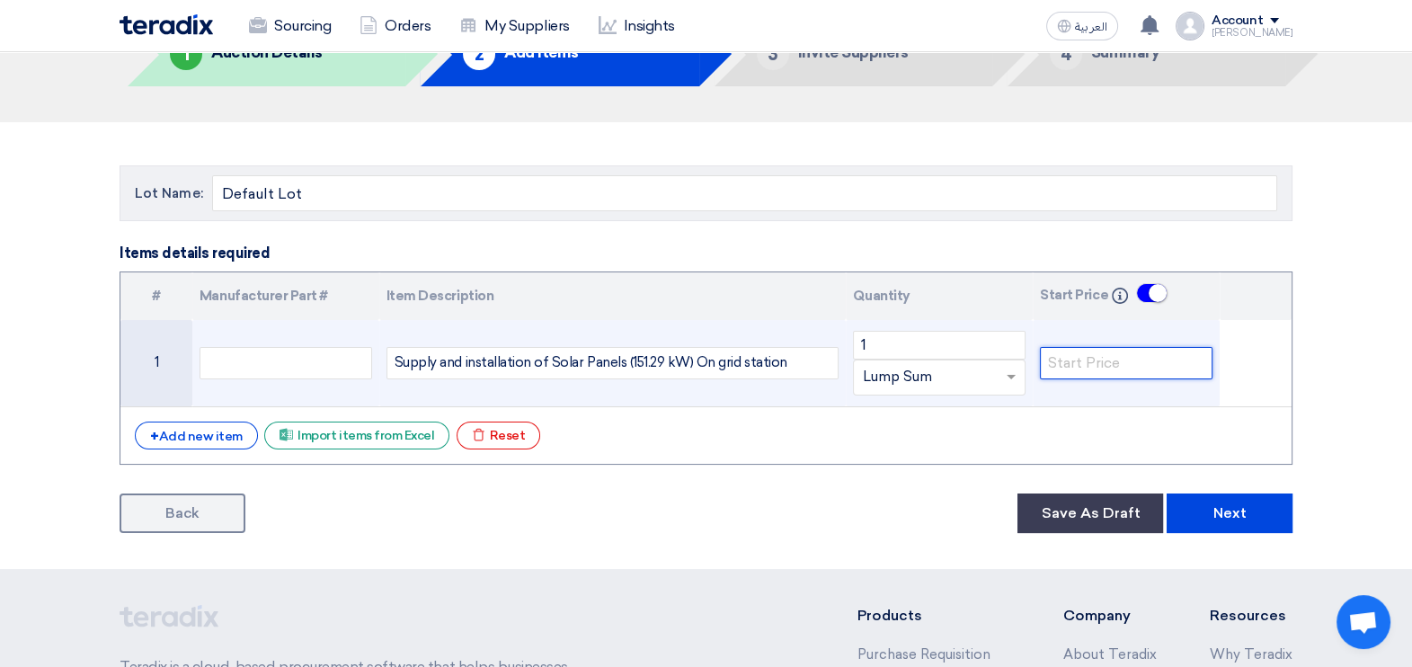
click at [1144, 366] on input "number" at bounding box center [1126, 363] width 173 height 32
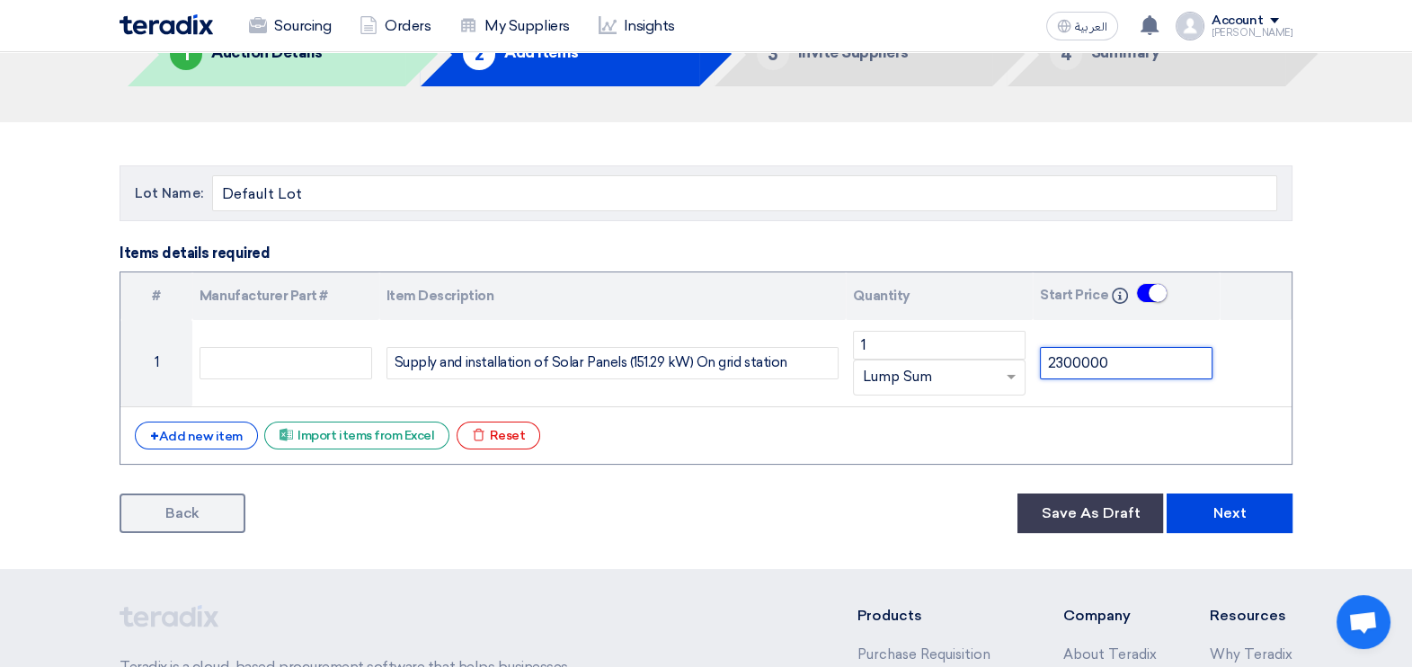
type input "2300000"
click at [1333, 369] on section "Lot Name: Default Lot Items details required # Manufacturer Part # Item Descrip…" at bounding box center [706, 345] width 1412 height 447
click at [1338, 343] on section "Lot Name: Default Lot Items details required # Manufacturer Part # Item Descrip…" at bounding box center [706, 345] width 1412 height 447
click at [1237, 508] on button "Next" at bounding box center [1230, 514] width 126 height 40
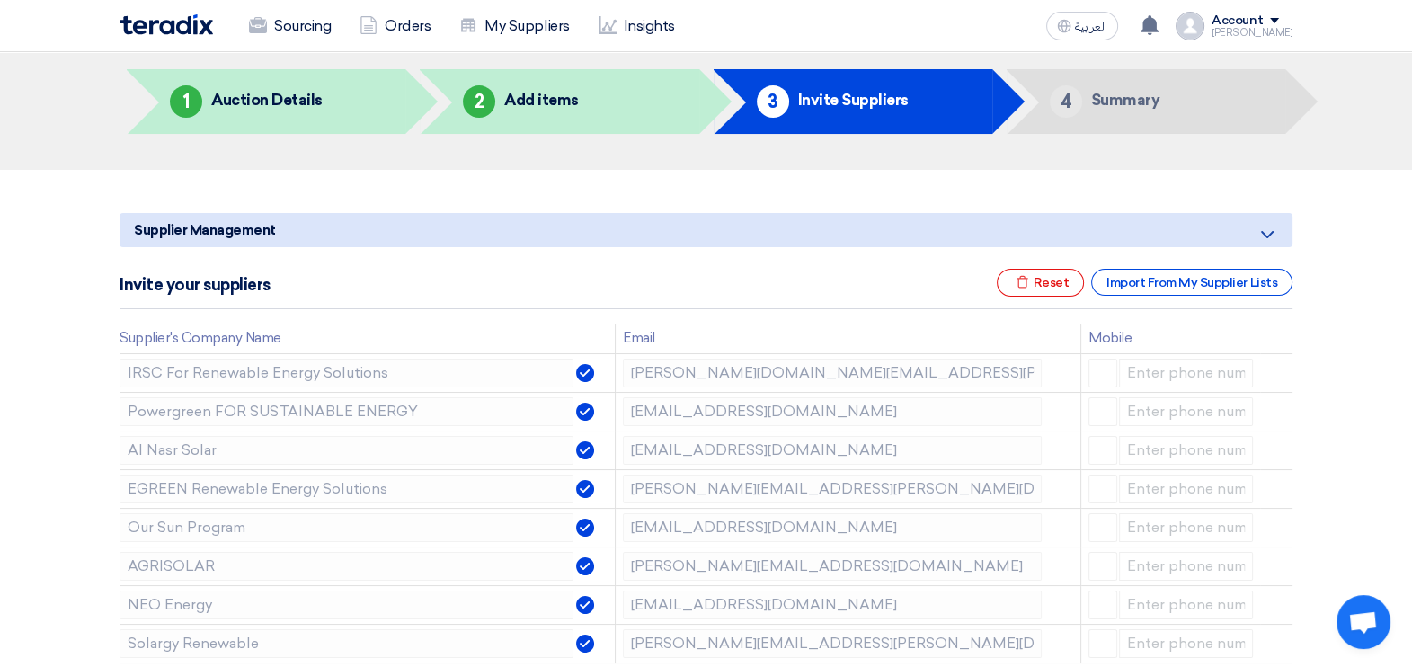
scroll to position [111, 0]
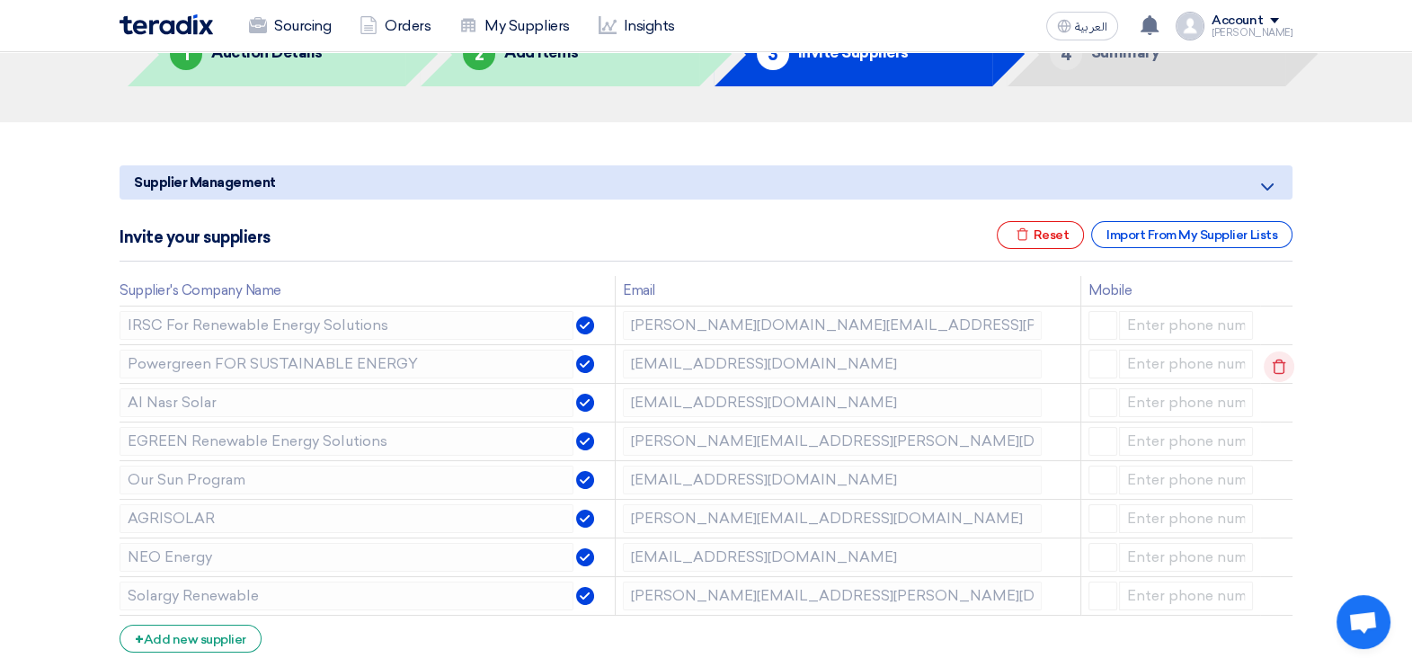
click at [1280, 360] on use at bounding box center [1279, 366] width 13 height 15
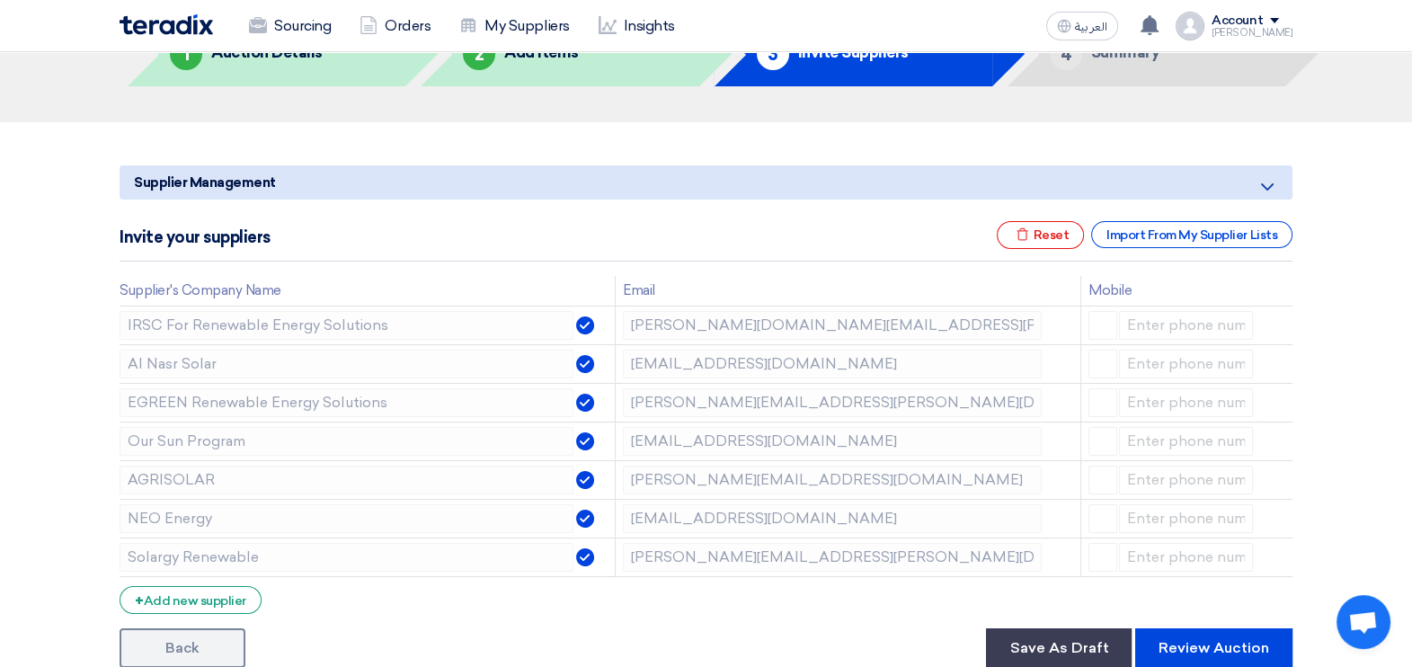
click at [0, 0] on use at bounding box center [0, 0] width 0 height 0
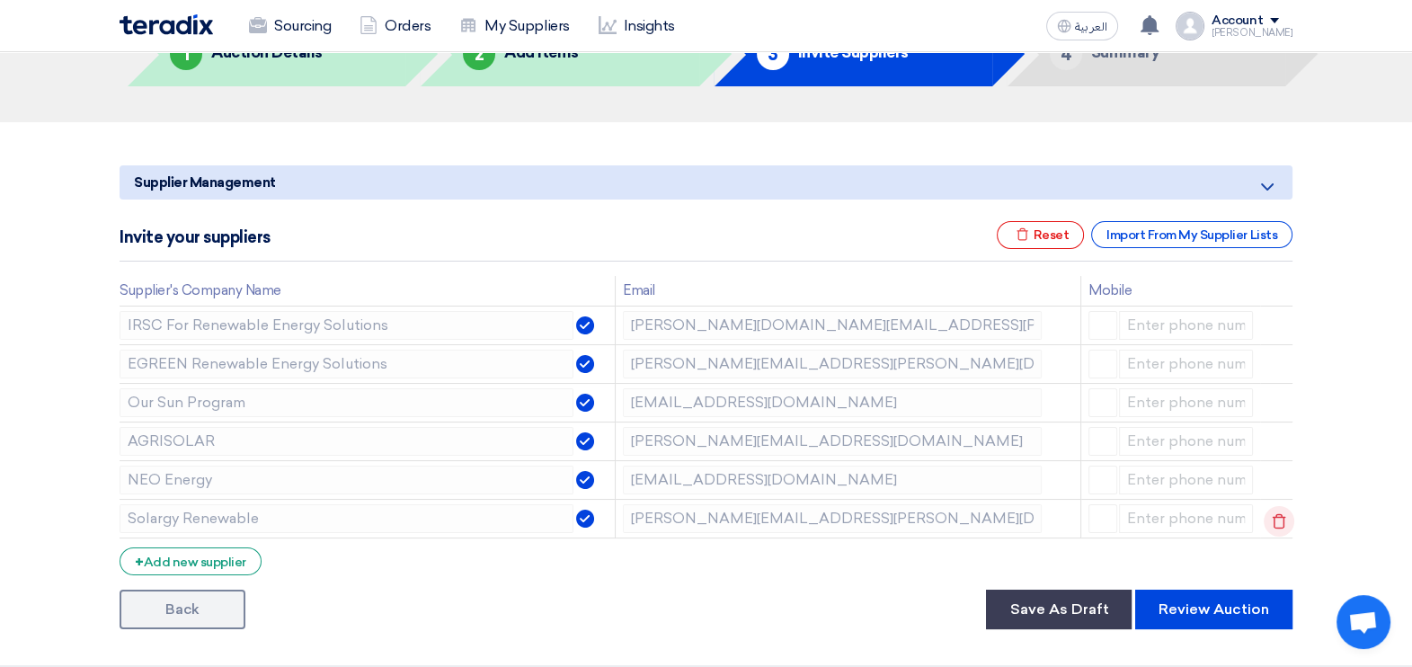
click at [1278, 518] on icon at bounding box center [1279, 521] width 31 height 31
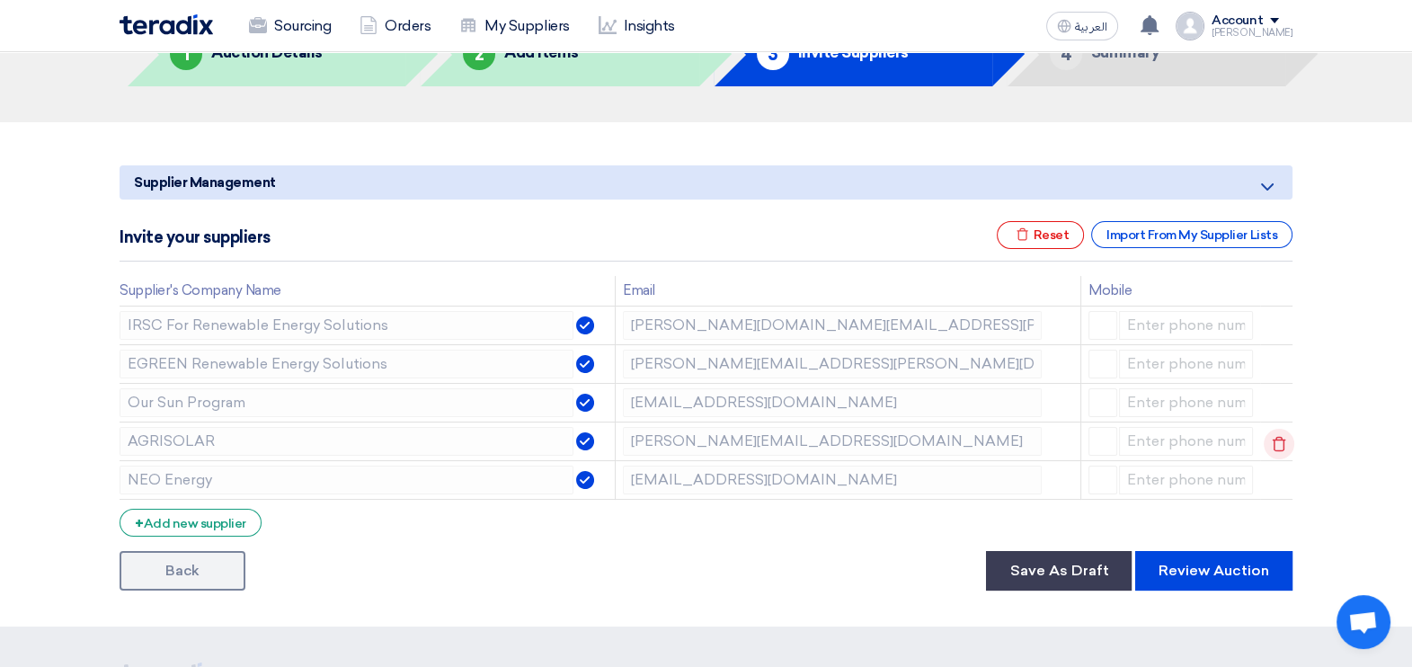
click at [1275, 436] on use at bounding box center [1279, 443] width 13 height 15
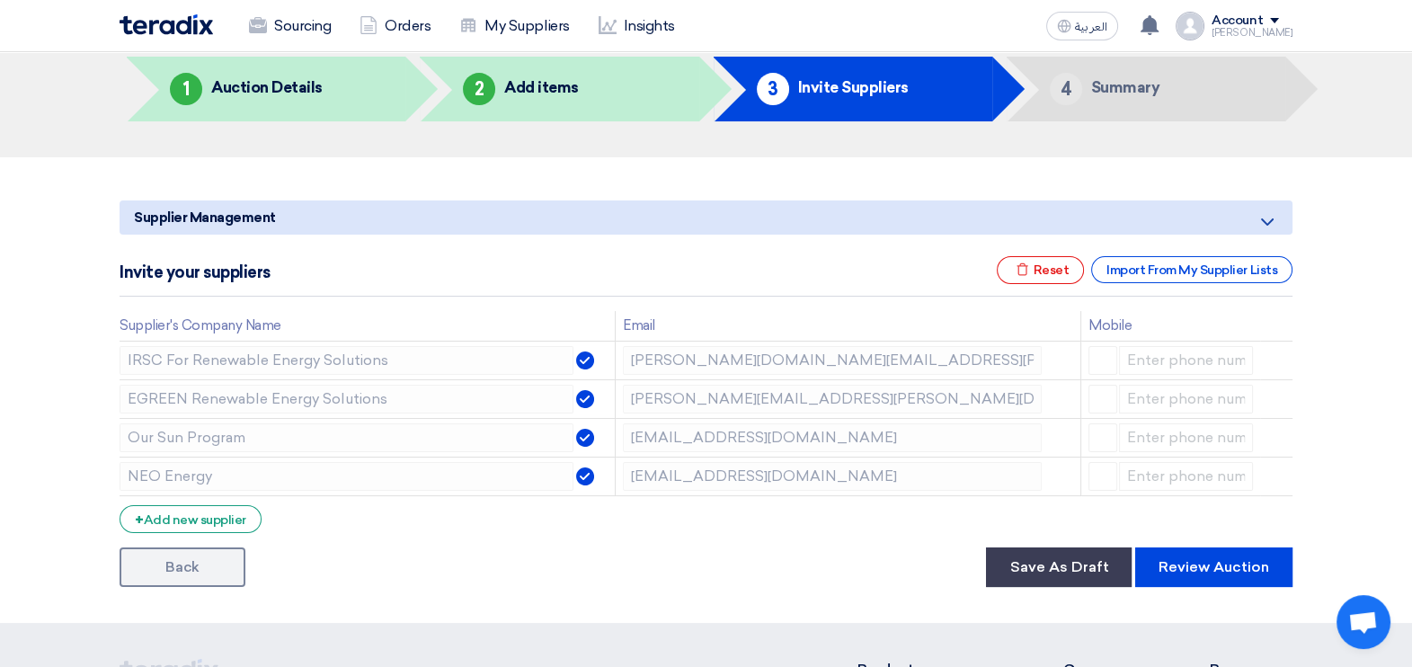
scroll to position [0, 0]
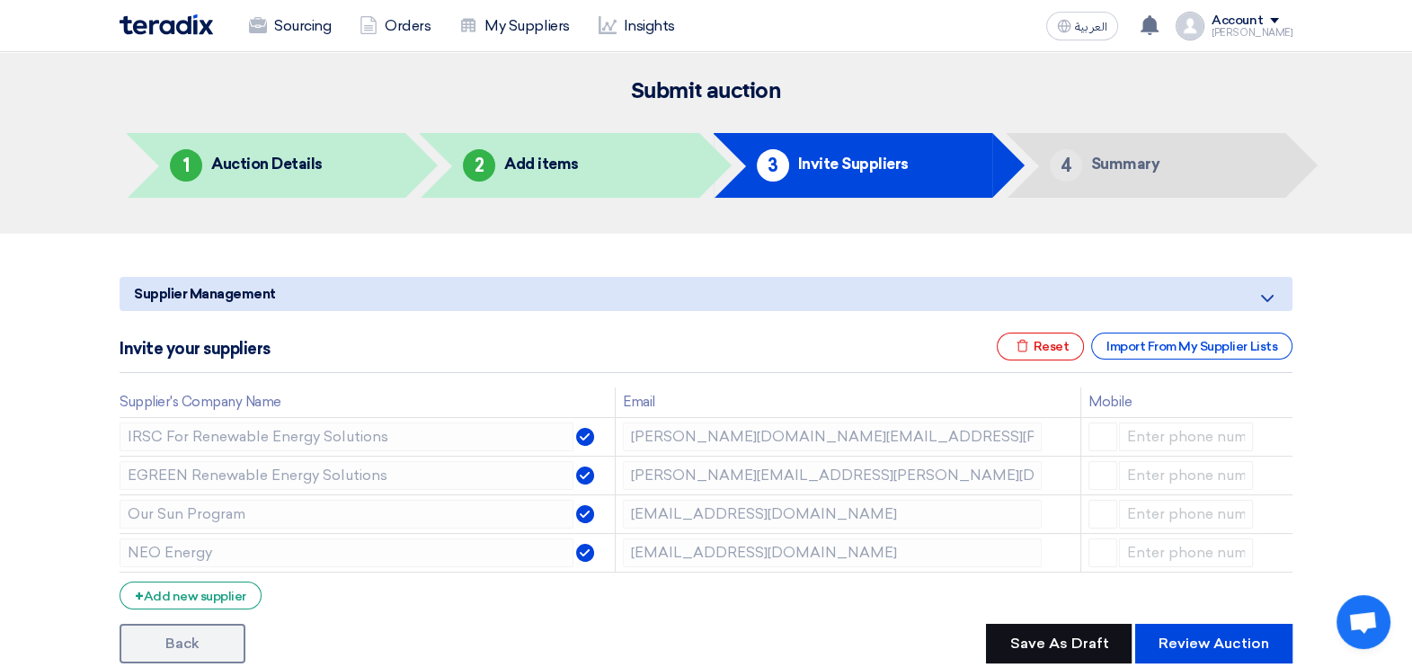
click at [1054, 633] on button "Save As Draft" at bounding box center [1059, 644] width 146 height 40
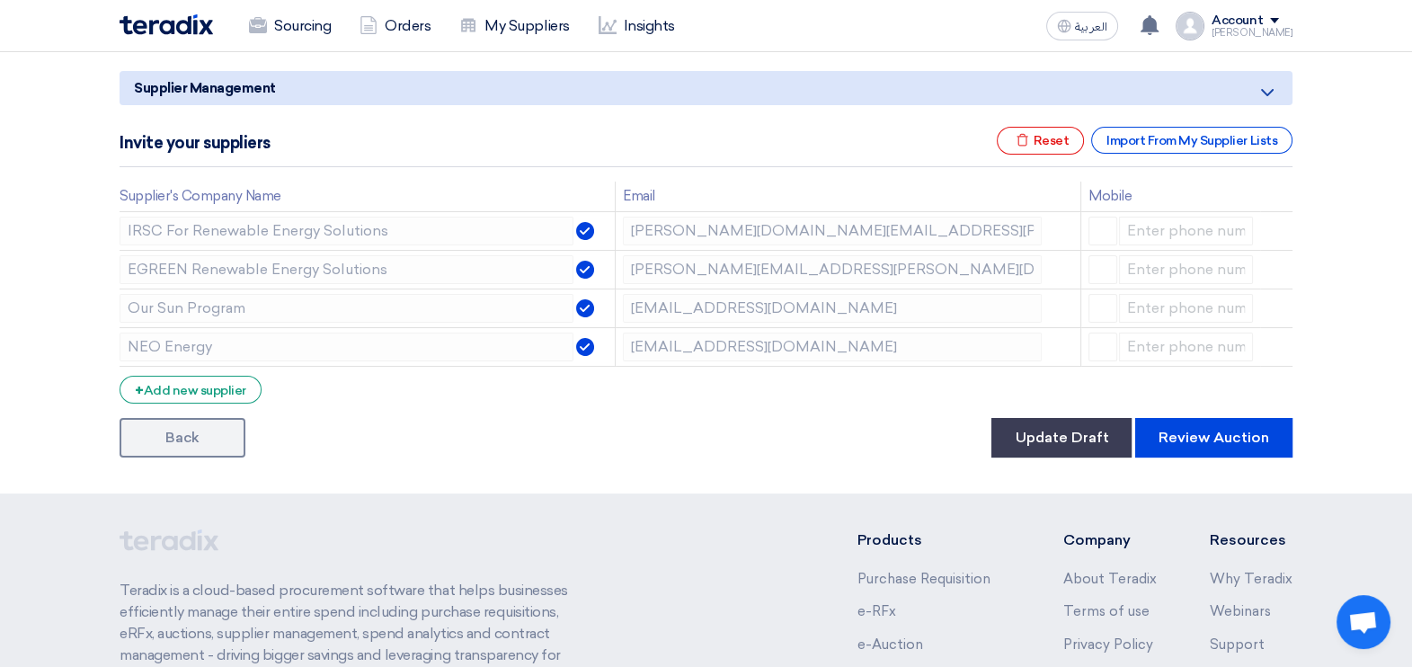
scroll to position [435, 0]
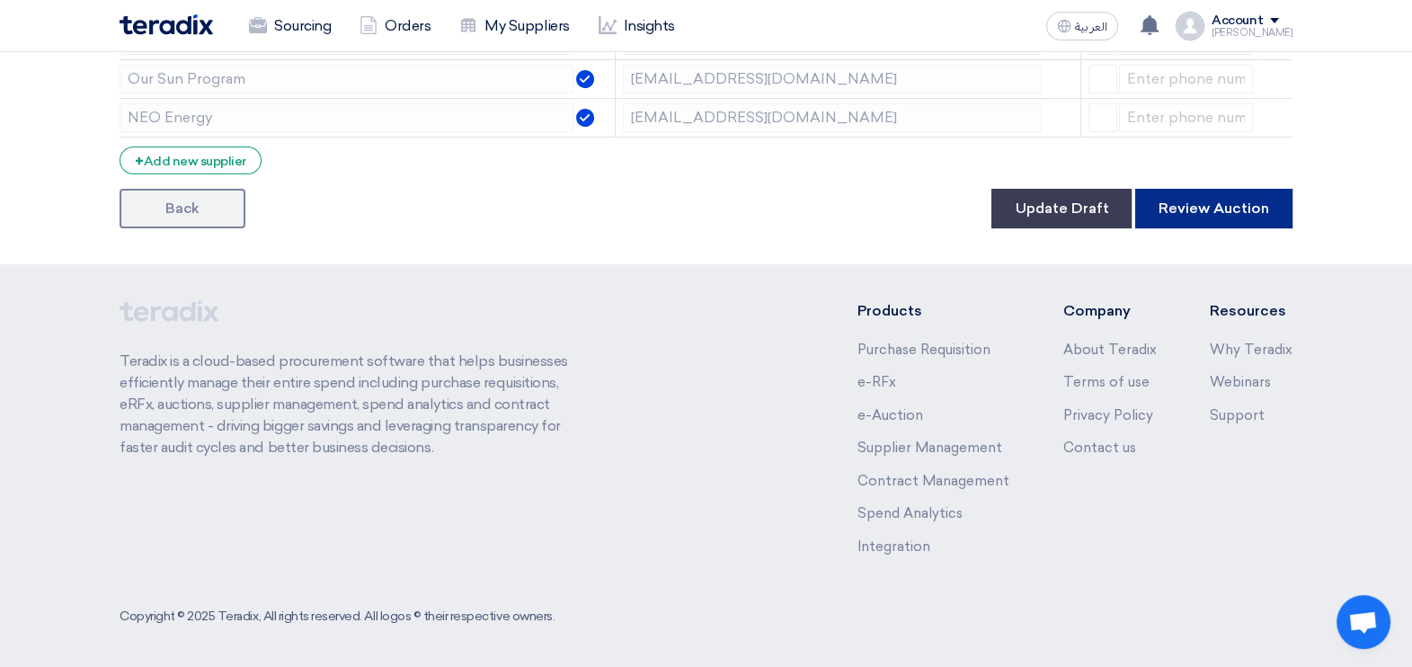
click at [1259, 211] on button "Review Auction" at bounding box center [1213, 209] width 157 height 40
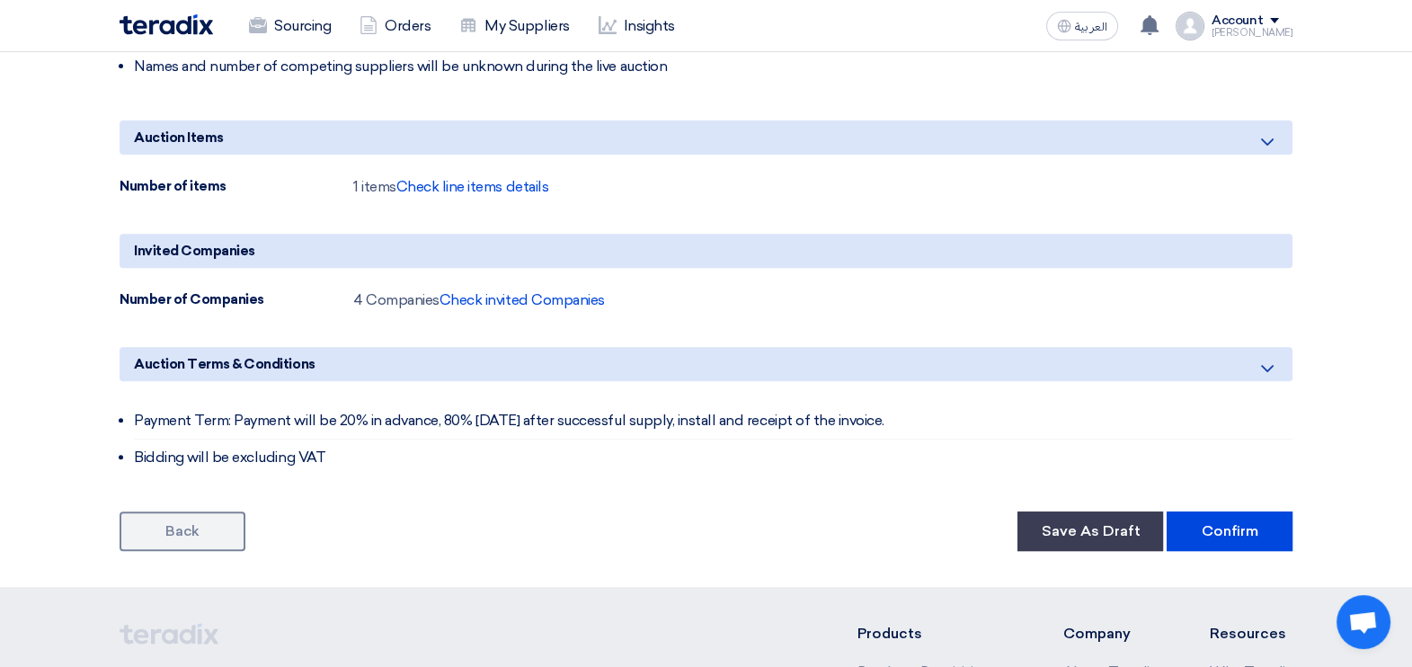
scroll to position [1124, 0]
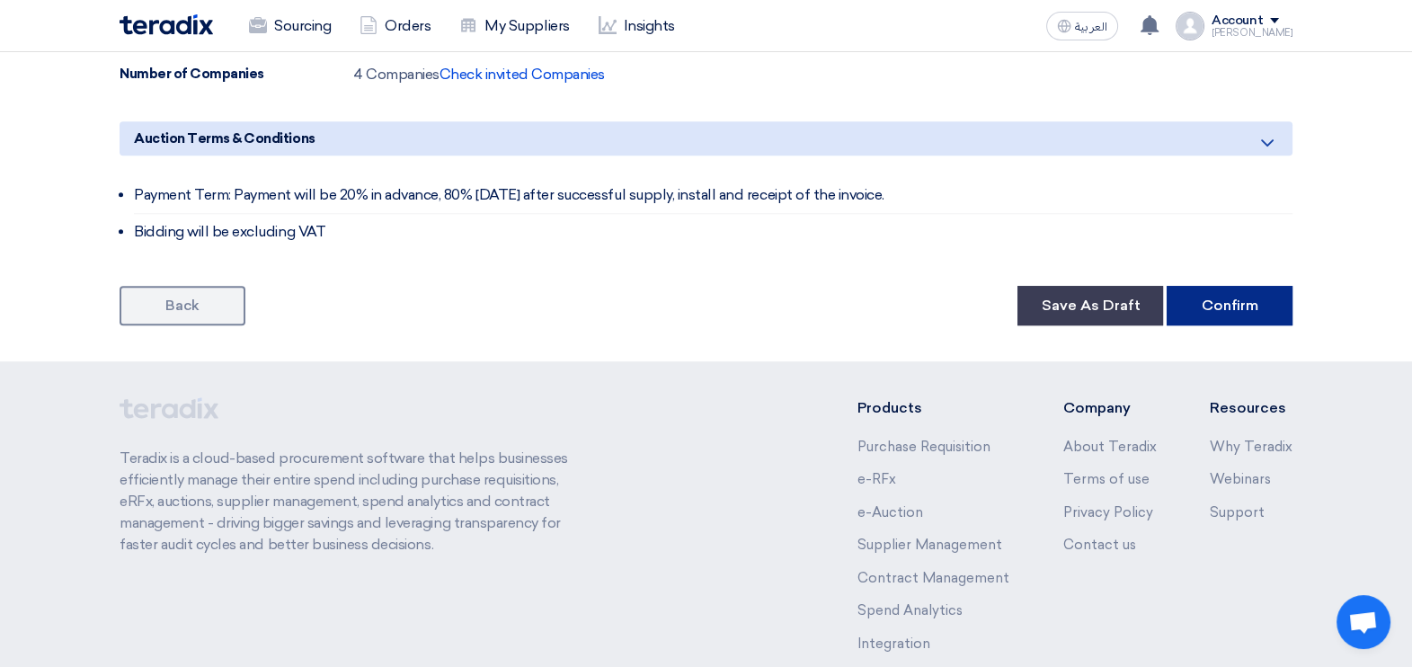
click at [1256, 307] on button "Confirm" at bounding box center [1230, 306] width 126 height 40
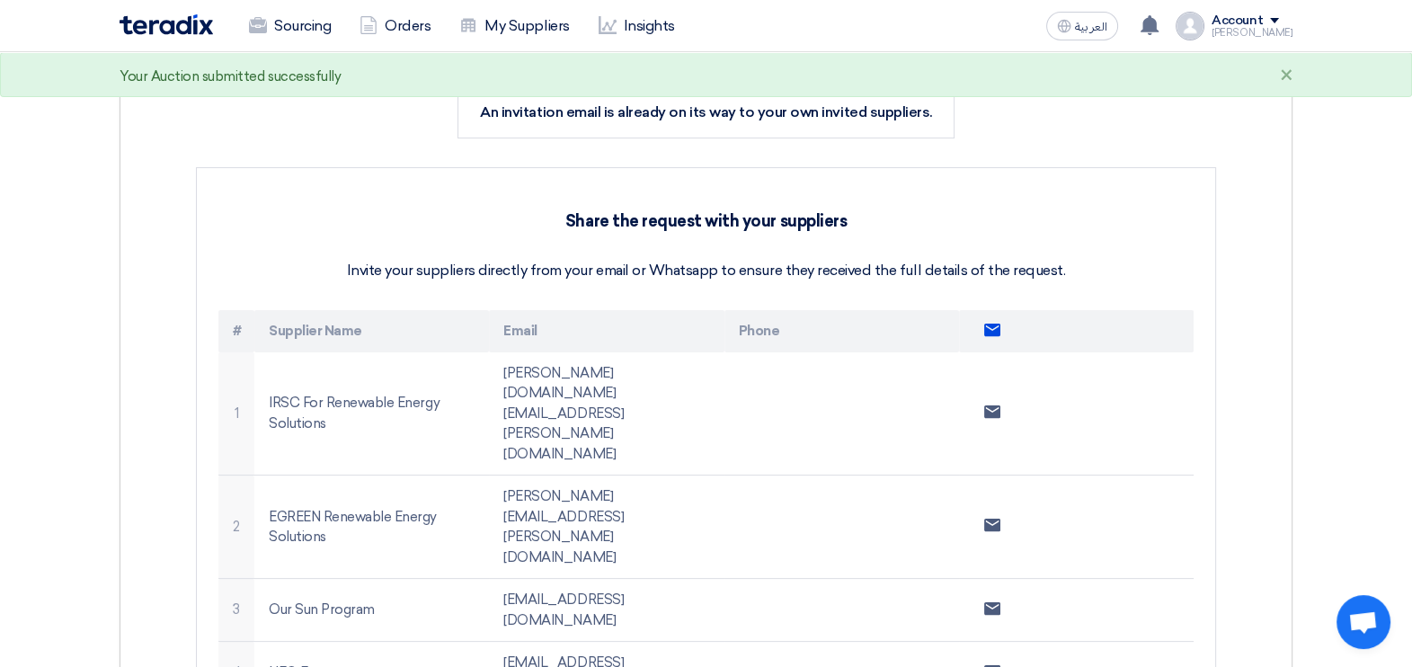
scroll to position [449, 0]
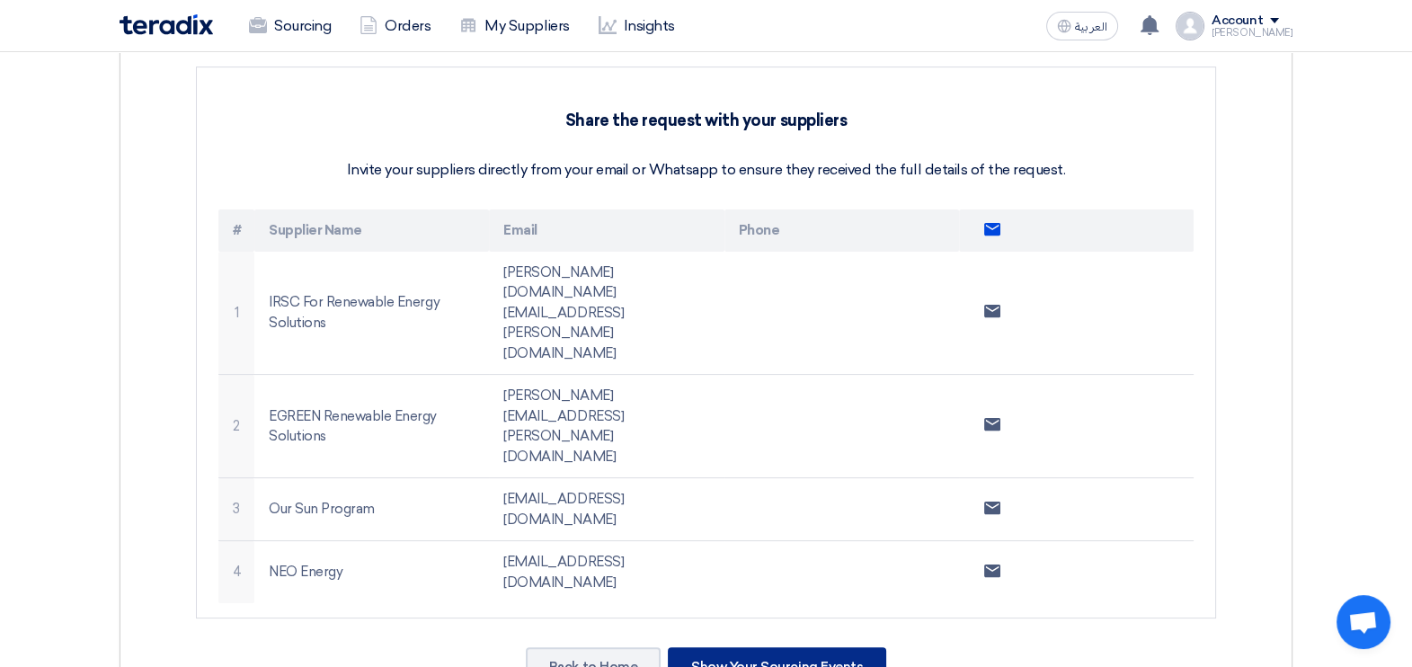
click at [814, 647] on div "Show Your Sourcing Events" at bounding box center [777, 667] width 218 height 40
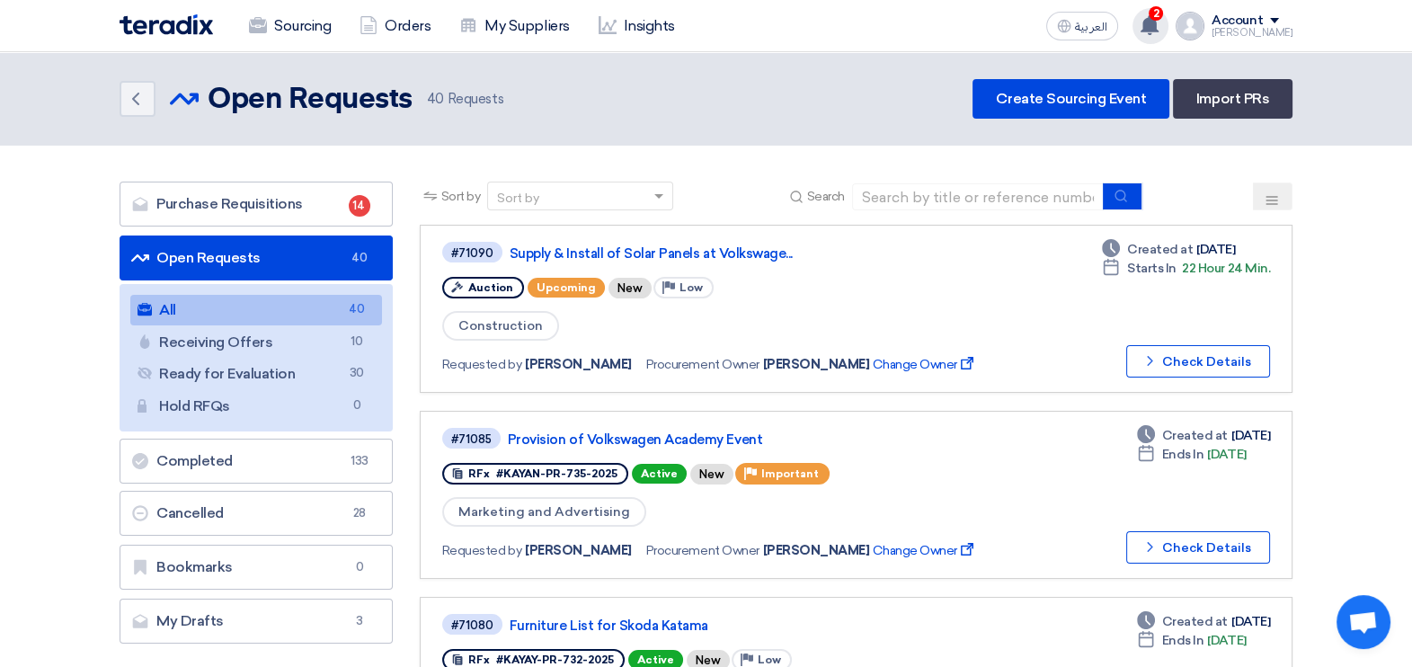
click at [1160, 32] on icon at bounding box center [1150, 25] width 20 height 20
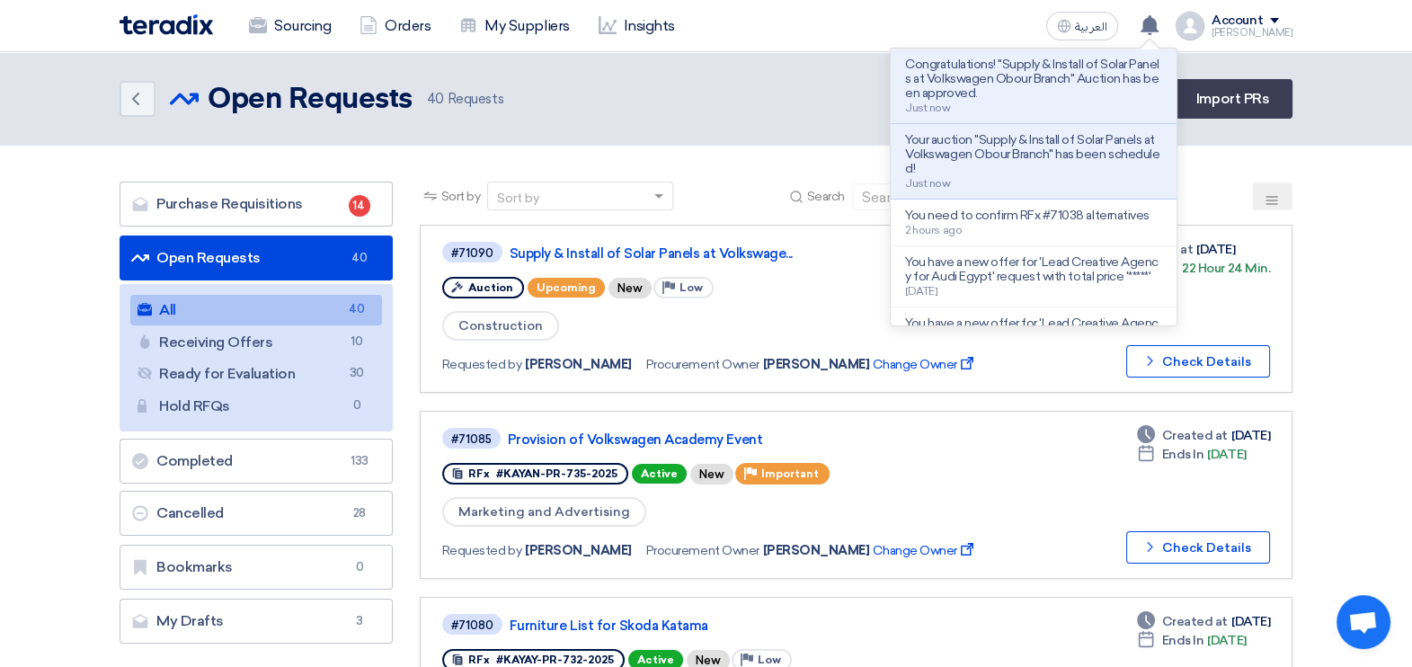
click at [1046, 76] on p "Congratulations! "Supply & Install of Solar Panels at Volkswagen Obour Branch" …" at bounding box center [1033, 79] width 257 height 43
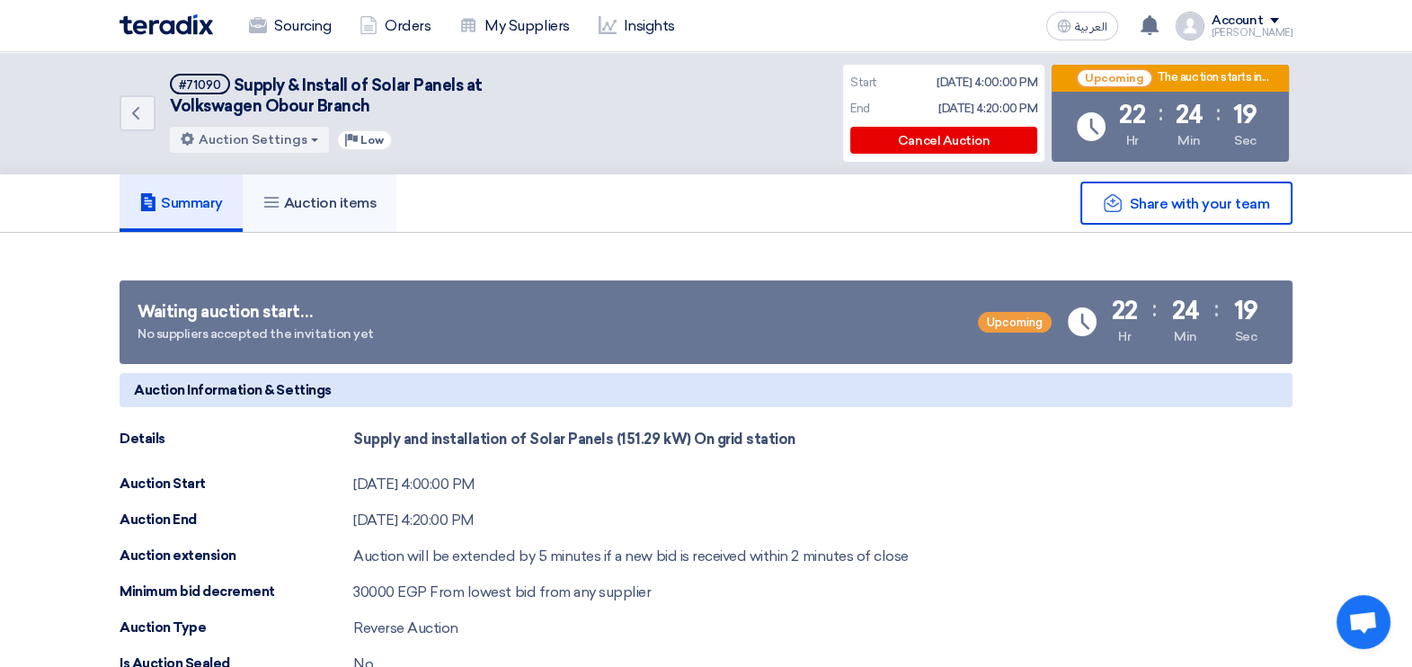
click at [367, 204] on h5 "Auction items" at bounding box center [320, 203] width 115 height 18
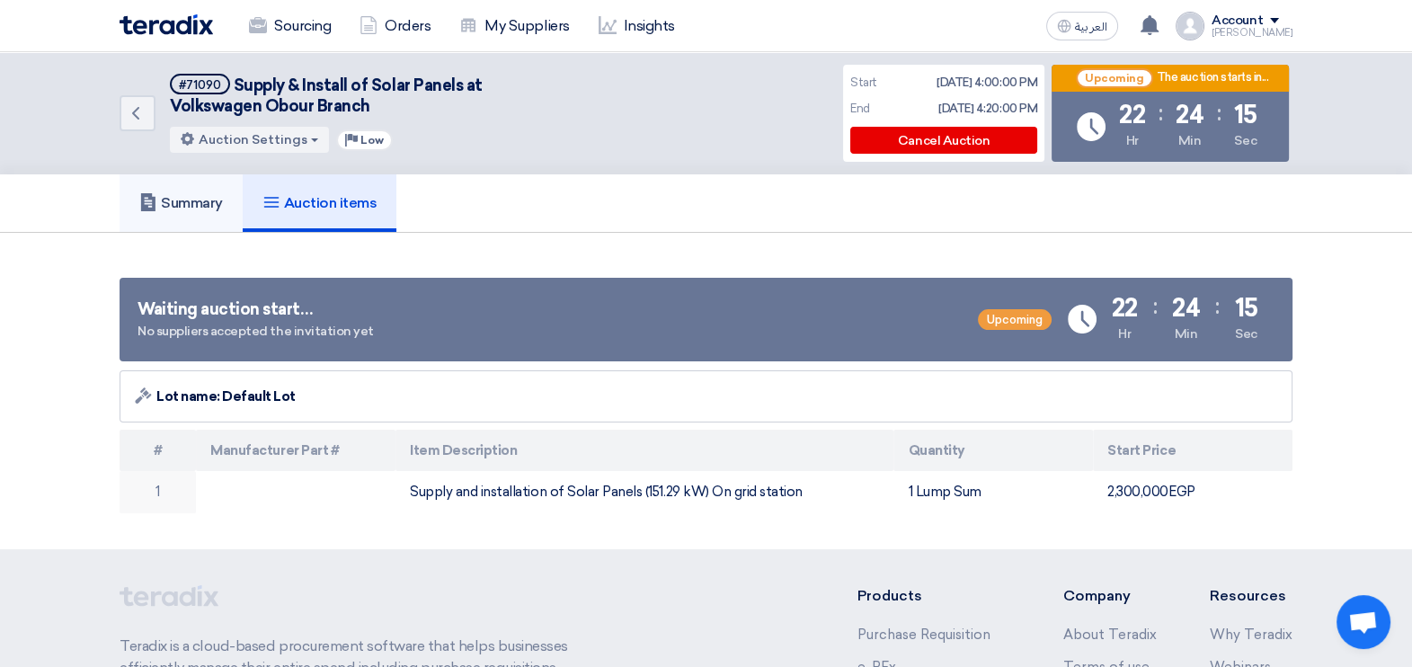
click at [212, 202] on h5 "Summary" at bounding box center [181, 203] width 84 height 18
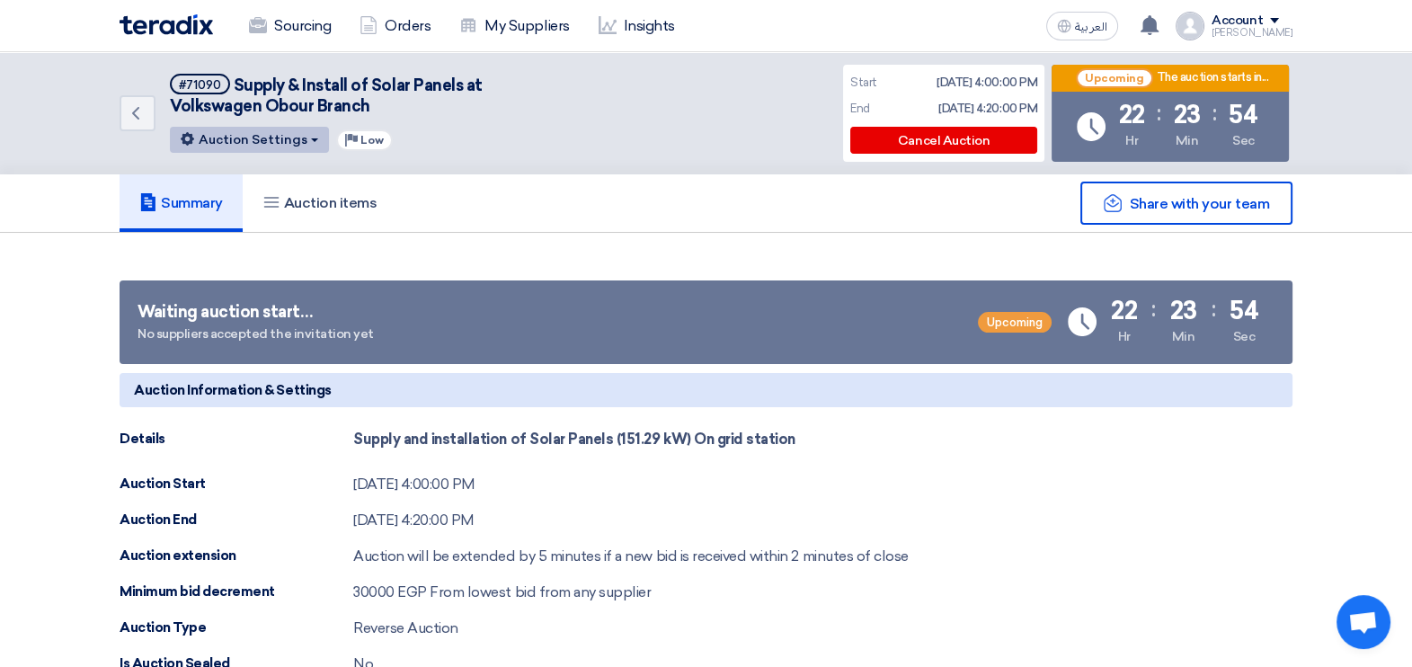
click at [213, 139] on button "Auction Settings" at bounding box center [249, 140] width 159 height 26
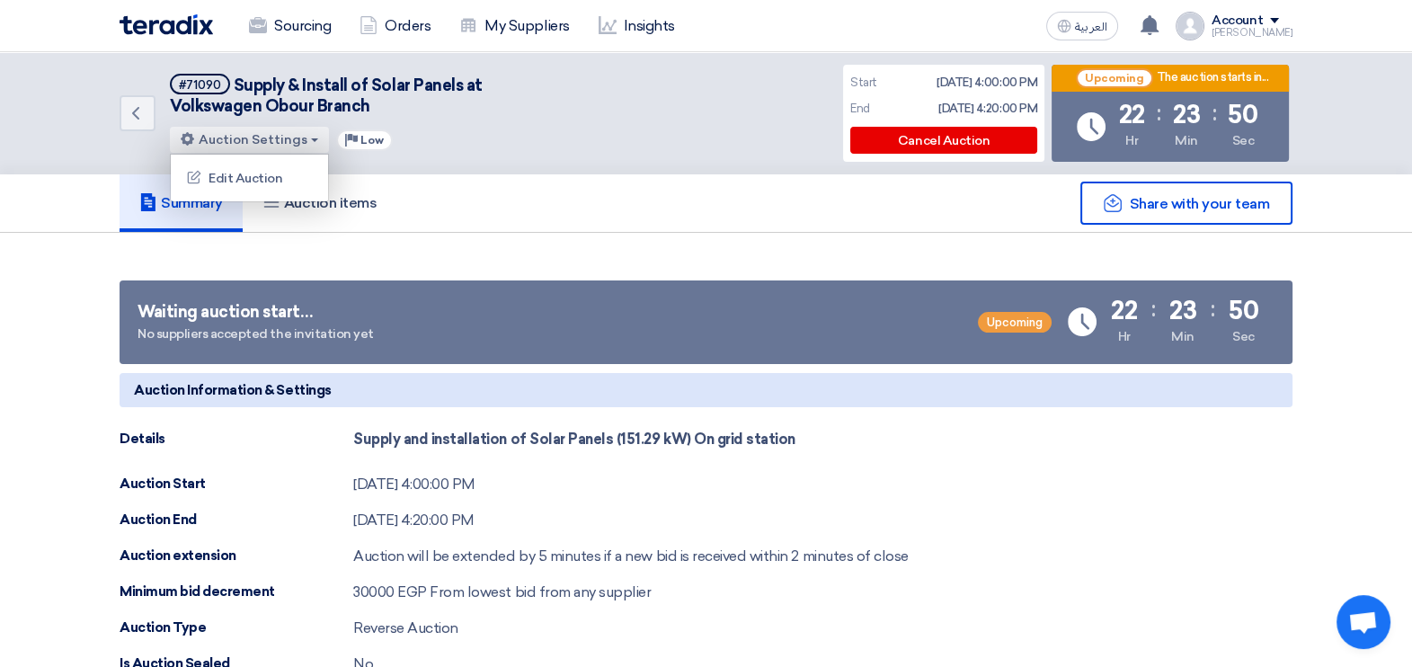
click at [455, 197] on div "Summary Auction items" at bounding box center [706, 203] width 1173 height 58
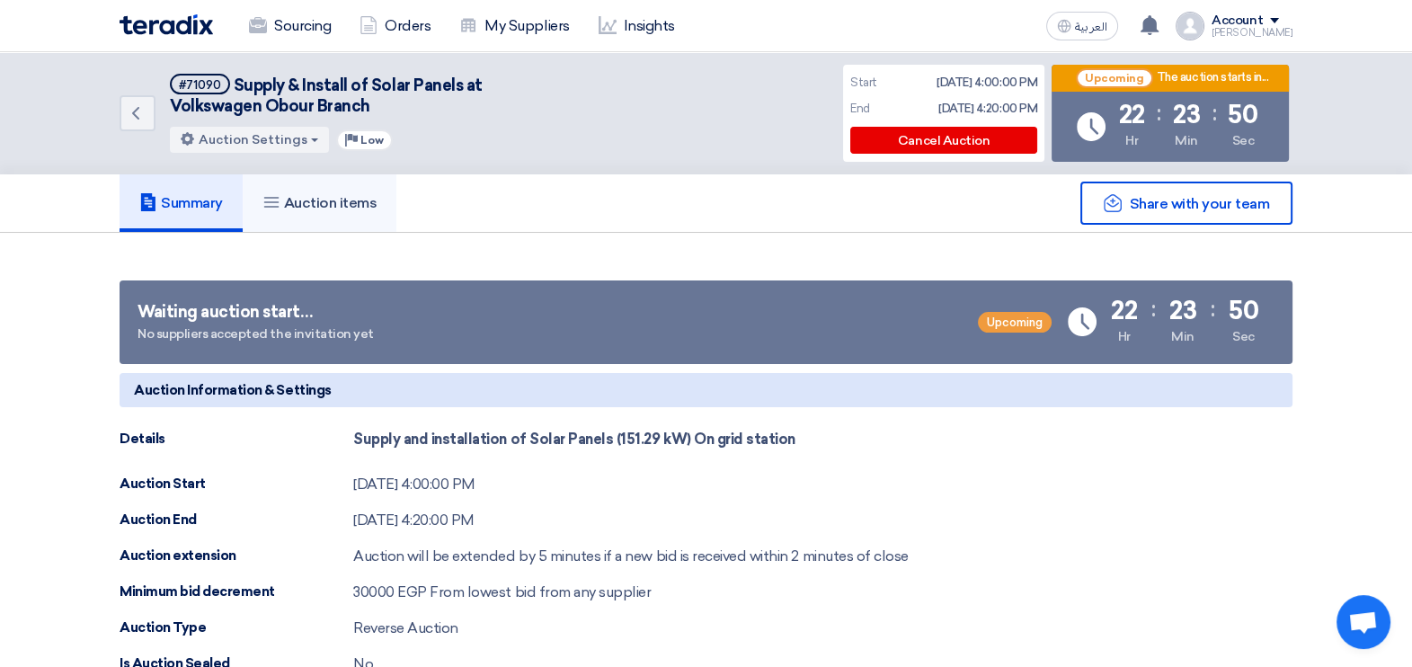
click at [334, 200] on h5 "Auction items" at bounding box center [320, 203] width 115 height 18
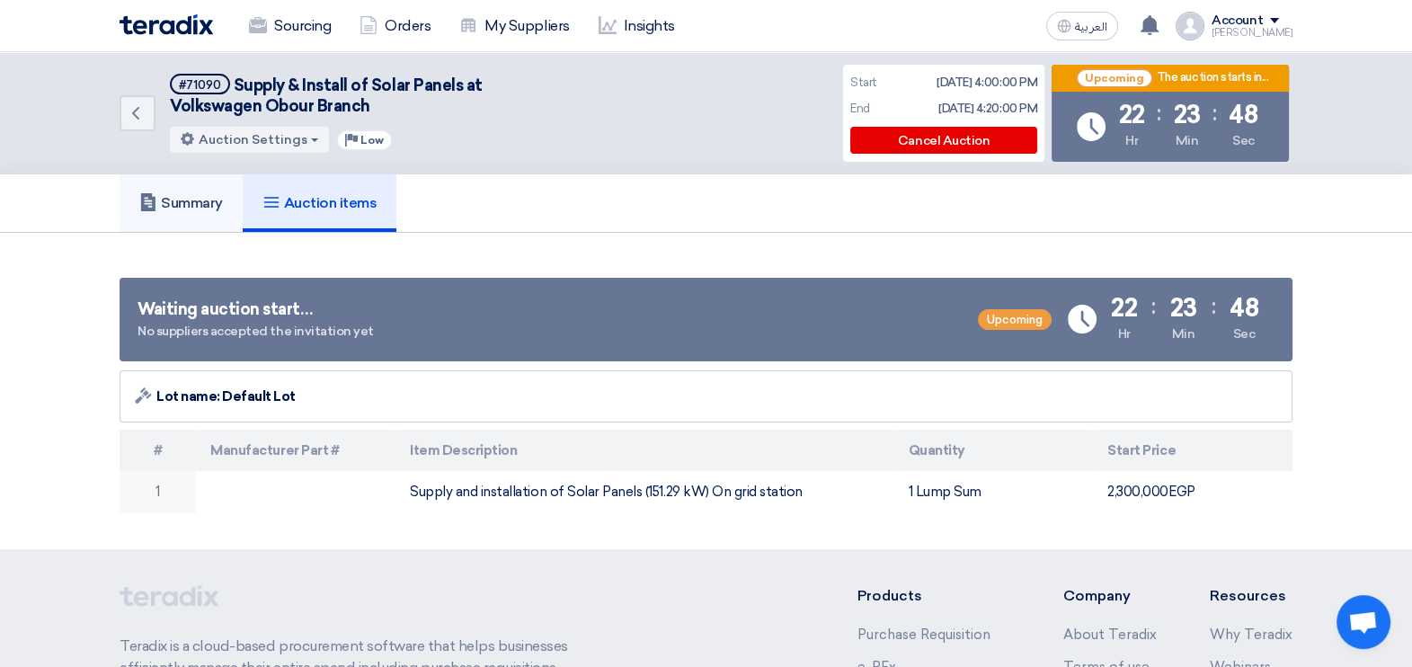
click at [188, 191] on link "Summary" at bounding box center [181, 203] width 123 height 58
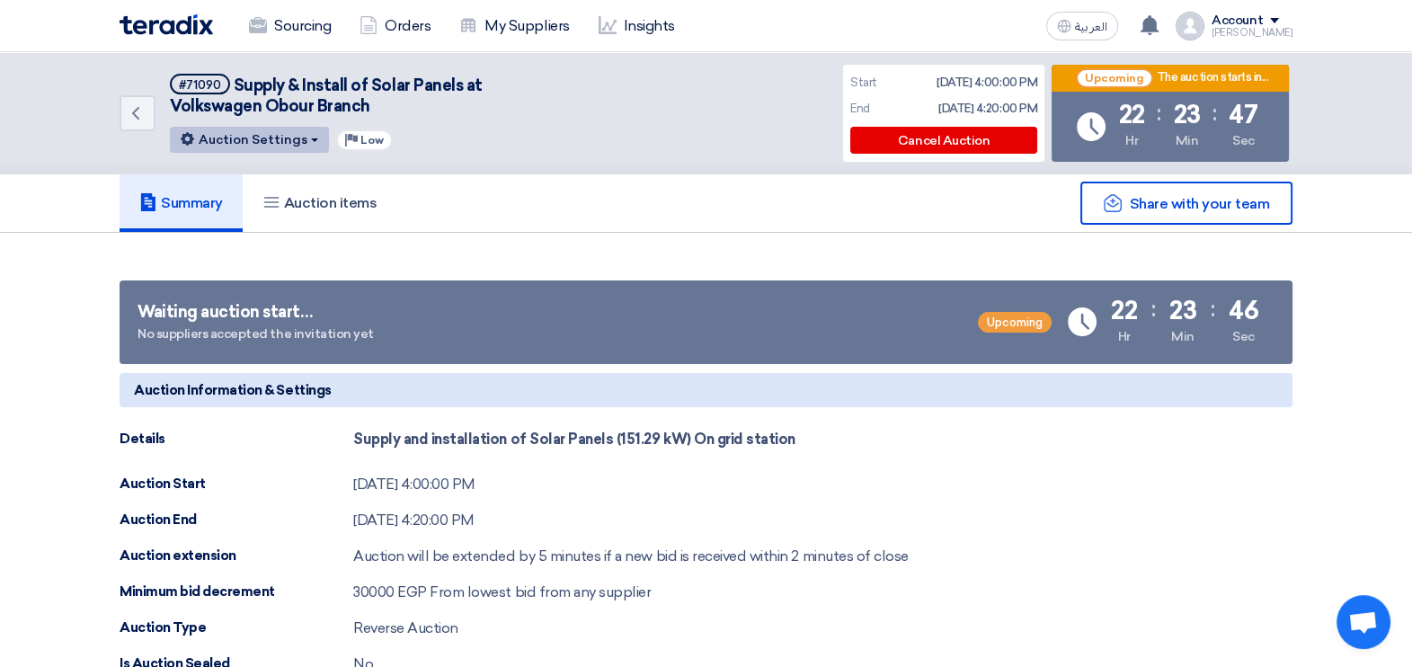
click at [278, 143] on button "Auction Settings" at bounding box center [249, 140] width 159 height 26
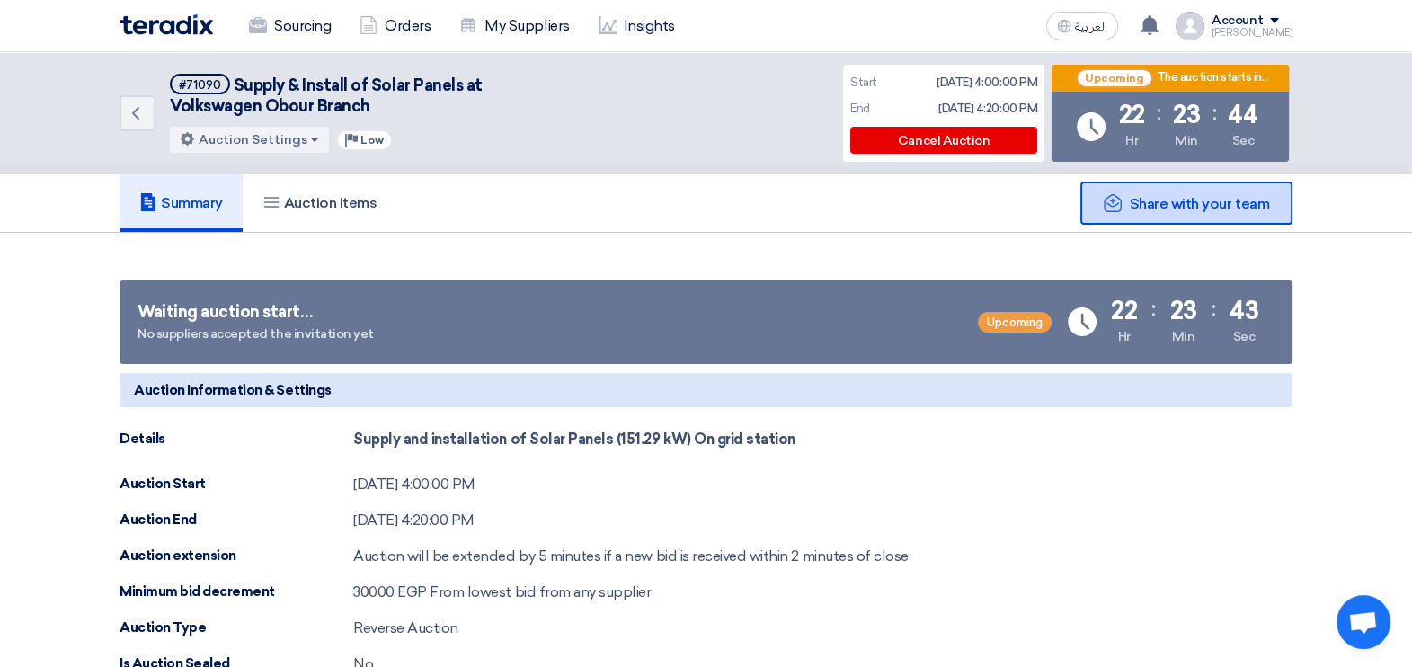
click at [1187, 184] on div "Share with your team" at bounding box center [1187, 203] width 212 height 43
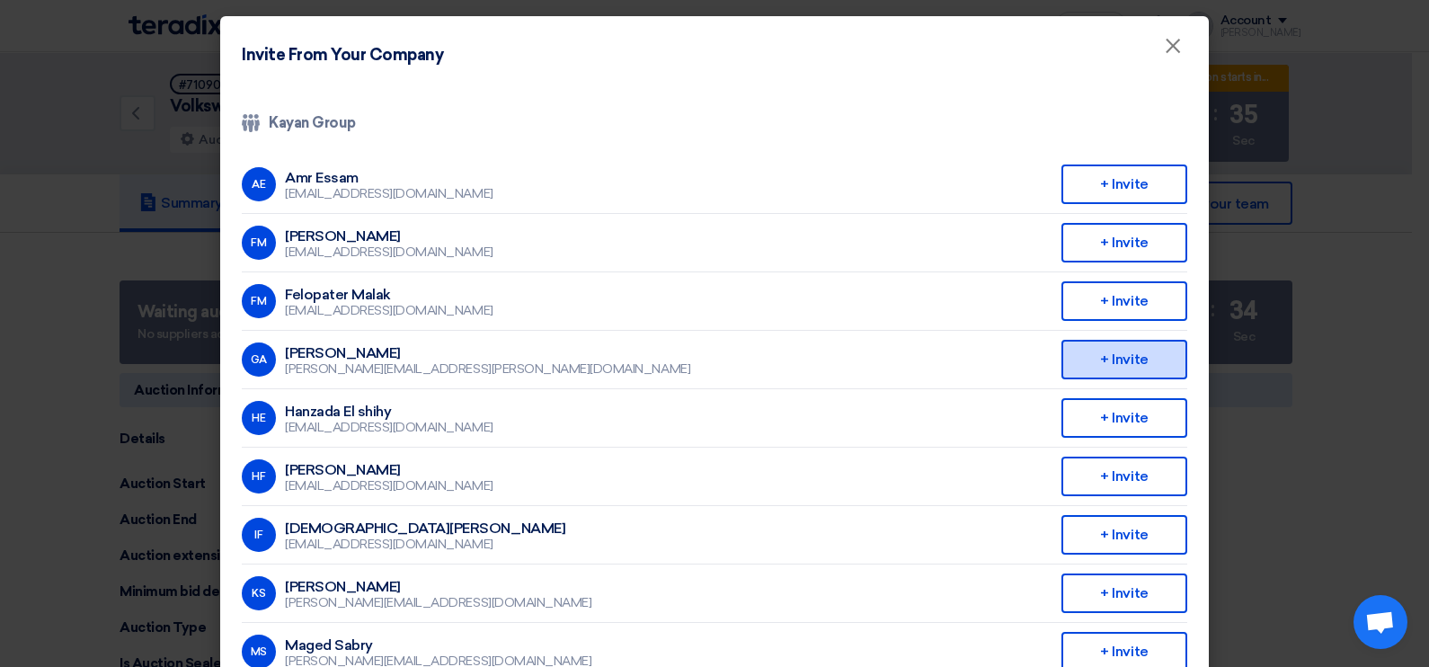
click at [1128, 359] on div "+ Invite" at bounding box center [1125, 360] width 126 height 40
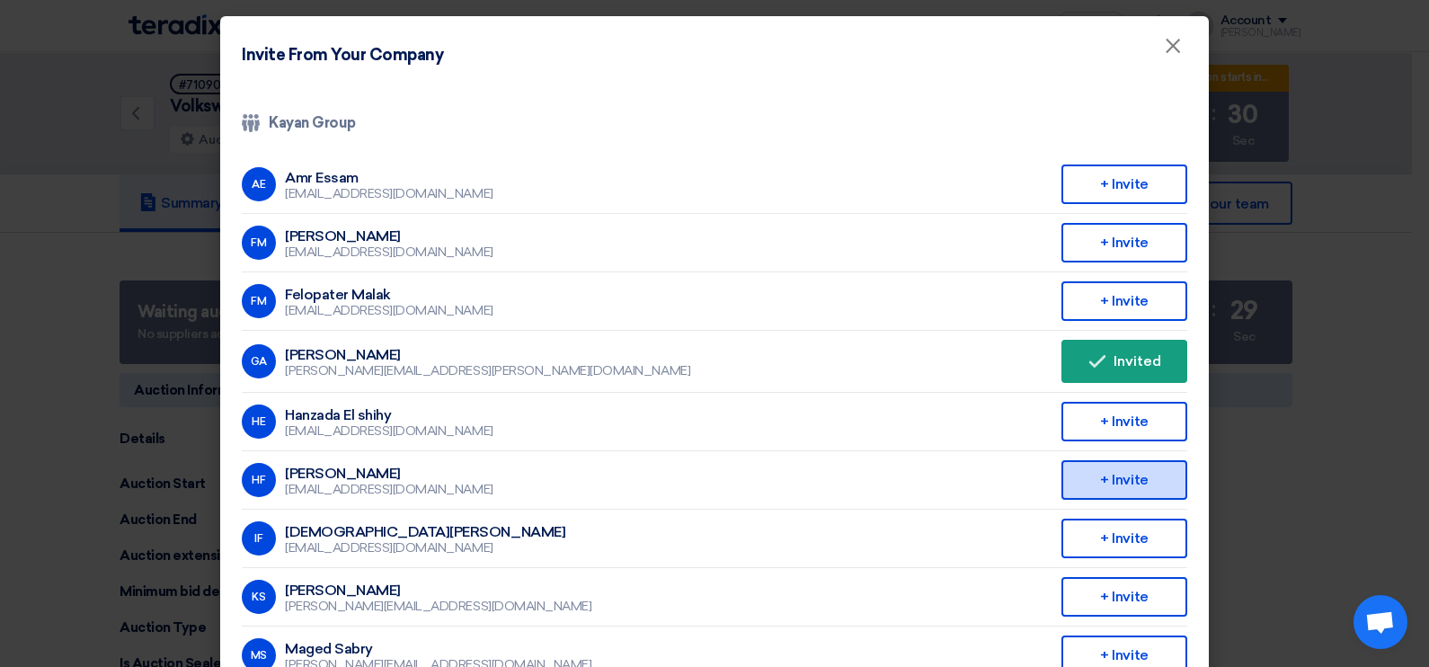
click at [1133, 484] on div "+ Invite" at bounding box center [1125, 480] width 126 height 40
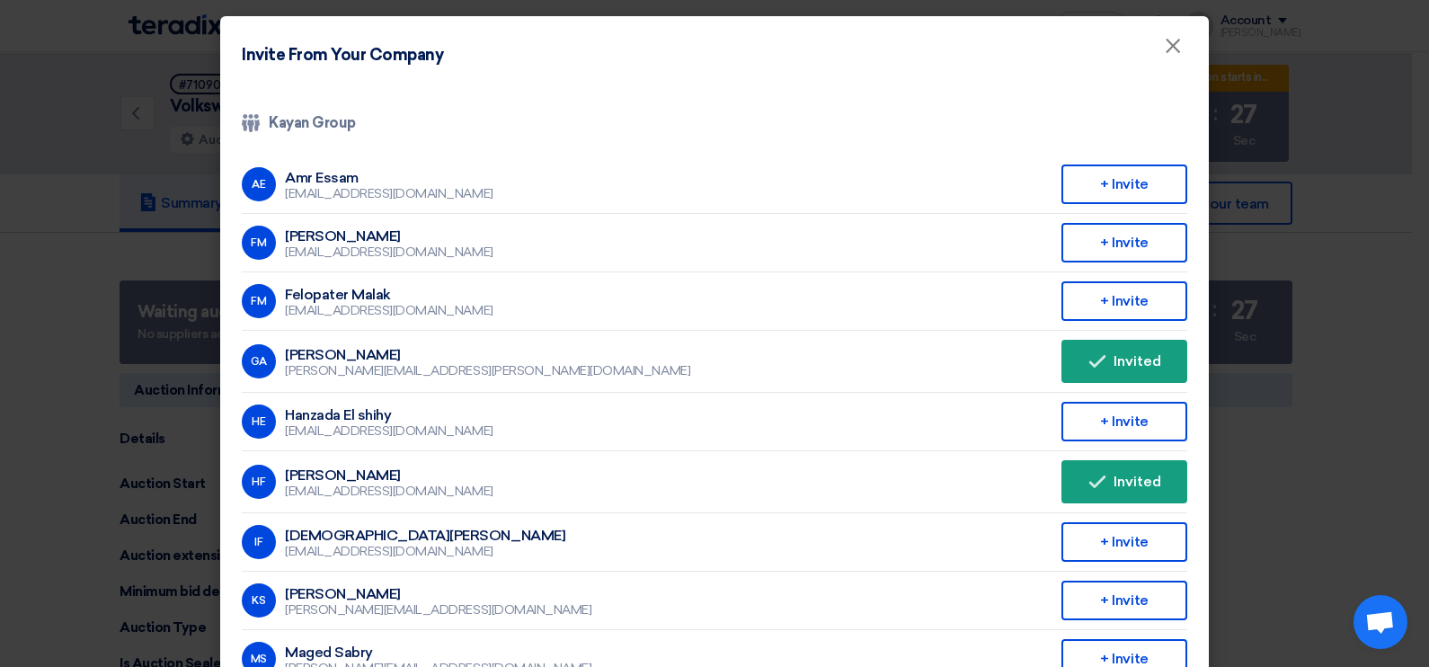
scroll to position [111, 0]
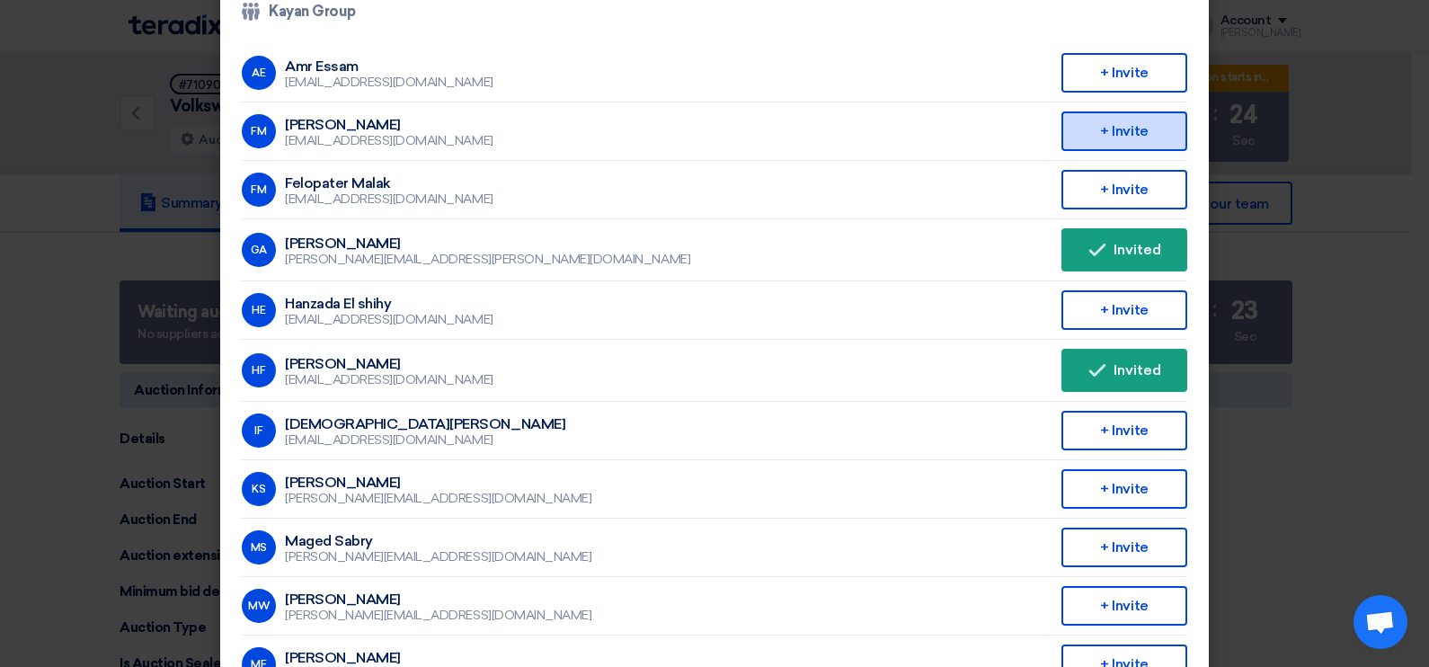
click at [1137, 123] on div "+ Invite" at bounding box center [1125, 131] width 126 height 40
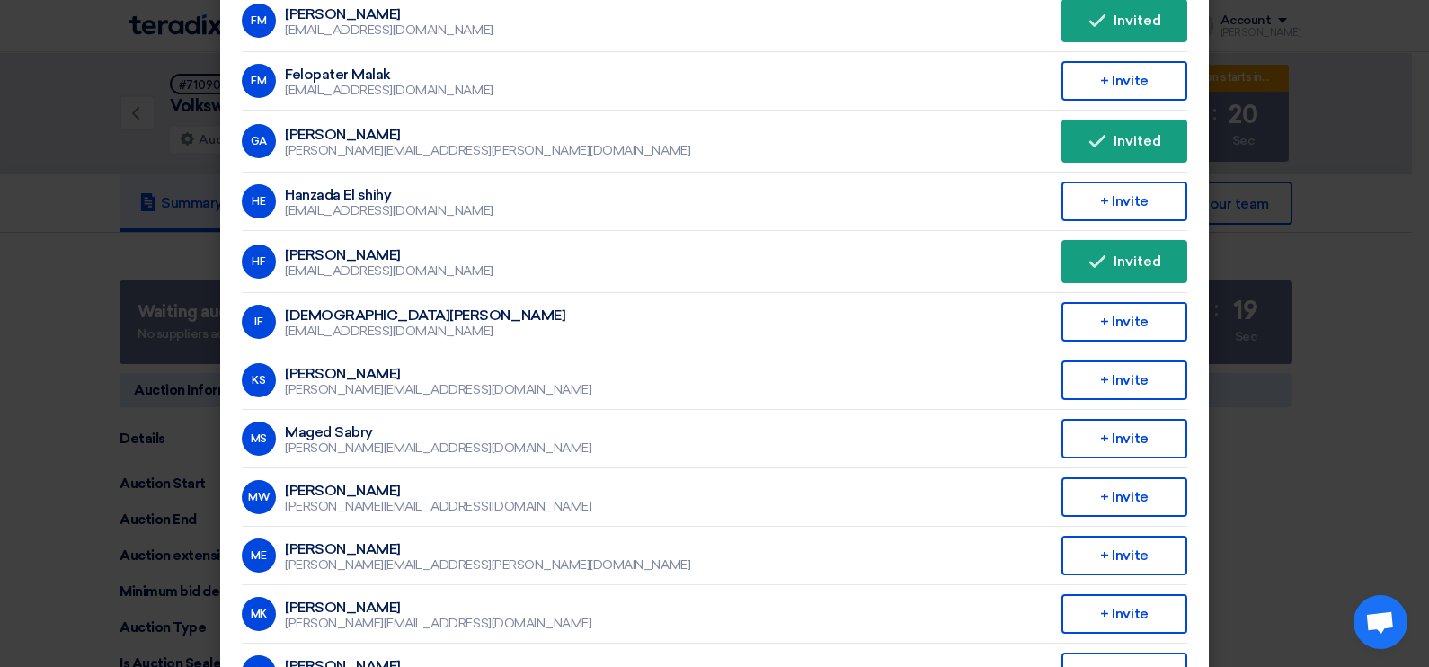
scroll to position [337, 0]
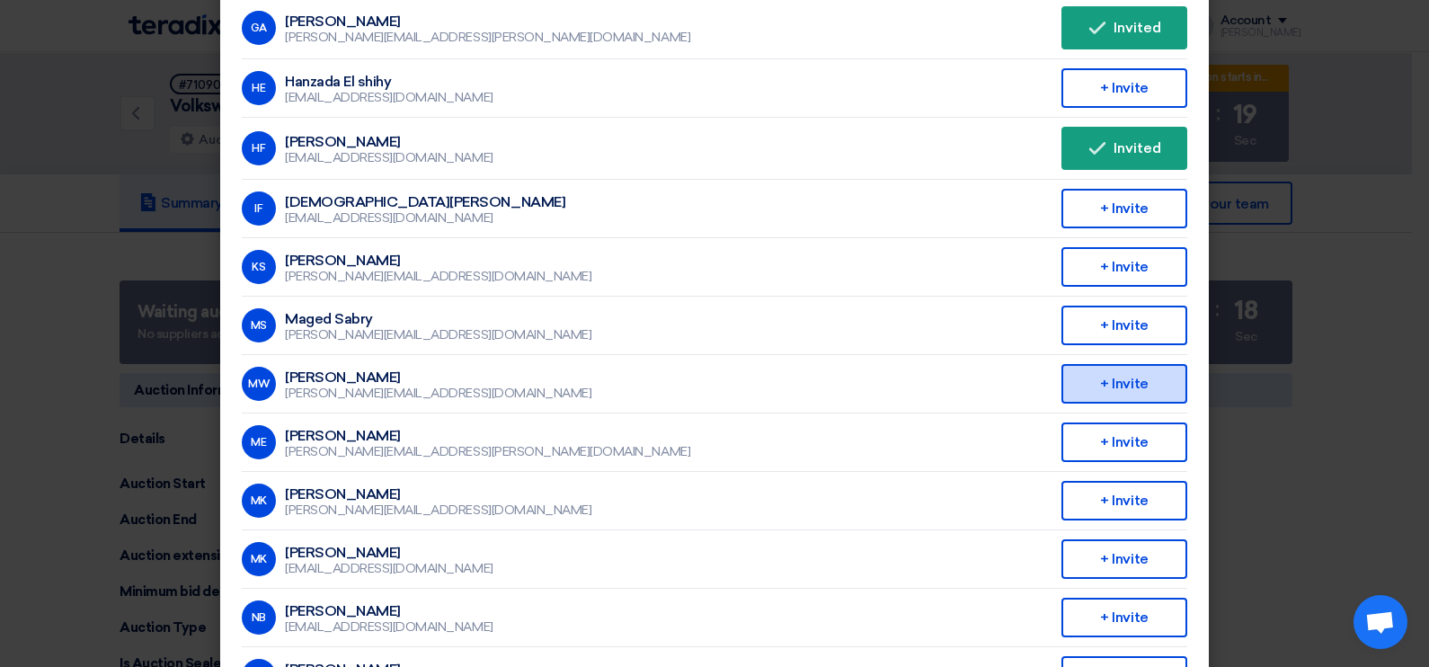
click at [1106, 373] on div "+ Invite" at bounding box center [1125, 384] width 126 height 40
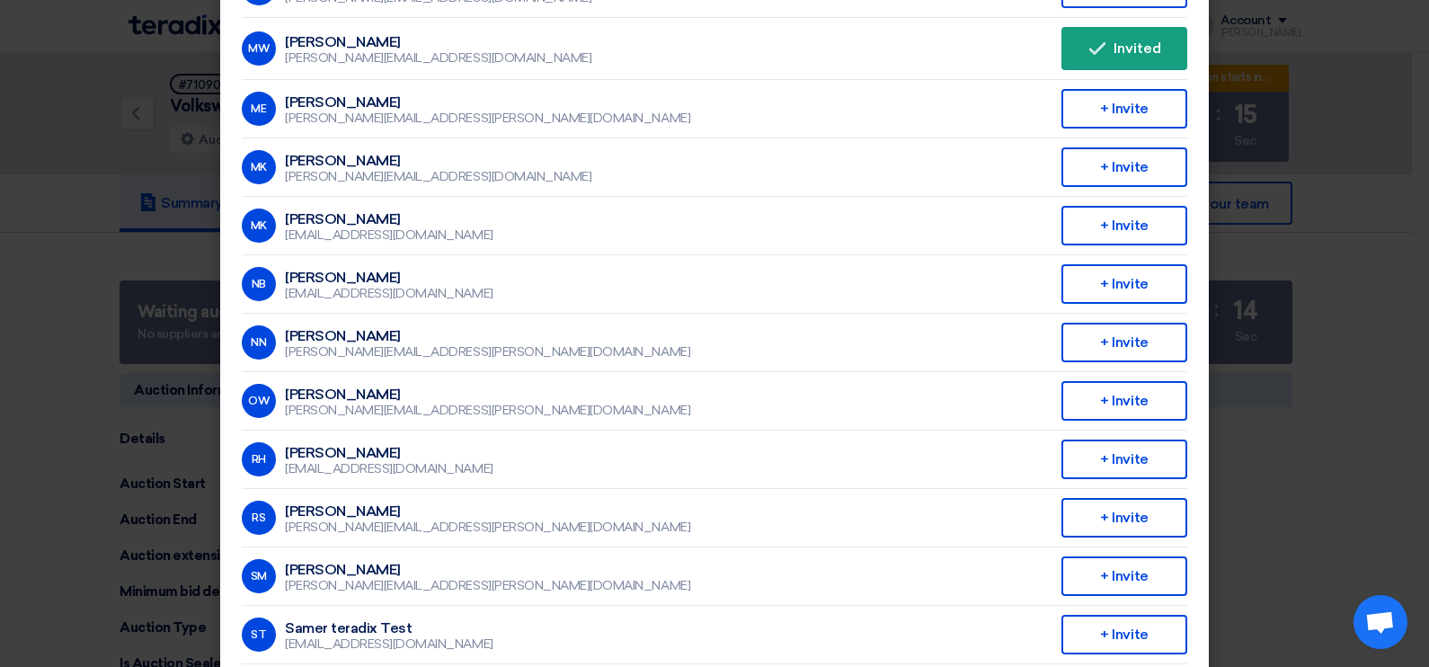
scroll to position [786, 0]
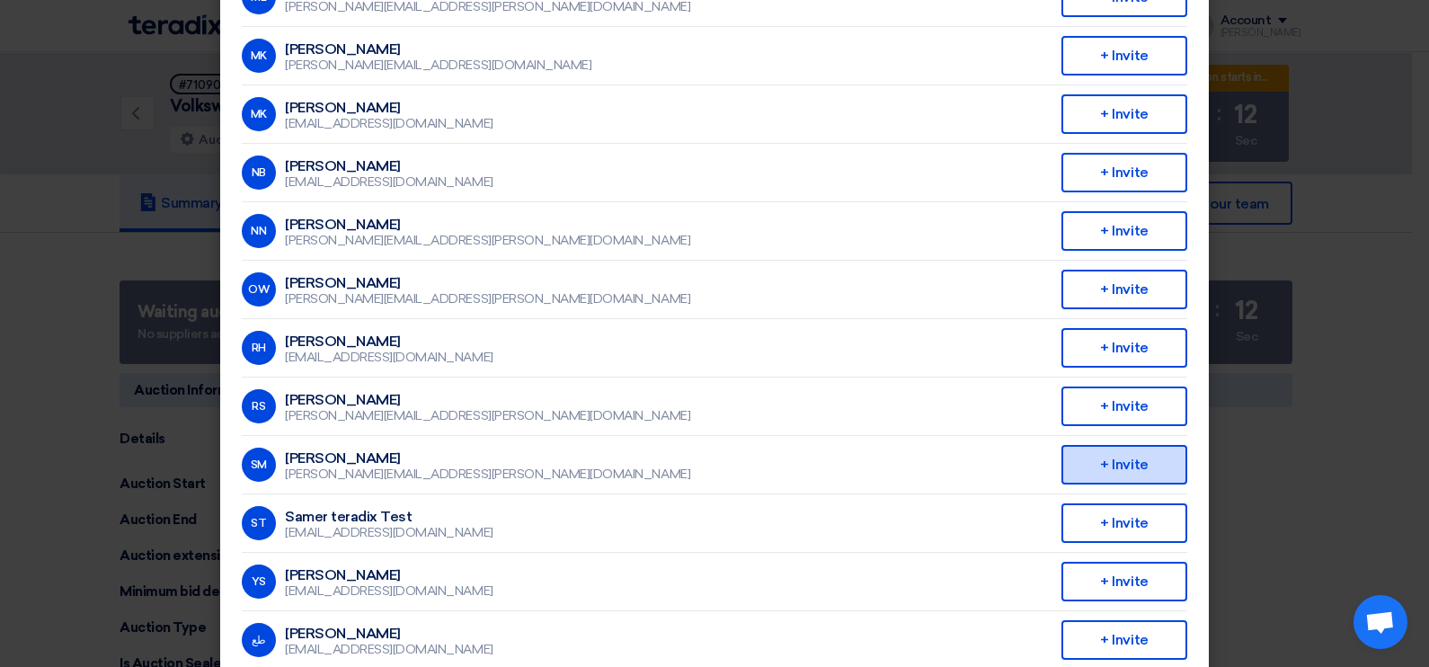
click at [1150, 445] on div "+ Invite" at bounding box center [1125, 465] width 126 height 40
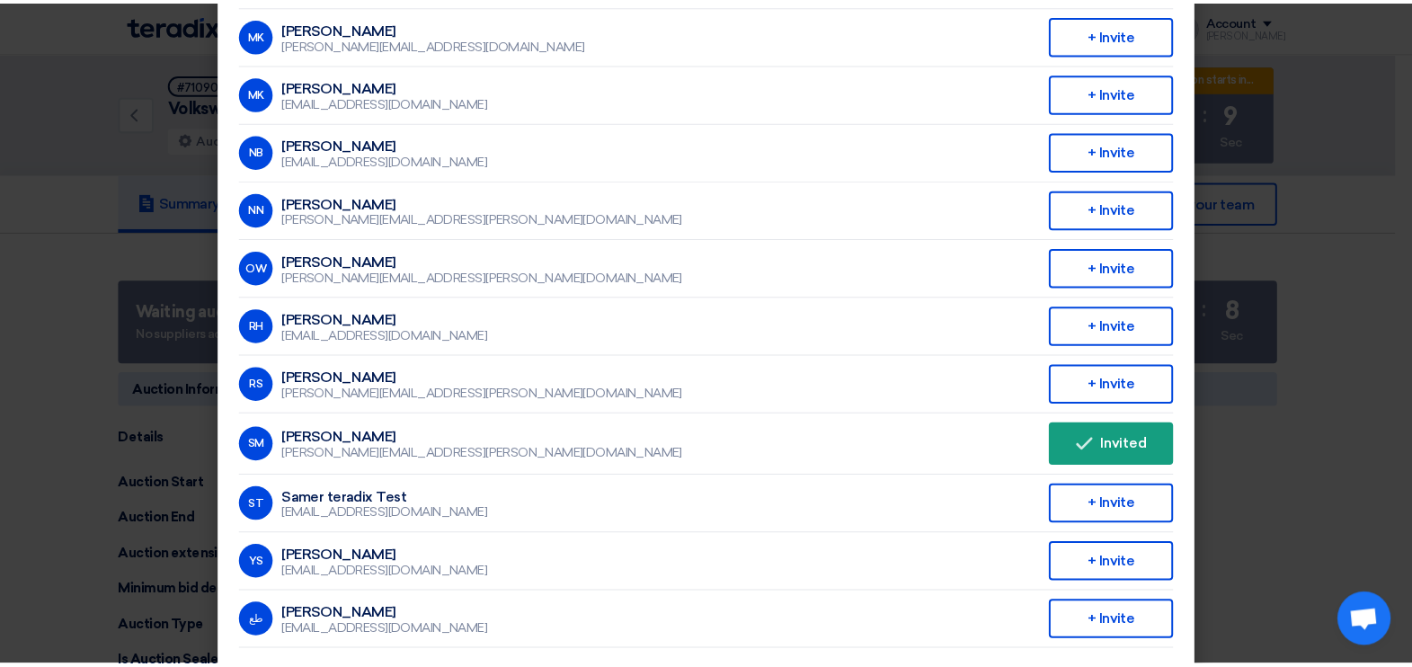
scroll to position [818, 0]
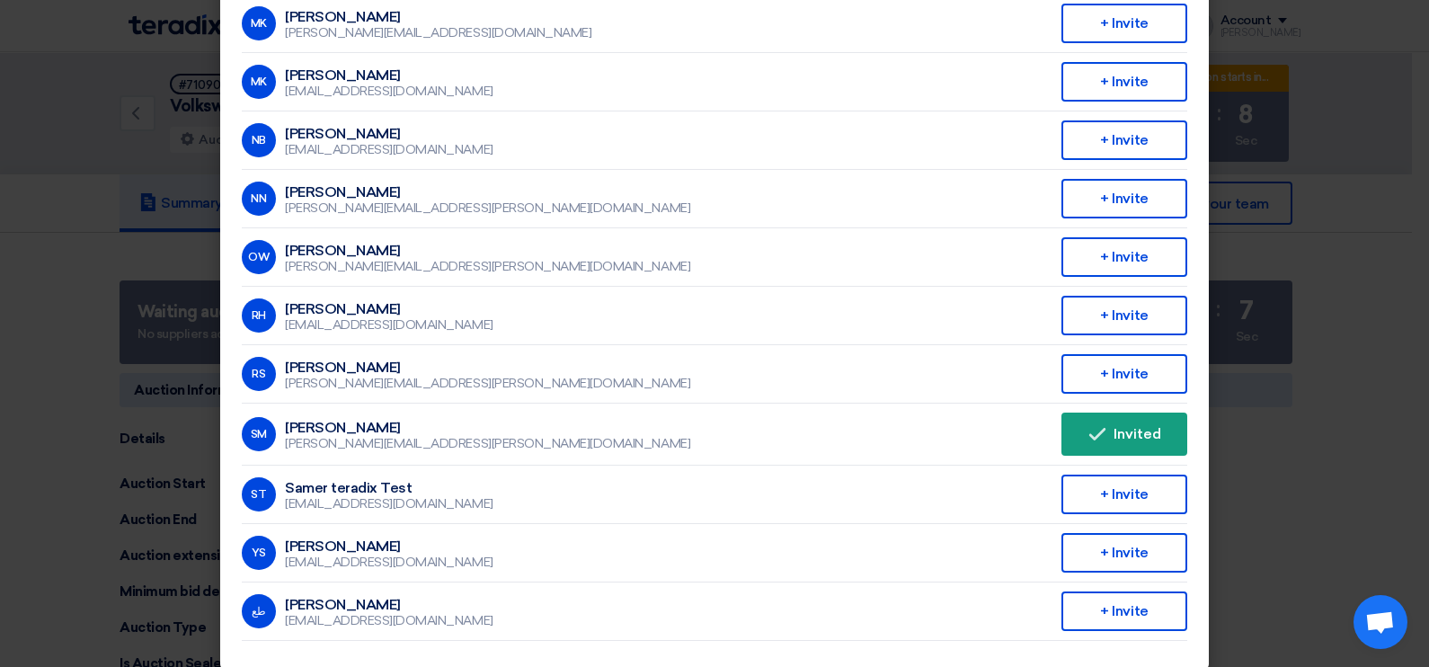
click at [1308, 485] on modal-container "Invite From Your Company × Company Team Kayan Group AE Amr Essam [EMAIL_ADDRESS…" at bounding box center [714, 333] width 1429 height 667
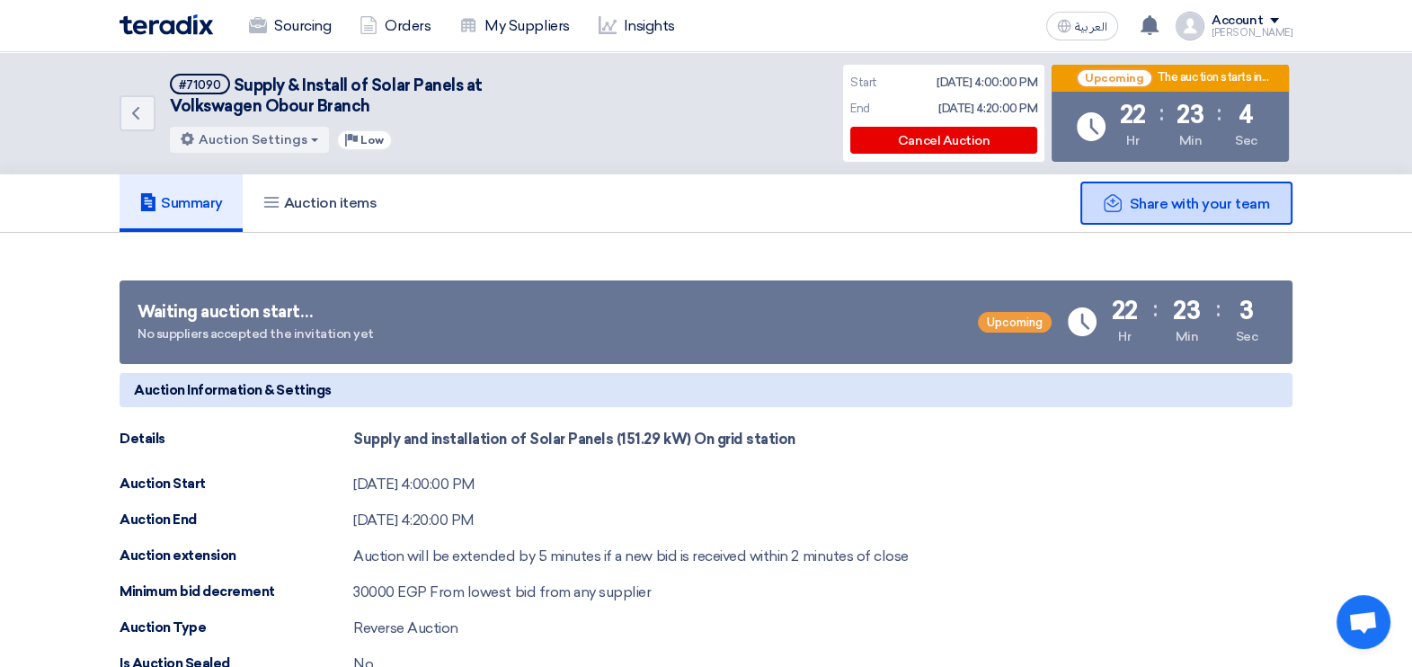
click at [1200, 211] on div "Share with your team" at bounding box center [1187, 203] width 212 height 43
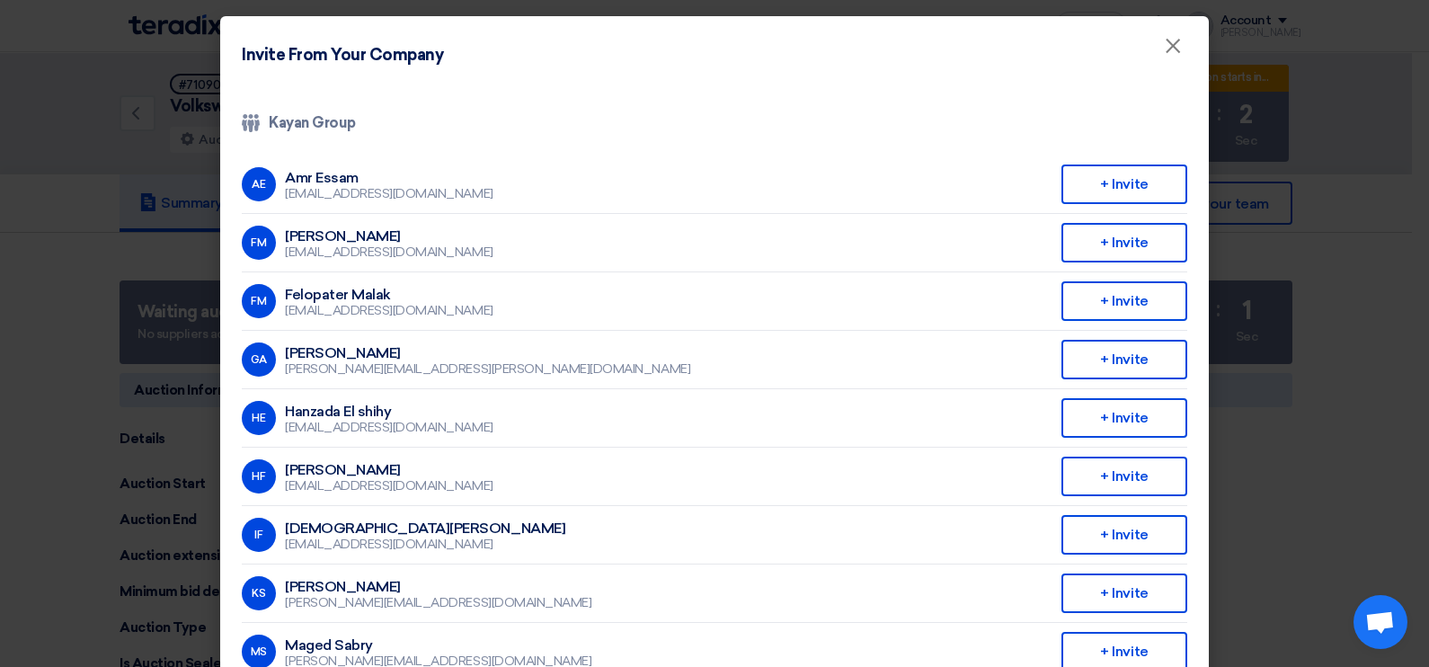
click at [1367, 310] on modal-container "Invite From Your Company × Company Team Kayan Group AE Amr Essam [EMAIL_ADDRESS…" at bounding box center [714, 333] width 1429 height 667
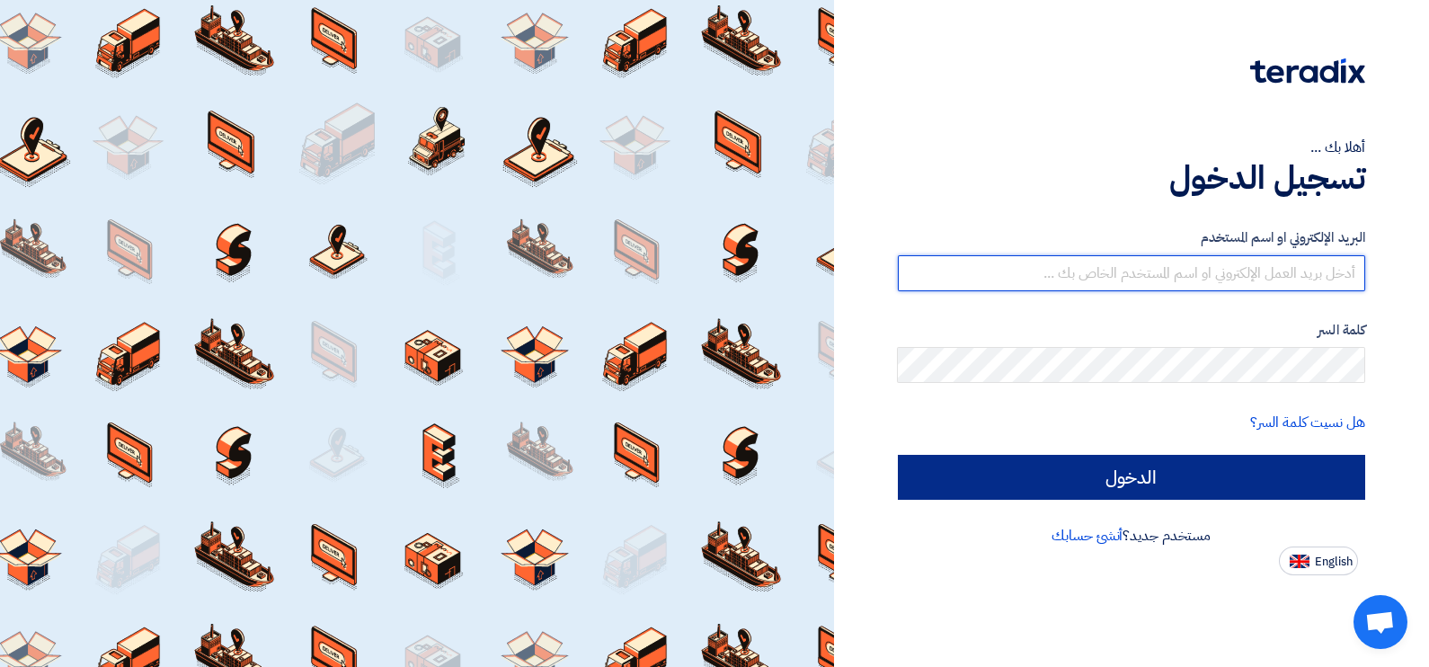
type input "[EMAIL_ADDRESS][DOMAIN_NAME]"
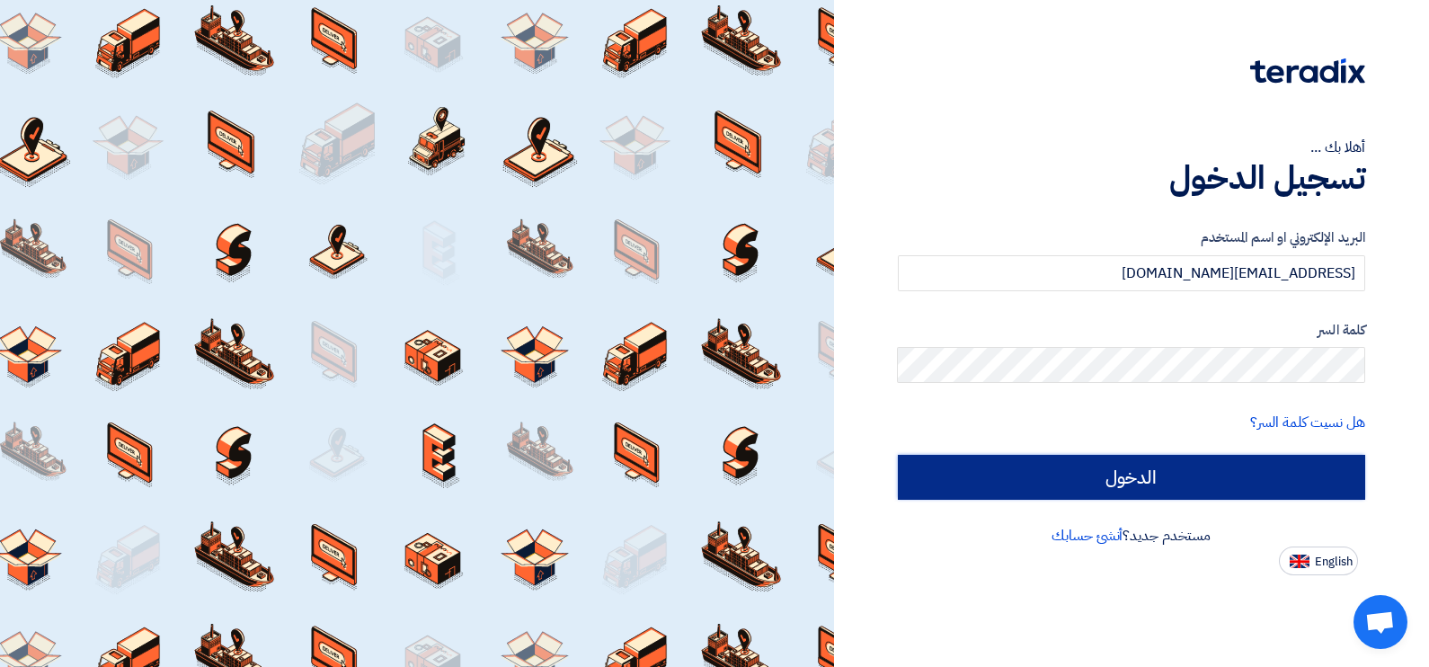
click at [1218, 481] on input "الدخول" at bounding box center [1132, 477] width 468 height 45
type input "Sign in"
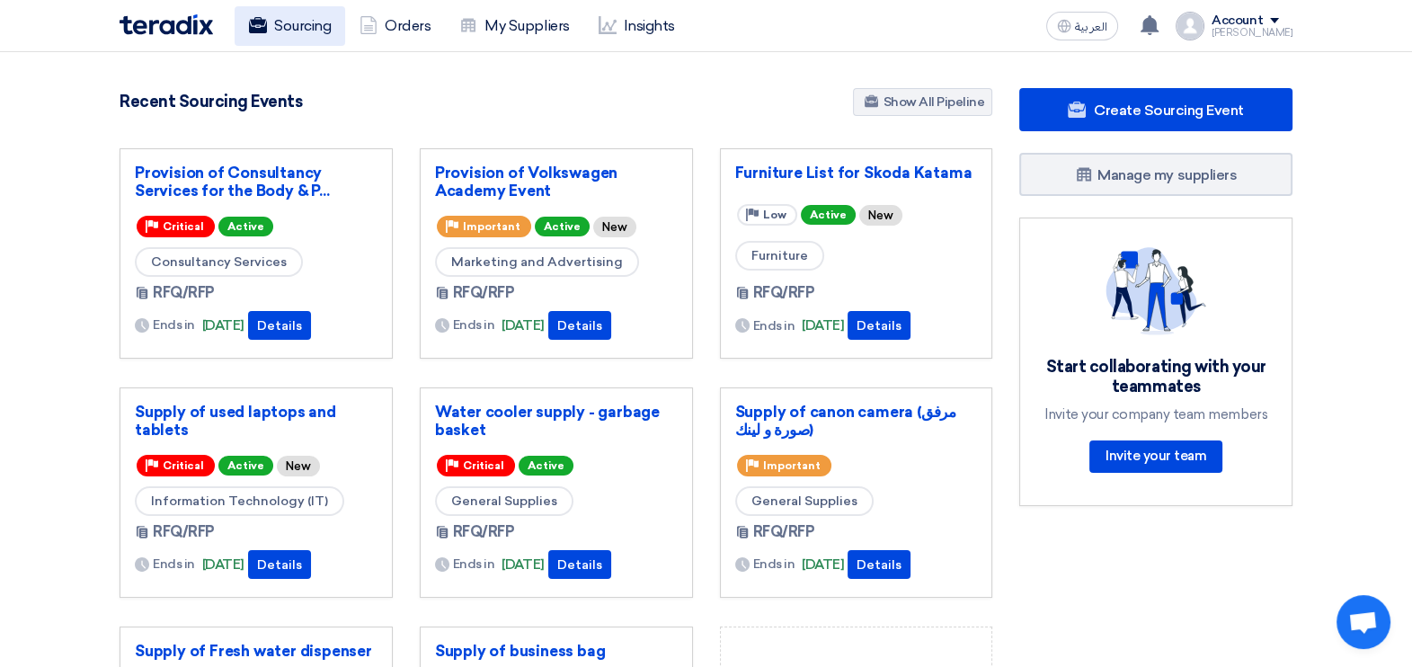
click at [301, 22] on link "Sourcing" at bounding box center [290, 26] width 111 height 40
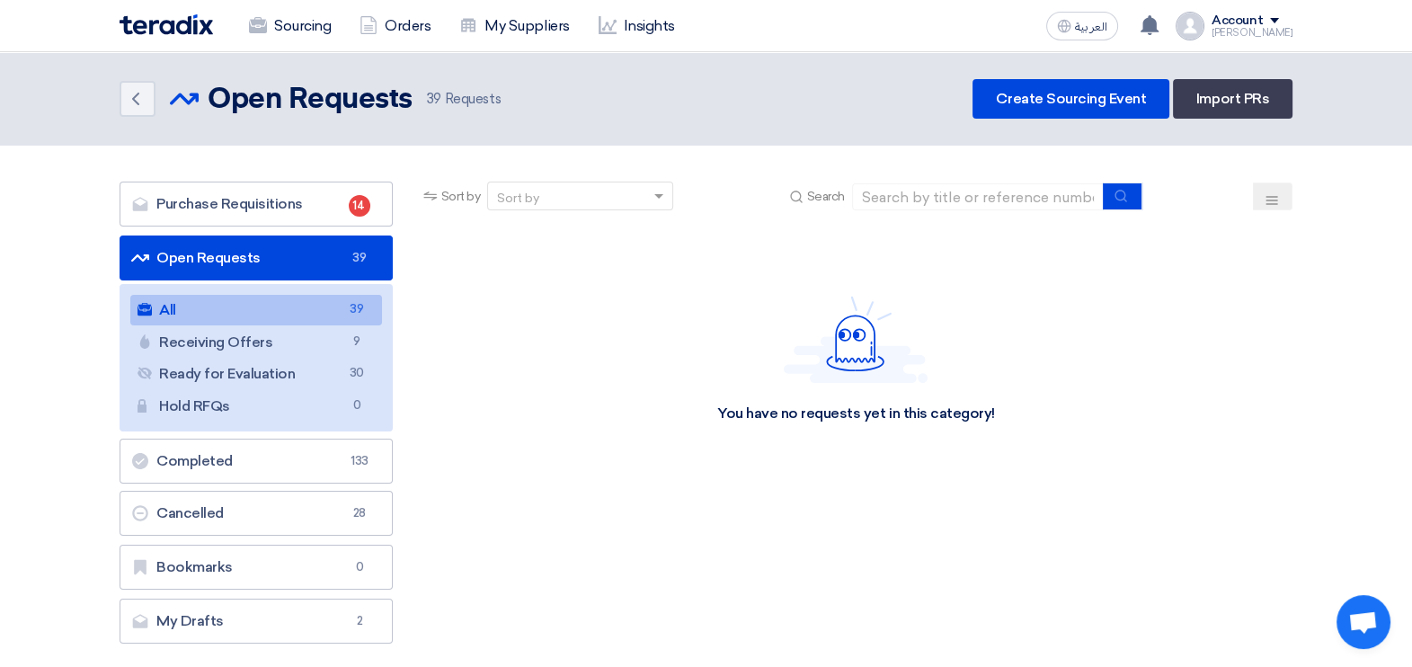
click at [1281, 194] on button at bounding box center [1273, 197] width 40 height 28
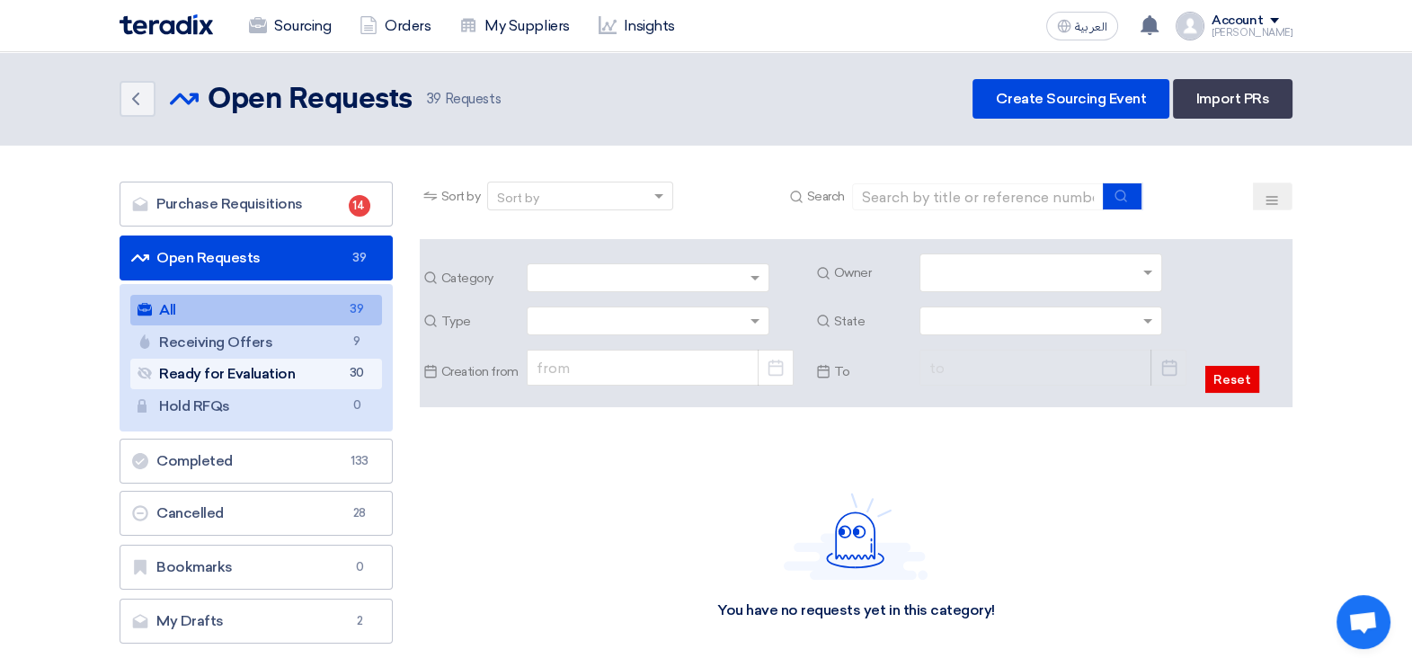
click at [261, 369] on link "Ready for Evaluation Ready for Evaluation 30" at bounding box center [256, 374] width 252 height 31
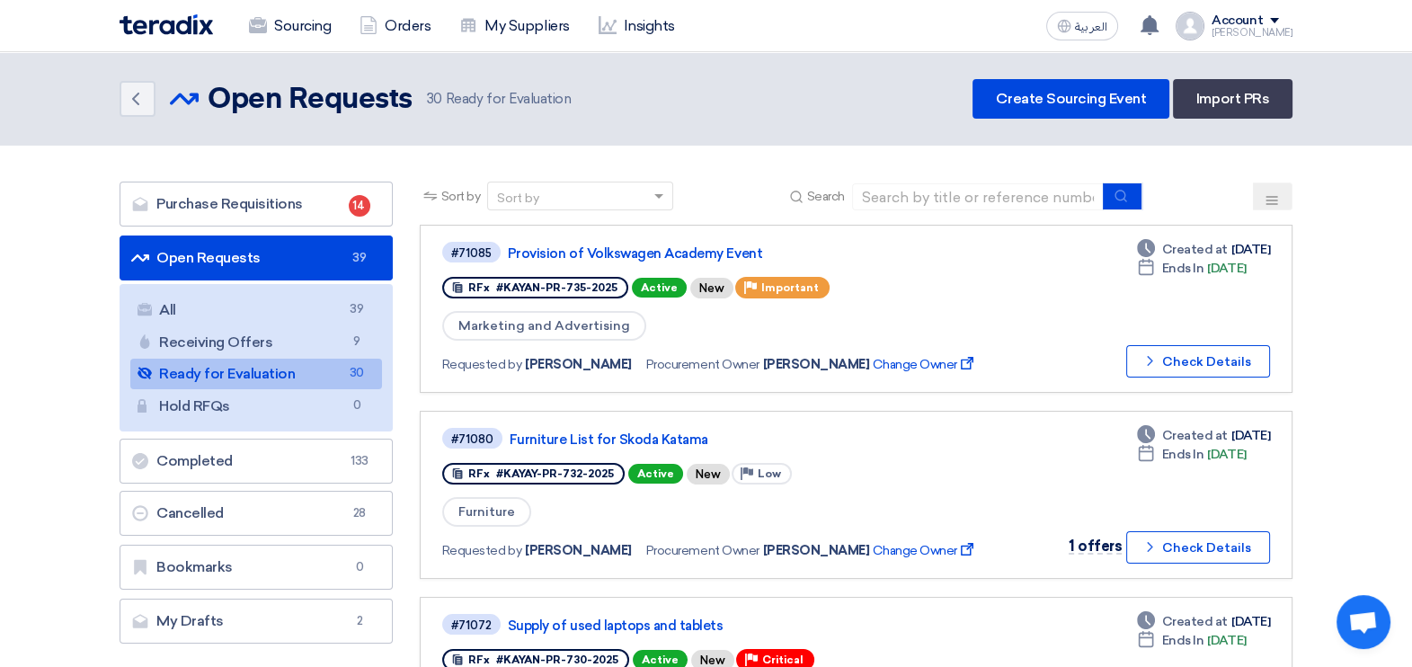
click at [1286, 189] on button at bounding box center [1273, 197] width 40 height 28
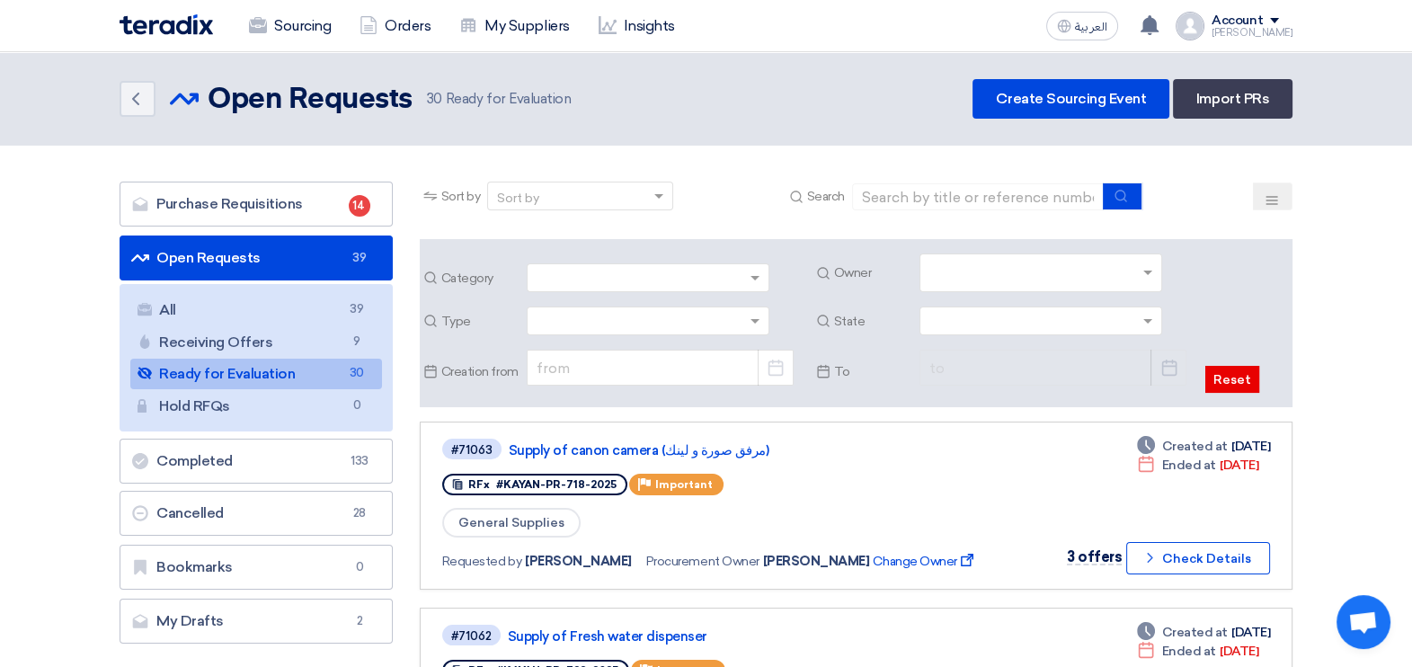
click at [1136, 271] on input "text" at bounding box center [1043, 275] width 227 height 30
type input "saudi"
click at [1057, 333] on ng-select at bounding box center [1041, 321] width 243 height 29
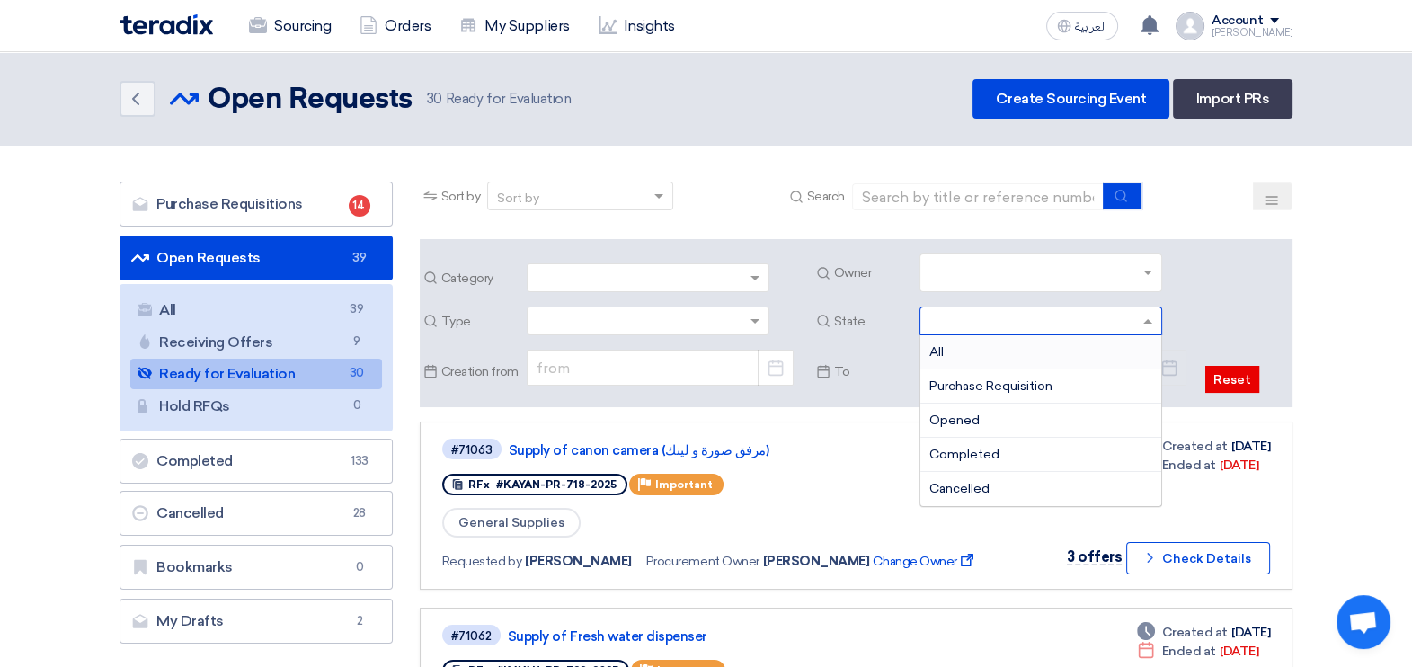
click at [1041, 280] on input "text" at bounding box center [1043, 275] width 227 height 30
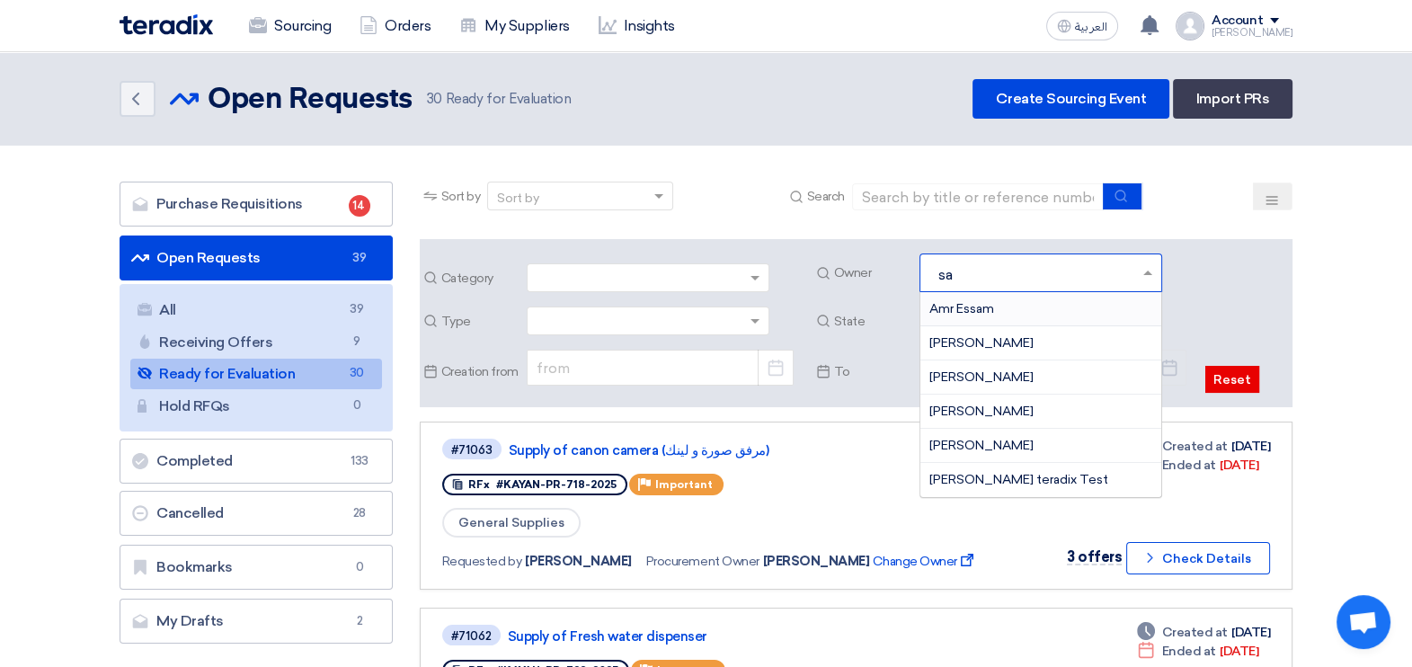
type input "sau"
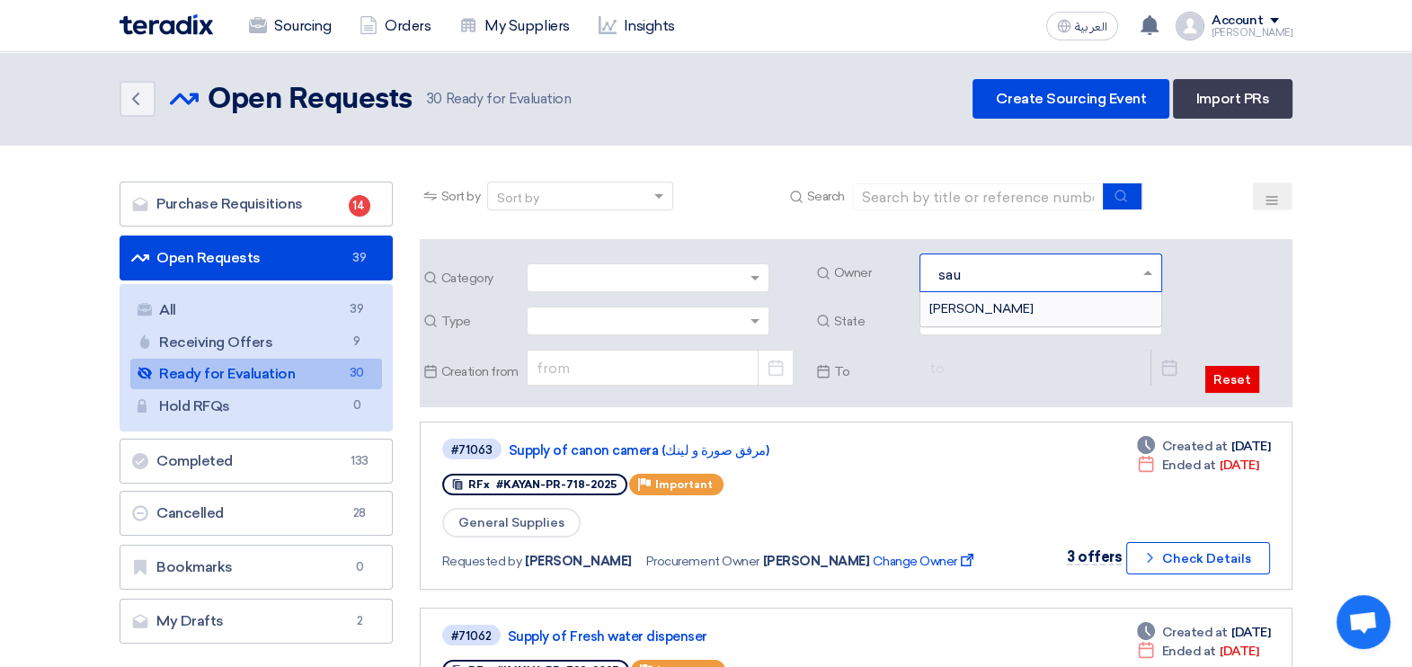
click at [1002, 310] on span "[PERSON_NAME]" at bounding box center [982, 308] width 104 height 15
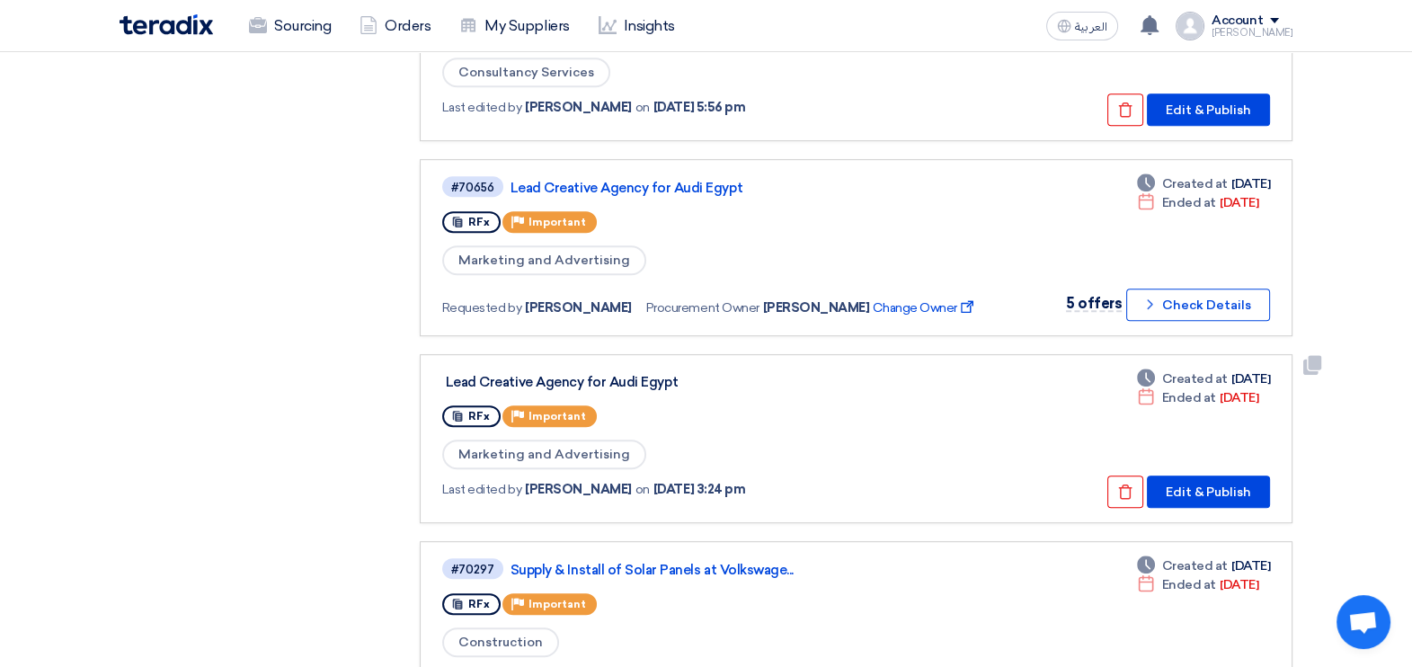
scroll to position [1124, 0]
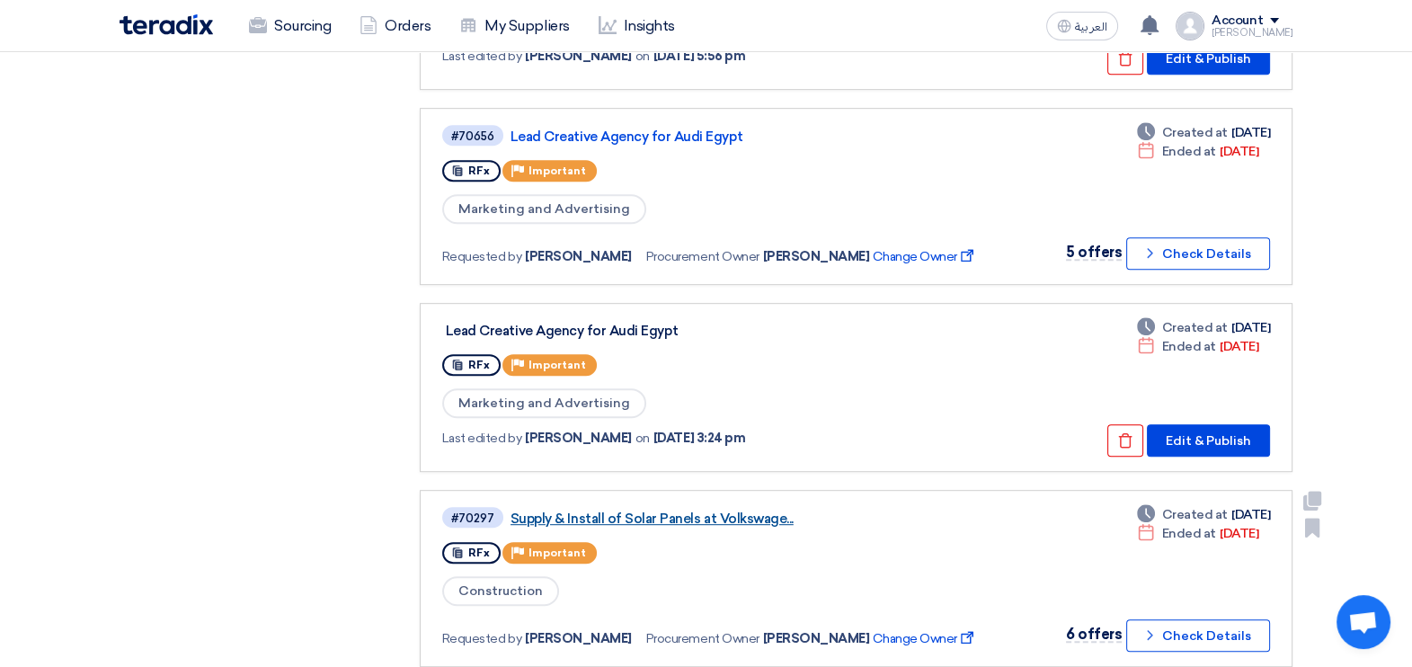
click at [665, 511] on link "Supply & Install of Solar Panels at Volkswage..." at bounding box center [736, 519] width 450 height 16
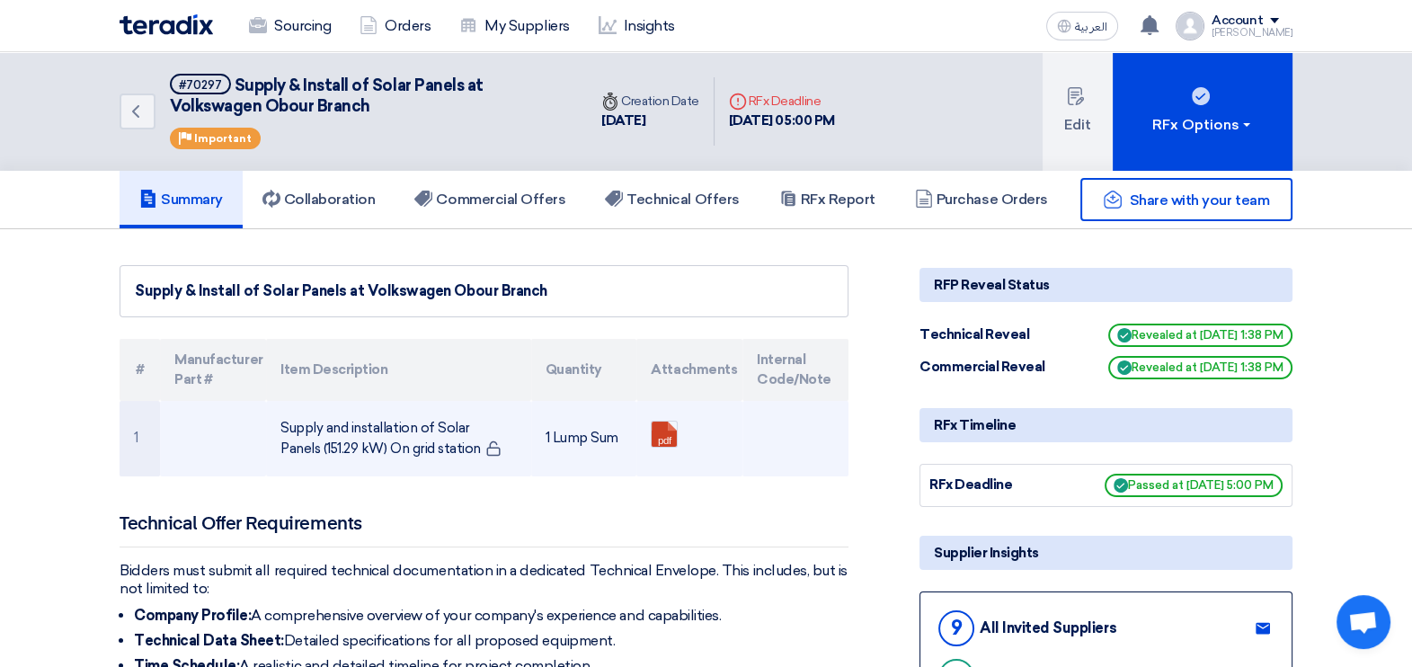
drag, startPoint x: 479, startPoint y: 444, endPoint x: 274, endPoint y: 424, distance: 205.9
click at [274, 424] on td "Supply and installation of Solar Panels (151.29 kW) On grid station" at bounding box center [398, 439] width 264 height 76
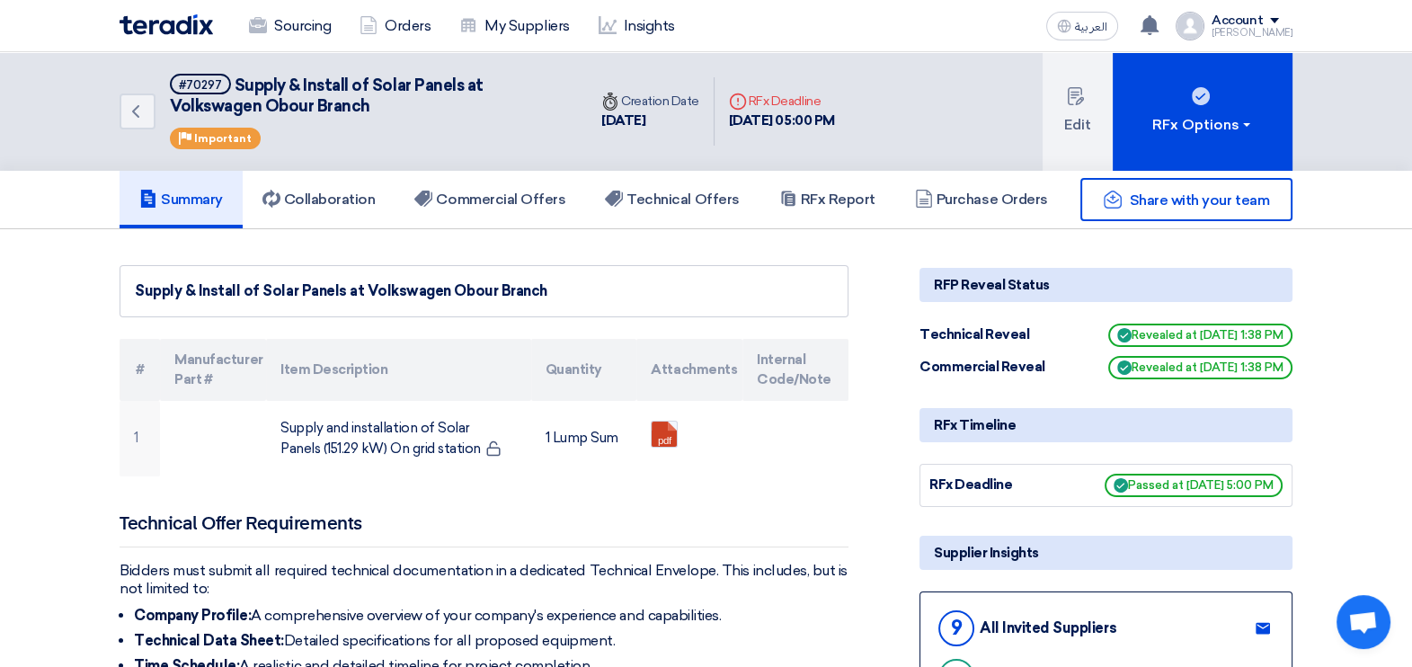
copy td "Supply and installation of Solar Panels (151.29 kW) On grid station"
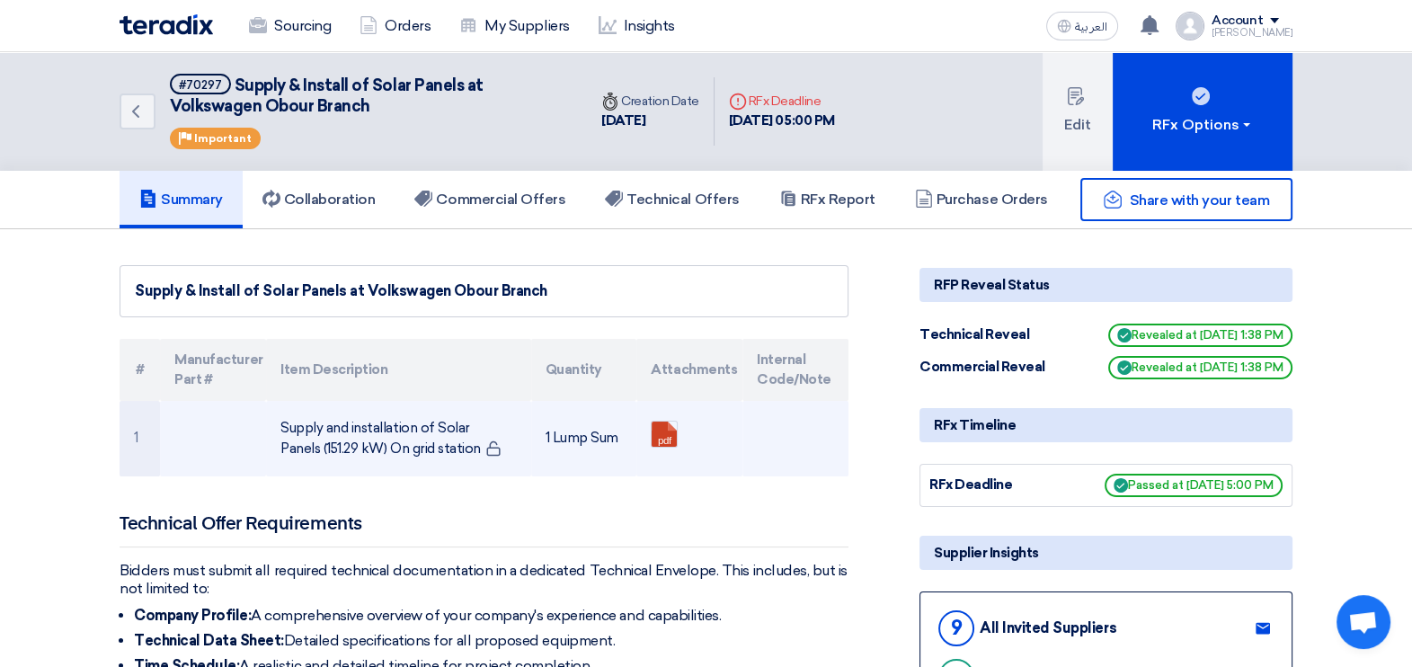
copy td "Supply and installation of Solar Panels (151.29 kW) On grid station"
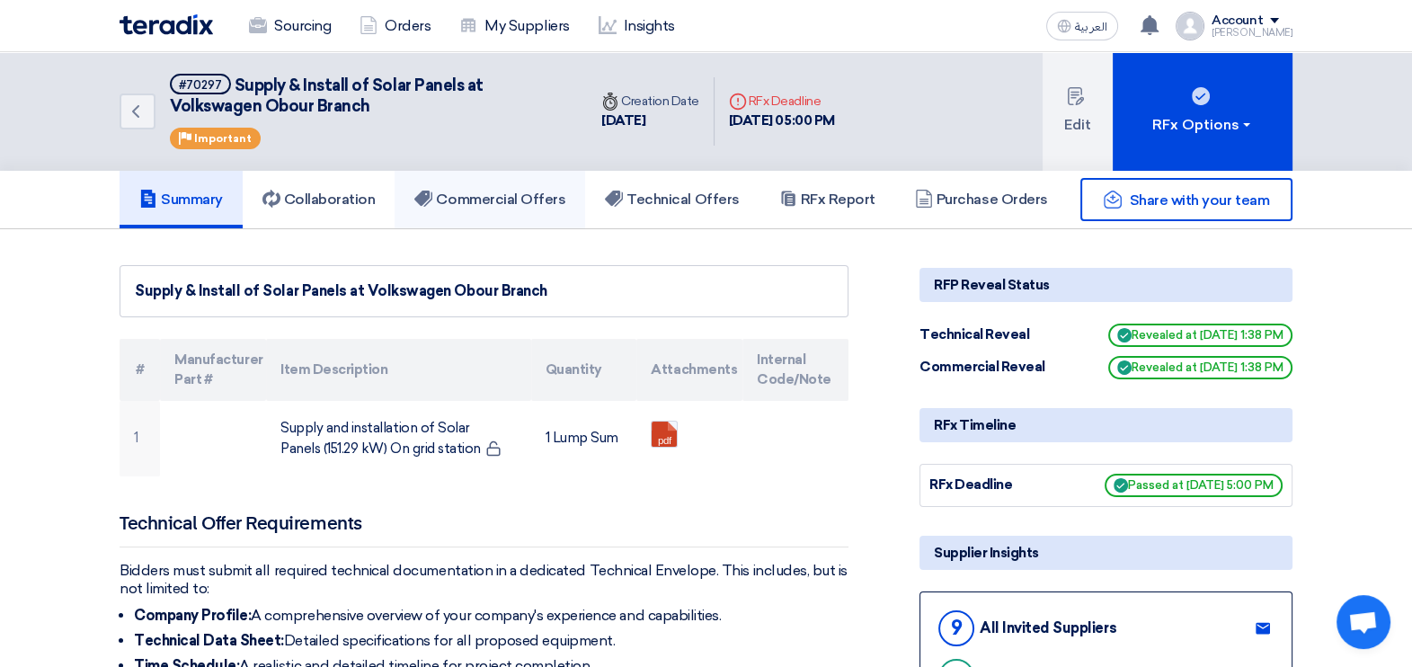
click at [490, 191] on h5 "Commercial Offers" at bounding box center [489, 200] width 151 height 18
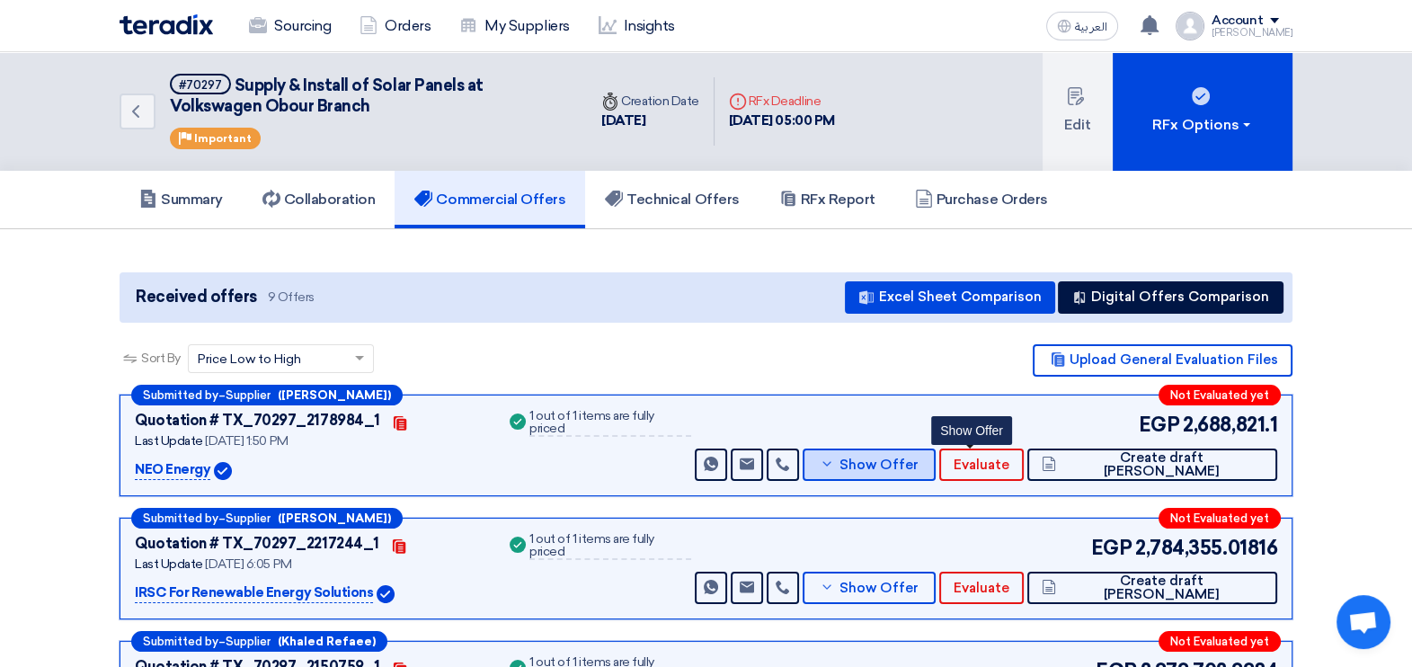
click at [936, 454] on button "Show Offer" at bounding box center [869, 465] width 133 height 32
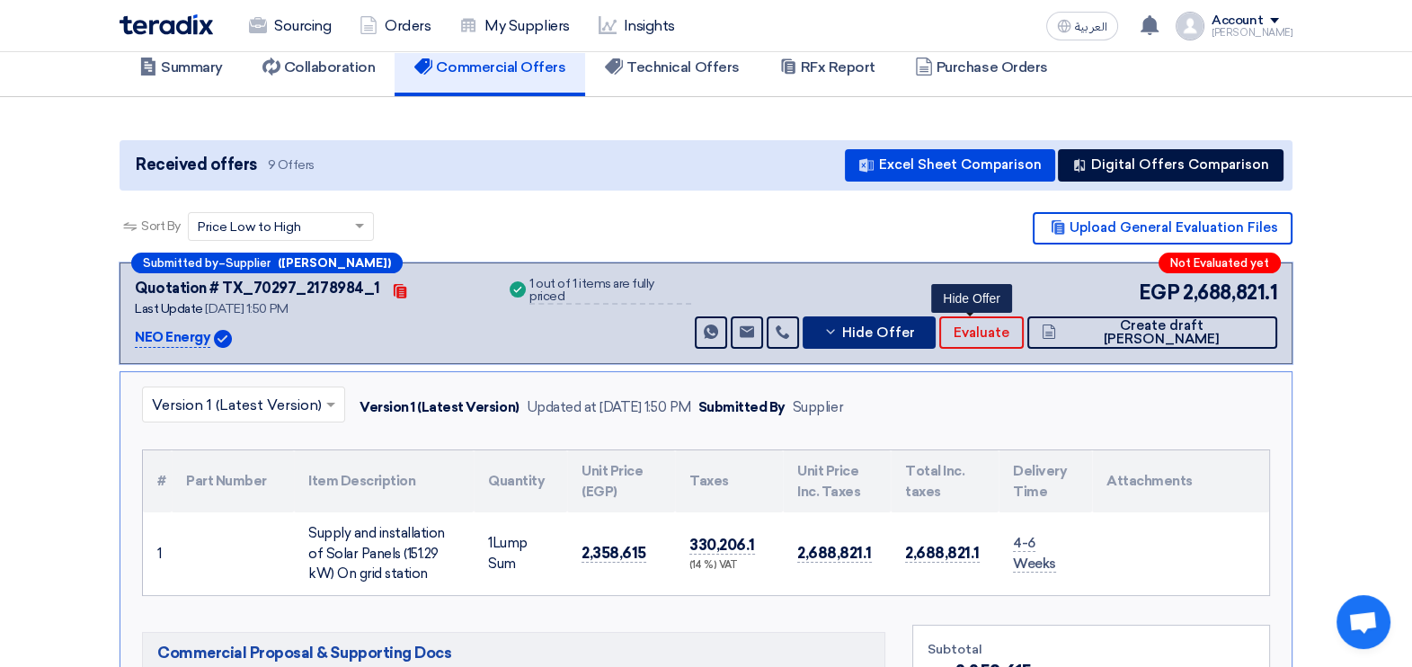
scroll to position [337, 0]
